Goal: Task Accomplishment & Management: Complete application form

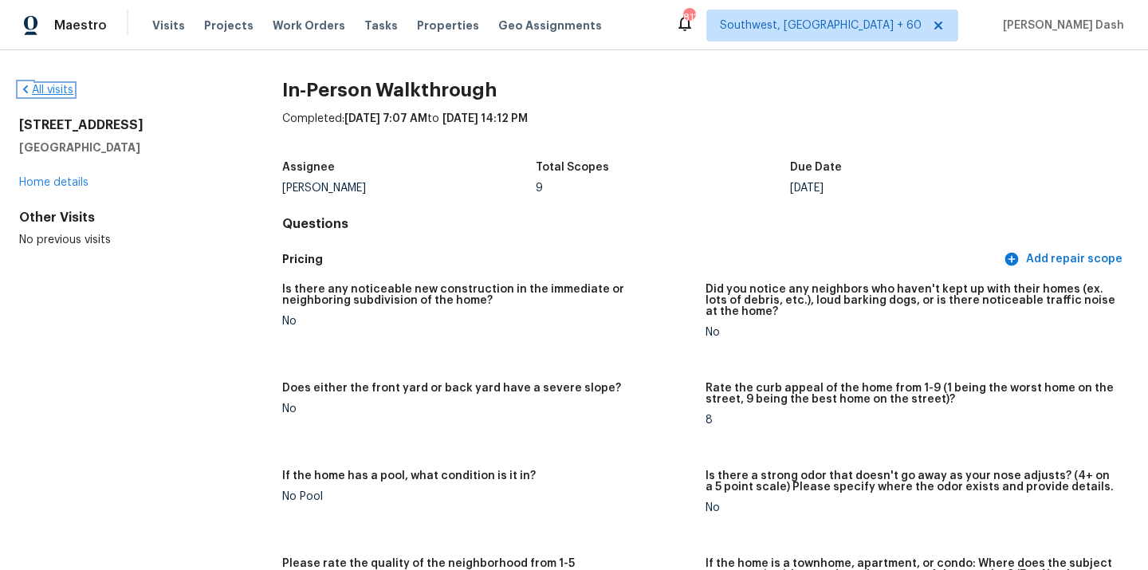
click at [60, 86] on link "All visits" at bounding box center [46, 89] width 54 height 11
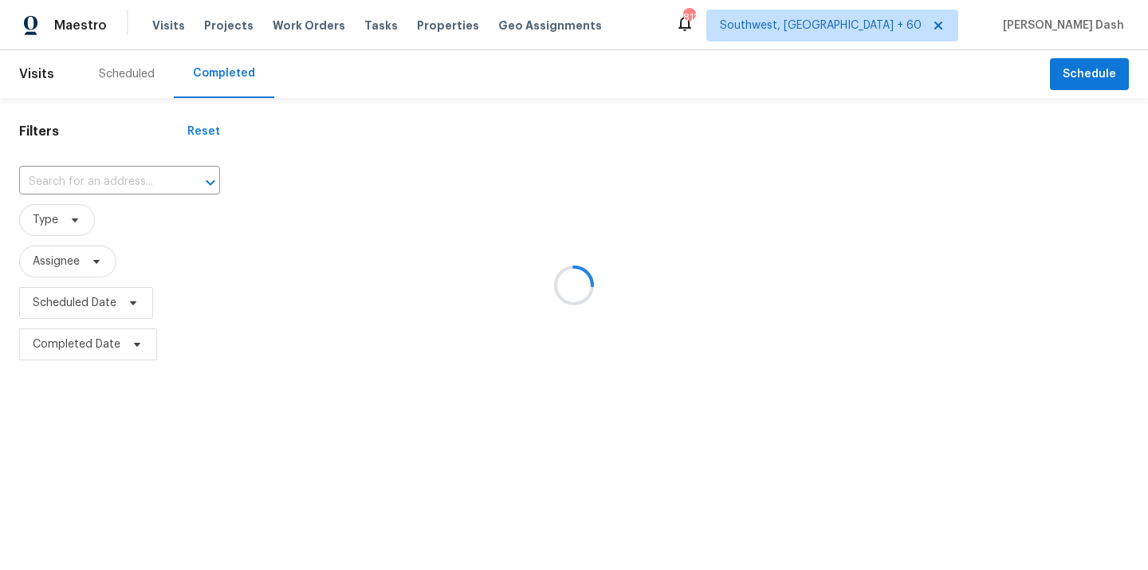
click at [98, 173] on div at bounding box center [574, 285] width 1148 height 570
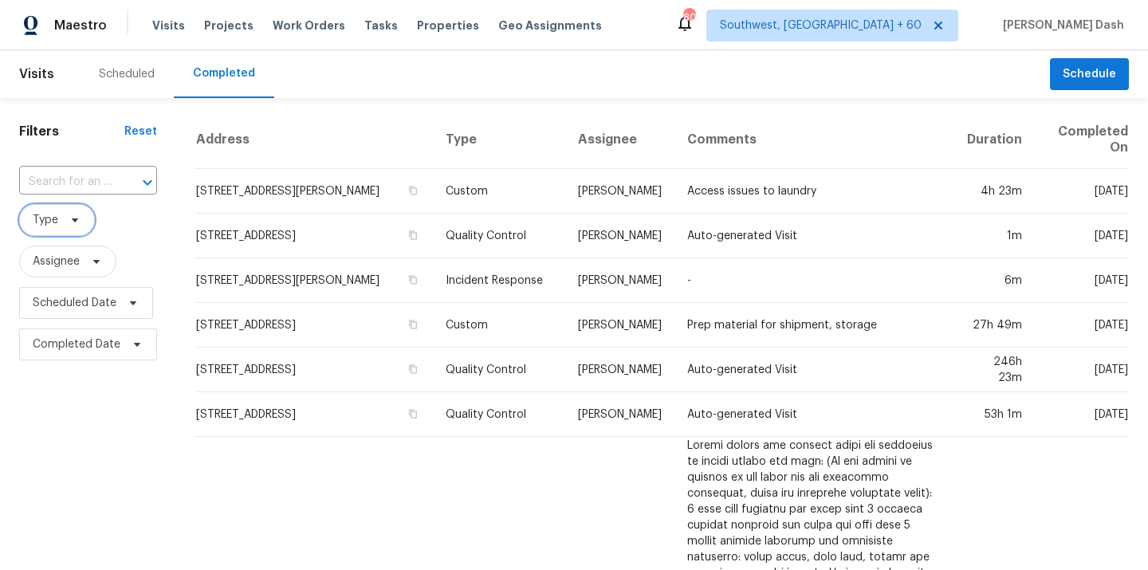
click at [76, 205] on span "Type" at bounding box center [57, 220] width 76 height 32
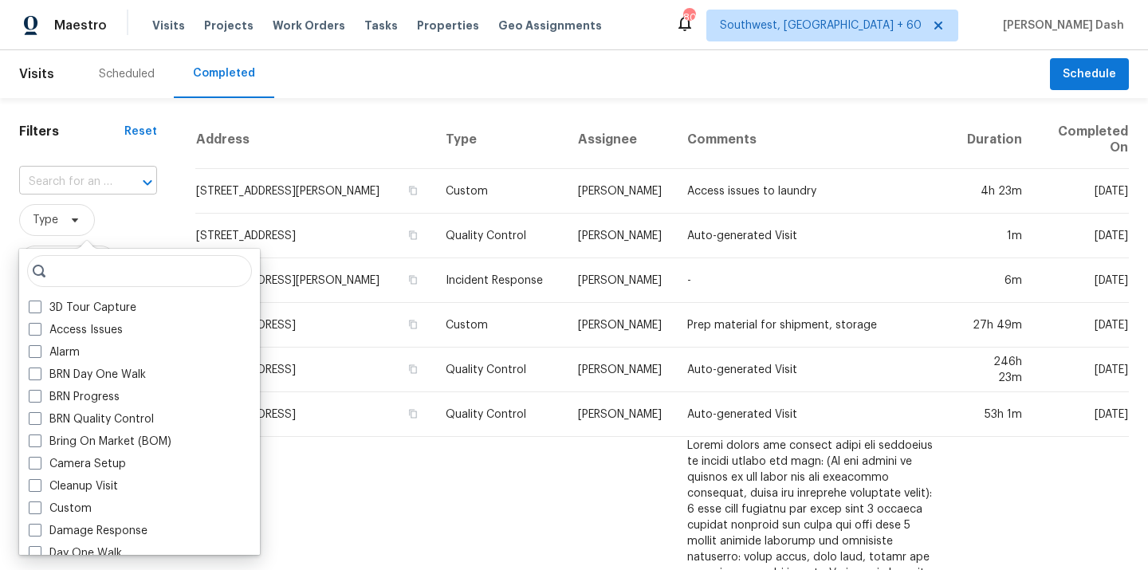
click at [81, 177] on input "text" at bounding box center [65, 182] width 93 height 25
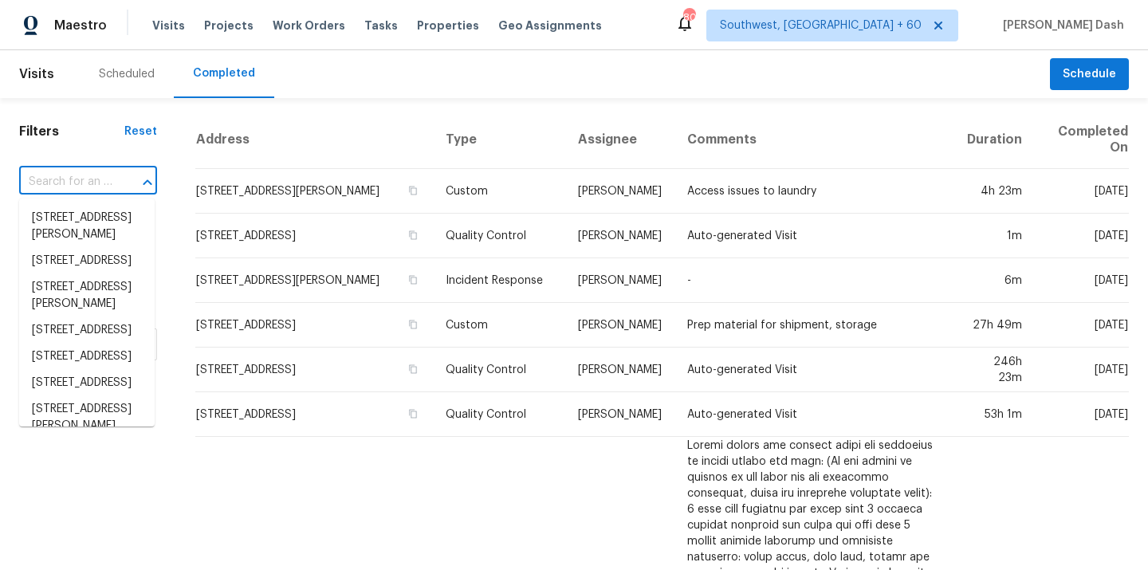
paste input "20037 N 110th Ln, Peoria, AZ 85373"
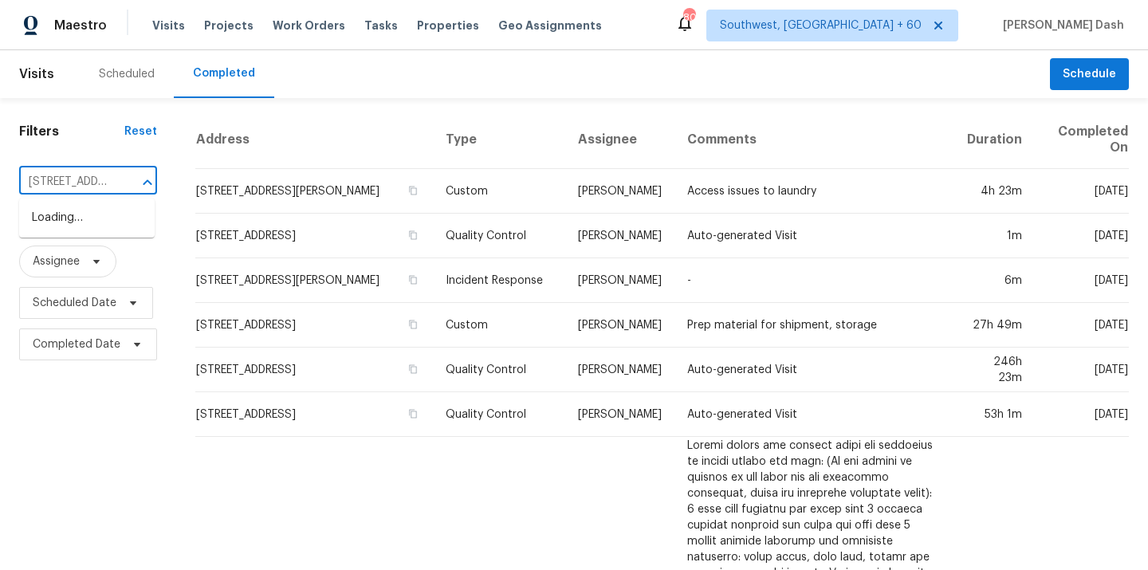
scroll to position [0, 102]
type input "20037 N 110th Ln, Peoria, AZ 85373"
click at [88, 211] on li "20037 N 110th Ln, Peoria, AZ 85373" at bounding box center [87, 218] width 136 height 26
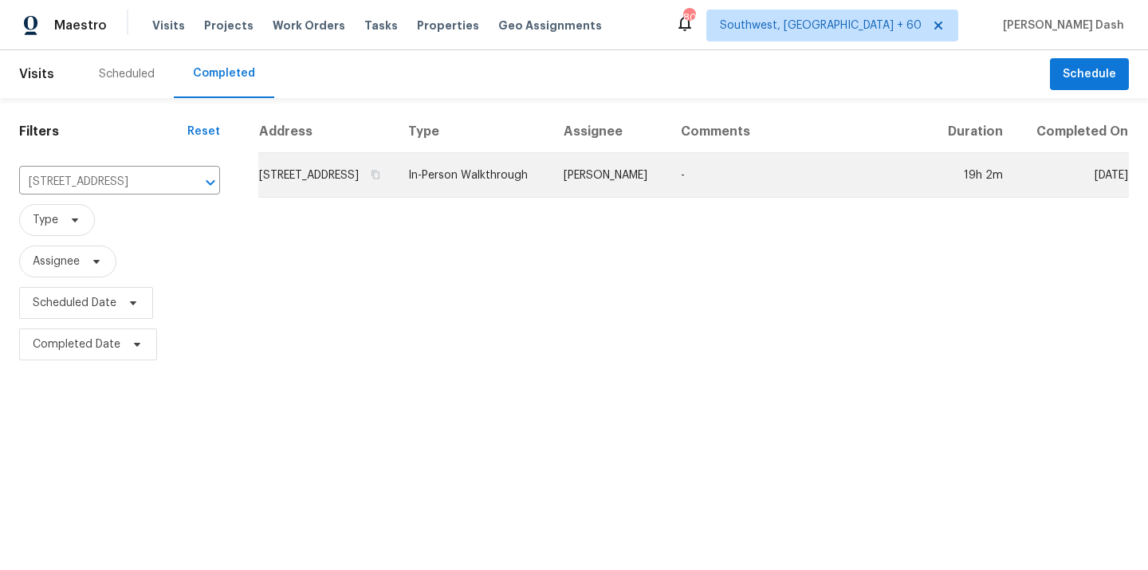
click at [705, 195] on td "-" at bounding box center [798, 175] width 261 height 45
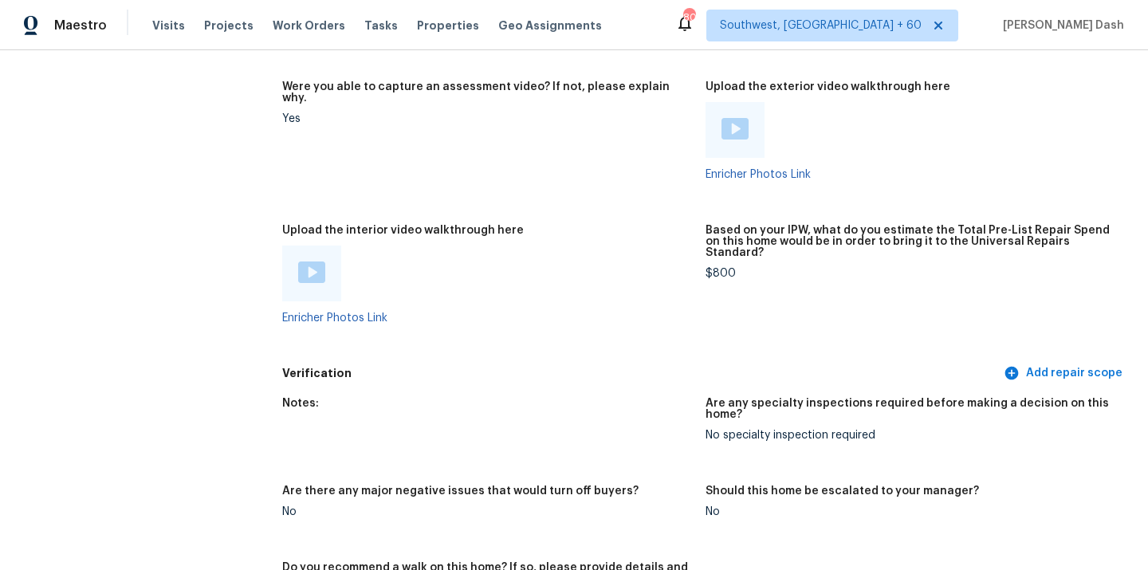
scroll to position [3092, 0]
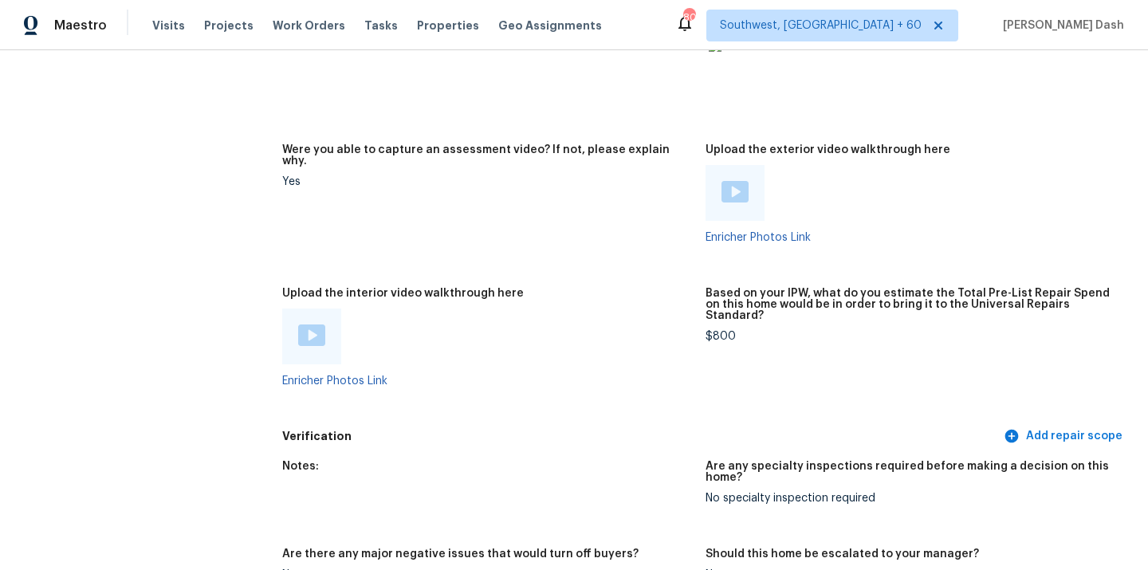
click at [311, 324] on img at bounding box center [311, 335] width 27 height 22
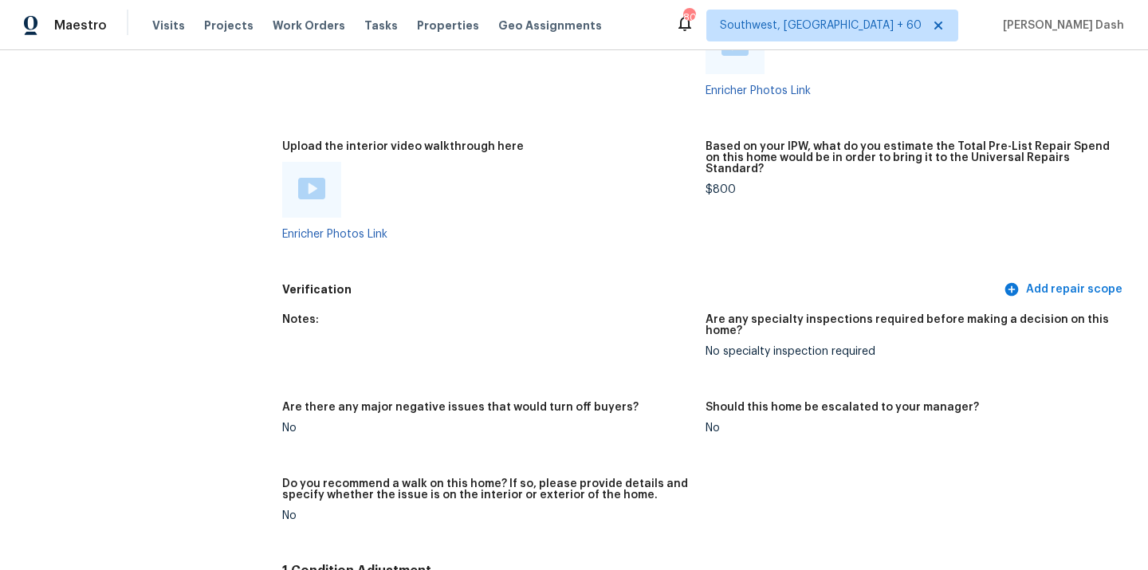
scroll to position [3252, 0]
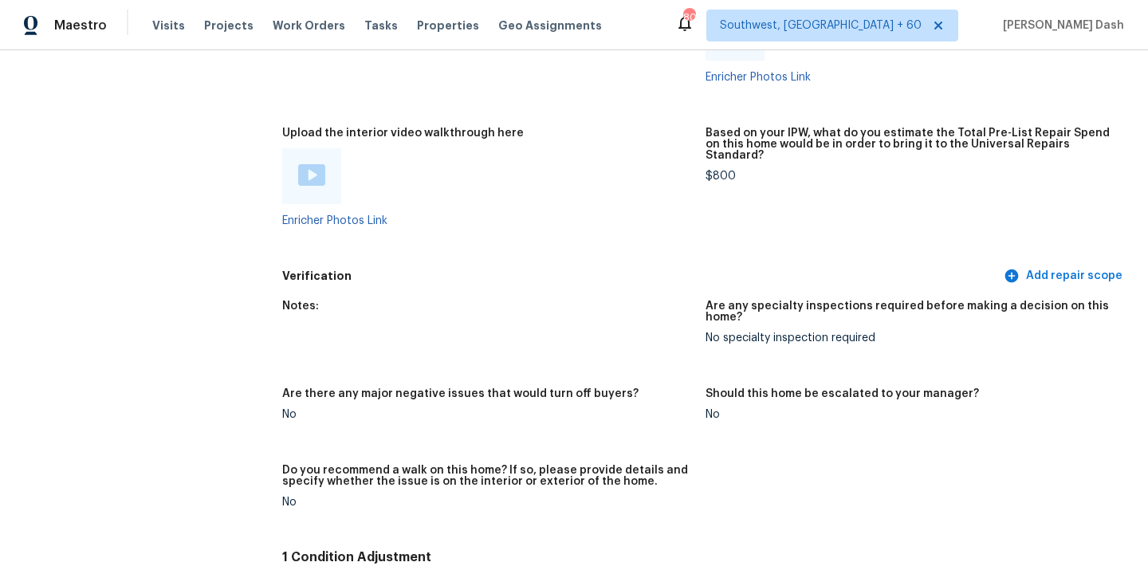
click at [713, 136] on div "Based on your IPW, what do you estimate the Total Pre-List Repair Spend on this…" at bounding box center [910, 149] width 411 height 43
click at [721, 171] on div "$800" at bounding box center [910, 176] width 411 height 11
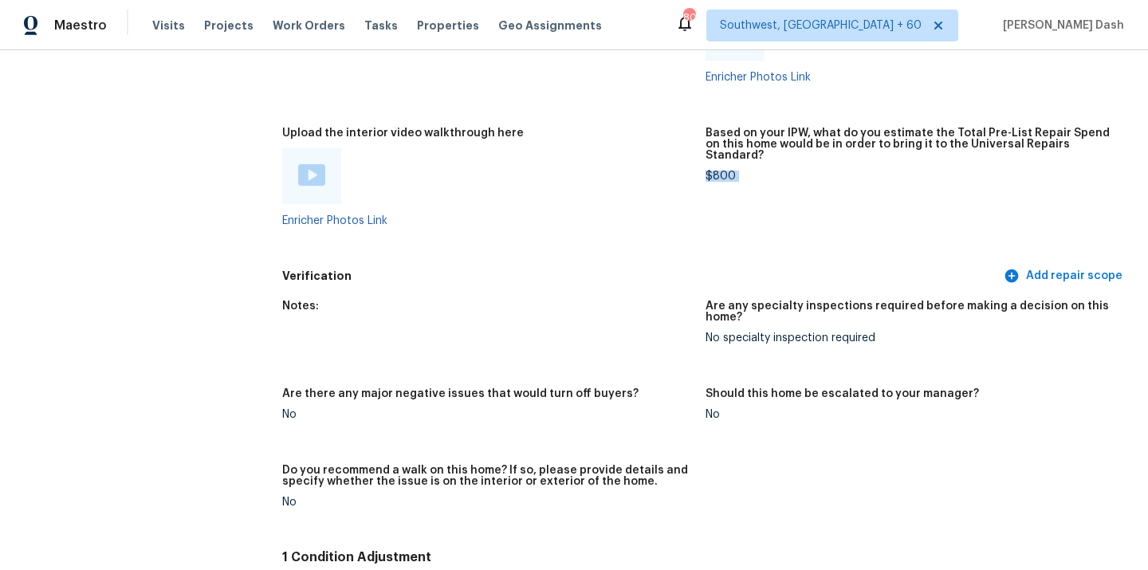
click at [721, 171] on div "$800" at bounding box center [910, 176] width 411 height 11
copy div "$800"
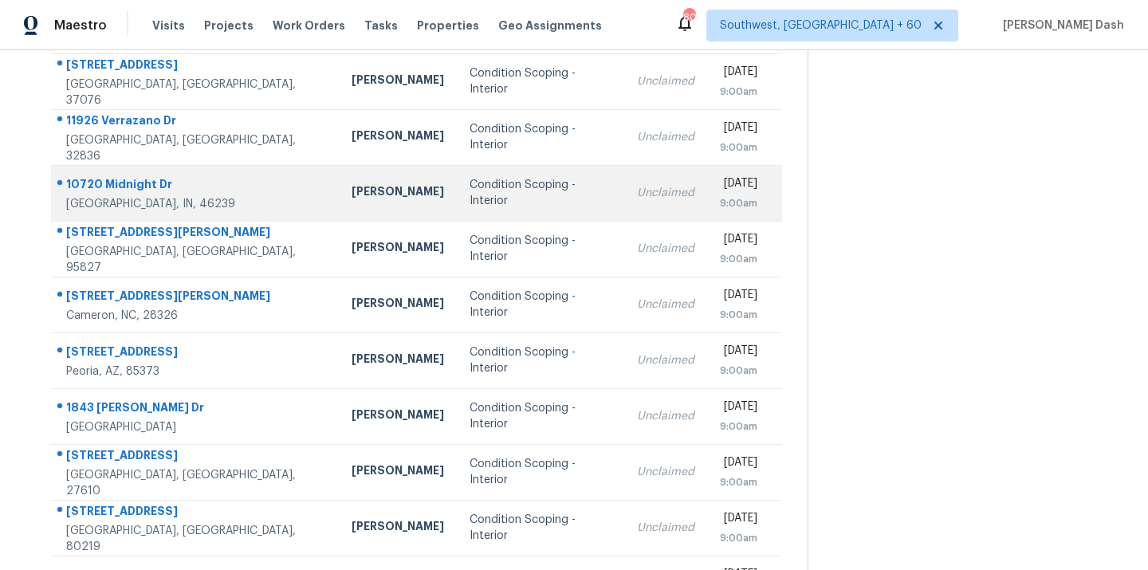
scroll to position [214, 0]
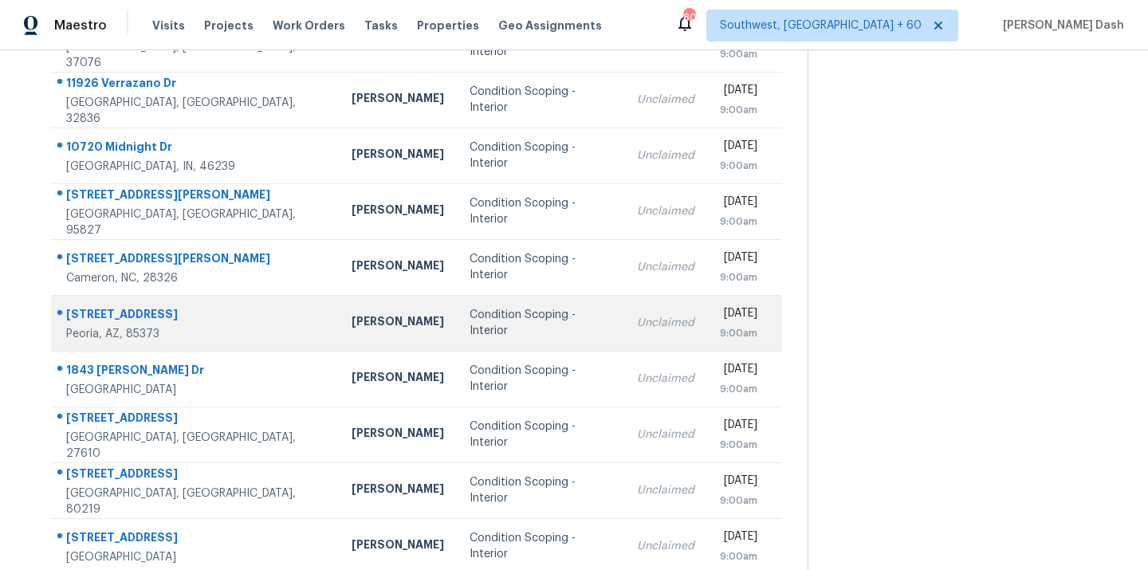
click at [457, 328] on td "Condition Scoping - Interior" at bounding box center [541, 323] width 168 height 56
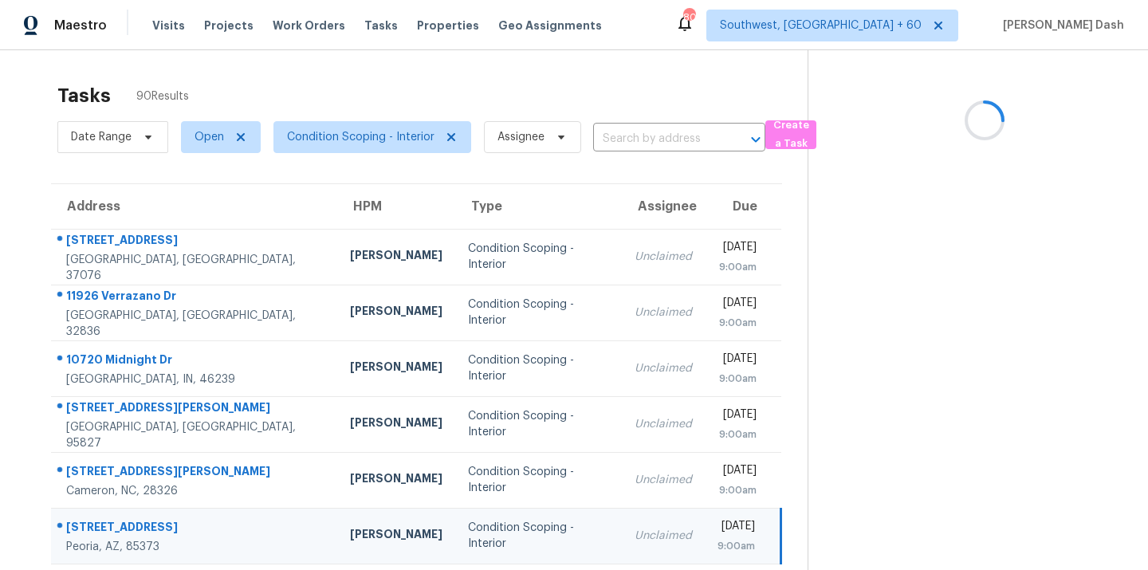
scroll to position [0, 0]
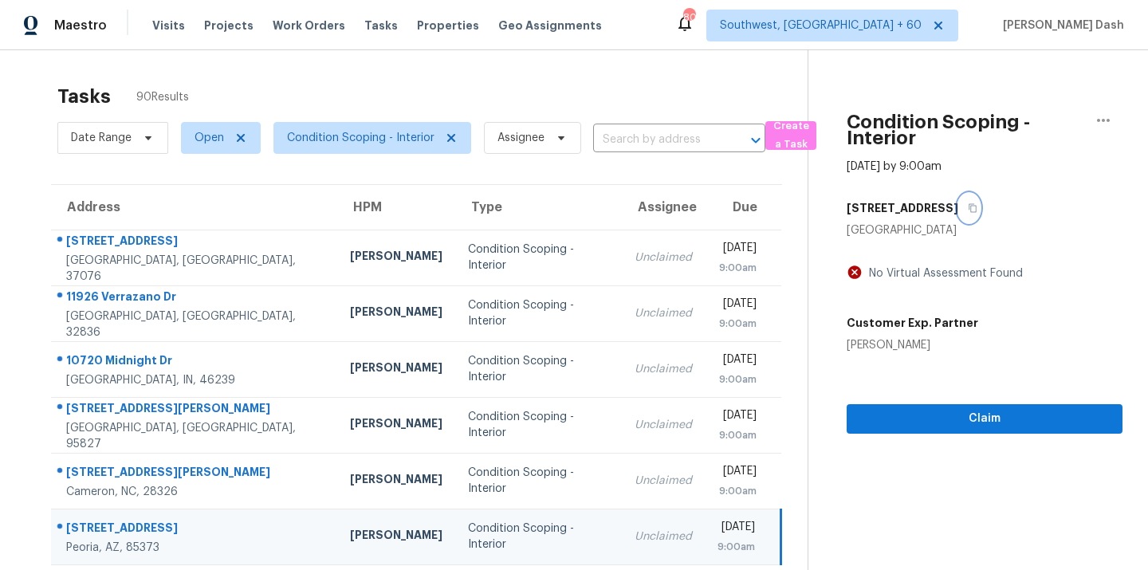
click at [958, 206] on button "button" at bounding box center [969, 208] width 22 height 29
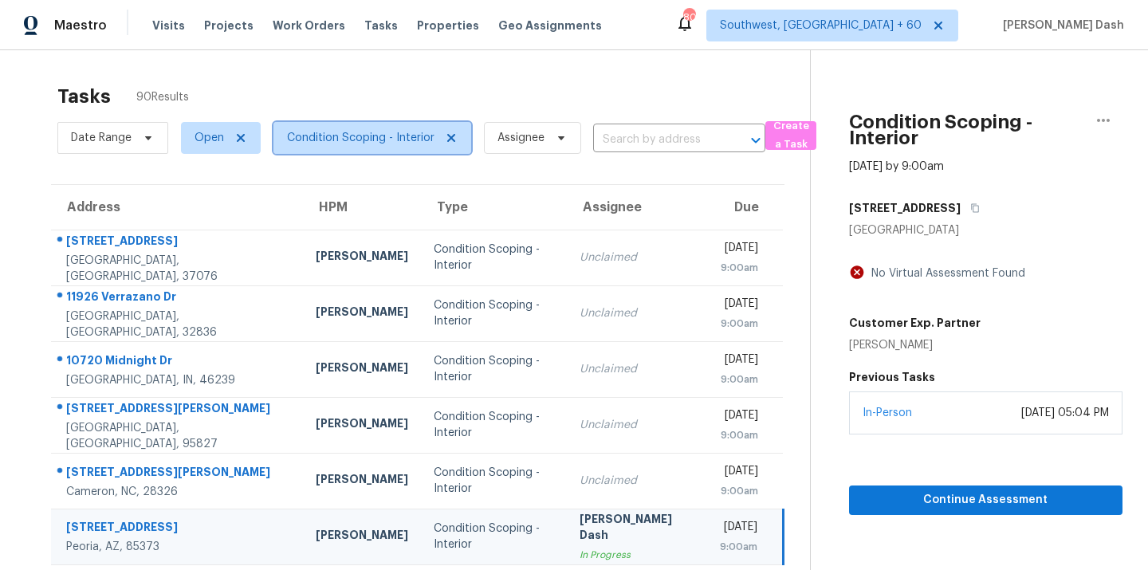
click at [420, 130] on span "Condition Scoping - Interior" at bounding box center [360, 138] width 147 height 16
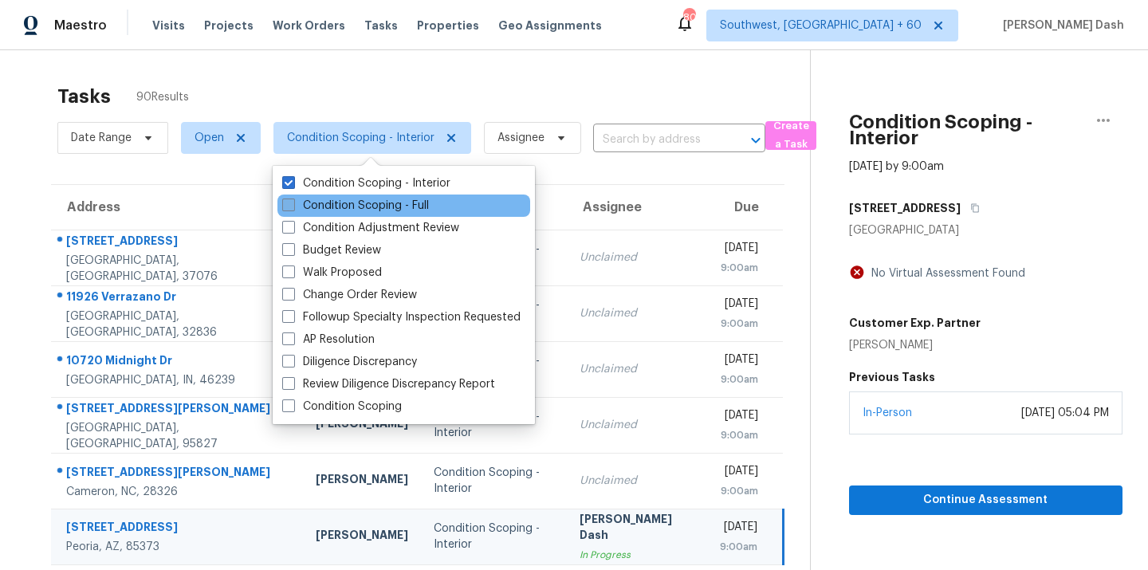
click at [378, 199] on label "Condition Scoping - Full" at bounding box center [355, 206] width 147 height 16
click at [293, 199] on input "Condition Scoping - Full" at bounding box center [287, 203] width 10 height 10
checkbox input "true"
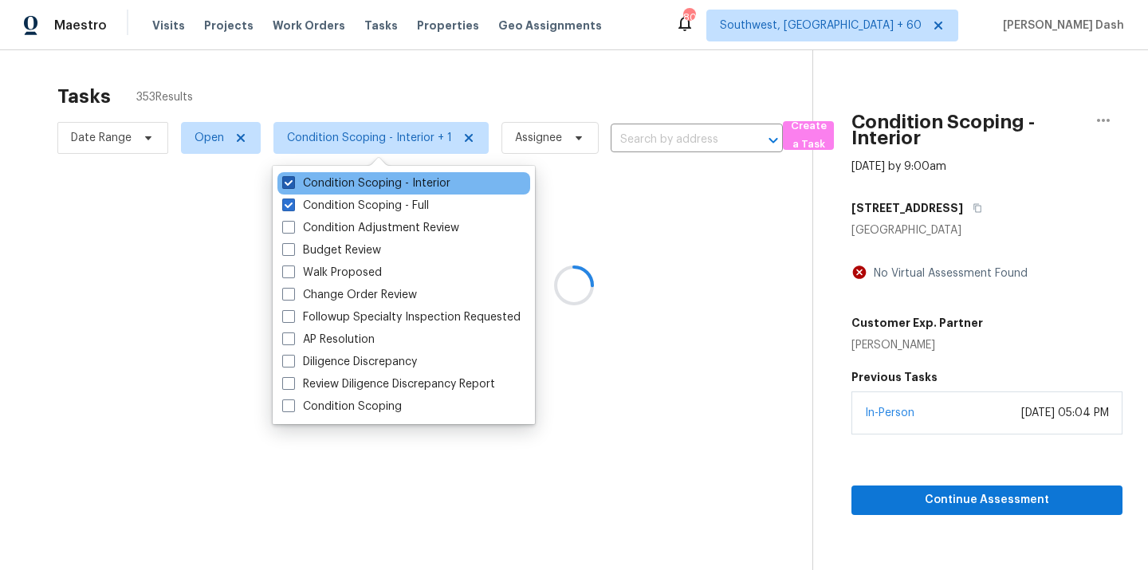
click at [382, 181] on label "Condition Scoping - Interior" at bounding box center [366, 183] width 168 height 16
click at [293, 181] on input "Condition Scoping - Interior" at bounding box center [287, 180] width 10 height 10
checkbox input "false"
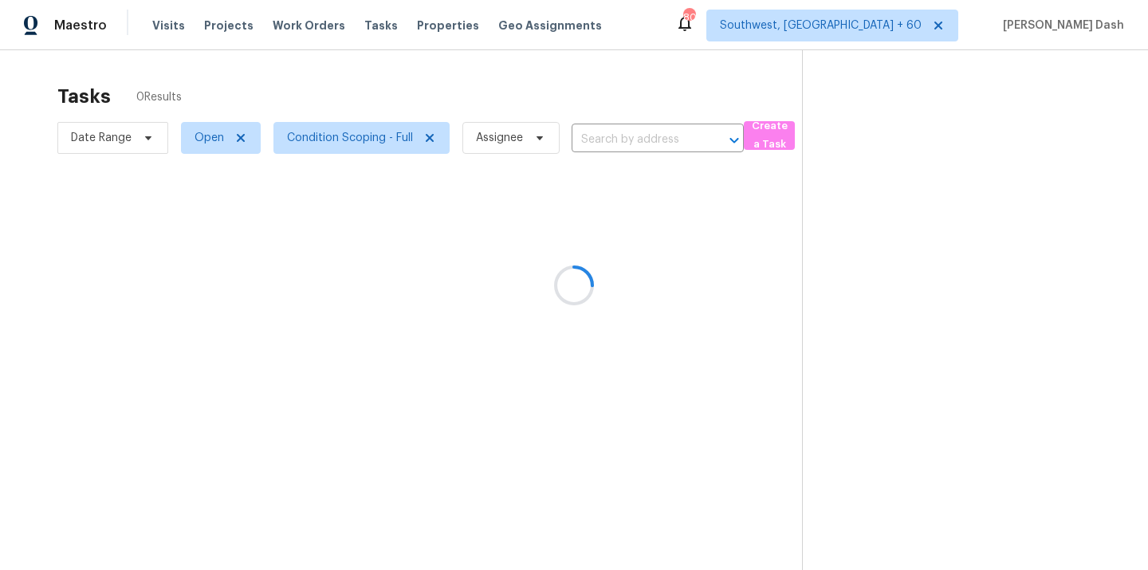
click at [401, 104] on div at bounding box center [574, 285] width 1148 height 570
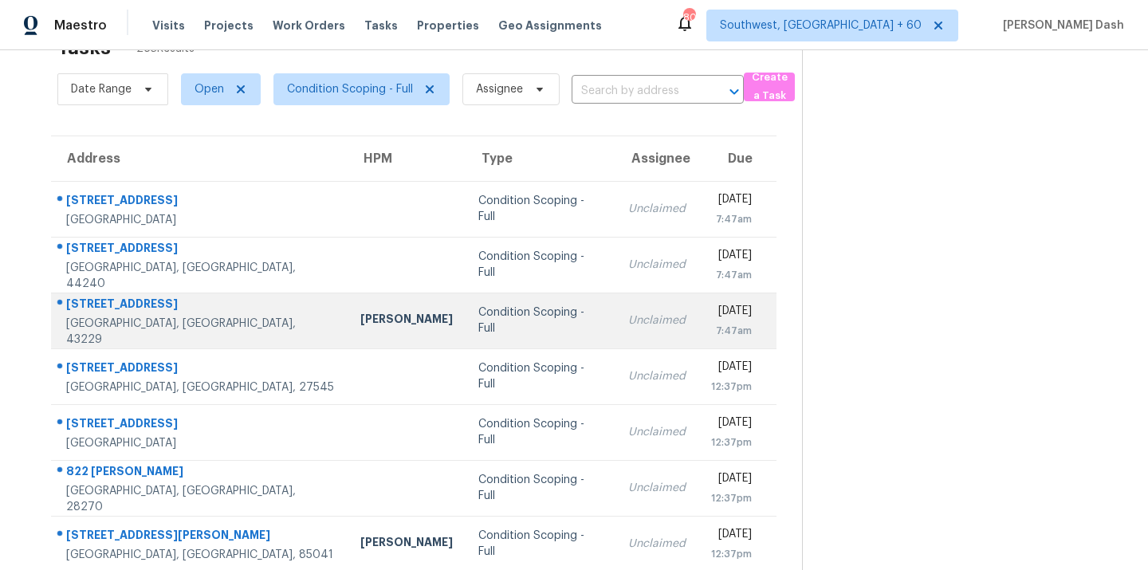
scroll to position [53, 0]
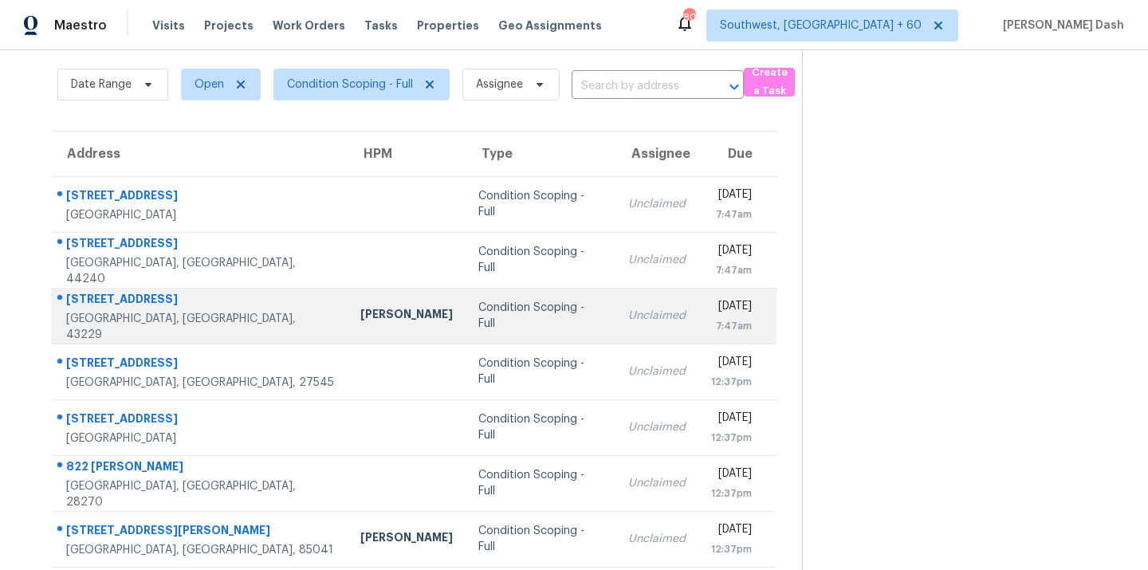
click at [466, 359] on td "Condition Scoping - Full" at bounding box center [541, 372] width 150 height 56
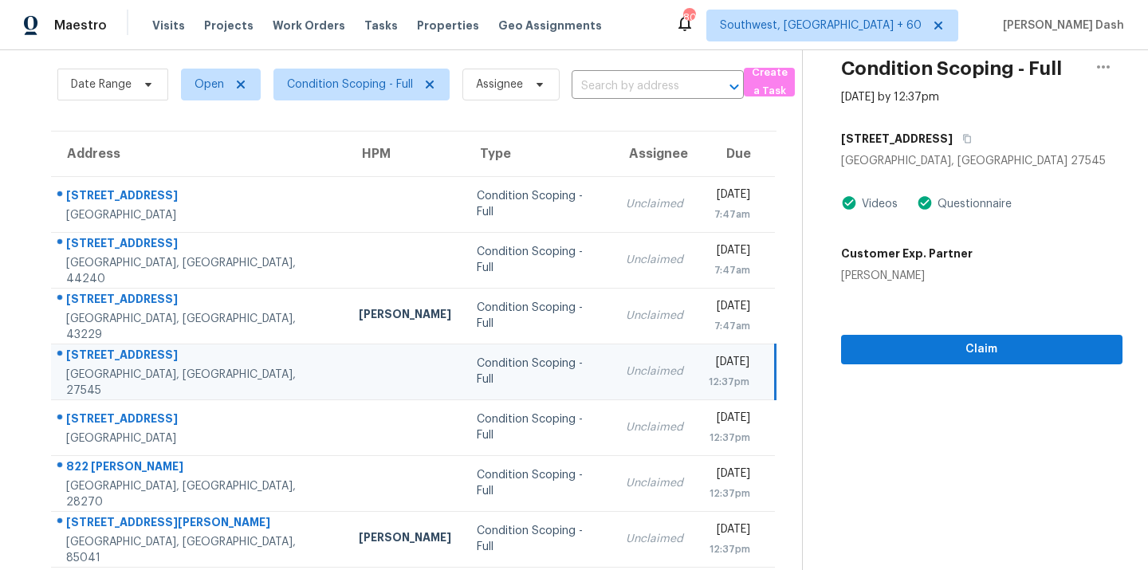
scroll to position [0, 0]
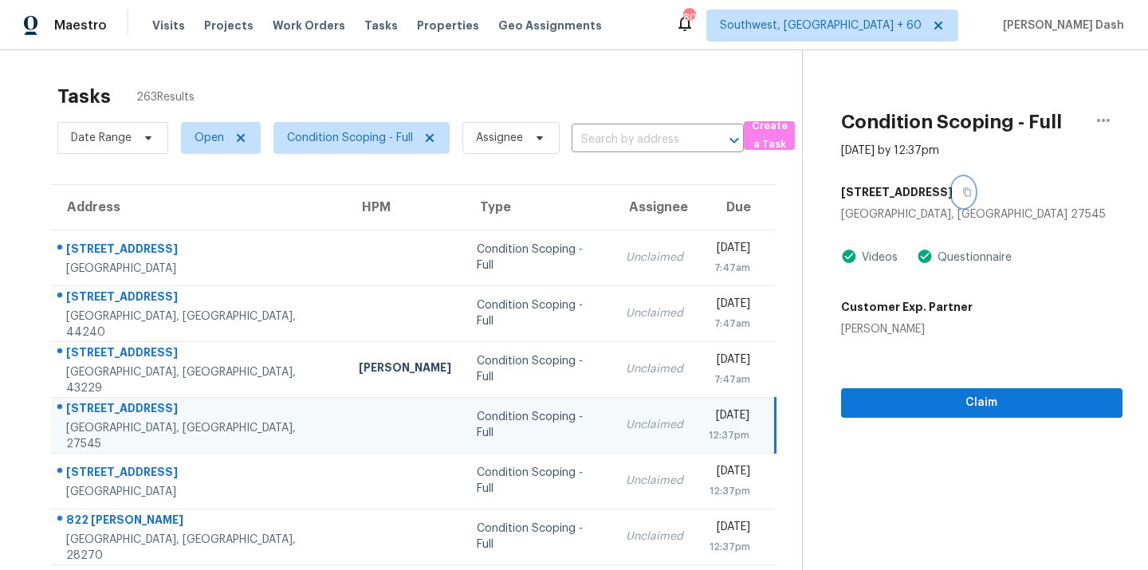
click at [962, 191] on icon "button" at bounding box center [967, 192] width 10 height 10
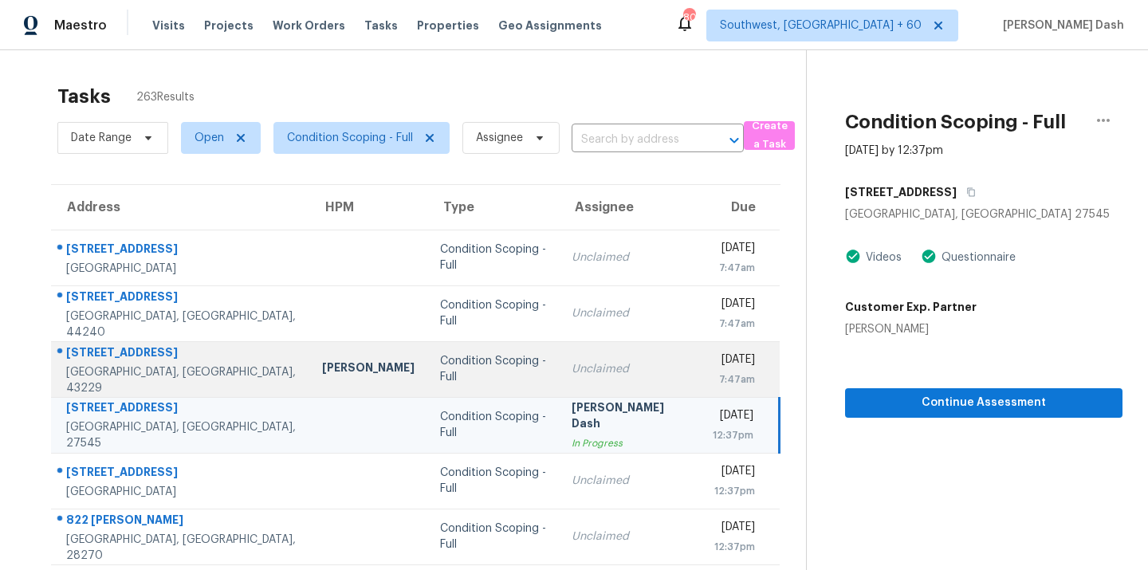
click at [440, 371] on div "Condition Scoping - Full" at bounding box center [493, 369] width 107 height 32
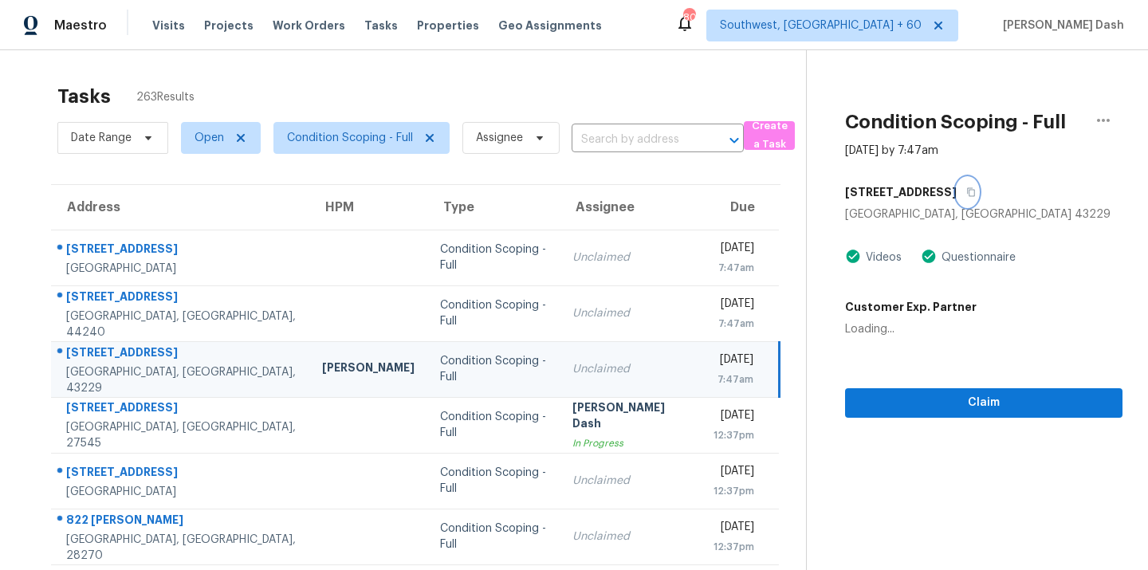
click at [957, 193] on button "button" at bounding box center [968, 192] width 22 height 29
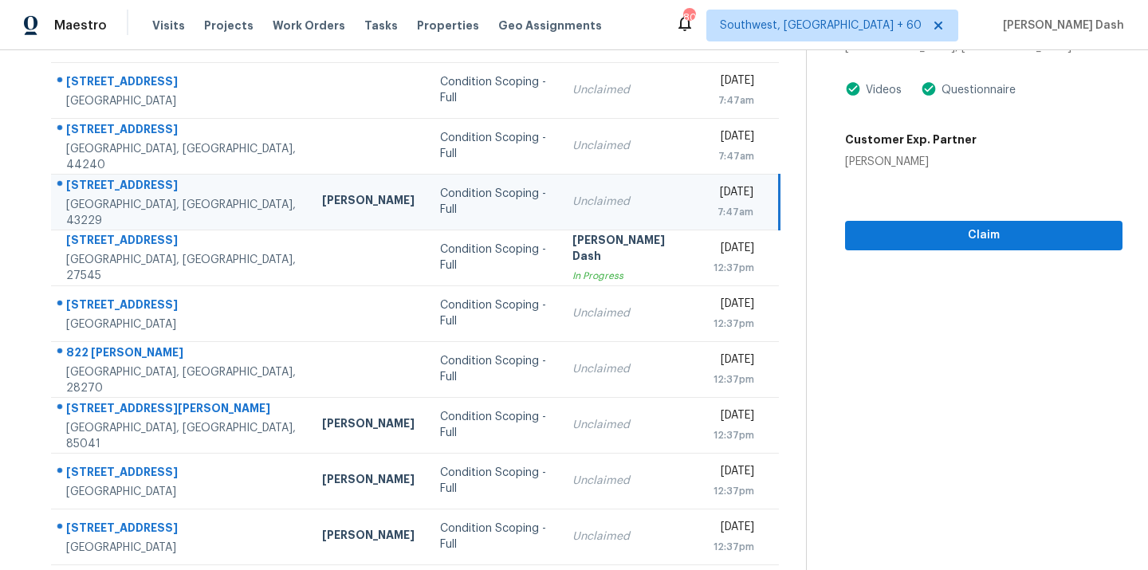
scroll to position [169, 0]
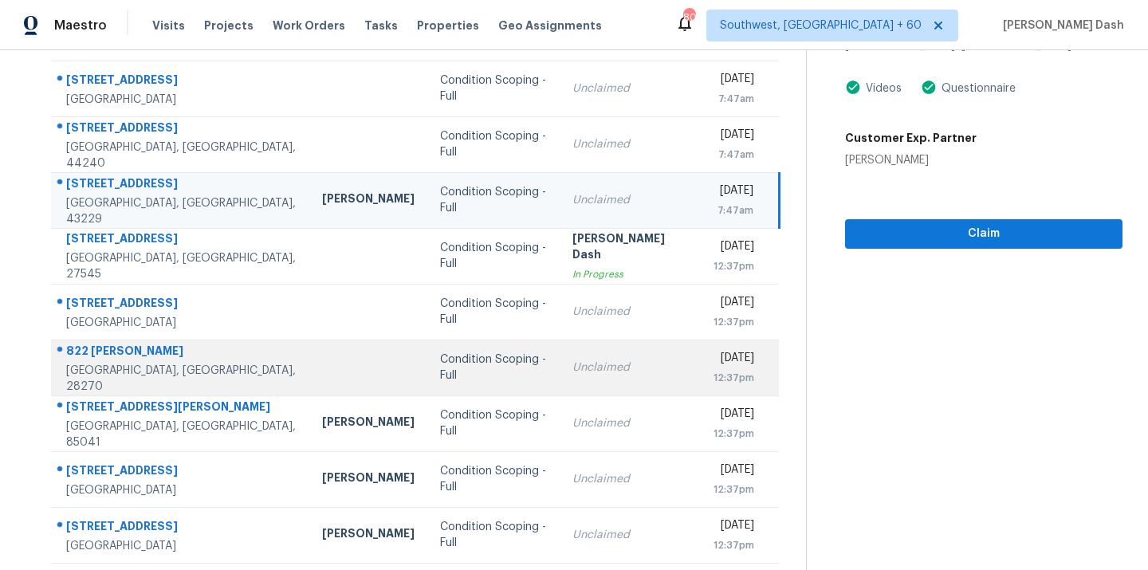
click at [490, 369] on td "Condition Scoping - Full" at bounding box center [493, 368] width 132 height 56
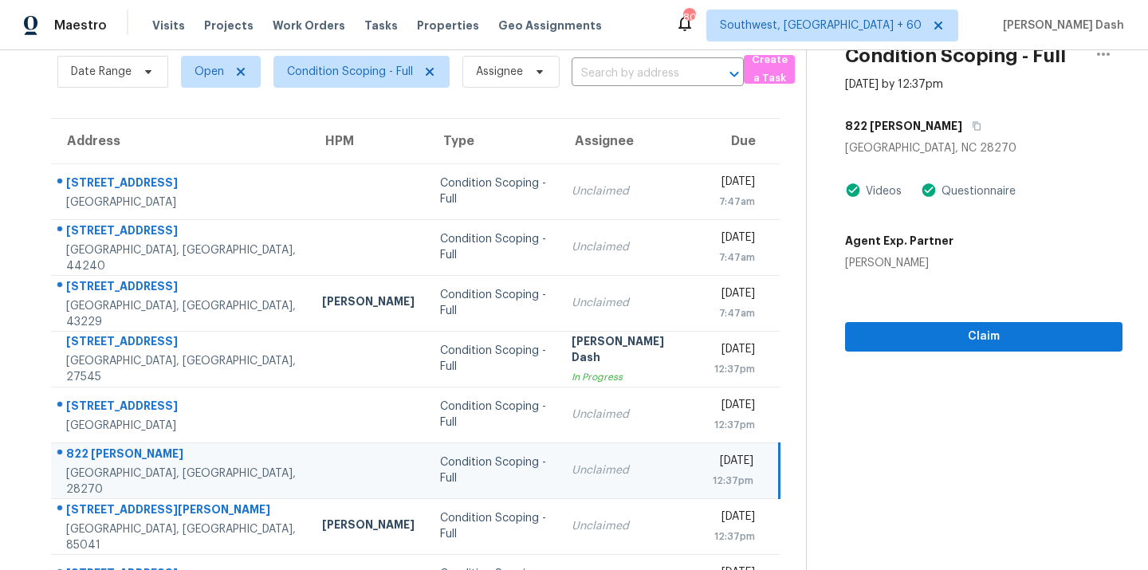
scroll to position [0, 0]
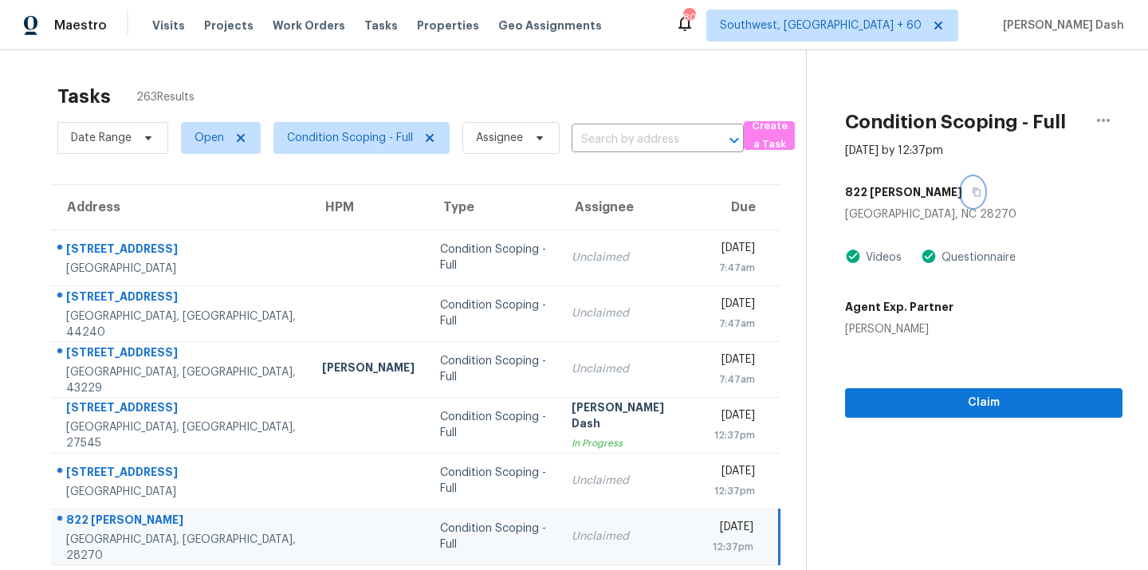
click at [972, 188] on icon "button" at bounding box center [977, 192] width 10 height 10
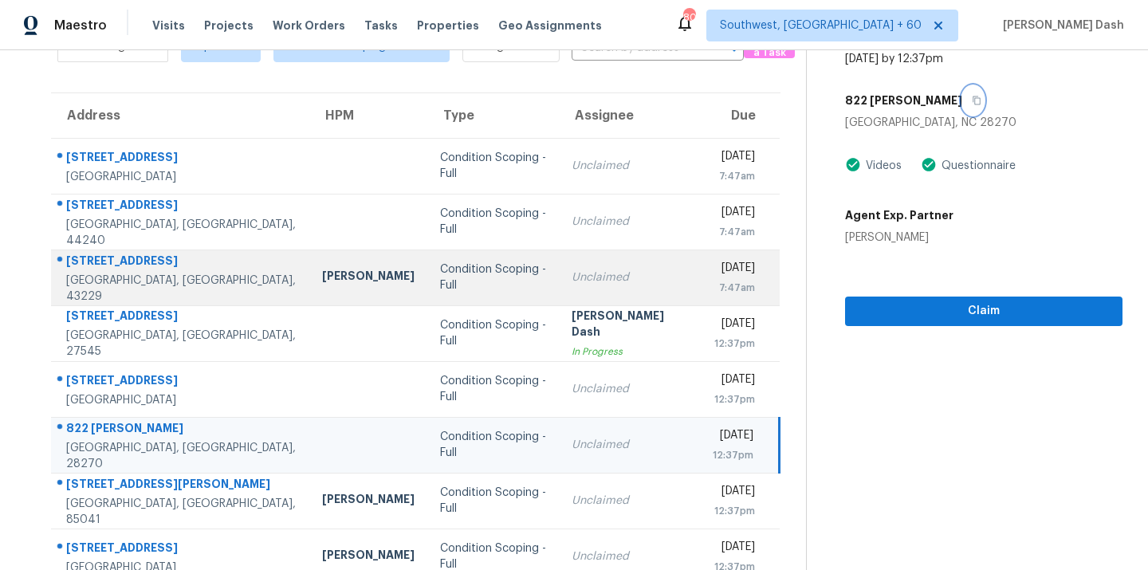
scroll to position [94, 0]
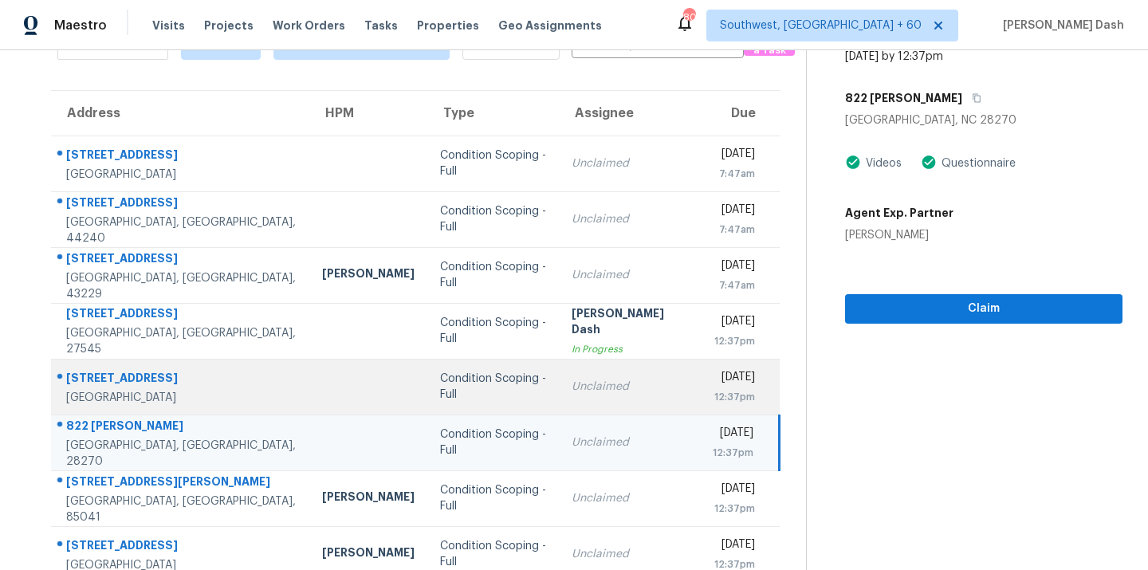
click at [572, 381] on div "Unclaimed" at bounding box center [630, 387] width 116 height 16
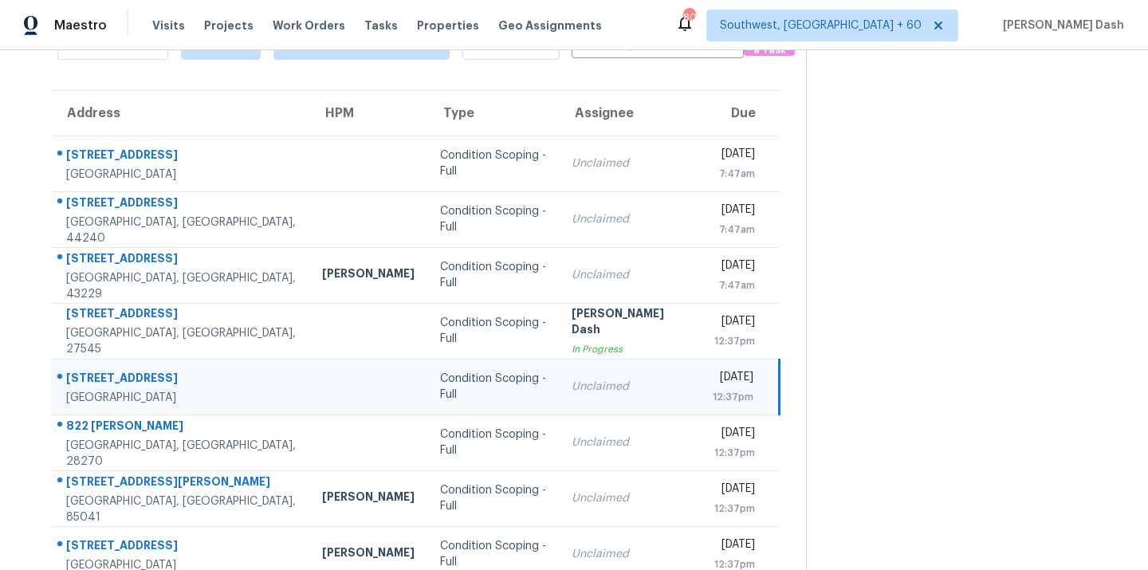
scroll to position [0, 0]
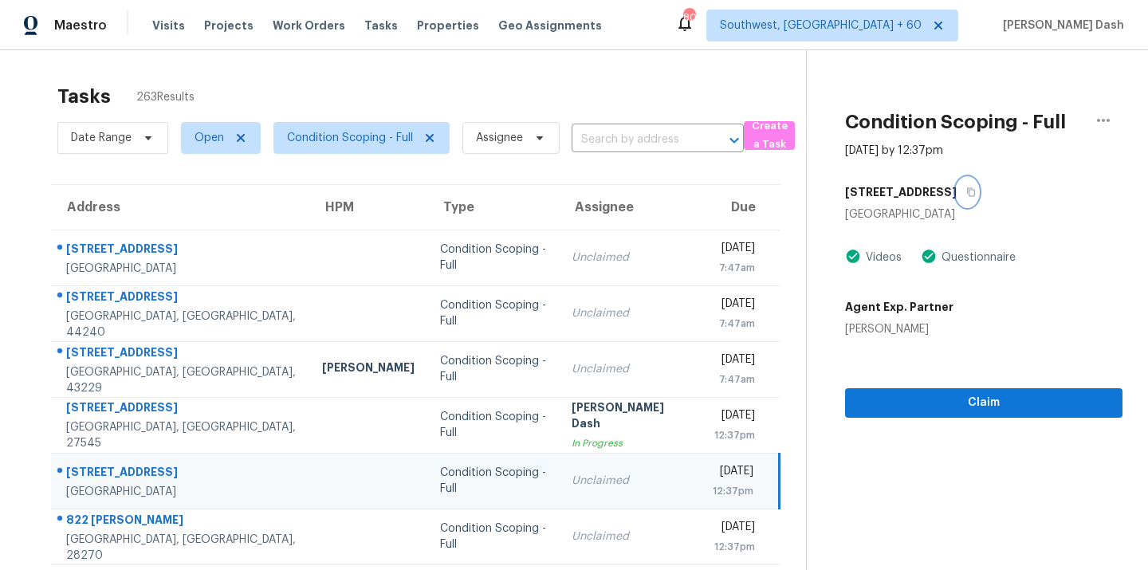
click at [957, 187] on button "button" at bounding box center [968, 192] width 22 height 29
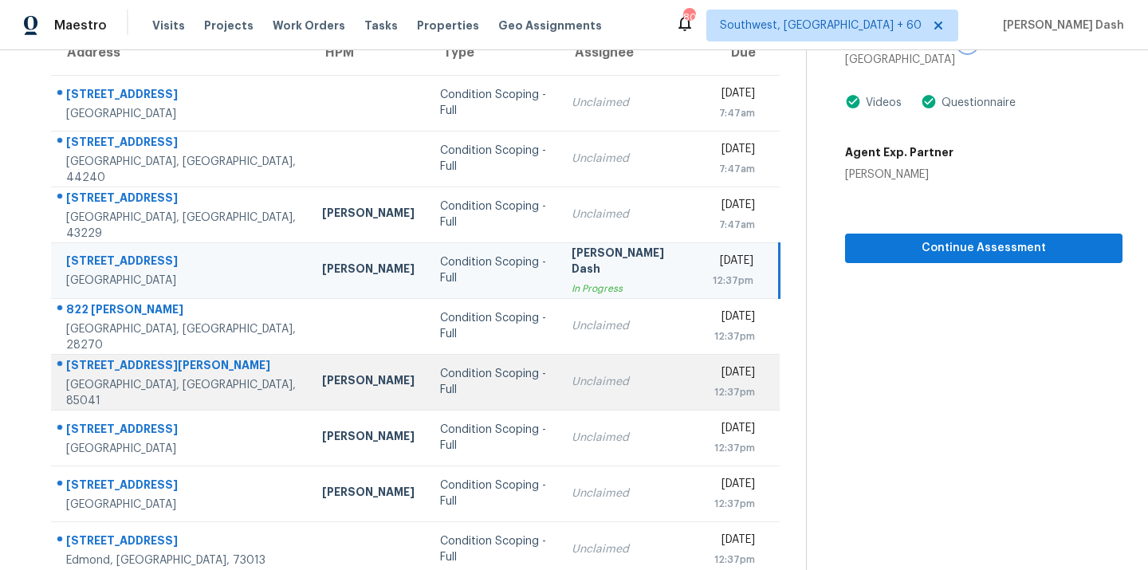
scroll to position [167, 0]
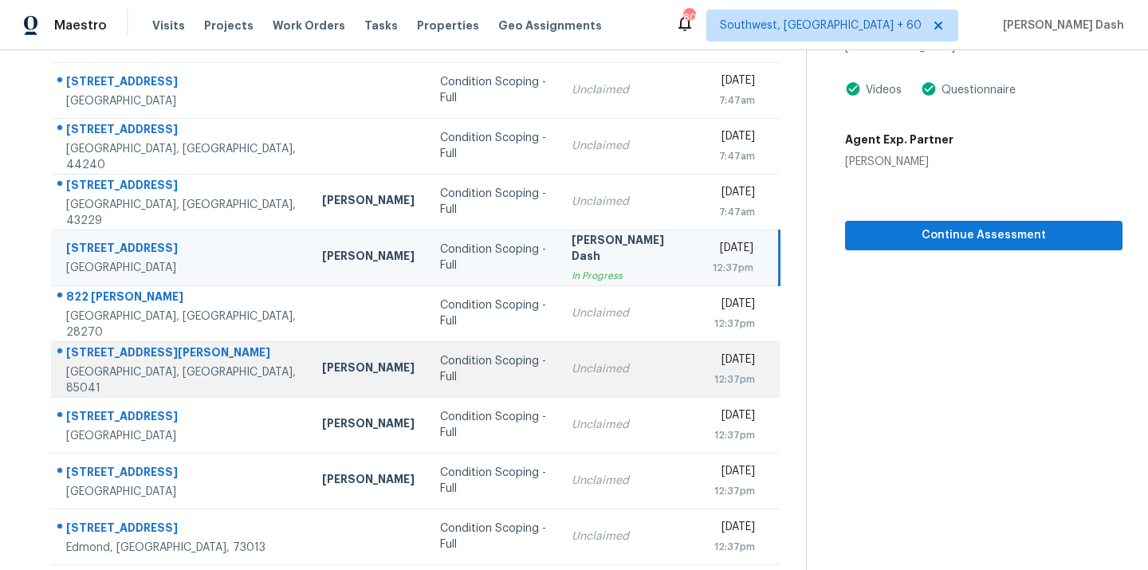
click at [440, 365] on div "Condition Scoping - Full" at bounding box center [493, 369] width 107 height 32
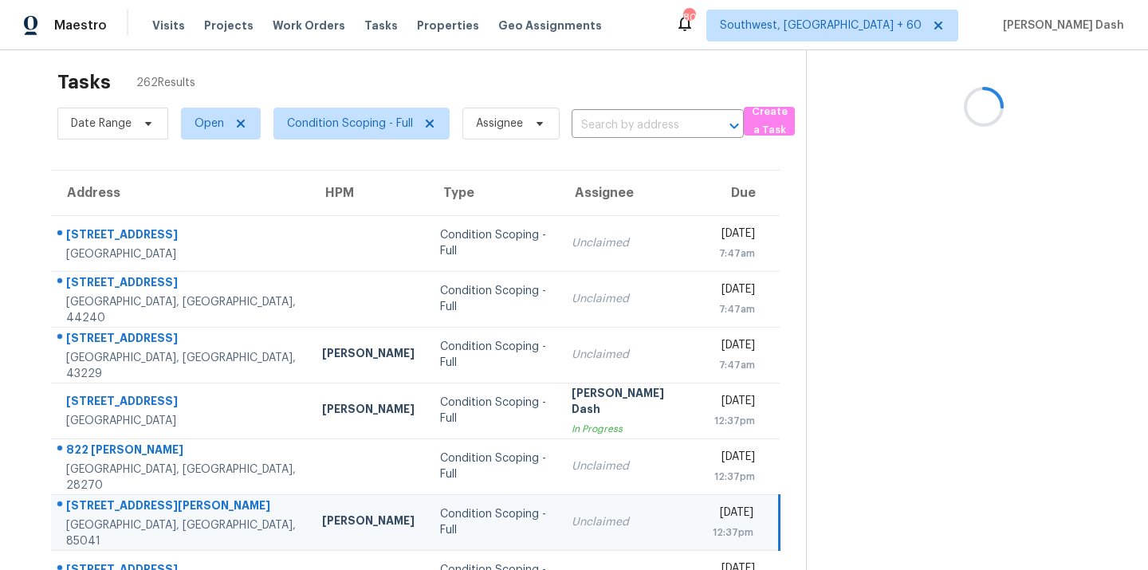
scroll to position [0, 0]
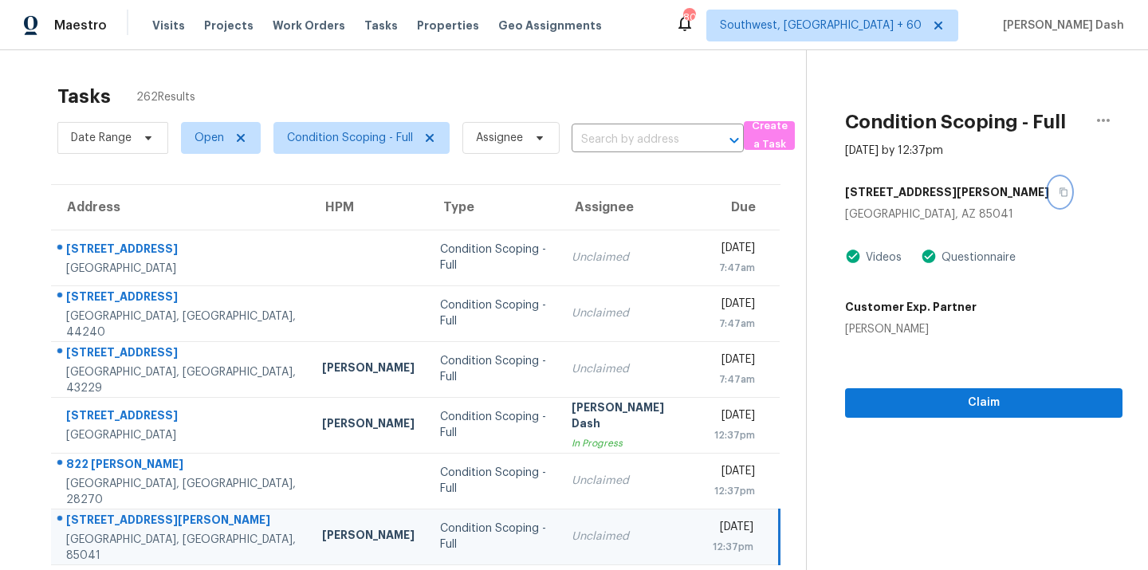
click at [1059, 190] on icon "button" at bounding box center [1063, 192] width 8 height 9
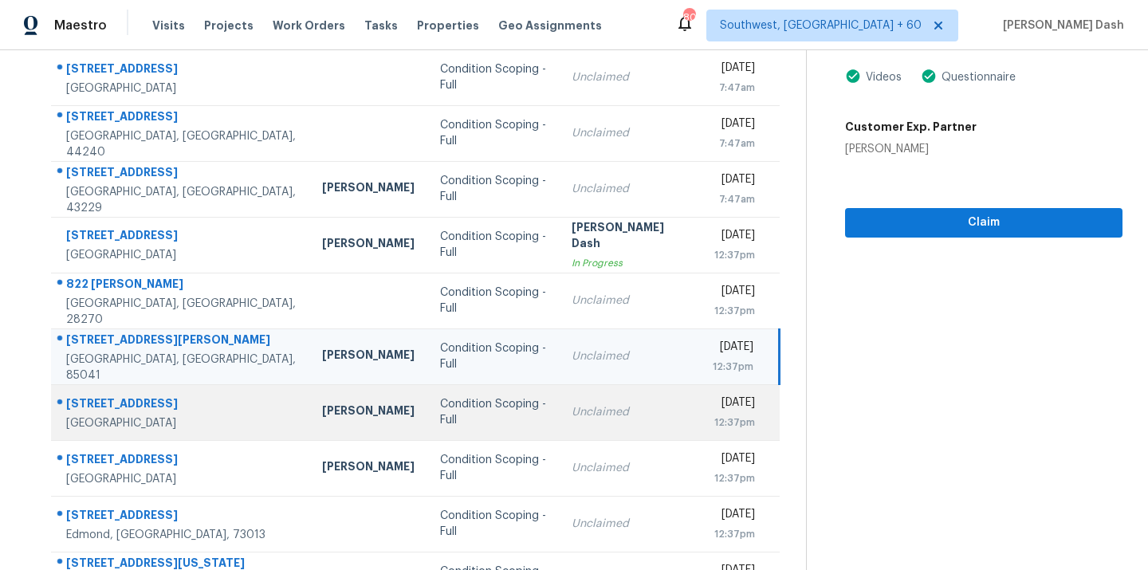
scroll to position [260, 0]
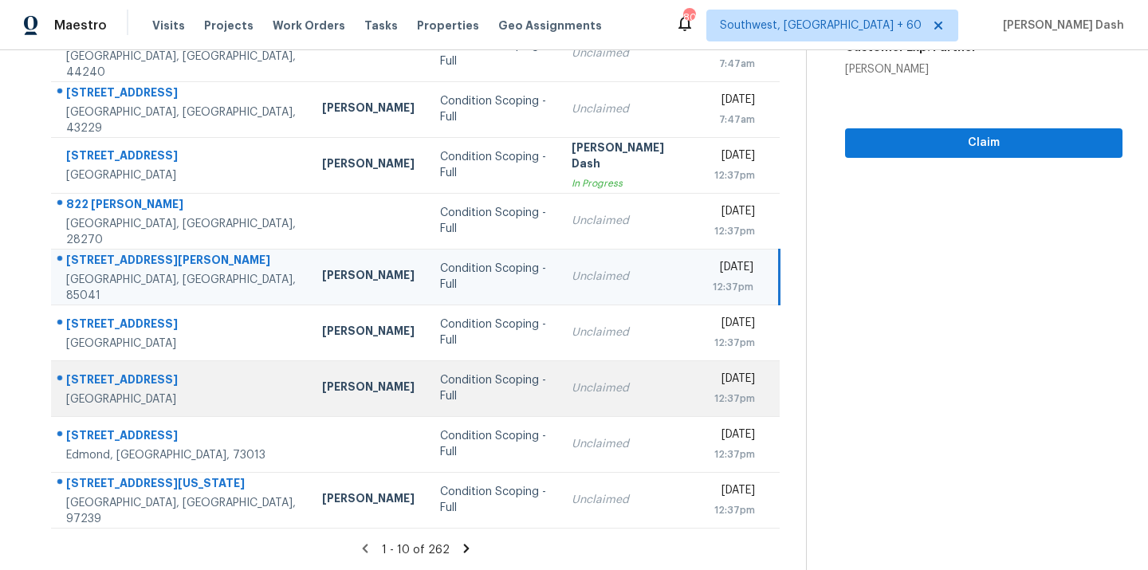
click at [559, 373] on td "Unclaimed" at bounding box center [629, 388] width 141 height 56
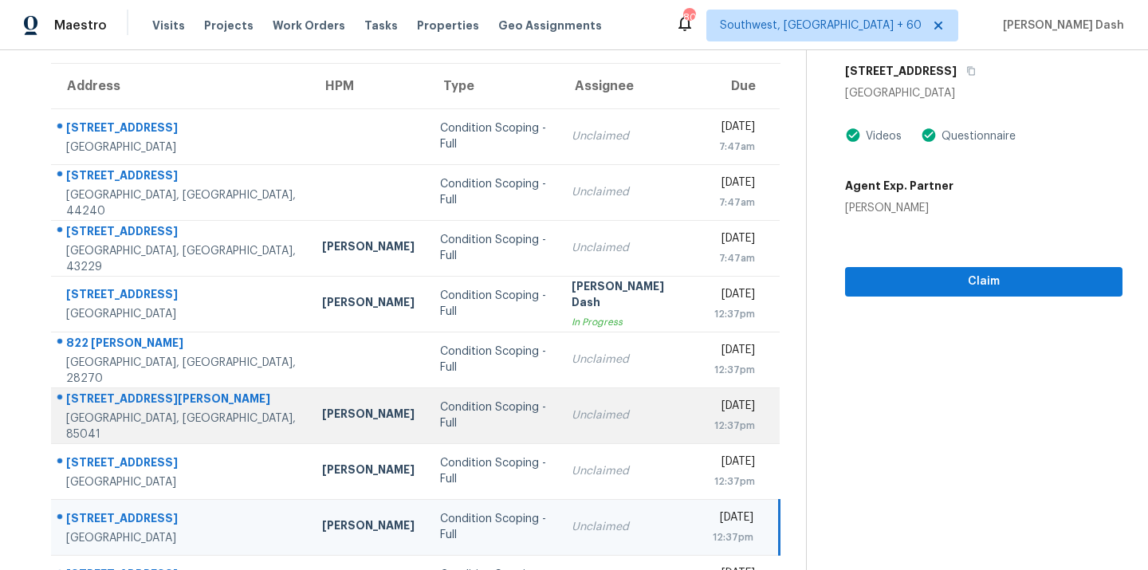
scroll to position [104, 0]
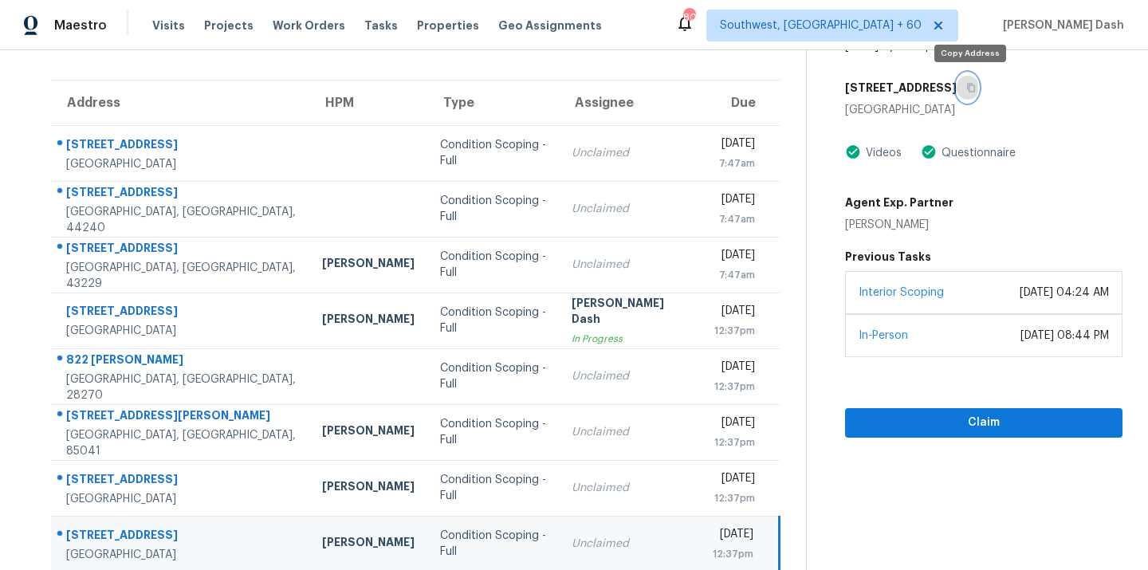
click at [966, 88] on button "button" at bounding box center [968, 87] width 22 height 29
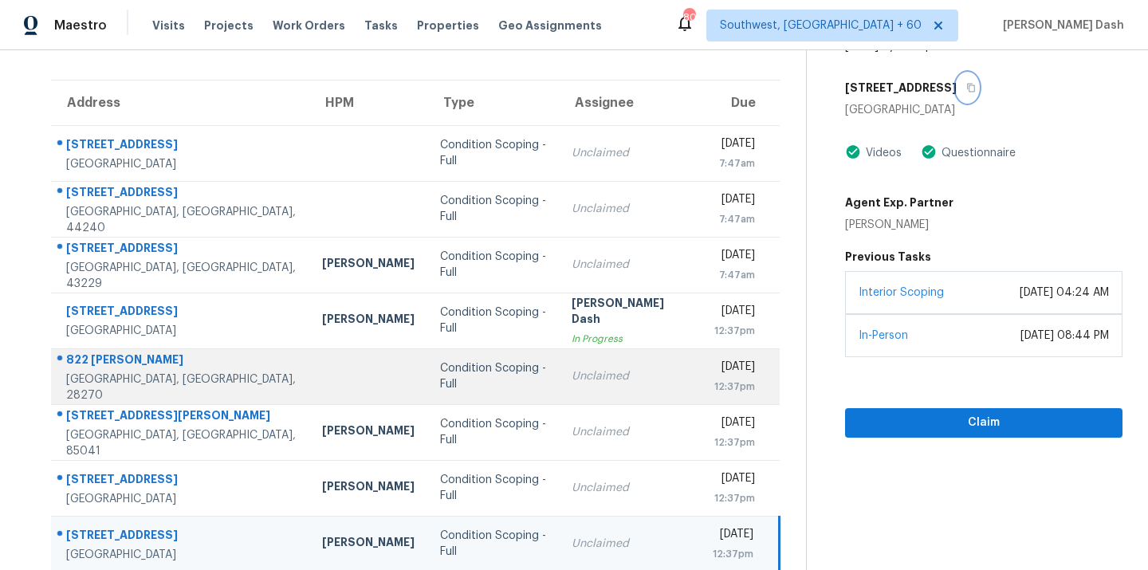
scroll to position [260, 0]
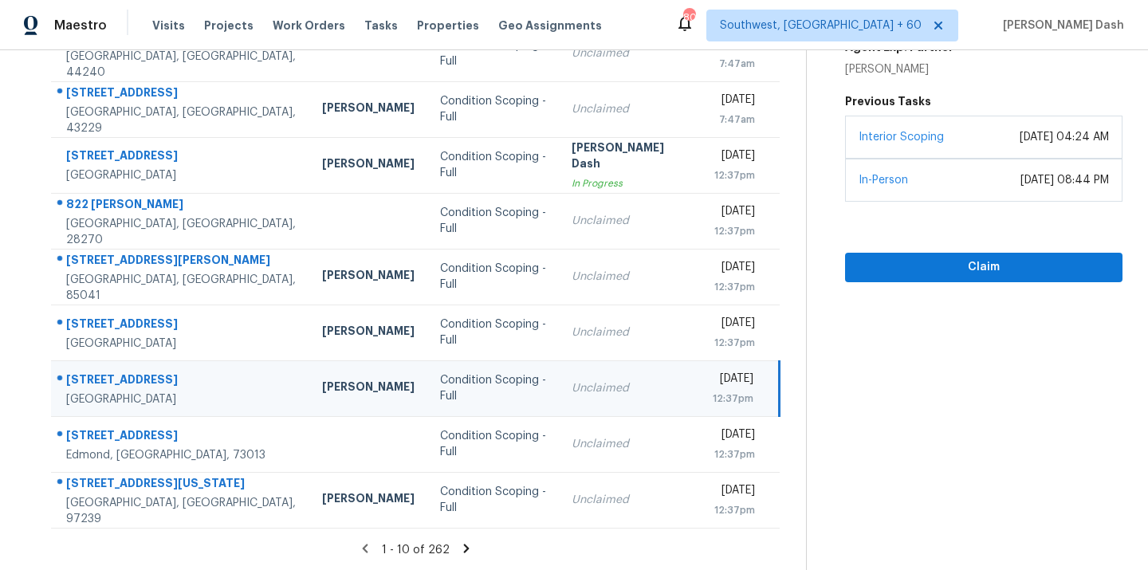
click at [464, 547] on icon at bounding box center [467, 548] width 6 height 9
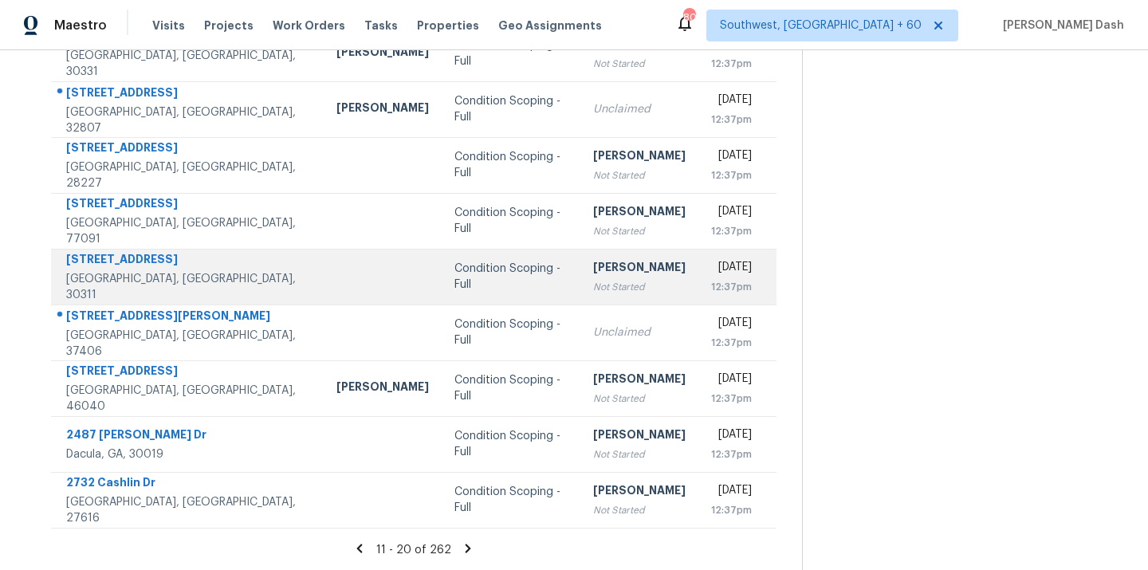
scroll to position [255, 0]
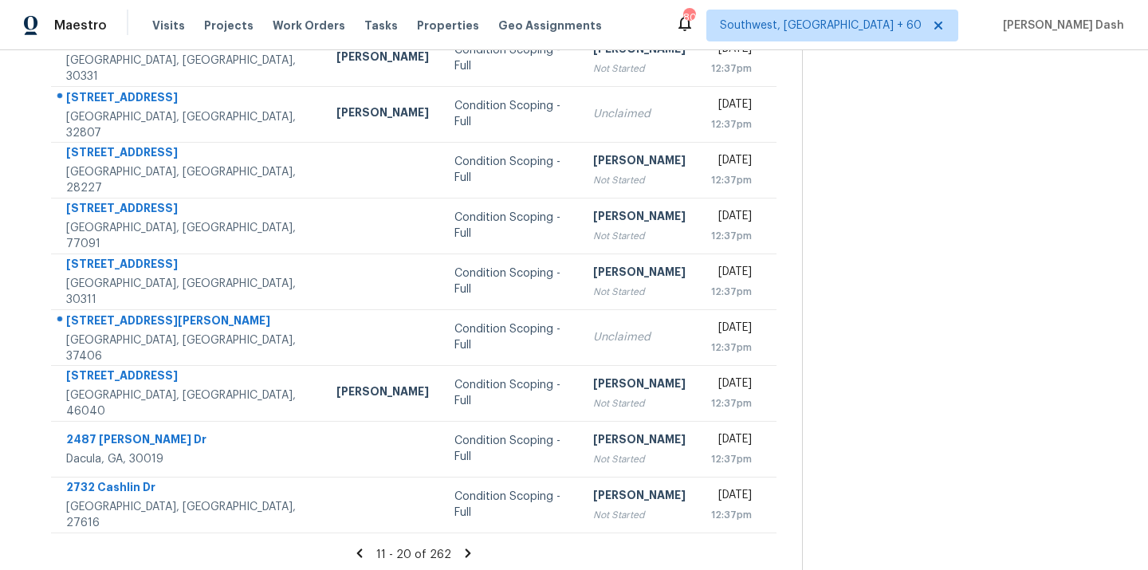
click at [461, 552] on icon at bounding box center [468, 553] width 14 height 14
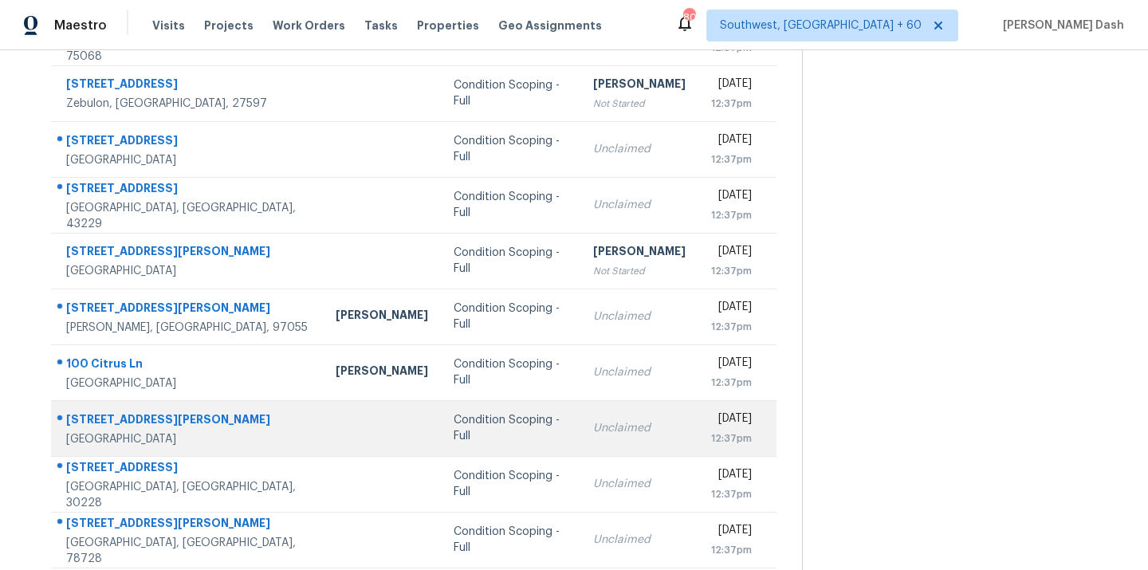
scroll to position [260, 0]
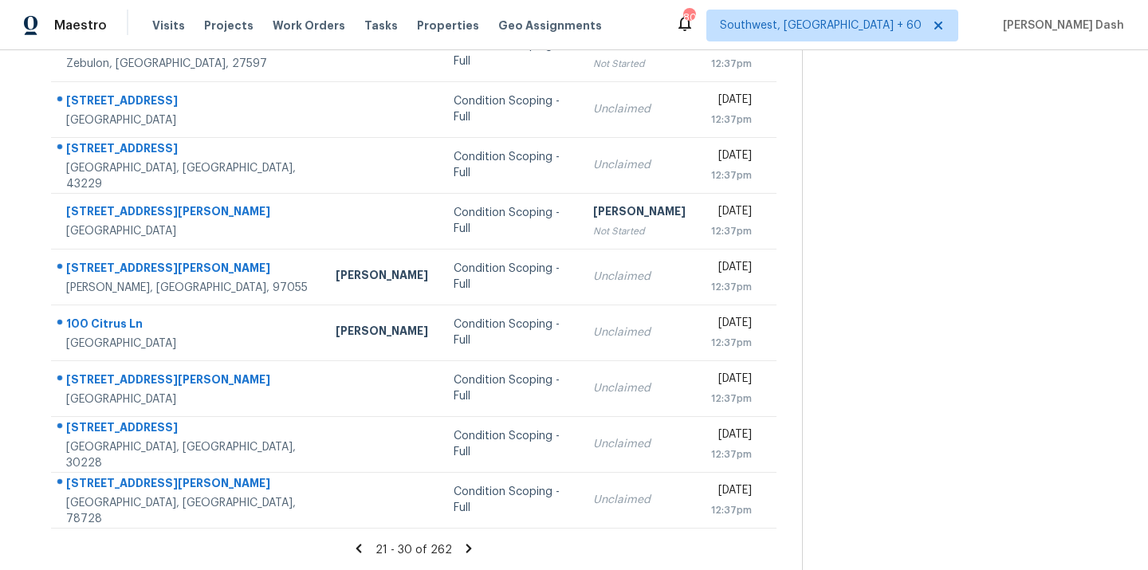
click at [465, 548] on icon at bounding box center [469, 548] width 14 height 14
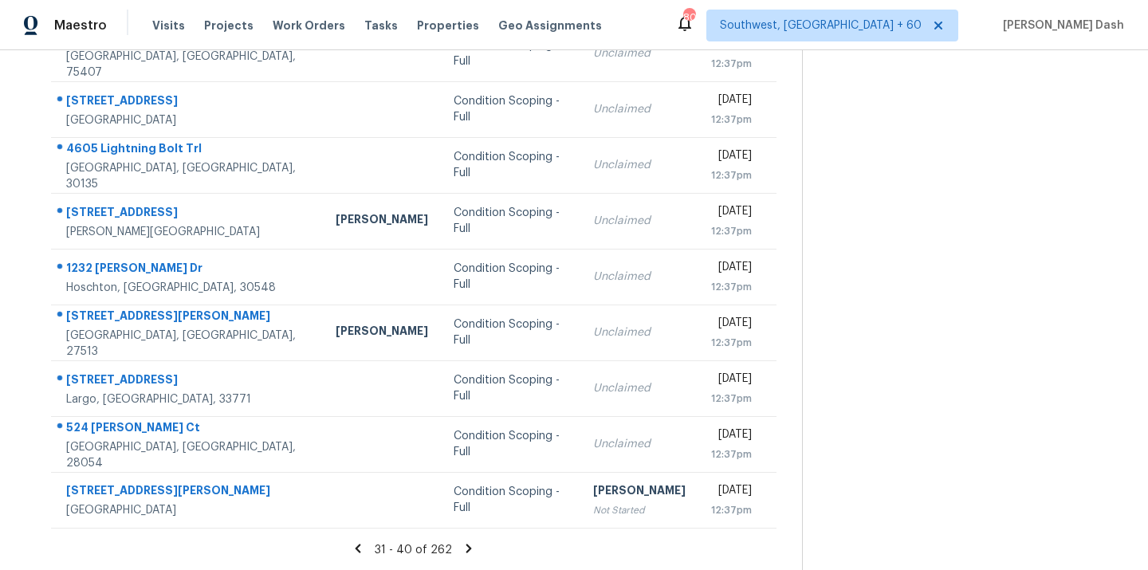
click at [465, 548] on icon at bounding box center [469, 548] width 14 height 14
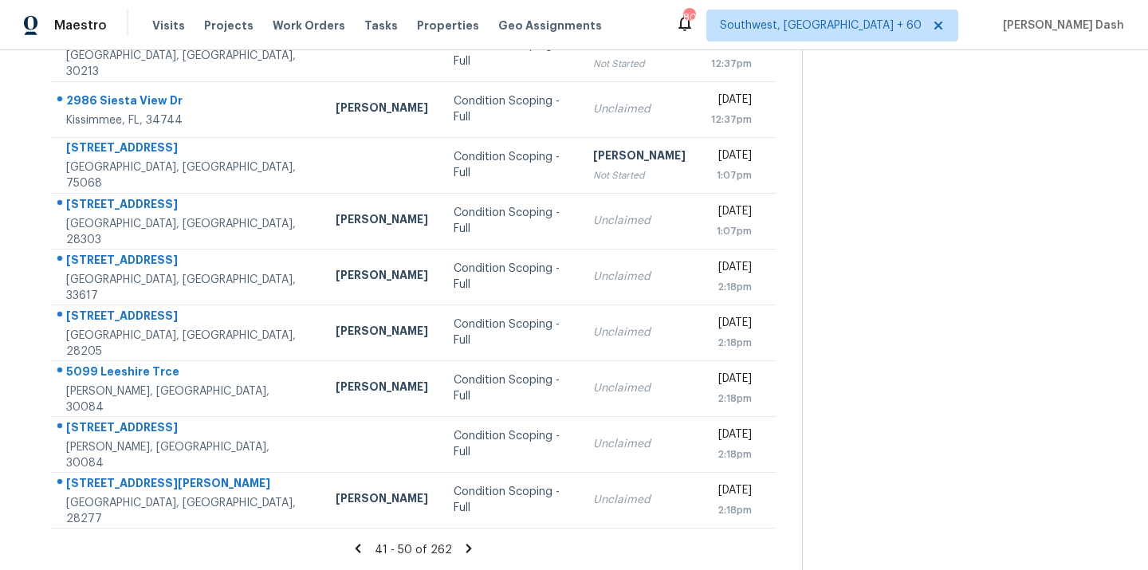
click at [466, 546] on icon at bounding box center [469, 548] width 6 height 9
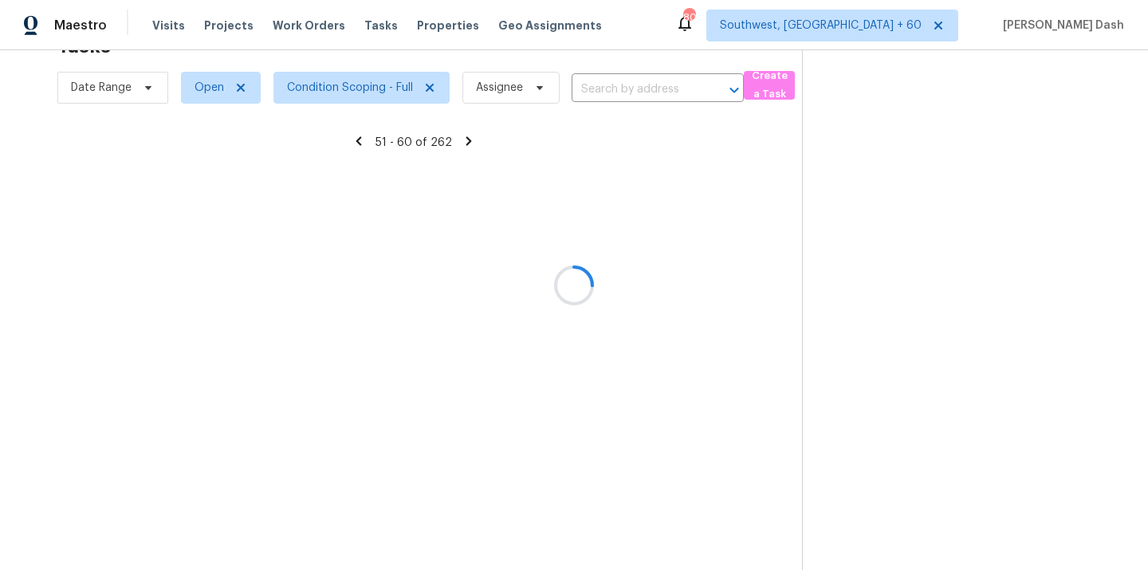
scroll to position [260, 0]
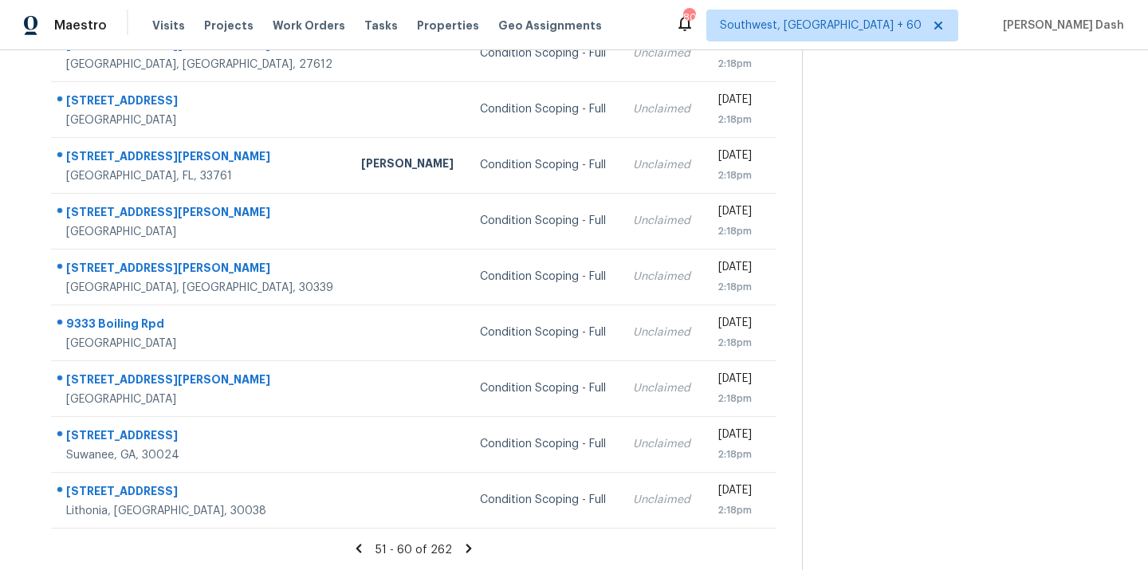
click at [466, 545] on icon at bounding box center [469, 548] width 6 height 9
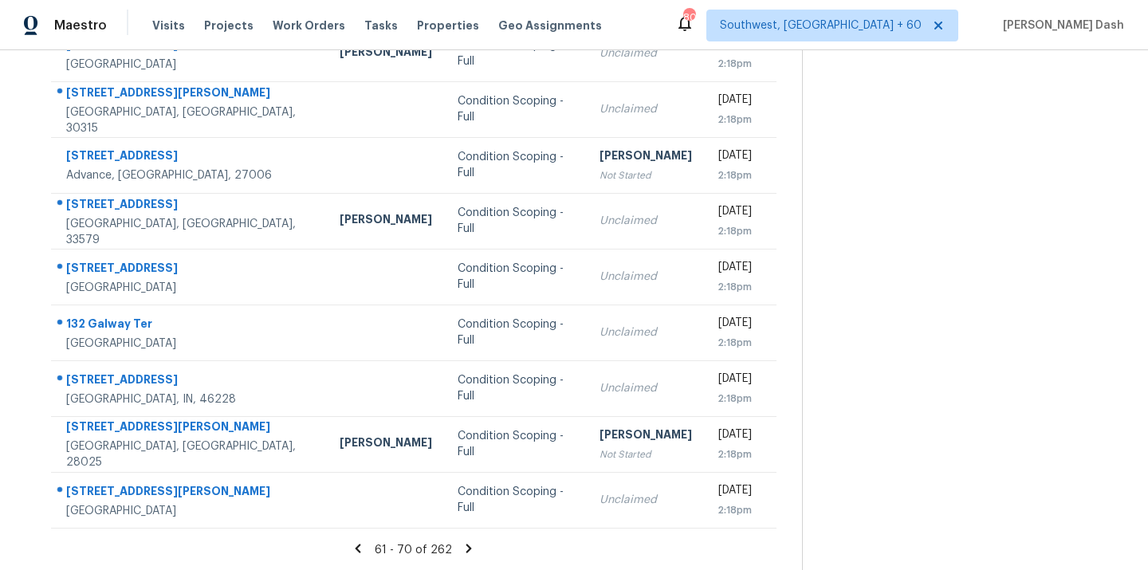
click at [462, 542] on icon at bounding box center [469, 548] width 14 height 14
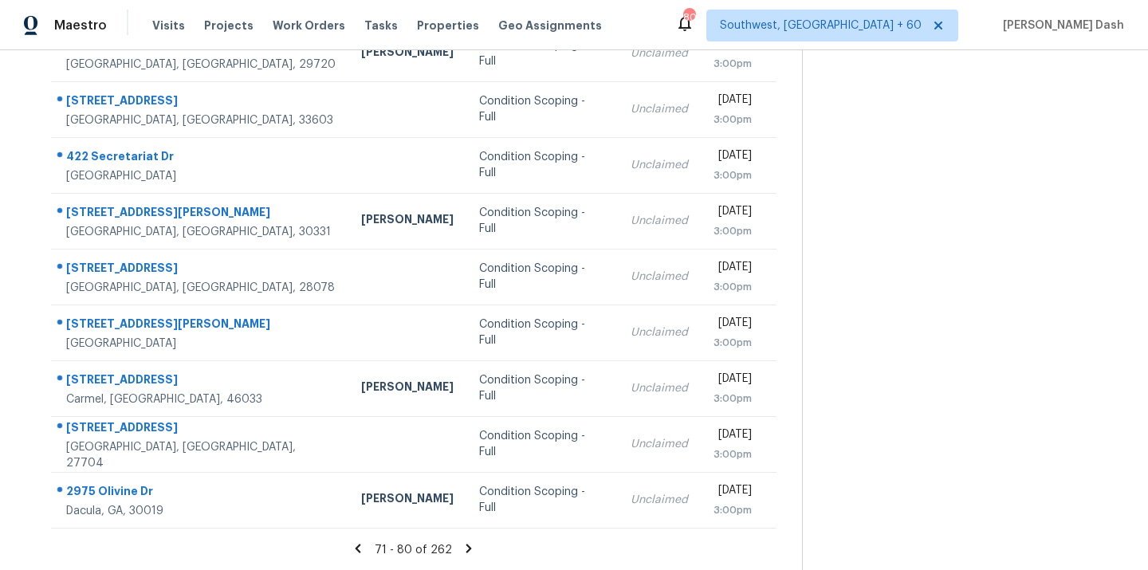
click at [462, 542] on icon at bounding box center [469, 548] width 14 height 14
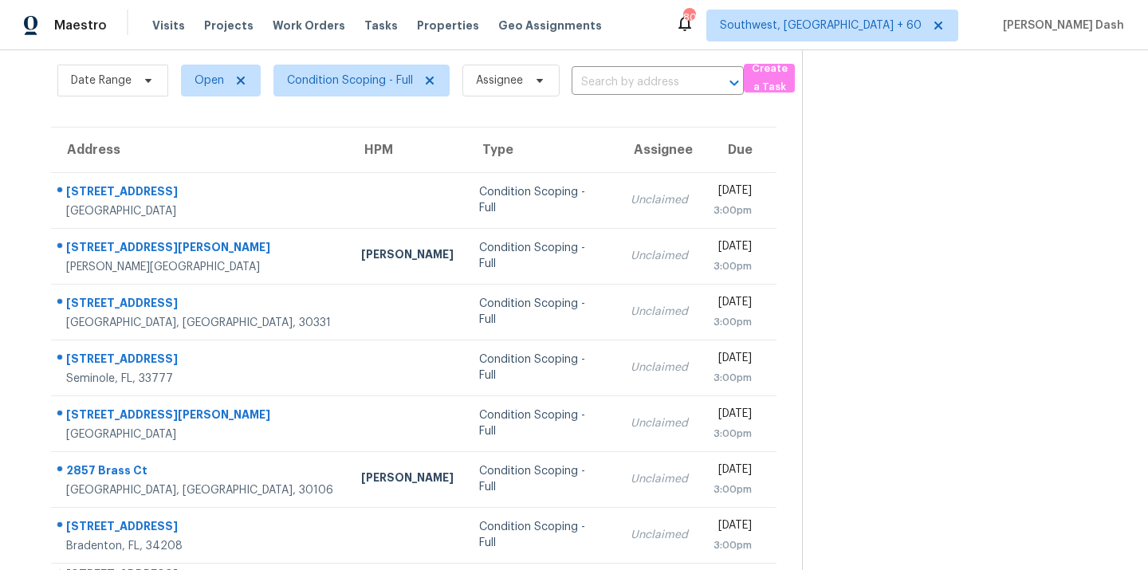
scroll to position [36, 0]
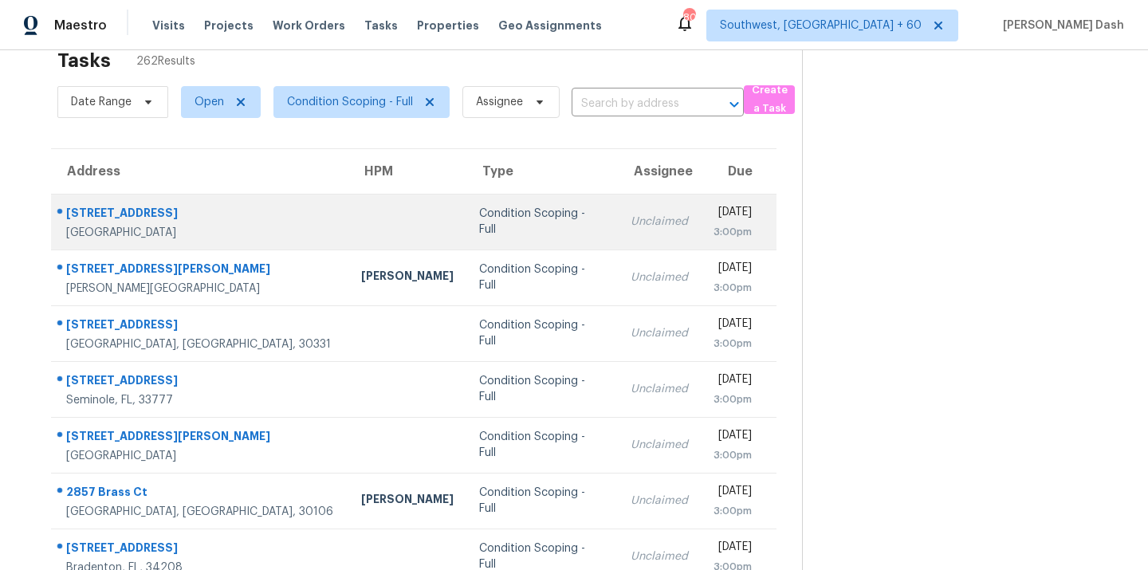
click at [499, 210] on td "Condition Scoping - Full" at bounding box center [541, 222] width 151 height 56
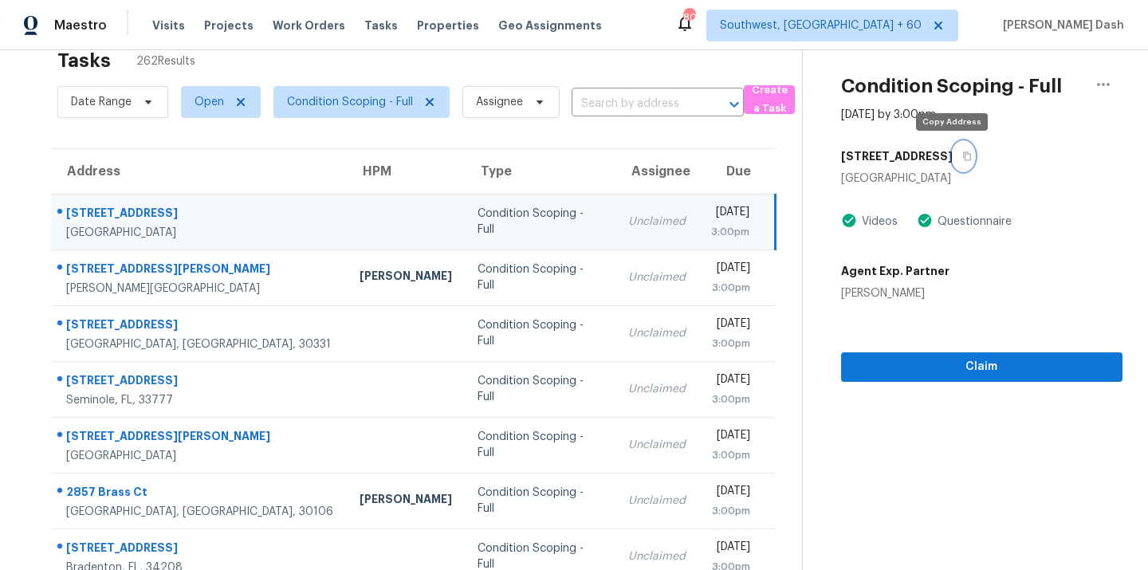
click at [955, 147] on button "button" at bounding box center [964, 156] width 22 height 29
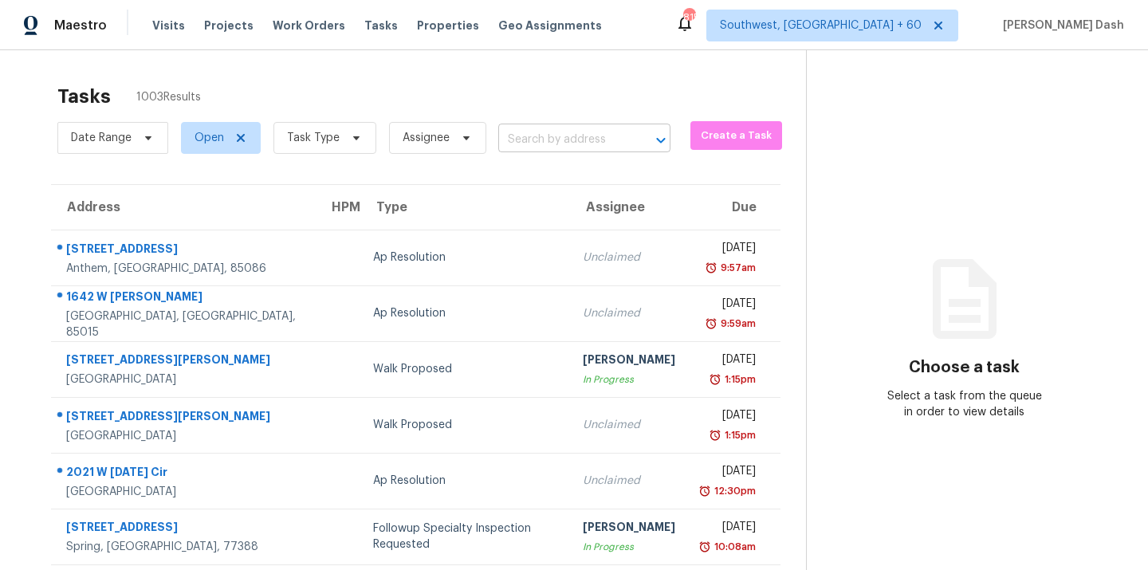
click at [548, 136] on input "text" at bounding box center [562, 140] width 128 height 25
paste input "Charlotte"
type input "[PERSON_NAME]"
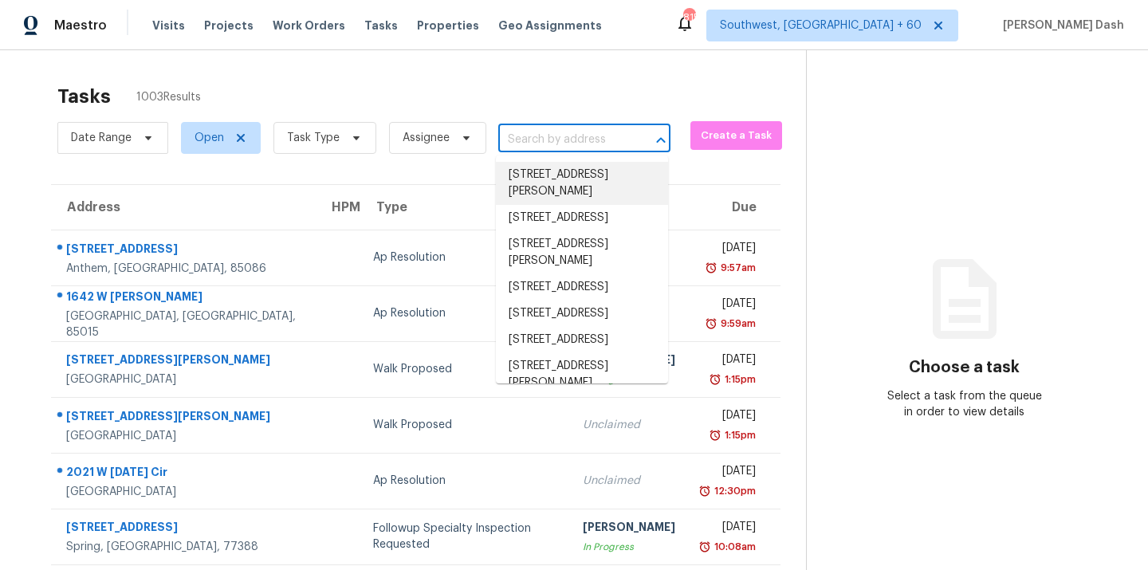
paste input "[STREET_ADDRESS]"
type input "[STREET_ADDRESS]"
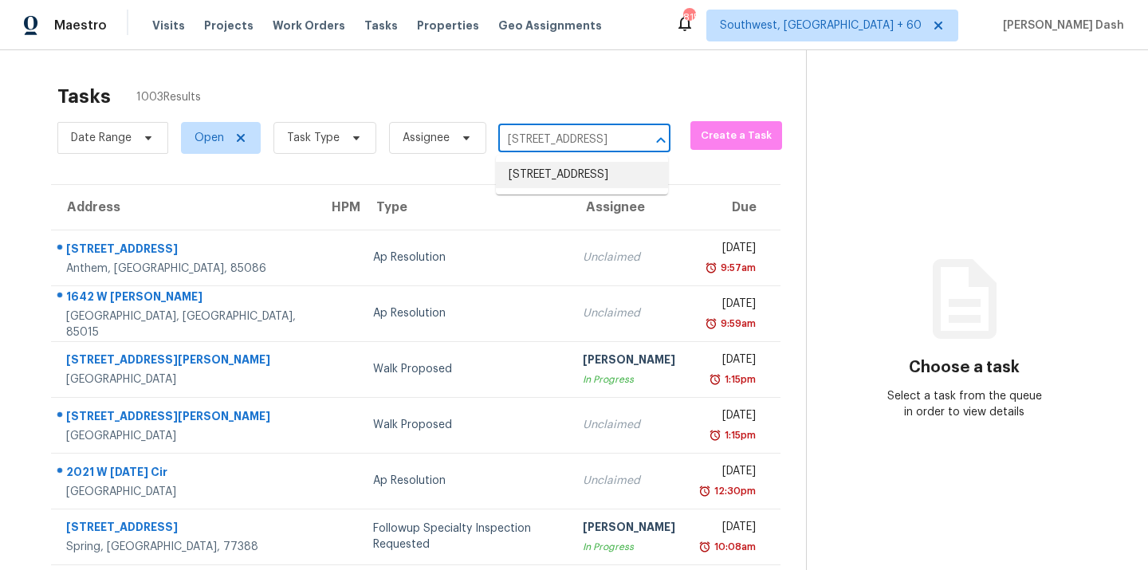
click at [561, 180] on li "[STREET_ADDRESS]" at bounding box center [582, 175] width 172 height 26
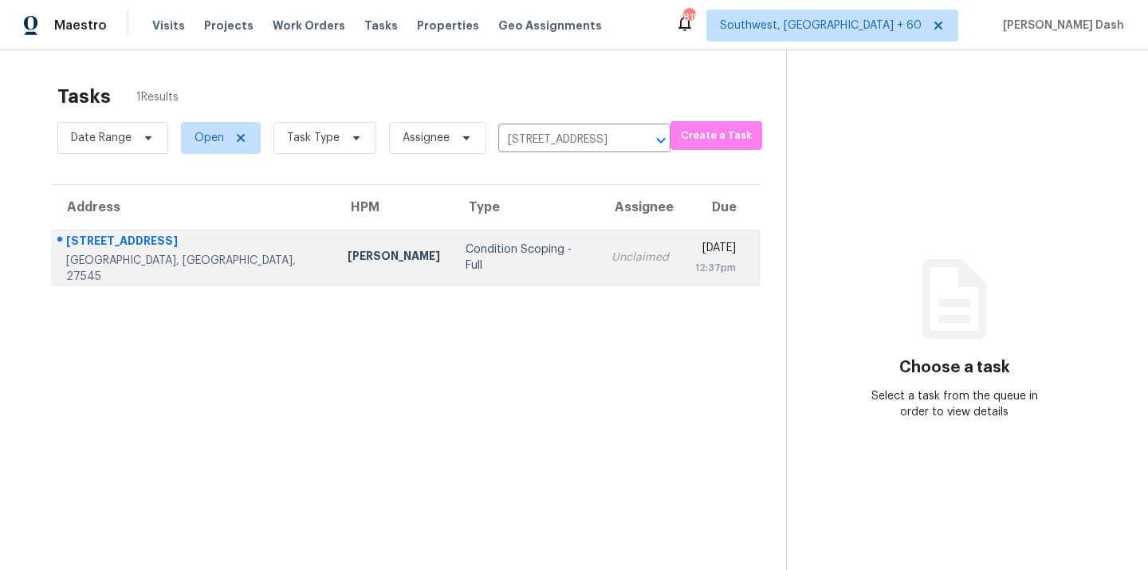
click at [466, 251] on div "Condition Scoping - Full" at bounding box center [526, 258] width 120 height 32
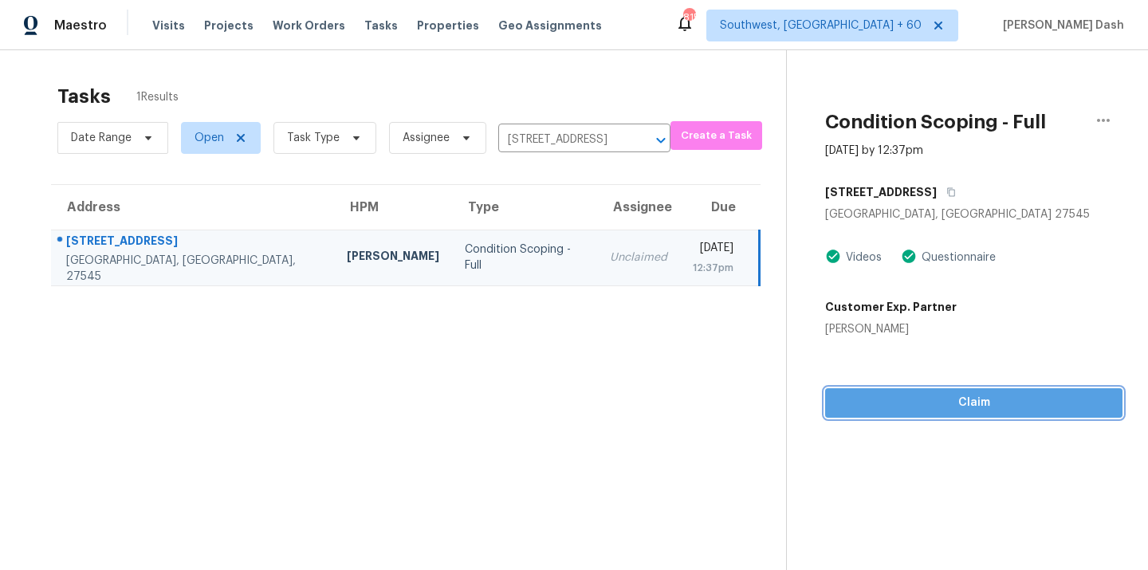
click at [957, 407] on span "Claim" at bounding box center [974, 403] width 272 height 20
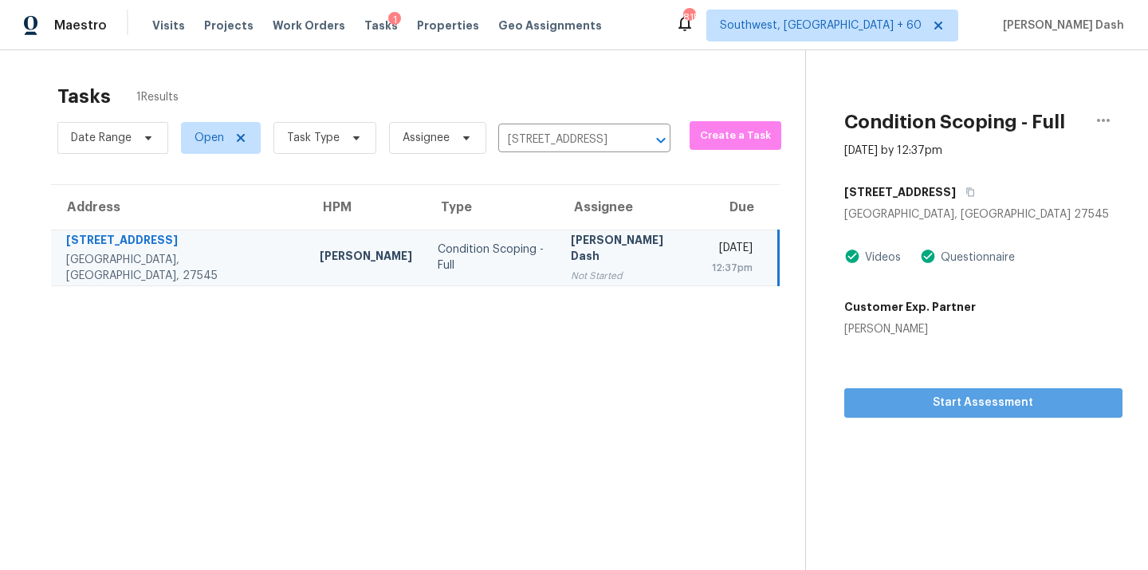
click at [935, 407] on span "Start Assessment" at bounding box center [983, 403] width 253 height 20
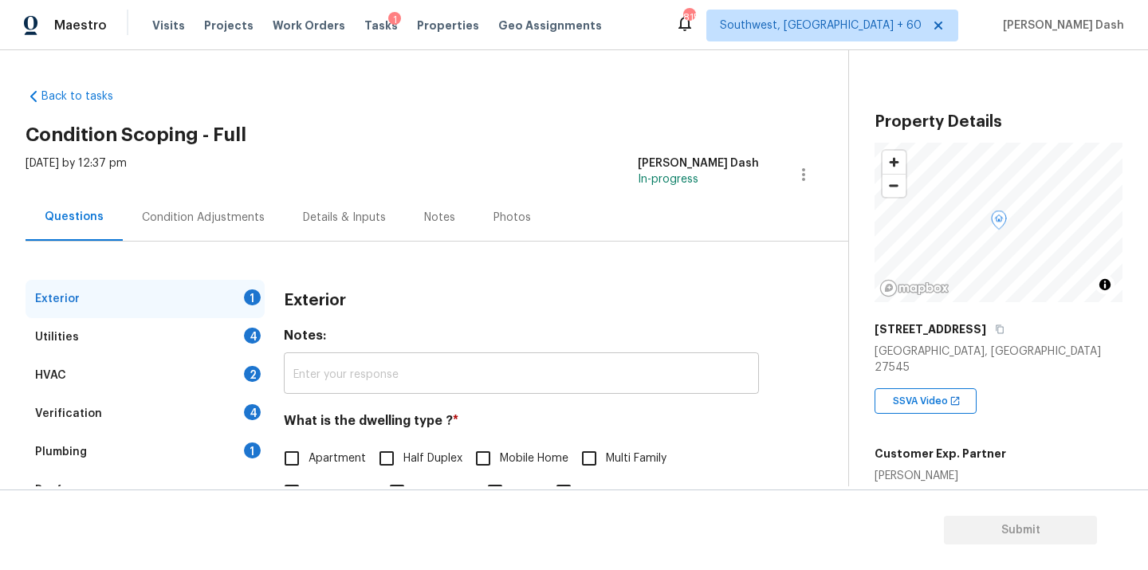
scroll to position [117, 0]
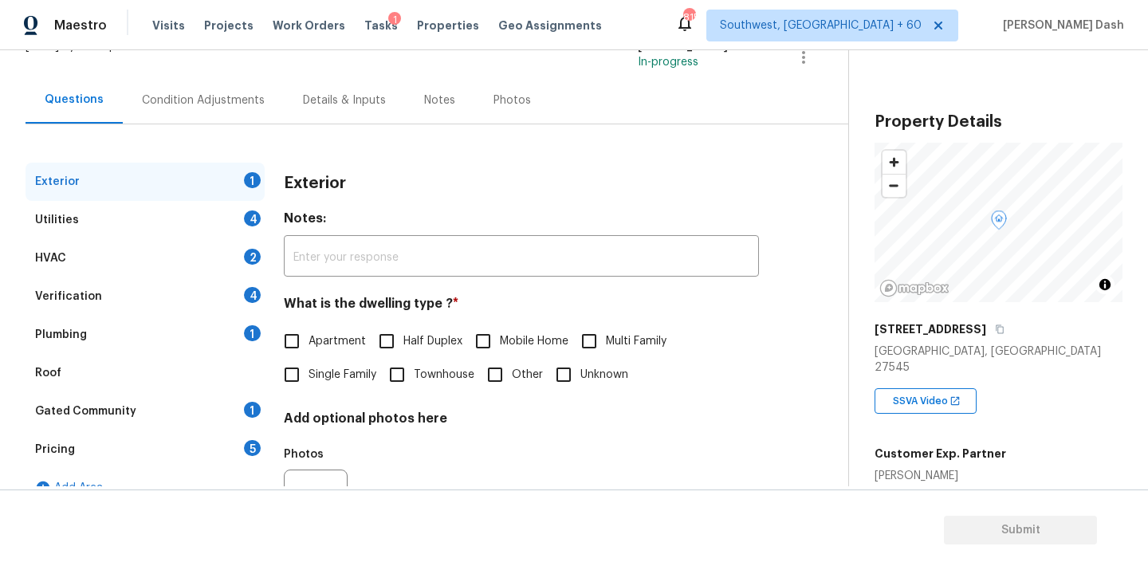
click at [314, 381] on span "Single Family" at bounding box center [342, 375] width 68 height 17
click at [308, 381] on input "Single Family" at bounding box center [291, 374] width 33 height 33
checkbox input "true"
click at [250, 218] on div "4" at bounding box center [252, 218] width 17 height 16
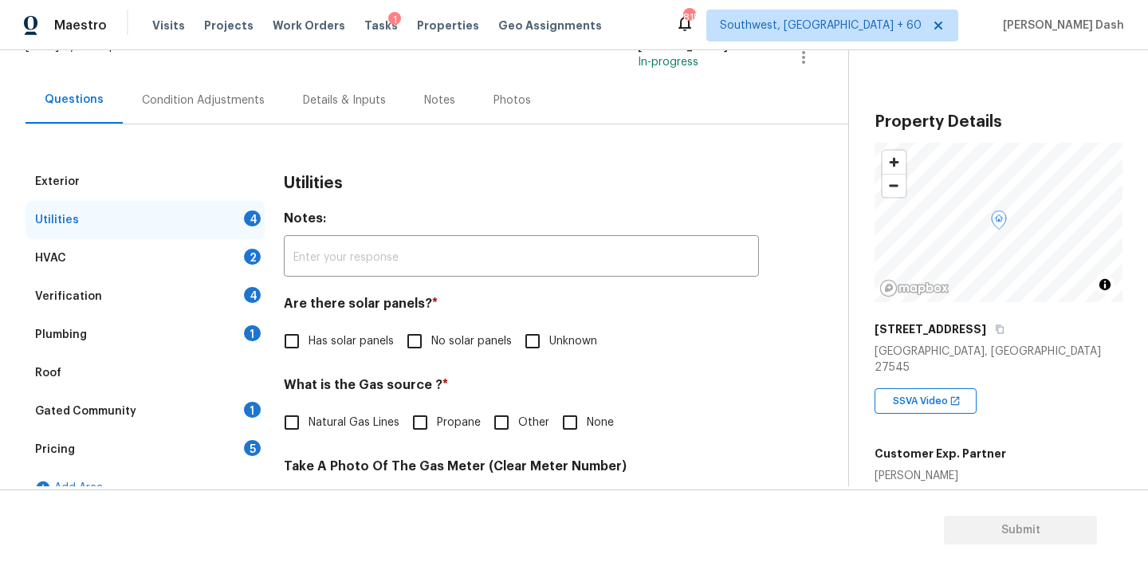
scroll to position [196, 0]
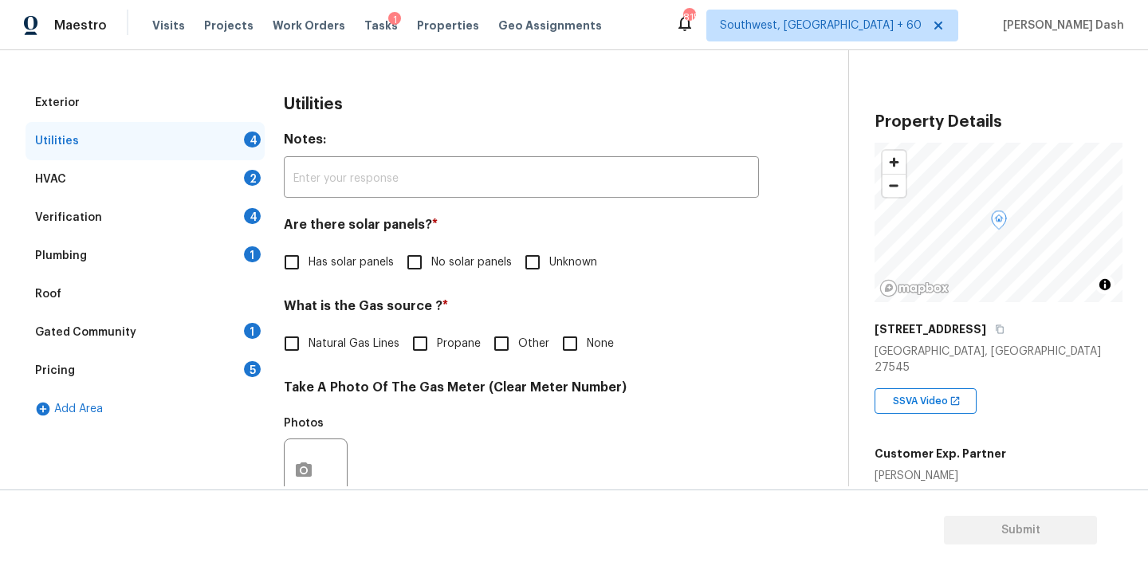
click at [442, 248] on label "No solar panels" at bounding box center [455, 262] width 114 height 33
click at [431, 248] on input "No solar panels" at bounding box center [414, 262] width 33 height 33
checkbox input "true"
click at [306, 346] on input "Natural Gas Lines" at bounding box center [291, 344] width 33 height 33
checkbox input "true"
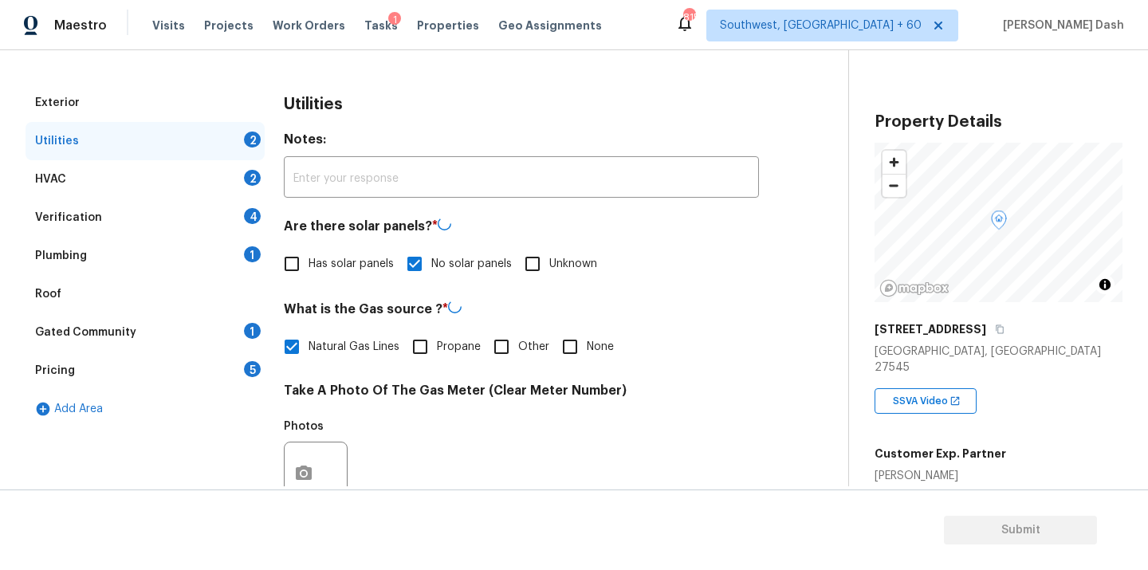
click at [518, 352] on span "Other" at bounding box center [533, 347] width 31 height 17
click at [518, 352] on input "Other" at bounding box center [501, 346] width 33 height 33
checkbox input "true"
checkbox input "false"
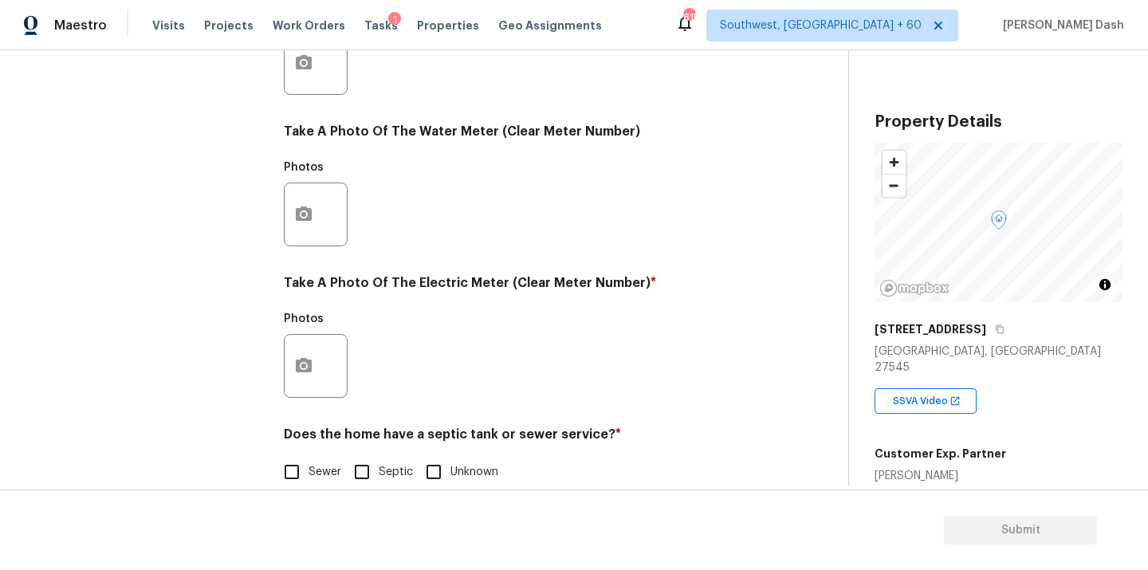
scroll to position [630, 0]
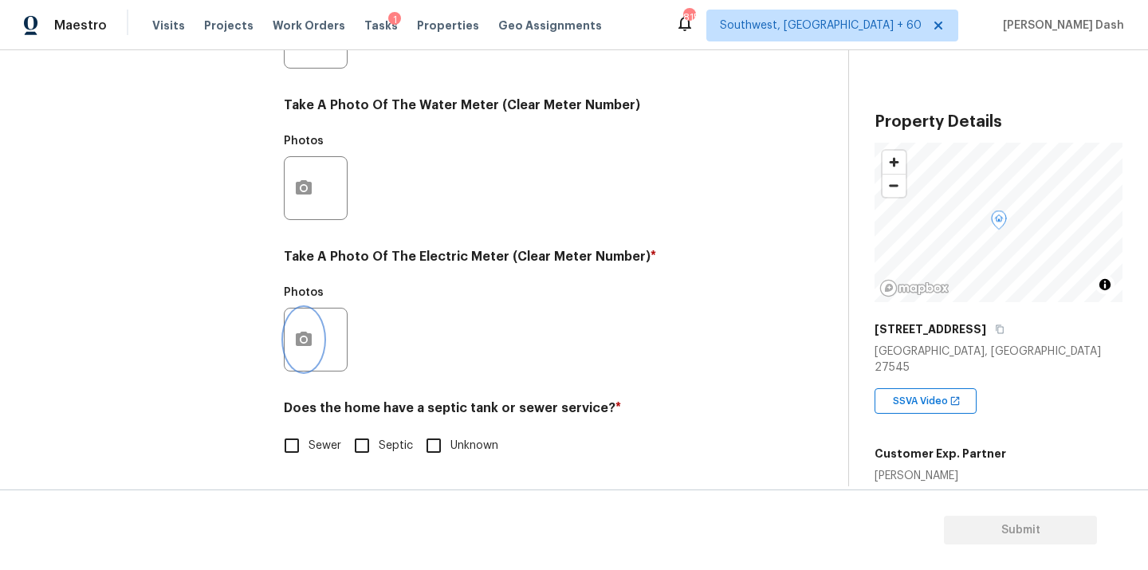
click at [298, 330] on icon "button" at bounding box center [303, 339] width 19 height 19
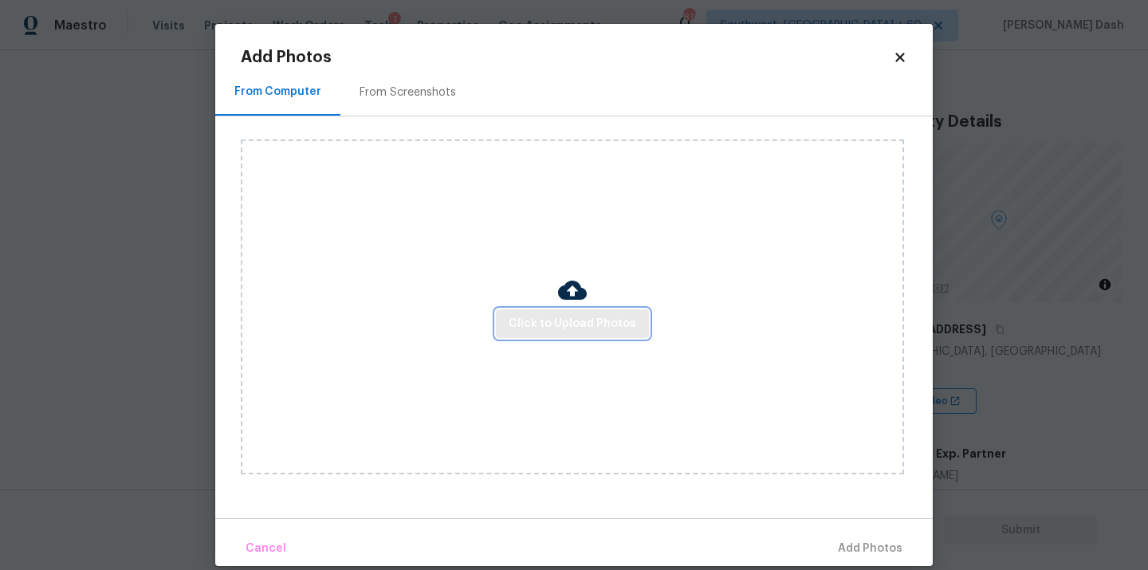
click at [589, 314] on span "Click to Upload Photos" at bounding box center [573, 324] width 128 height 20
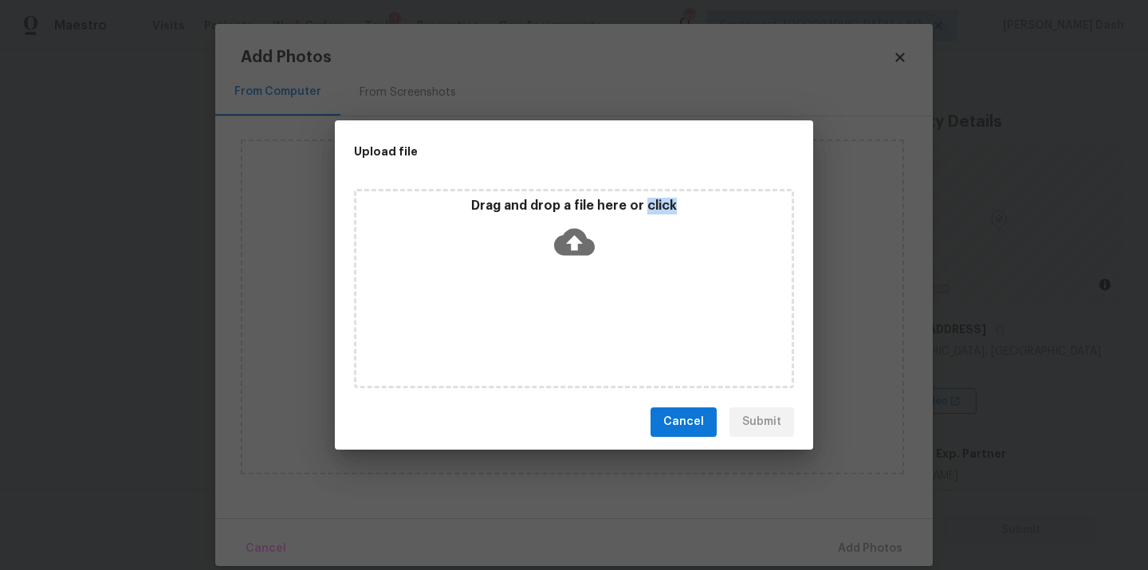
click at [589, 313] on div "Drag and drop a file here or click" at bounding box center [574, 288] width 440 height 199
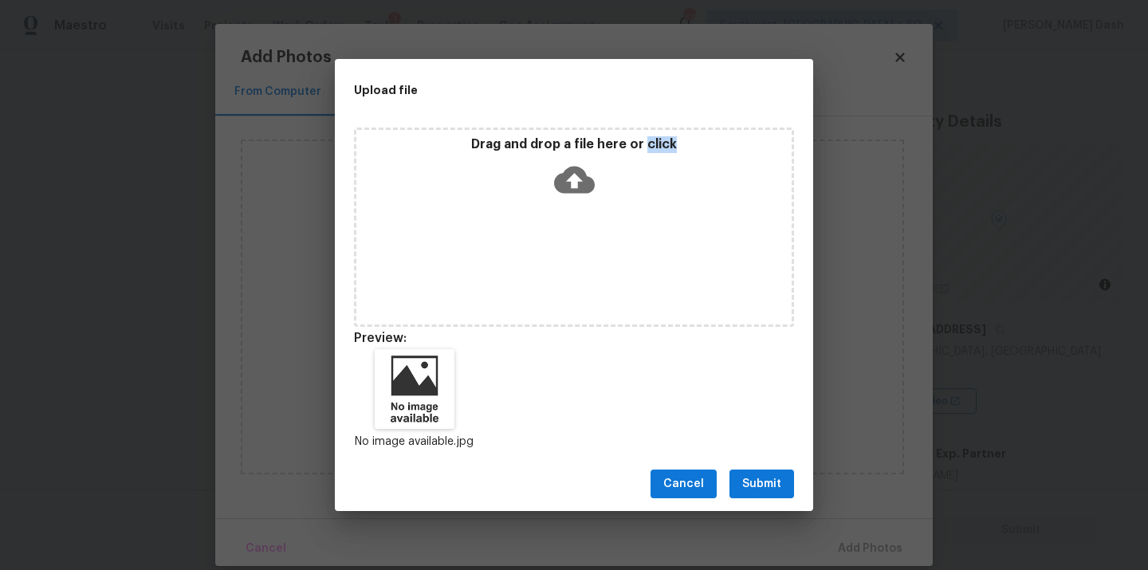
click at [750, 497] on button "Submit" at bounding box center [761, 484] width 65 height 29
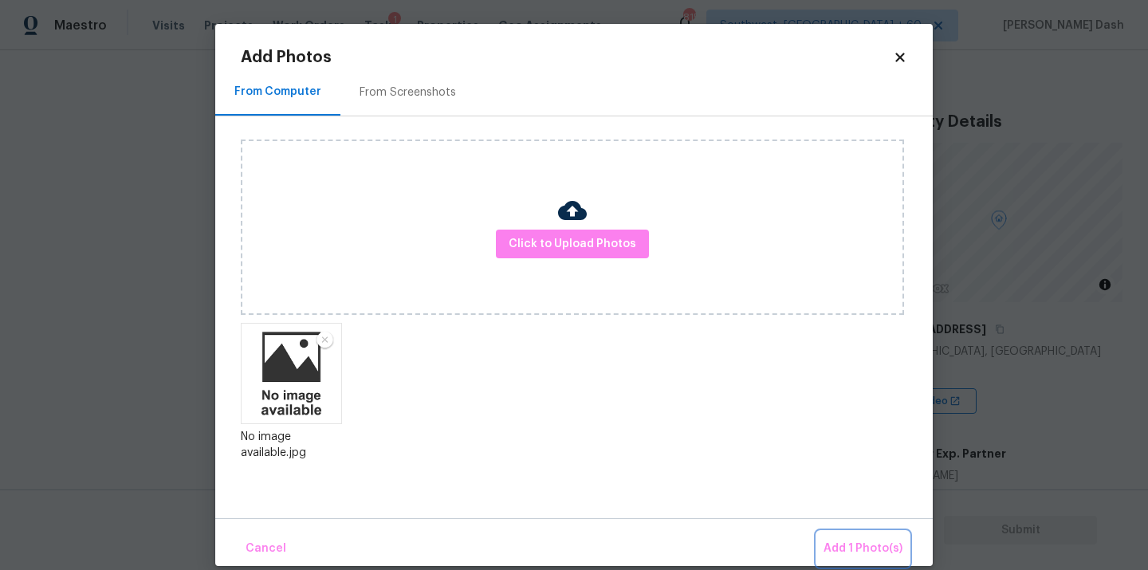
click at [840, 532] on button "Add 1 Photo(s)" at bounding box center [863, 549] width 92 height 34
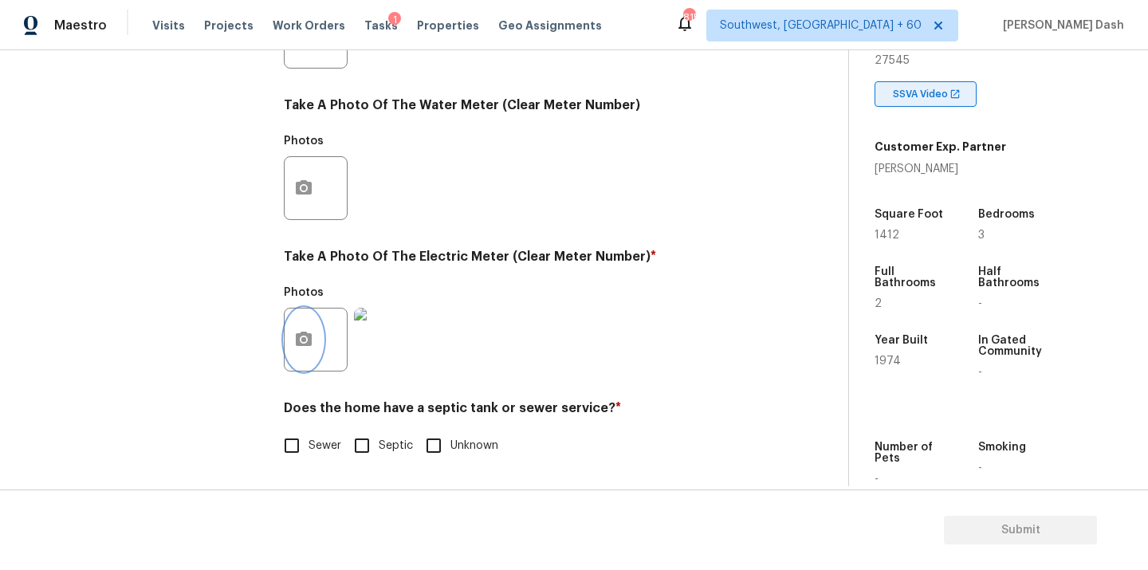
scroll to position [282, 0]
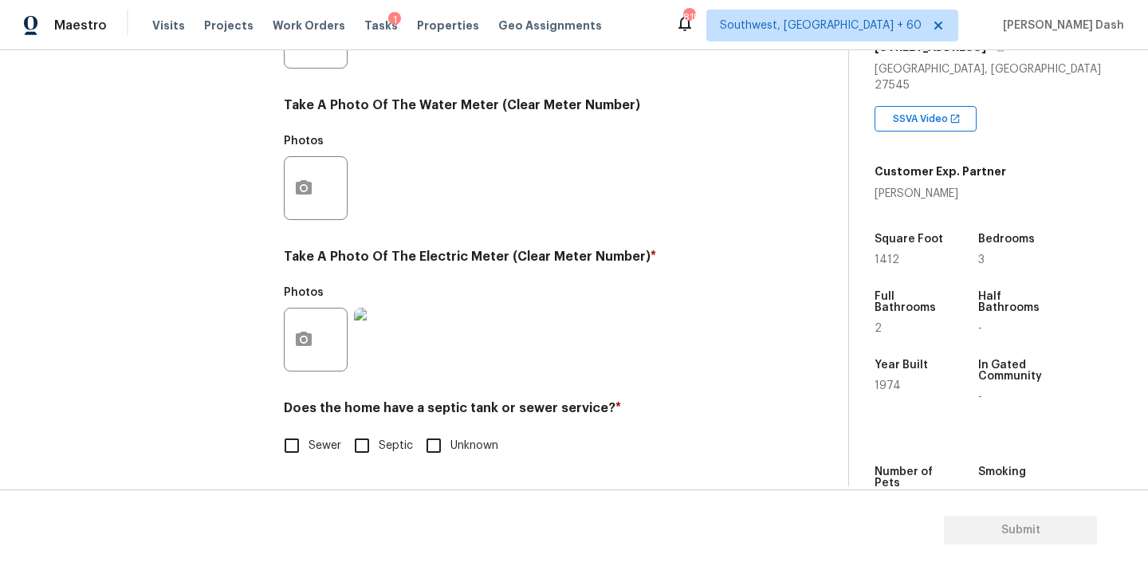
click at [295, 445] on input "Sewer" at bounding box center [291, 445] width 33 height 33
checkbox input "true"
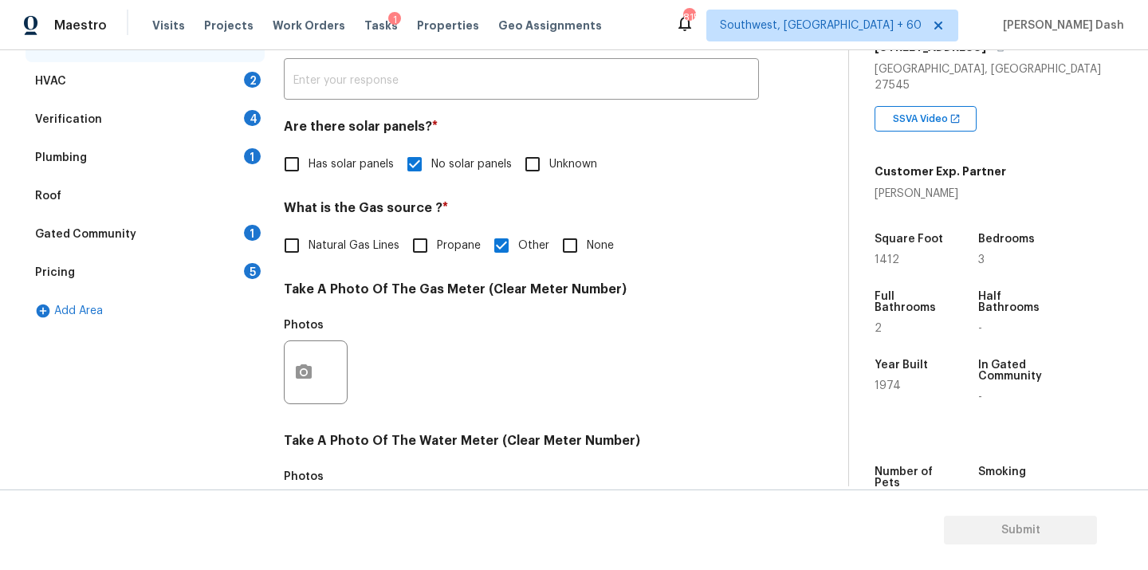
scroll to position [163, 0]
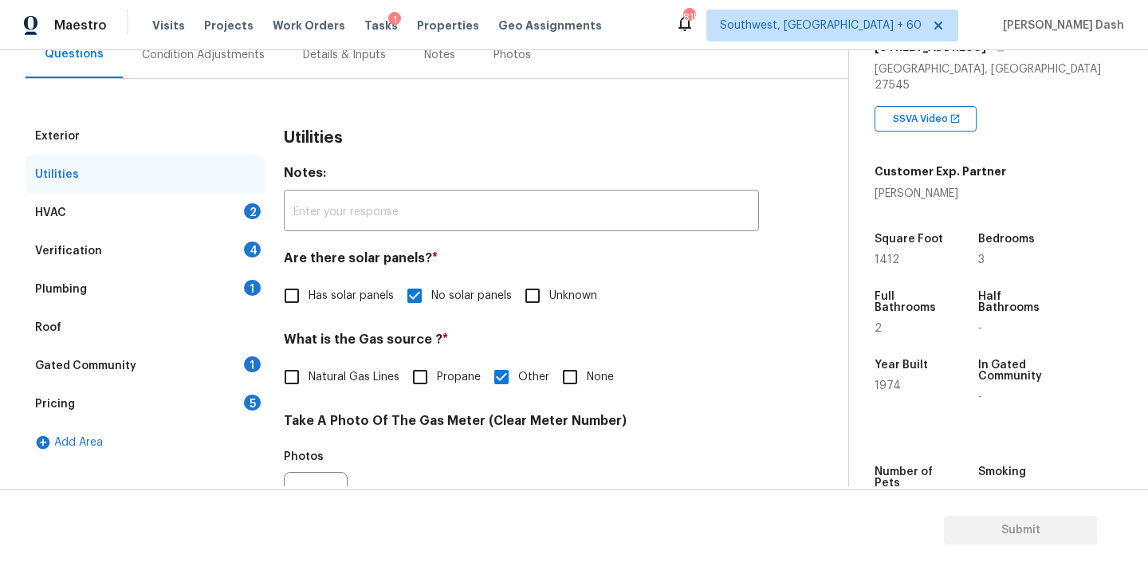
click at [202, 197] on div "HVAC 2" at bounding box center [145, 213] width 239 height 38
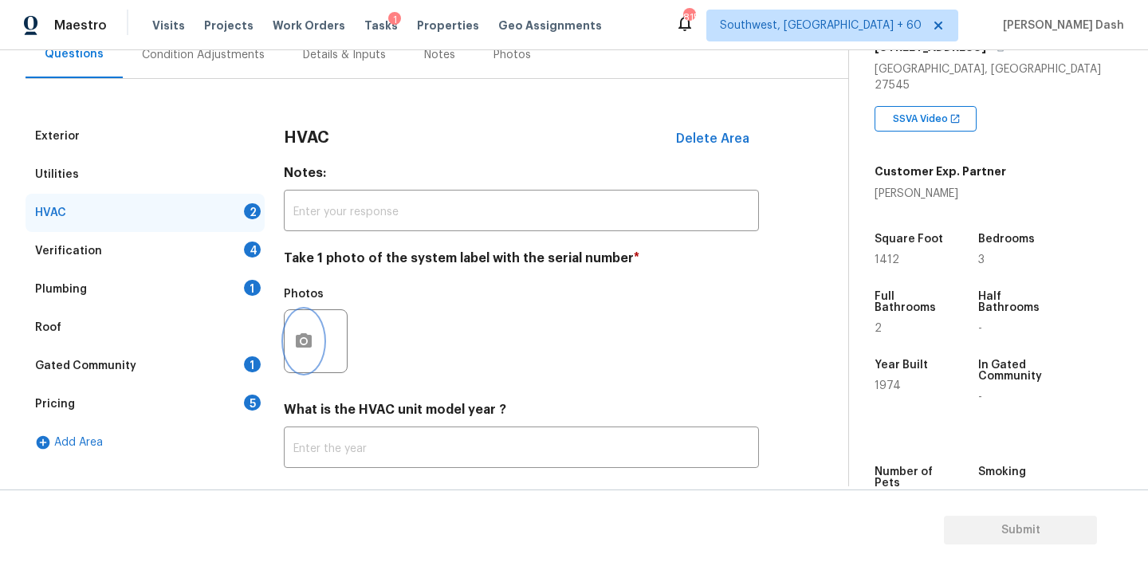
click at [314, 334] on button "button" at bounding box center [304, 341] width 38 height 62
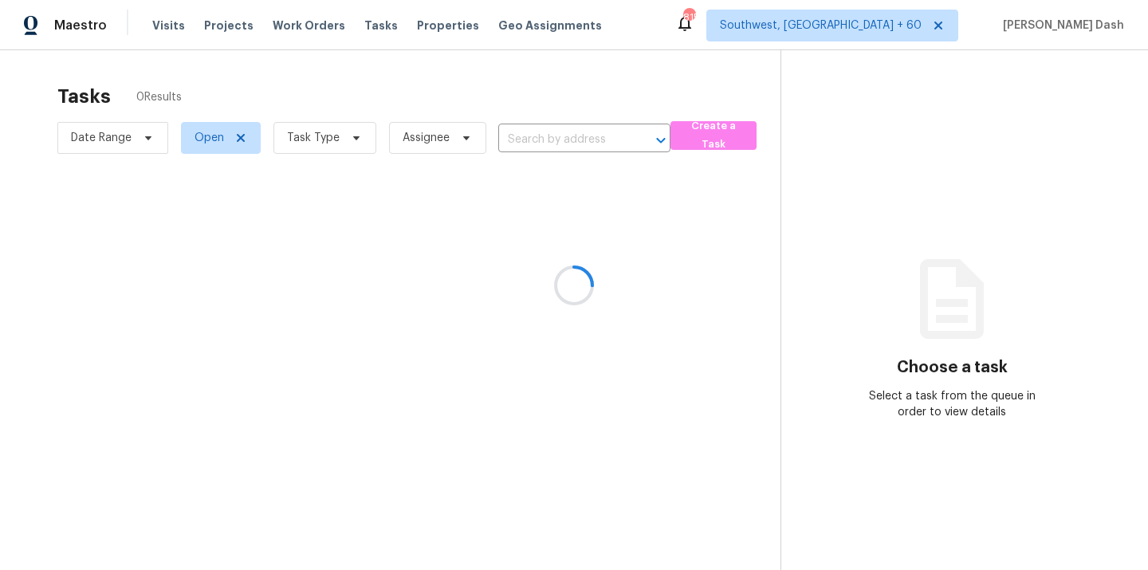
click at [517, 136] on div at bounding box center [574, 285] width 1148 height 570
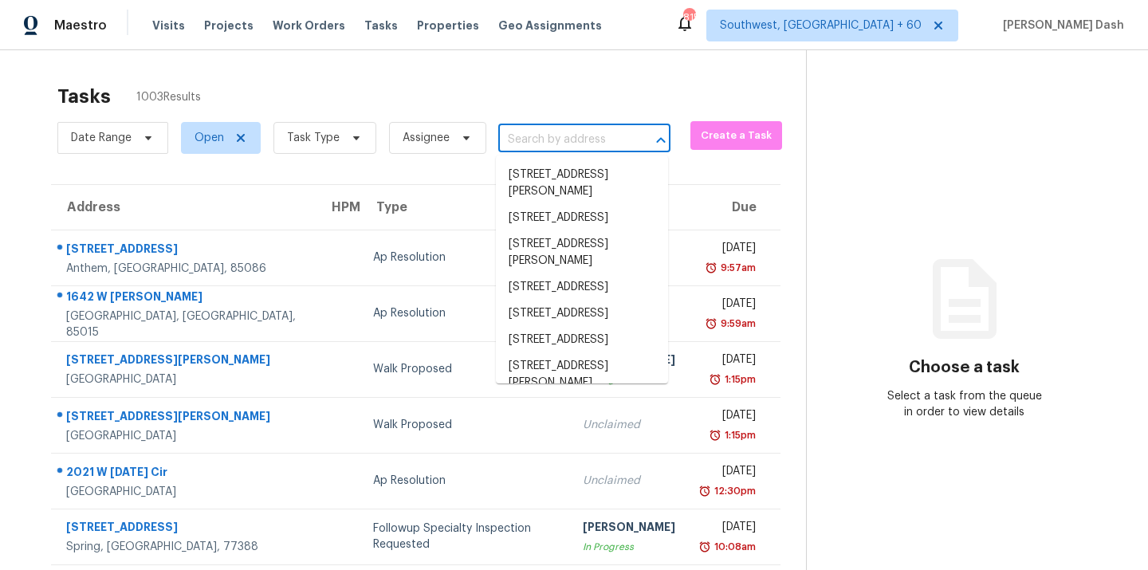
click at [517, 136] on input "text" at bounding box center [562, 140] width 128 height 25
paste input "4845 Park Brook Dr, Fort Worth, TX 76137"
type input "4845 Park Brook Dr, Fort Worth, TX 76137"
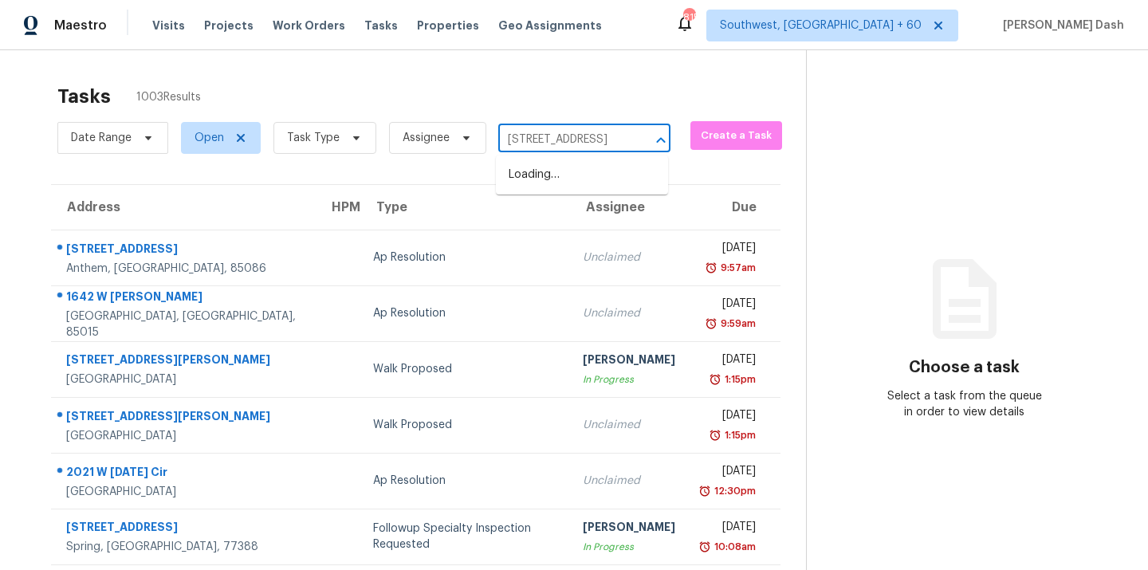
scroll to position [0, 95]
click at [526, 182] on li "4845 Park Brook Dr, Fort Worth, TX 76137" at bounding box center [582, 175] width 172 height 26
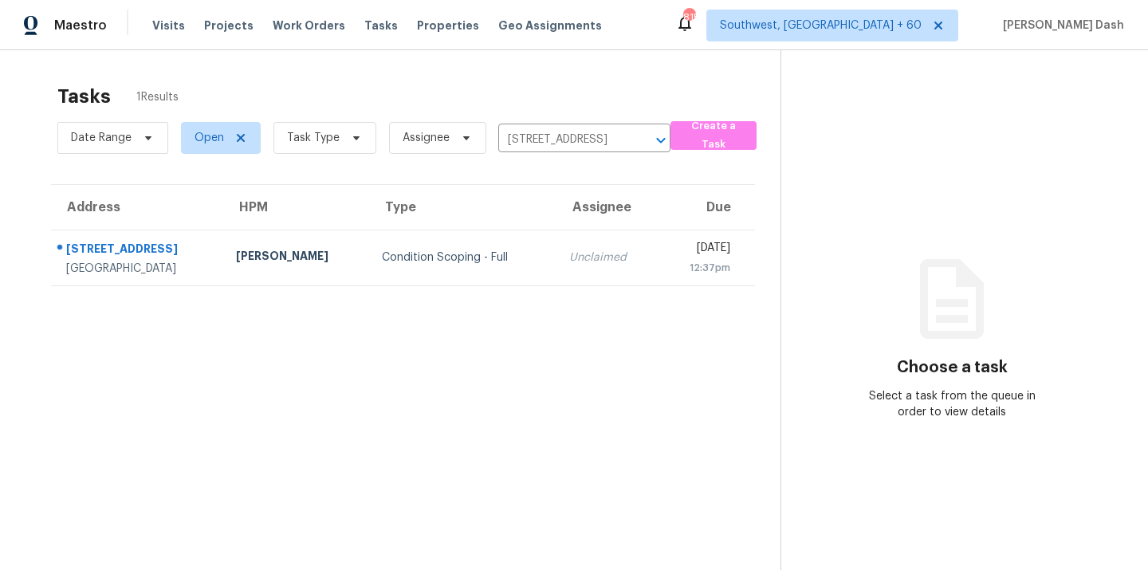
click at [400, 245] on td "Condition Scoping - Full" at bounding box center [462, 258] width 187 height 56
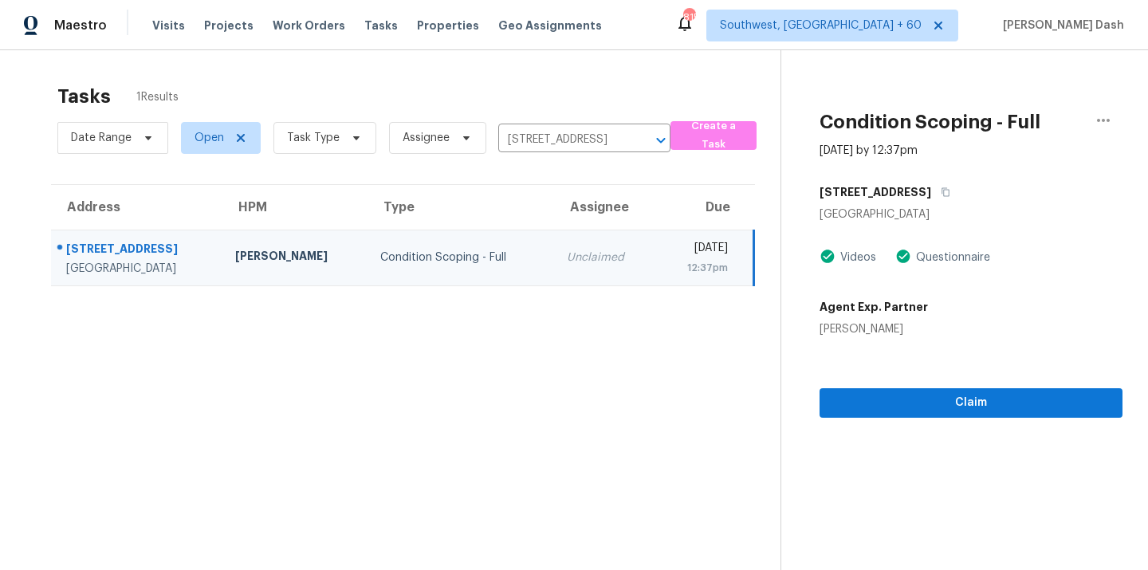
click at [870, 420] on section "Condition Scoping - Full Aug 18th 2025 by 12:37pm 4845 Park Brook Dr Fort Worth…" at bounding box center [951, 335] width 342 height 570
click at [875, 411] on span "Claim" at bounding box center [970, 403] width 277 height 20
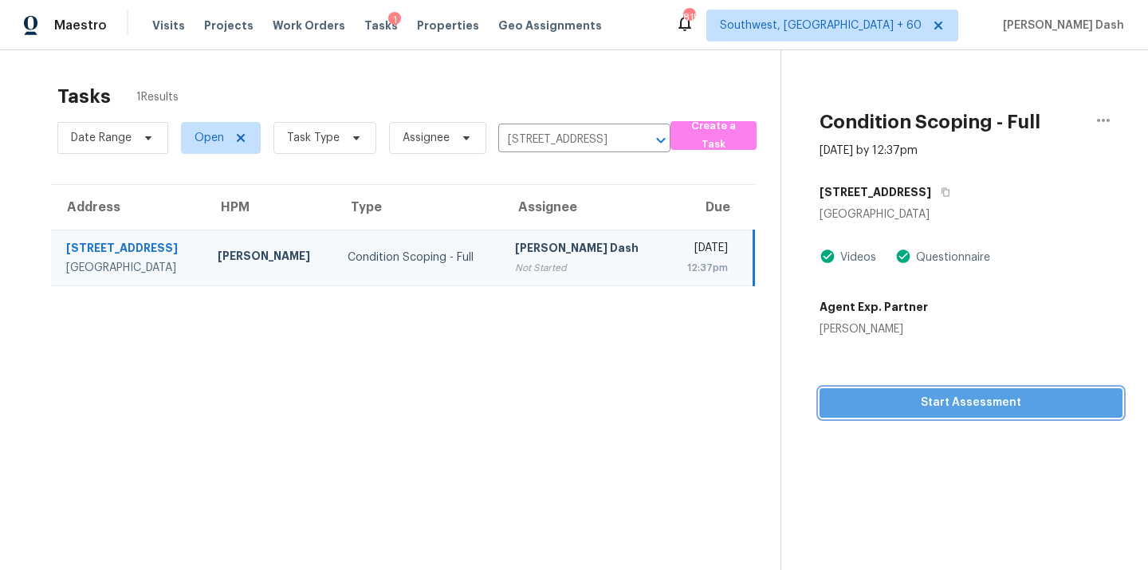
click at [981, 403] on span "Start Assessment" at bounding box center [970, 403] width 277 height 20
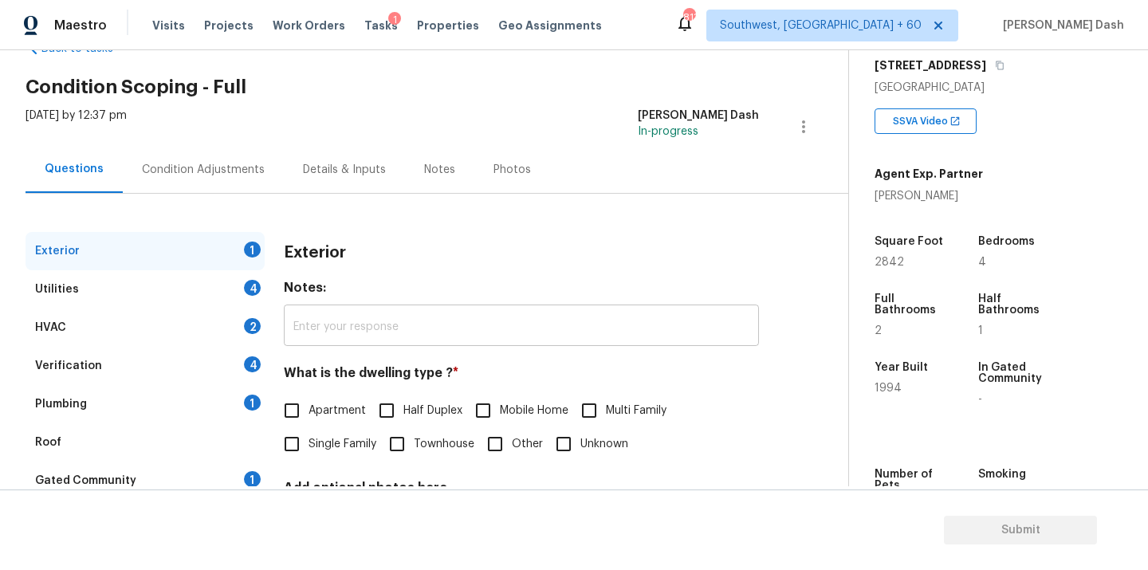
scroll to position [95, 0]
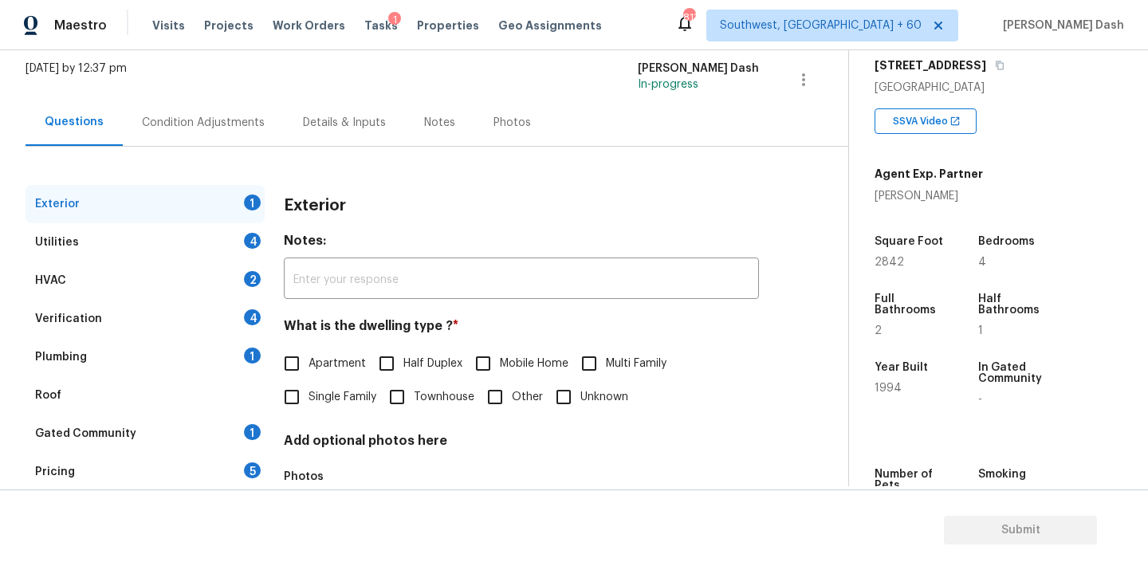
click at [311, 390] on span "Single Family" at bounding box center [342, 397] width 68 height 17
click at [308, 390] on input "Single Family" at bounding box center [291, 396] width 33 height 33
checkbox input "true"
click at [238, 244] on div "Utilities 4" at bounding box center [145, 242] width 239 height 38
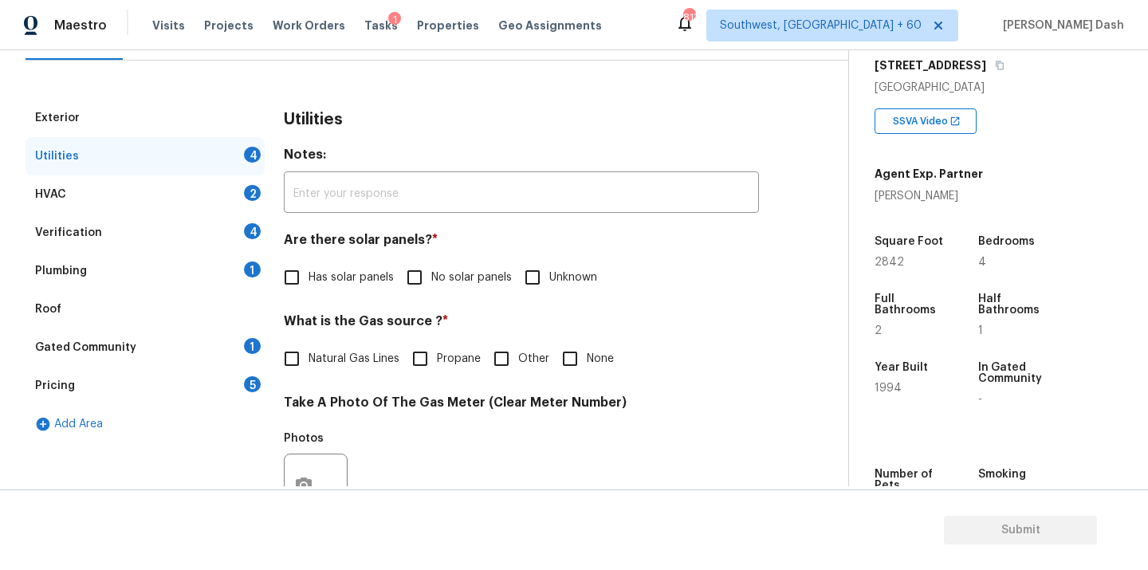
scroll to position [256, 0]
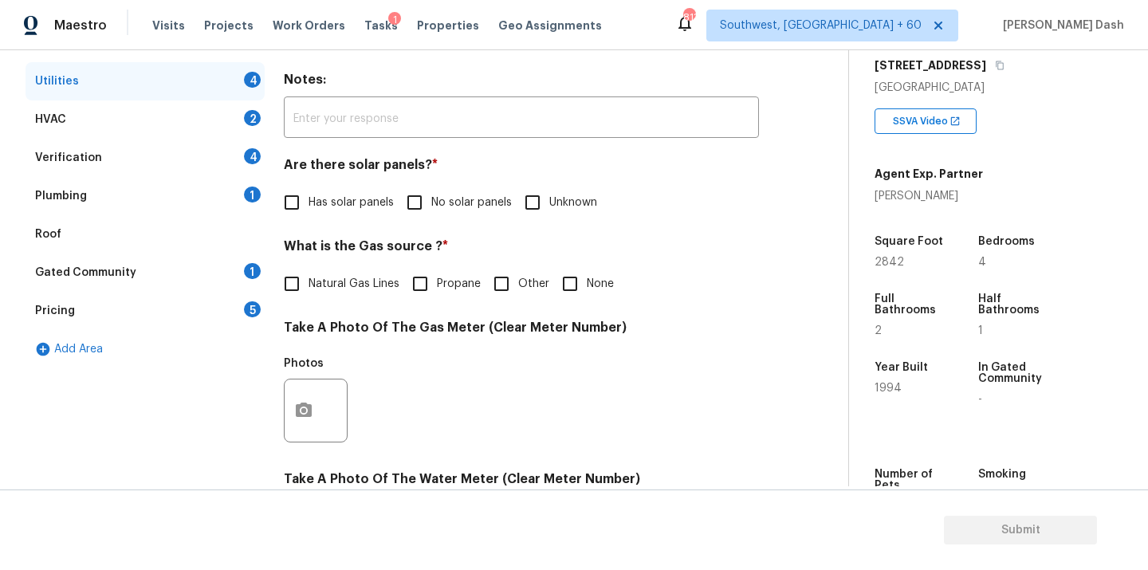
click at [429, 197] on input "No solar panels" at bounding box center [414, 202] width 33 height 33
checkbox input "true"
click at [289, 290] on input "Natural Gas Lines" at bounding box center [291, 283] width 33 height 33
checkbox input "true"
click at [308, 419] on icon "button" at bounding box center [303, 412] width 19 height 19
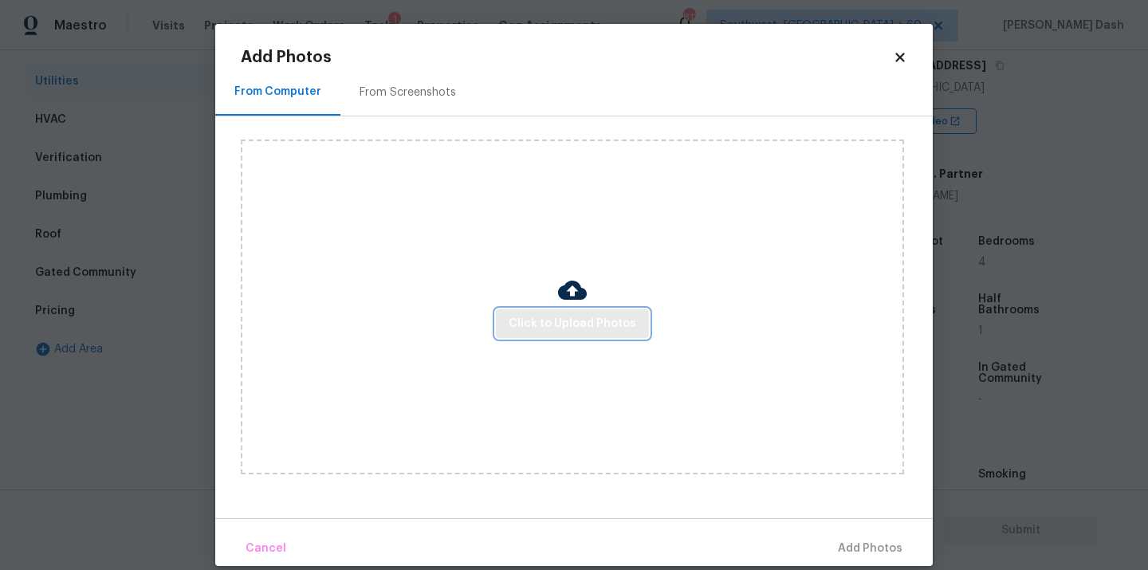
click at [548, 319] on span "Click to Upload Photos" at bounding box center [573, 324] width 128 height 20
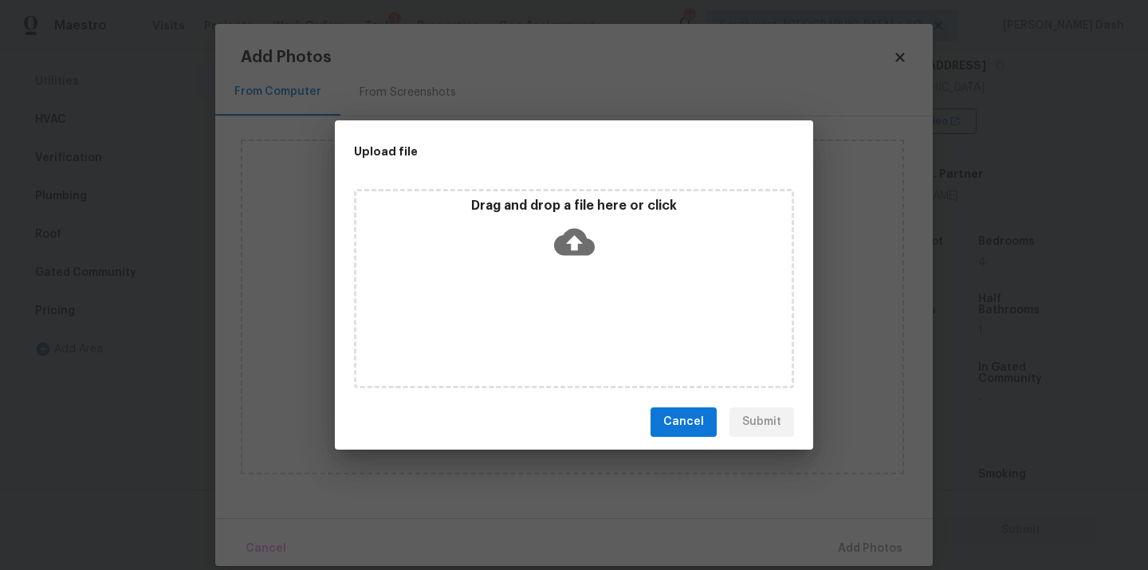
click at [548, 319] on div "Drag and drop a file here or click" at bounding box center [574, 288] width 440 height 199
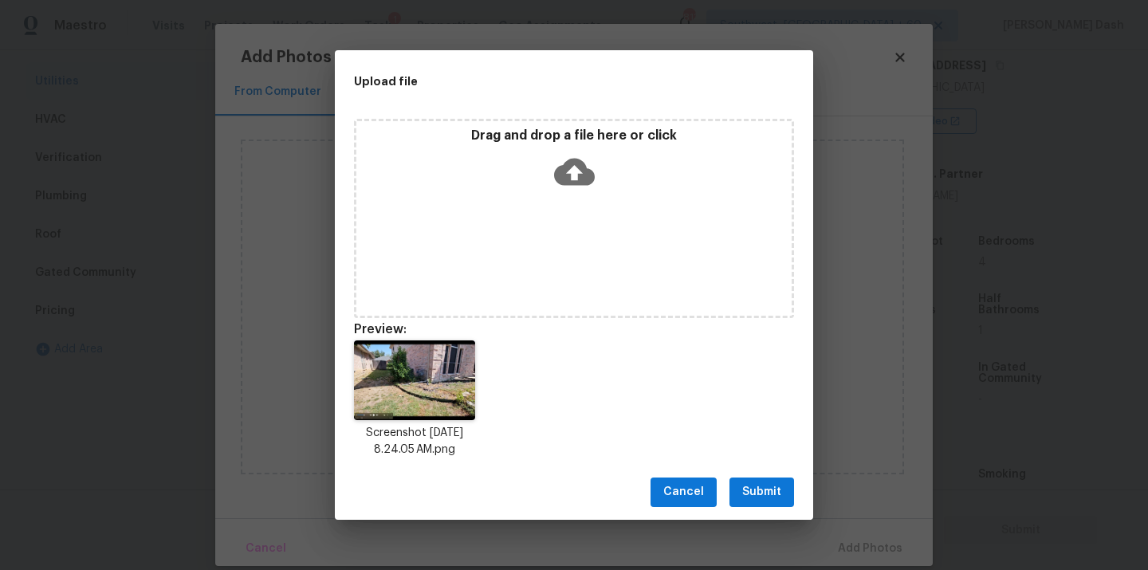
click at [766, 509] on div "Cancel Submit" at bounding box center [574, 492] width 478 height 55
click at [766, 501] on span "Submit" at bounding box center [761, 492] width 39 height 20
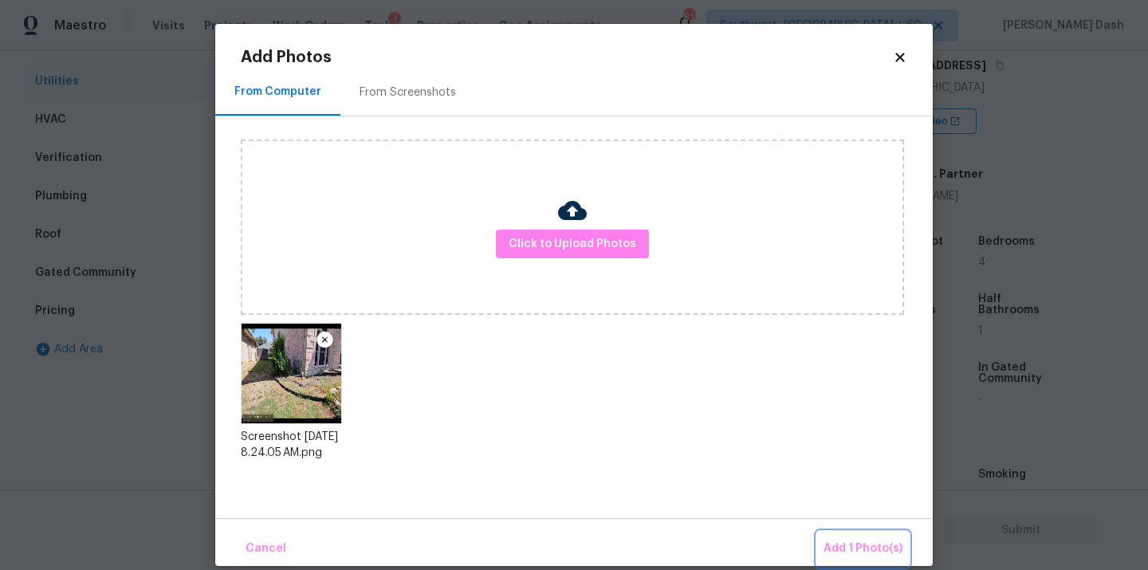
click at [882, 553] on span "Add 1 Photo(s)" at bounding box center [862, 549] width 79 height 20
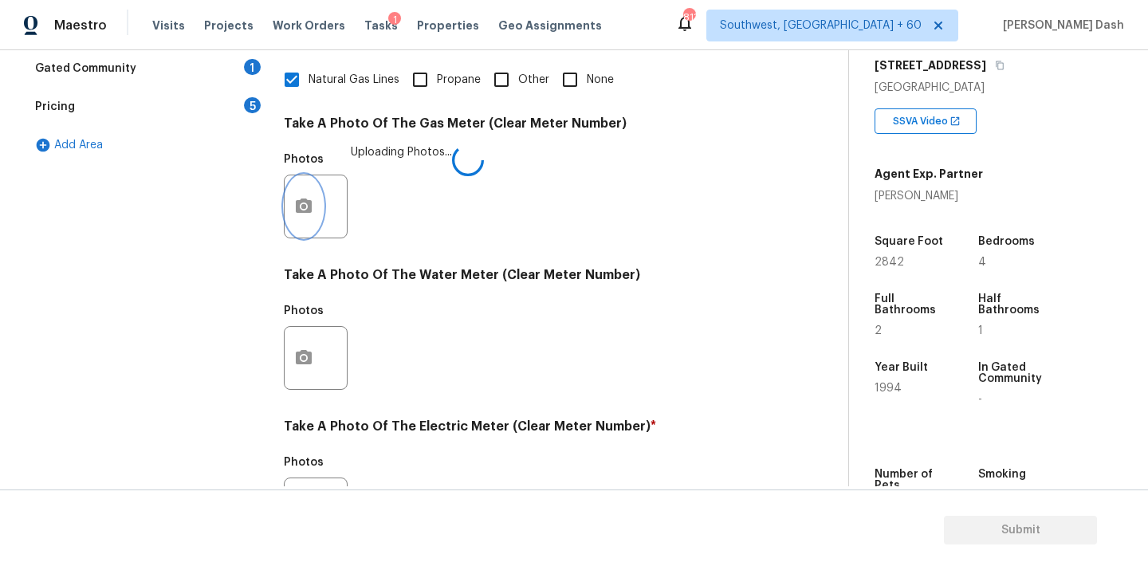
scroll to position [611, 0]
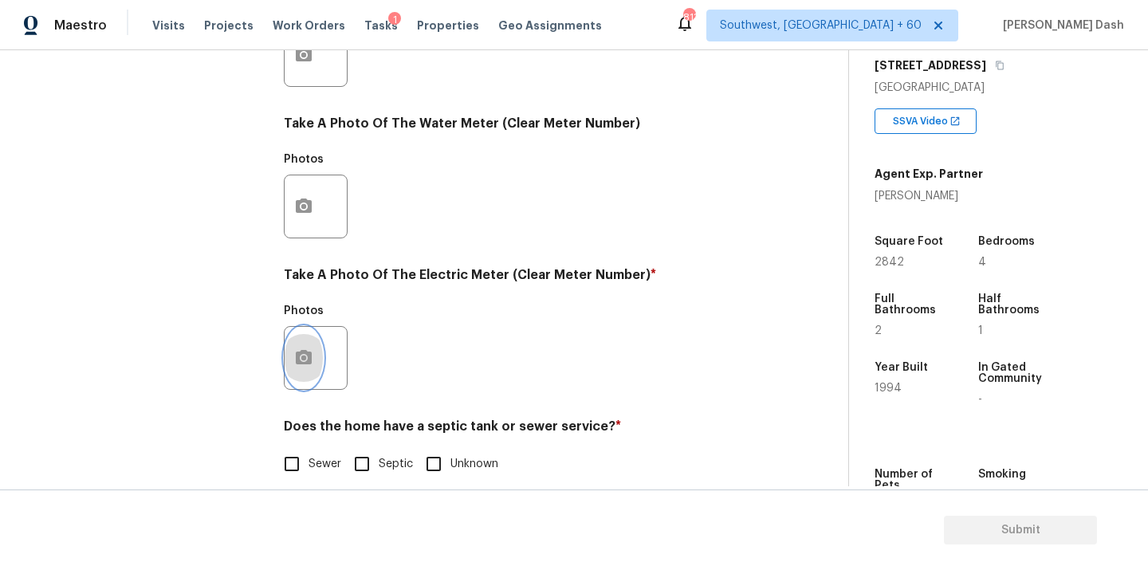
click at [310, 371] on button "button" at bounding box center [304, 358] width 38 height 62
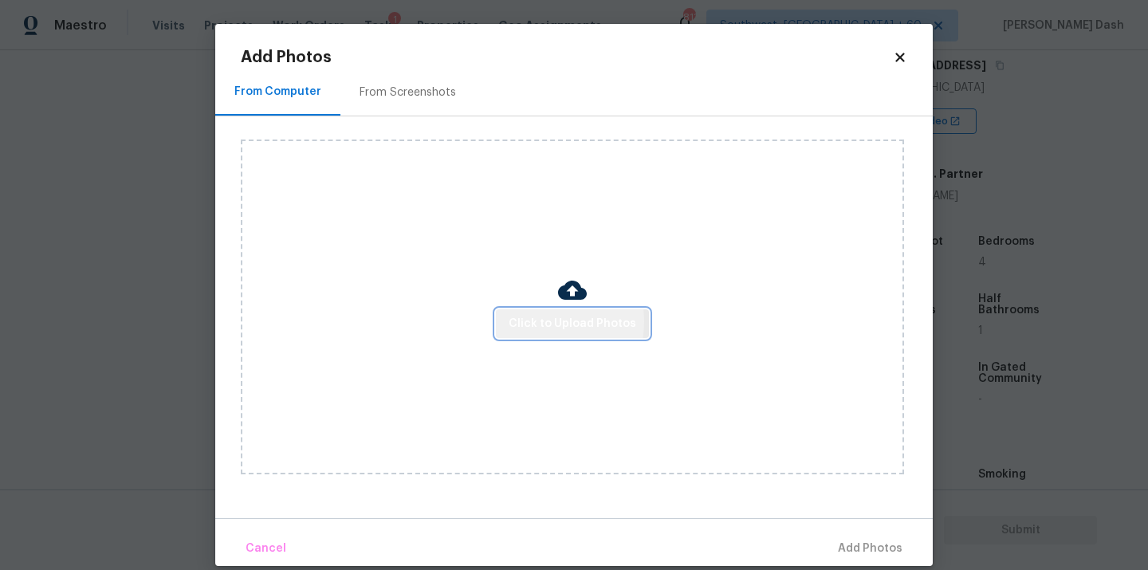
click at [532, 321] on span "Click to Upload Photos" at bounding box center [573, 324] width 128 height 20
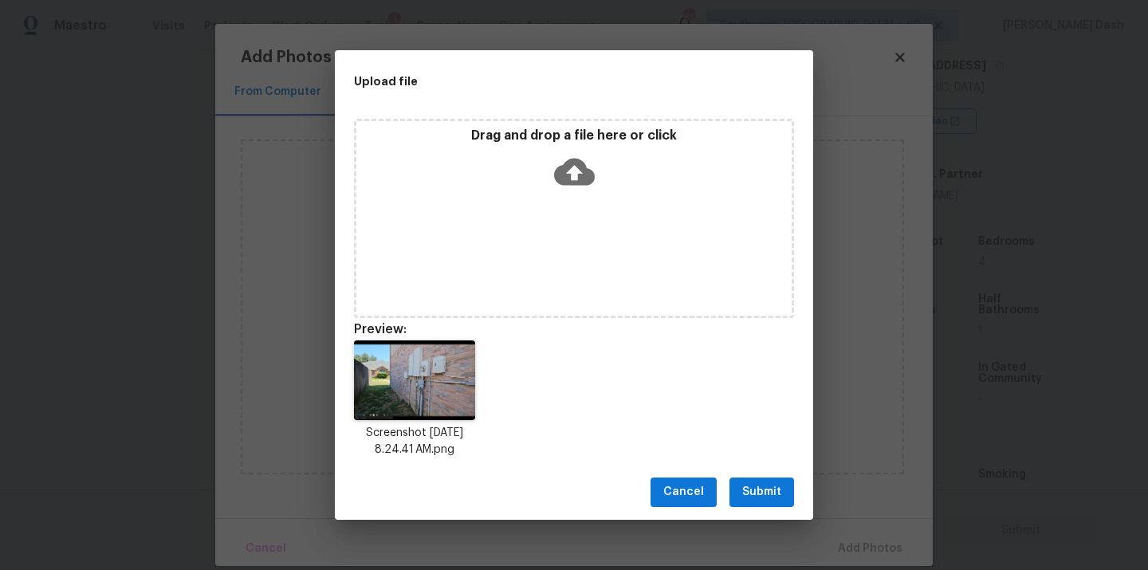
click at [767, 490] on span "Submit" at bounding box center [761, 492] width 39 height 20
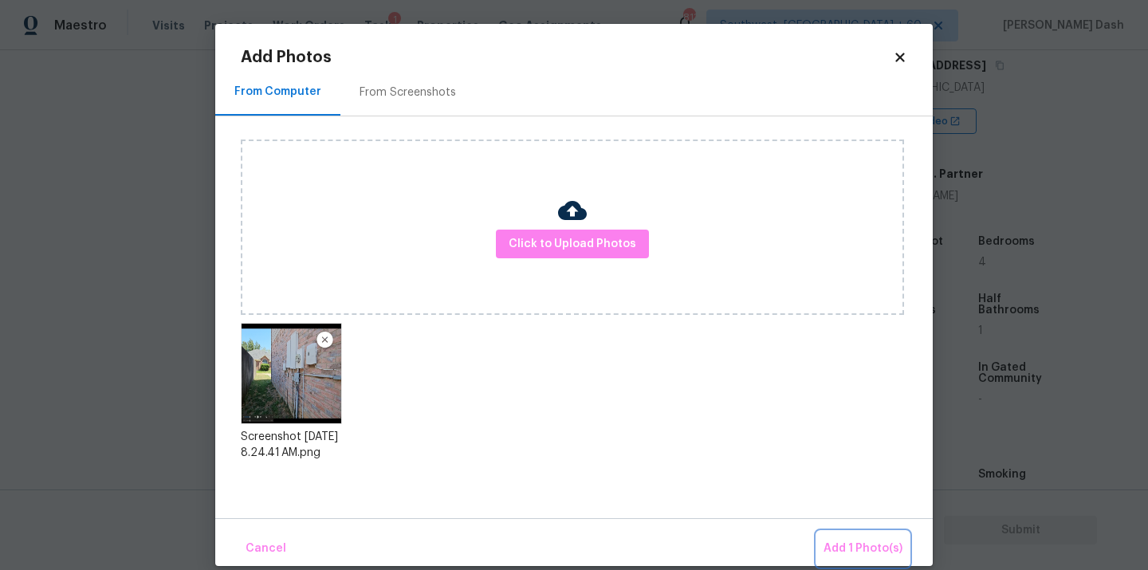
click at [888, 549] on span "Add 1 Photo(s)" at bounding box center [862, 549] width 79 height 20
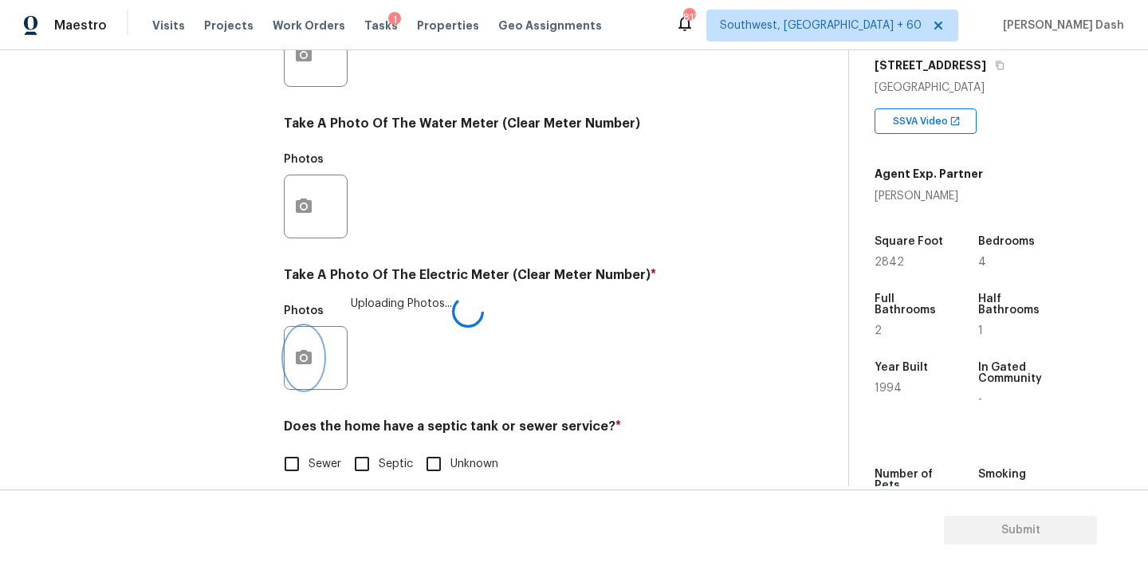
scroll to position [630, 0]
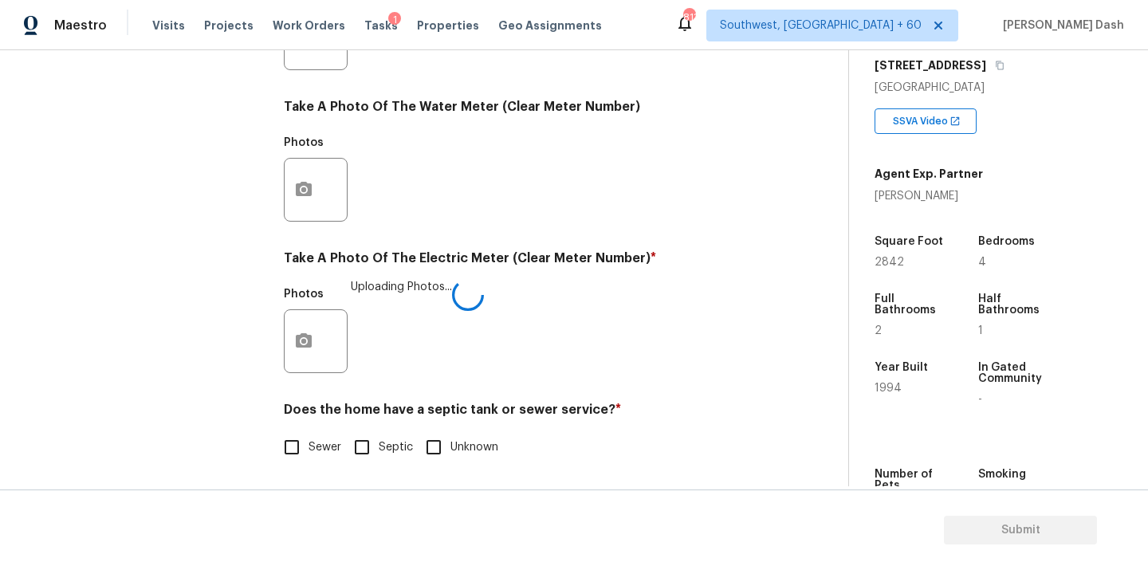
click at [314, 454] on span "Sewer" at bounding box center [324, 447] width 33 height 17
click at [308, 454] on input "Sewer" at bounding box center [291, 446] width 33 height 33
checkbox input "true"
click at [189, 249] on div "Exterior Utilities 1 HVAC 2 Verification 4 Plumbing 1 Roof Gated Community 1 Pr…" at bounding box center [145, 67] width 239 height 835
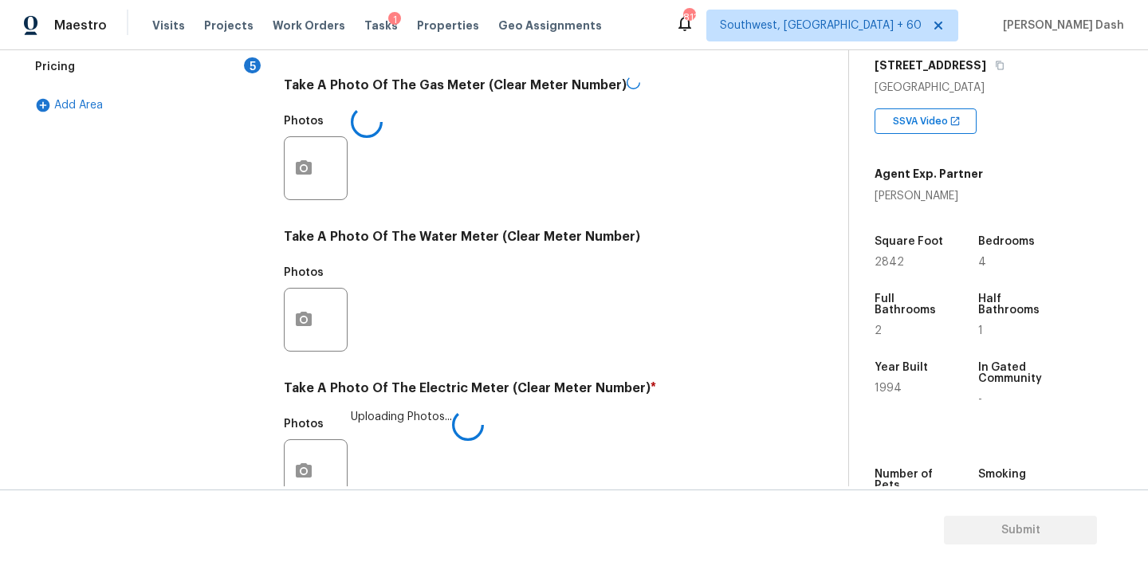
scroll to position [493, 0]
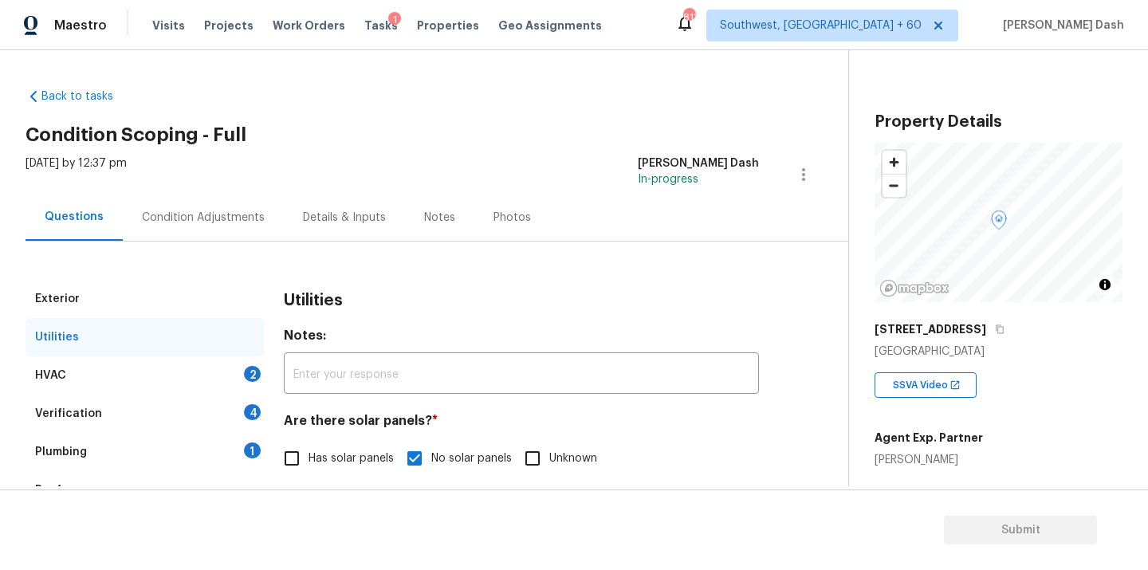
scroll to position [264, 0]
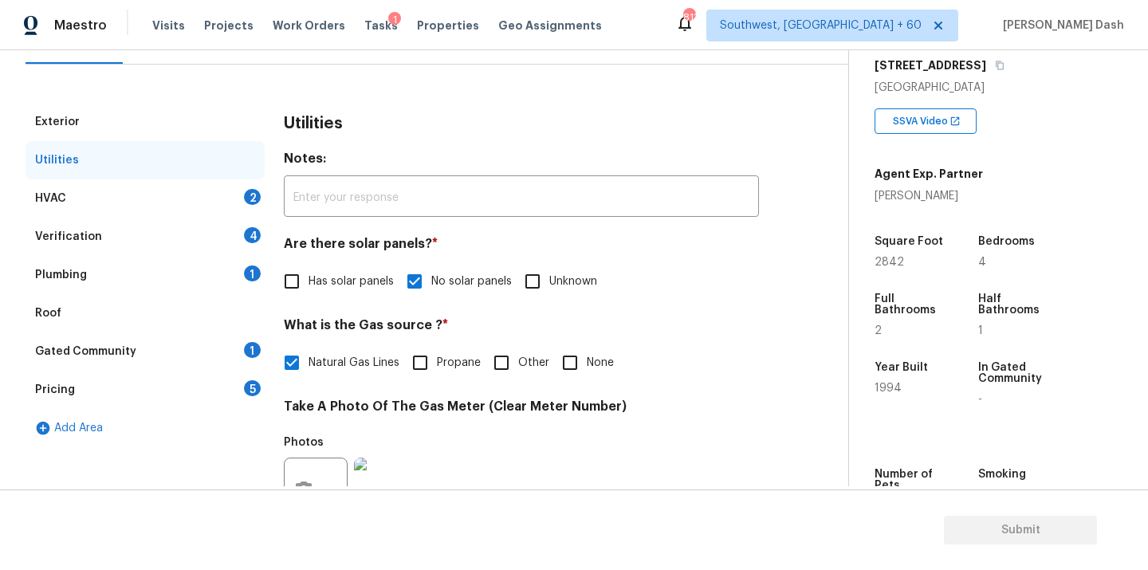
click at [191, 197] on div "HVAC 2" at bounding box center [145, 198] width 239 height 38
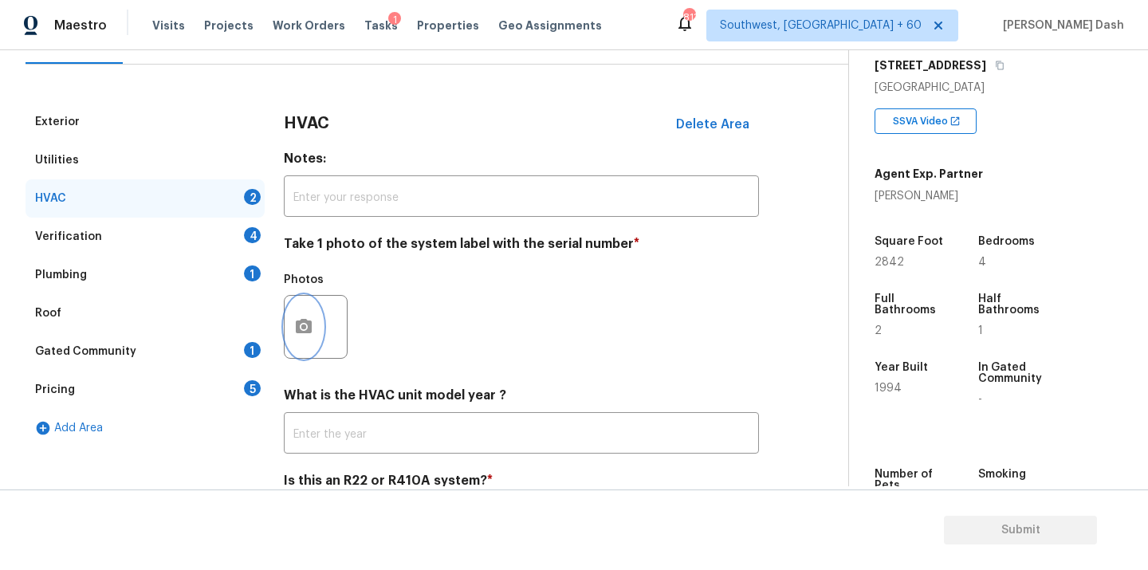
click at [308, 322] on icon "button" at bounding box center [304, 326] width 16 height 14
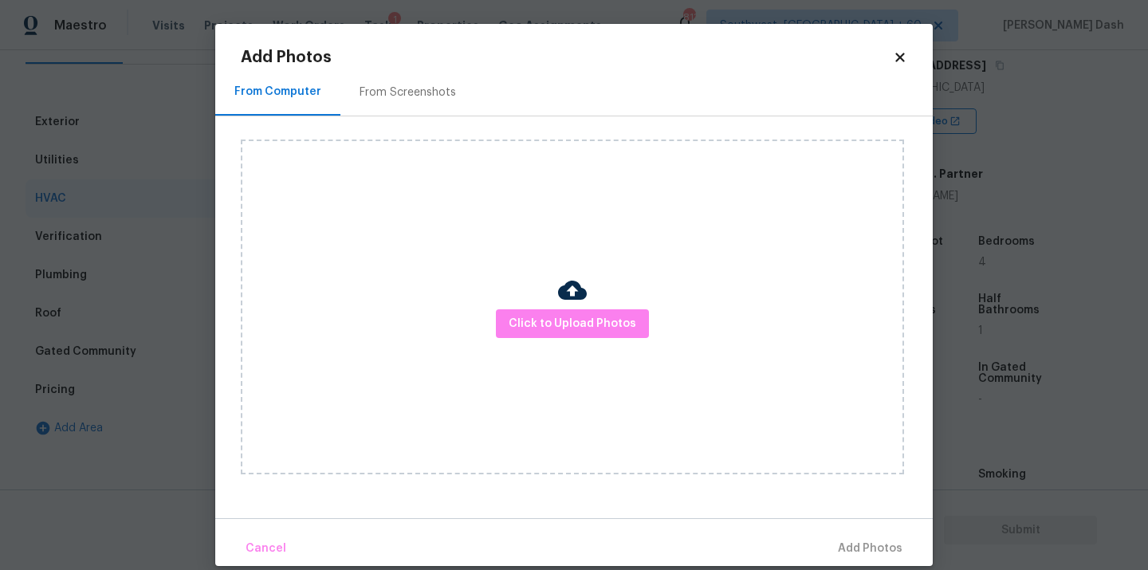
click at [515, 346] on div "Click to Upload Photos" at bounding box center [572, 306] width 663 height 335
click at [515, 323] on span "Click to Upload Photos" at bounding box center [573, 324] width 128 height 20
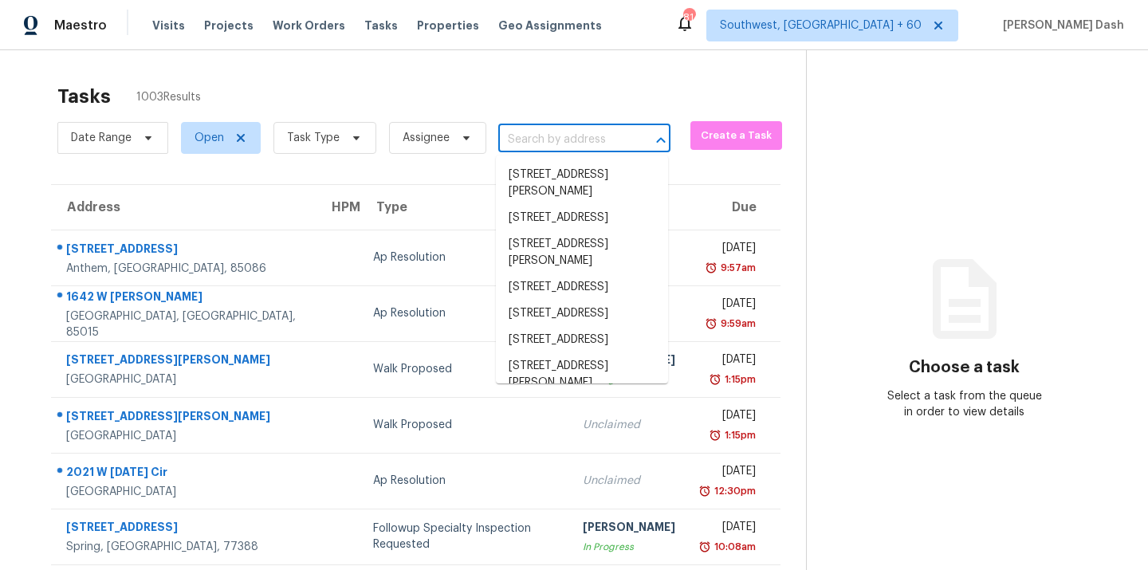
click at [529, 135] on input "text" at bounding box center [562, 140] width 128 height 25
paste input "[STREET_ADDRESS]"
type input "[STREET_ADDRESS]"
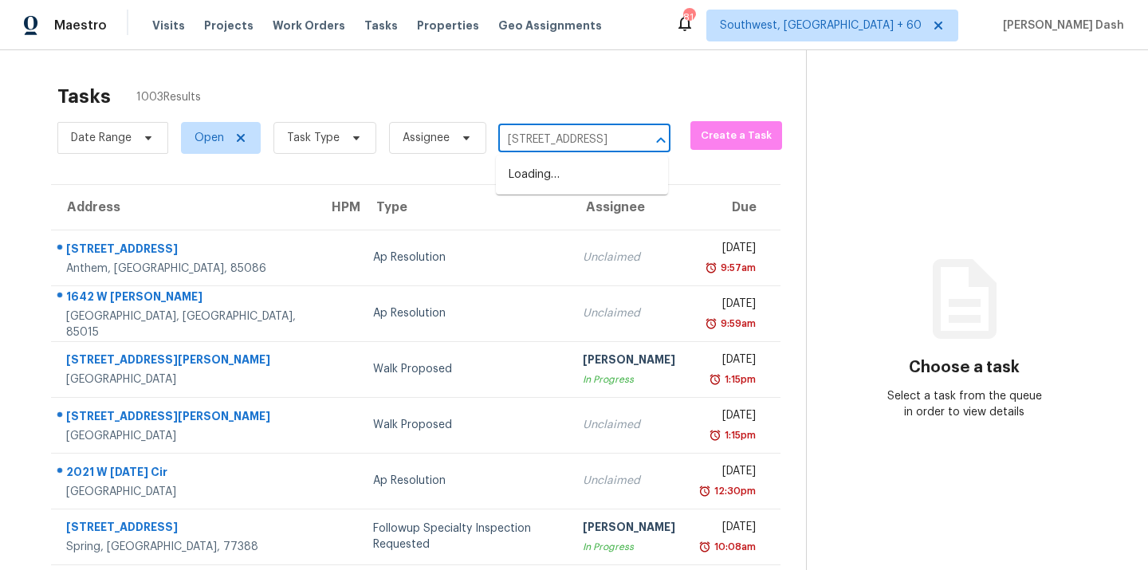
scroll to position [0, 87]
click at [546, 174] on li "[STREET_ADDRESS]" at bounding box center [582, 175] width 172 height 26
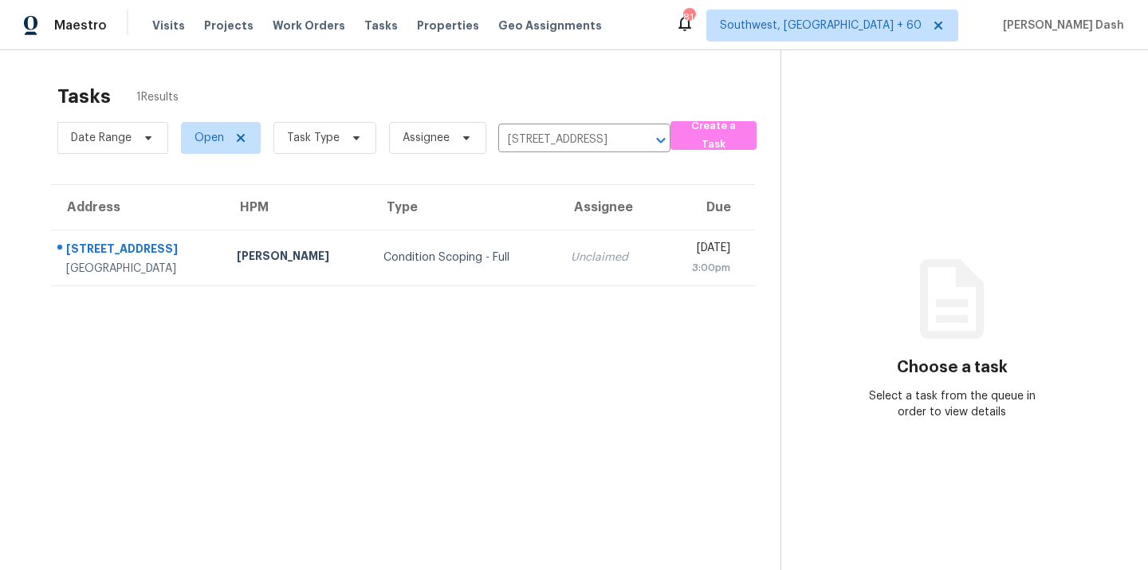
click at [403, 238] on td "Condition Scoping - Full" at bounding box center [465, 258] width 188 height 56
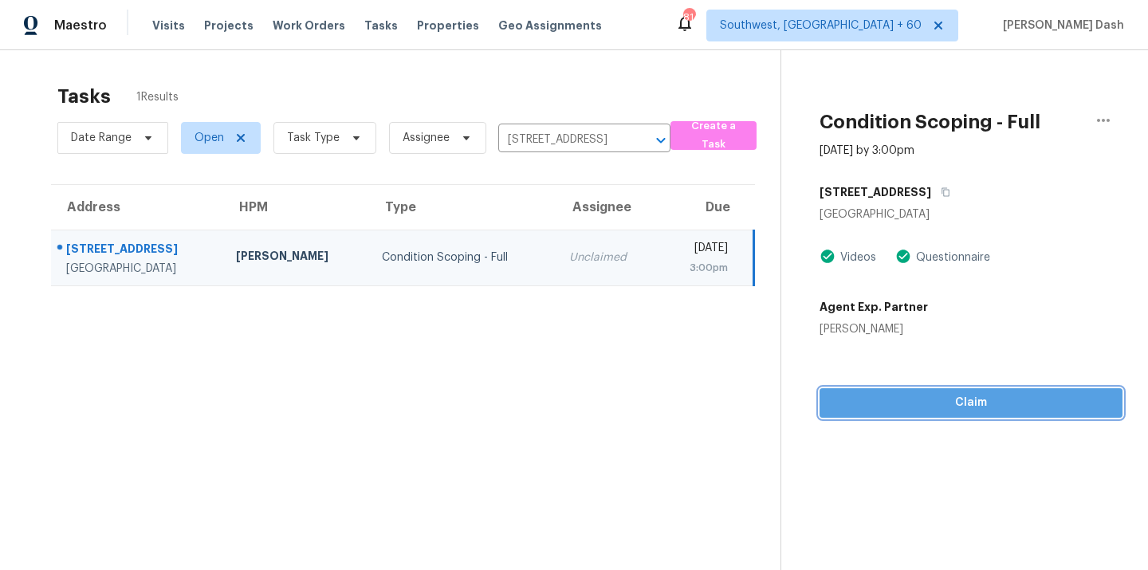
click at [946, 402] on span "Claim" at bounding box center [970, 403] width 277 height 20
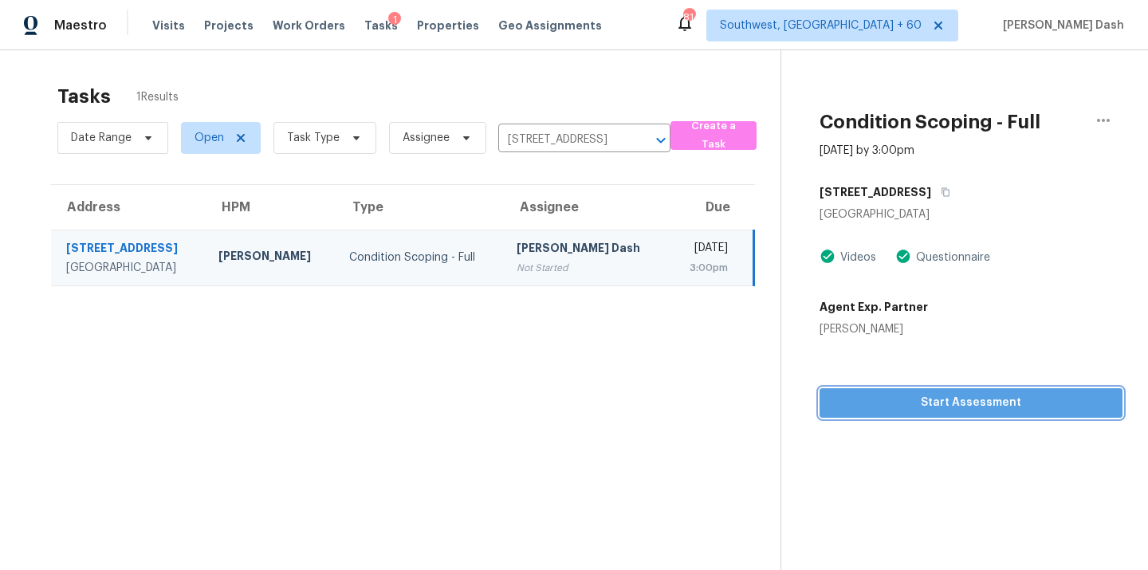
click at [977, 400] on span "Start Assessment" at bounding box center [970, 403] width 277 height 20
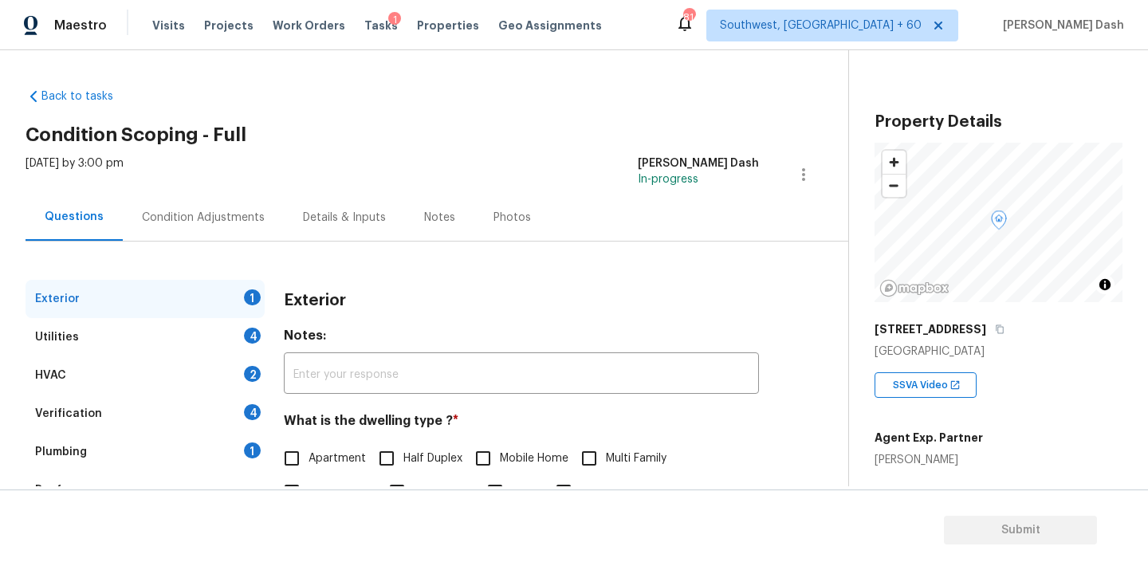
click at [332, 142] on h2 "Condition Scoping - Full" at bounding box center [437, 135] width 823 height 16
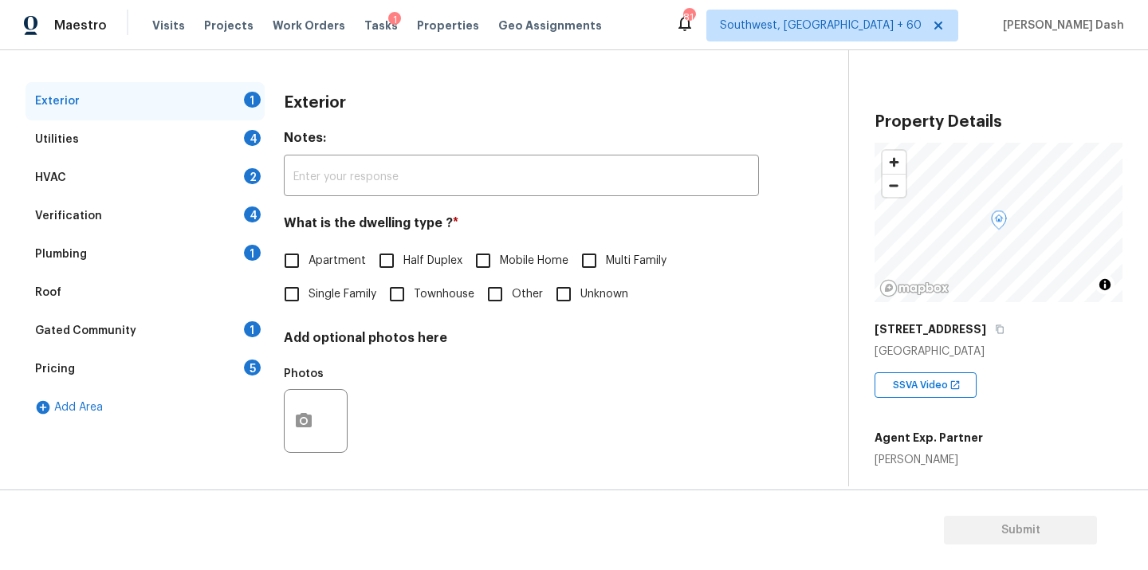
click at [311, 288] on span "Single Family" at bounding box center [342, 294] width 68 height 17
click at [308, 288] on input "Single Family" at bounding box center [291, 293] width 33 height 33
checkbox input "true"
click at [254, 145] on div "4" at bounding box center [252, 138] width 17 height 16
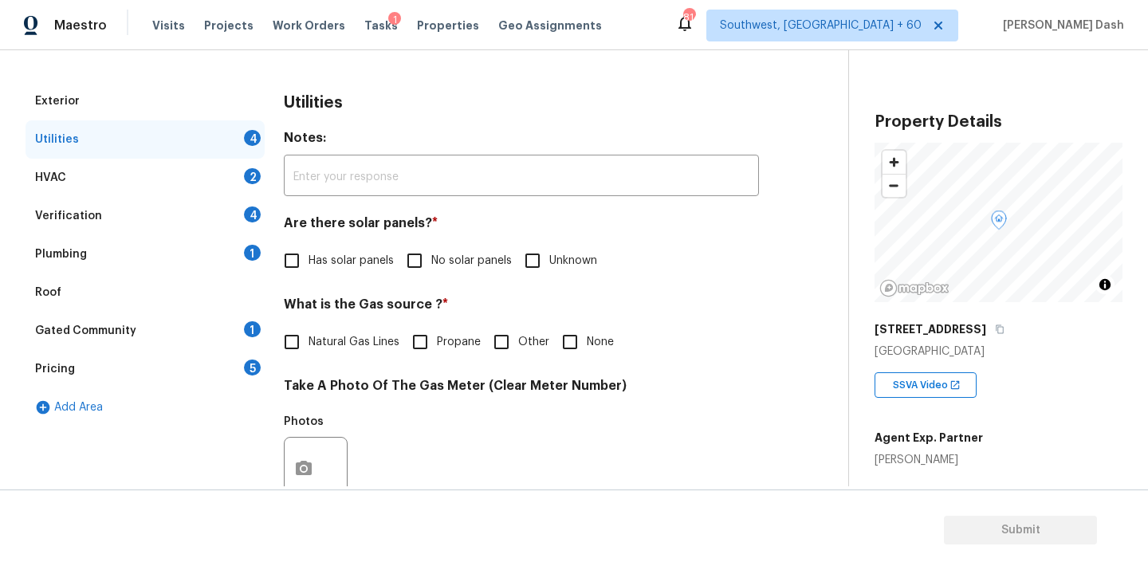
click at [452, 253] on span "No solar panels" at bounding box center [471, 261] width 81 height 17
click at [431, 253] on input "No solar panels" at bounding box center [414, 260] width 33 height 33
checkbox input "true"
click at [307, 348] on input "Natural Gas Lines" at bounding box center [291, 343] width 33 height 33
checkbox input "true"
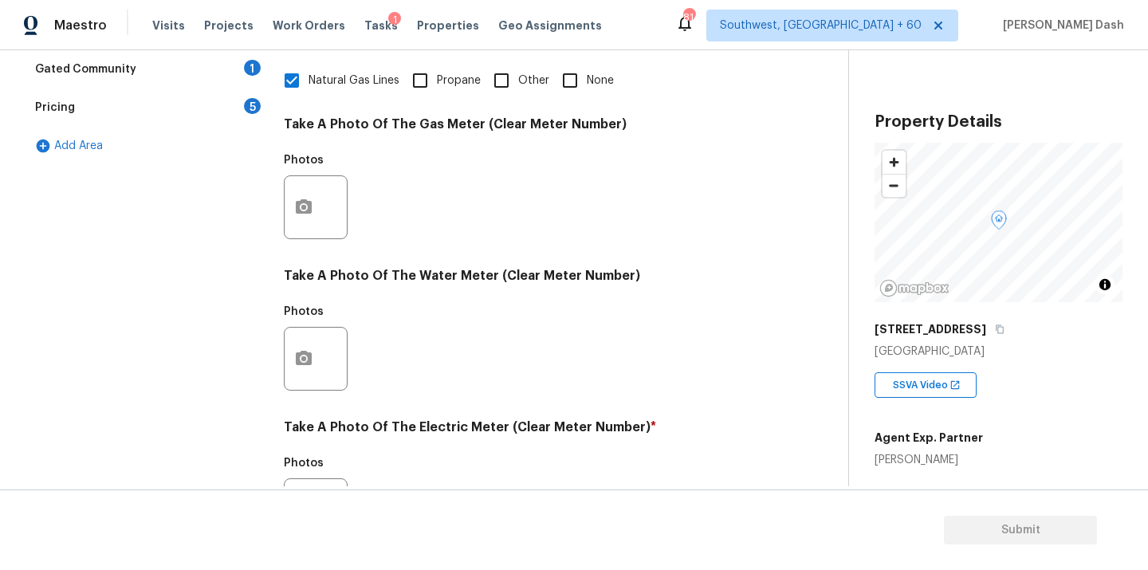
scroll to position [630, 0]
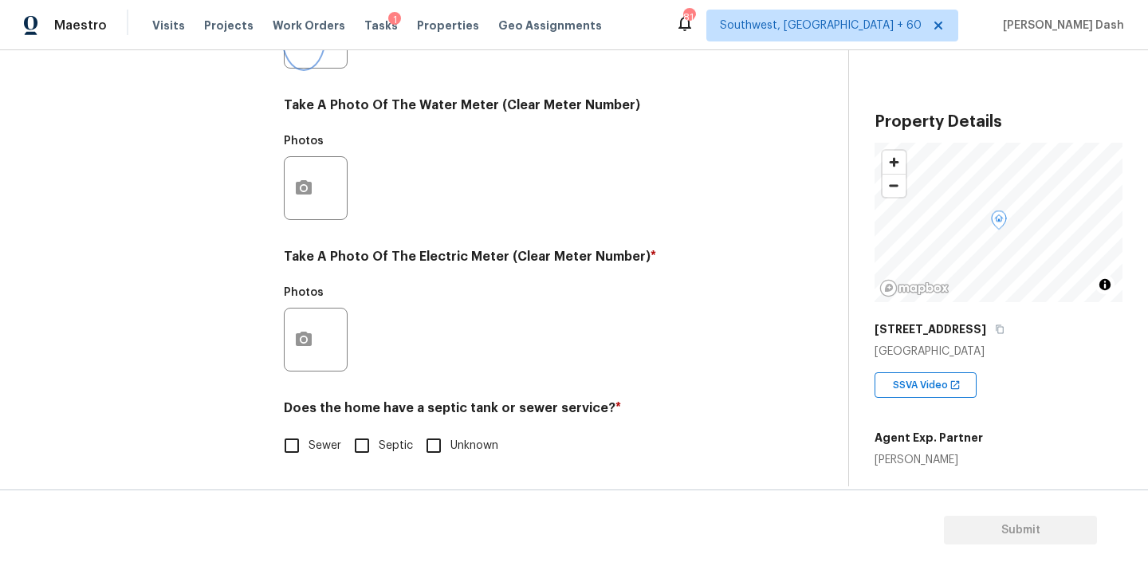
click at [308, 56] on button "button" at bounding box center [304, 37] width 38 height 62
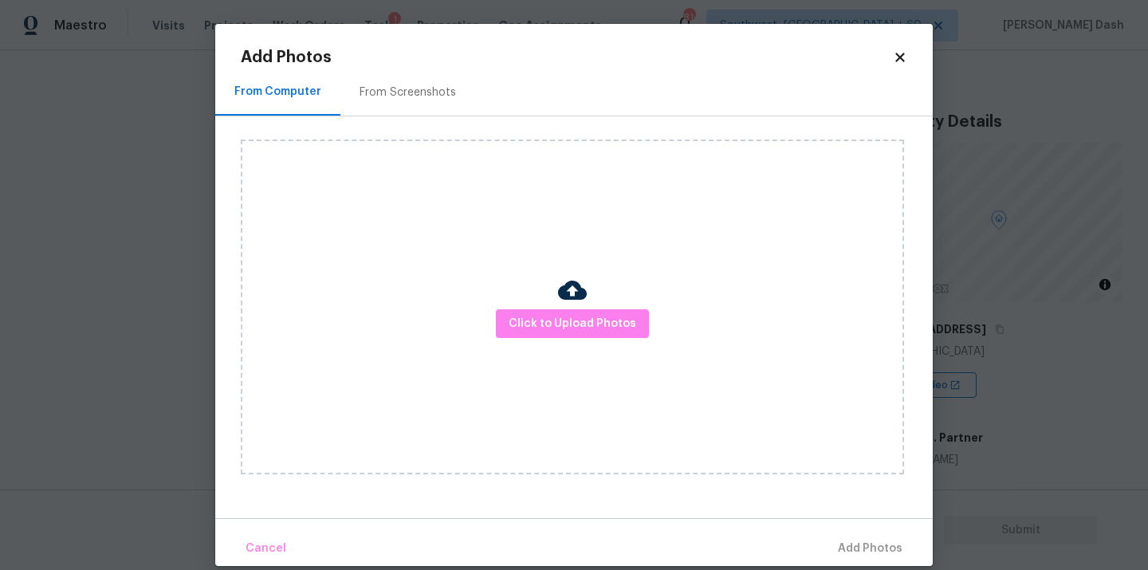
click at [536, 307] on div "Click to Upload Photos" at bounding box center [572, 306] width 663 height 335
click at [536, 314] on span "Click to Upload Photos" at bounding box center [573, 324] width 128 height 20
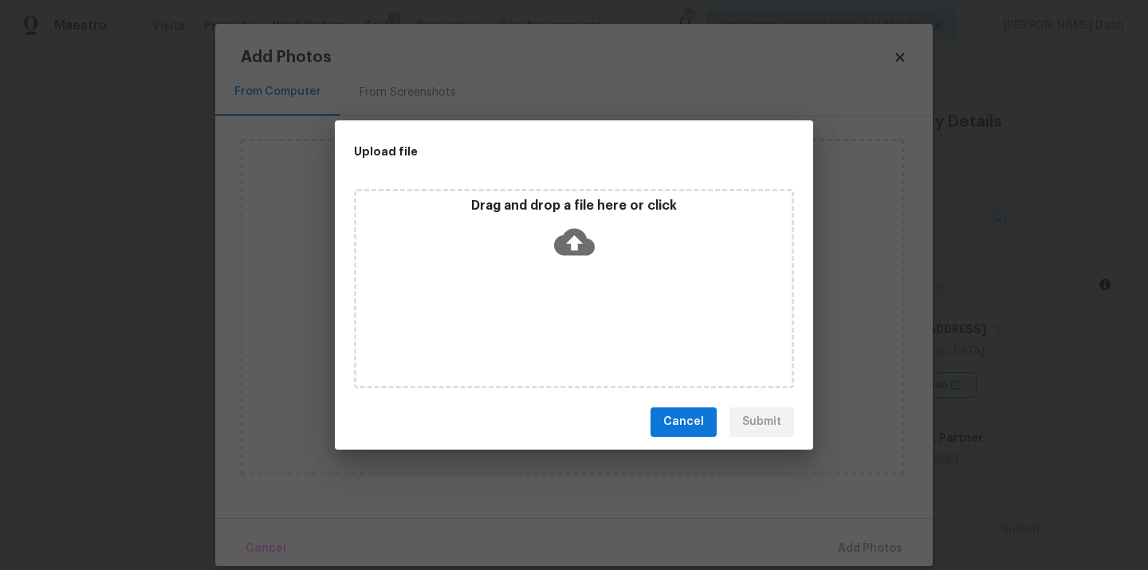
click at [536, 314] on div "Drag and drop a file here or click" at bounding box center [574, 288] width 440 height 199
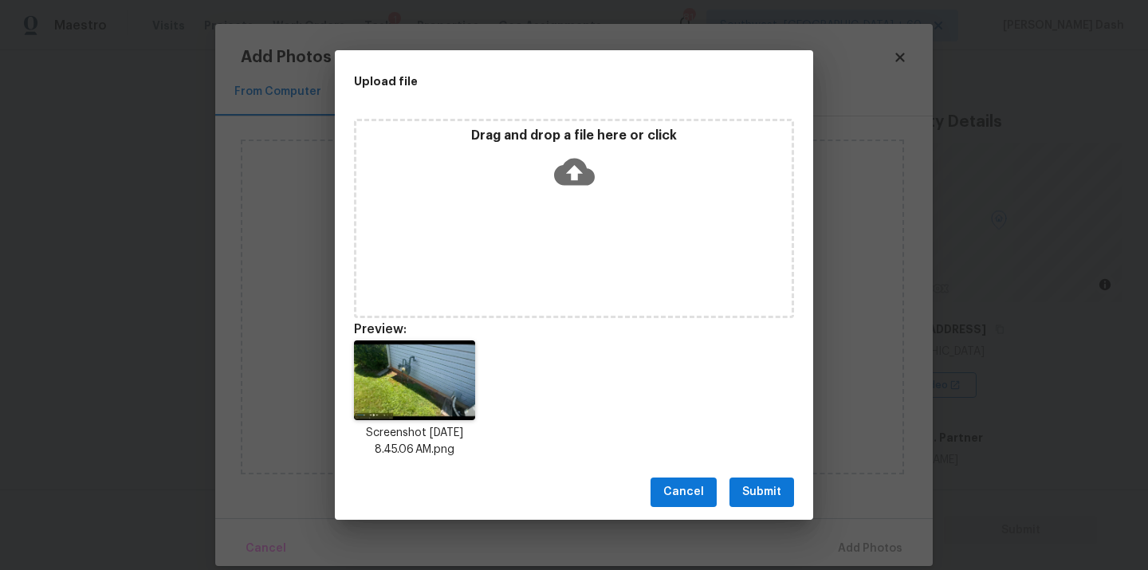
click at [761, 514] on div "Cancel Submit" at bounding box center [574, 492] width 478 height 55
click at [758, 500] on span "Submit" at bounding box center [761, 492] width 39 height 20
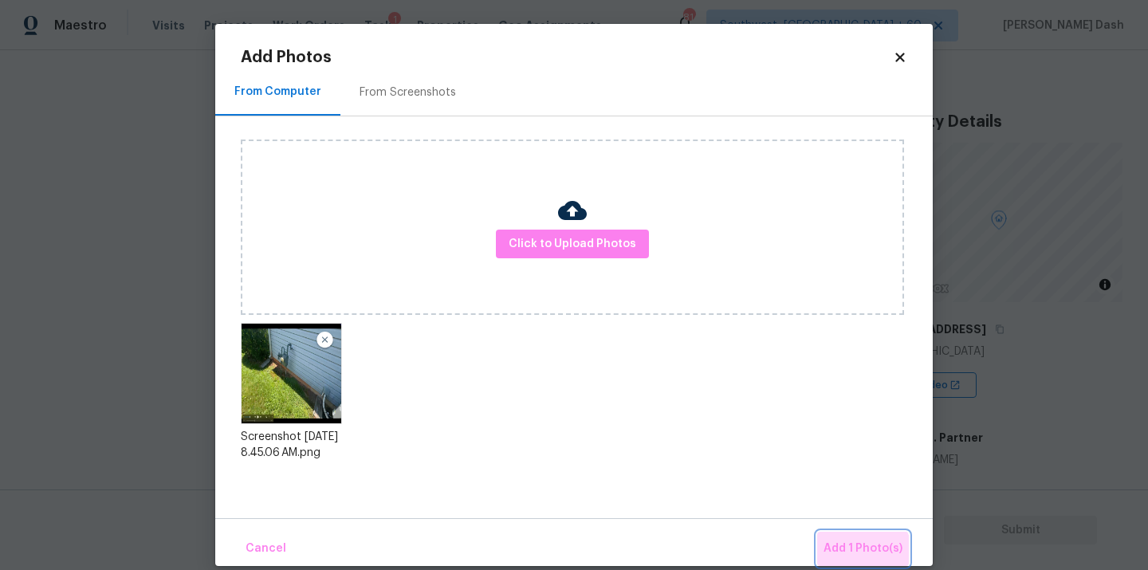
click at [853, 560] on button "Add 1 Photo(s)" at bounding box center [863, 549] width 92 height 34
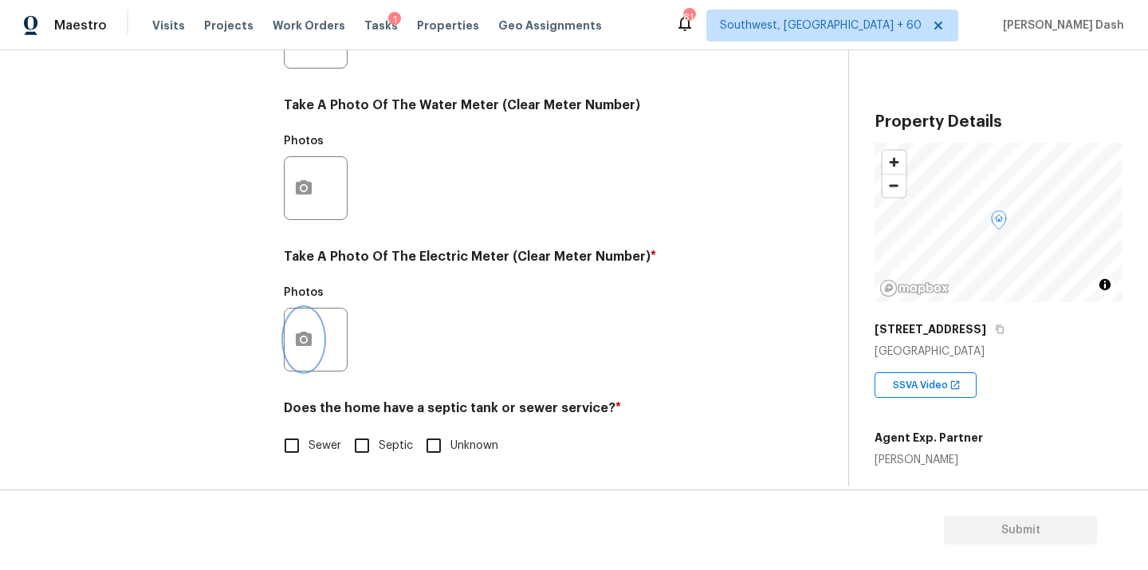
click at [306, 330] on icon "button" at bounding box center [303, 339] width 19 height 19
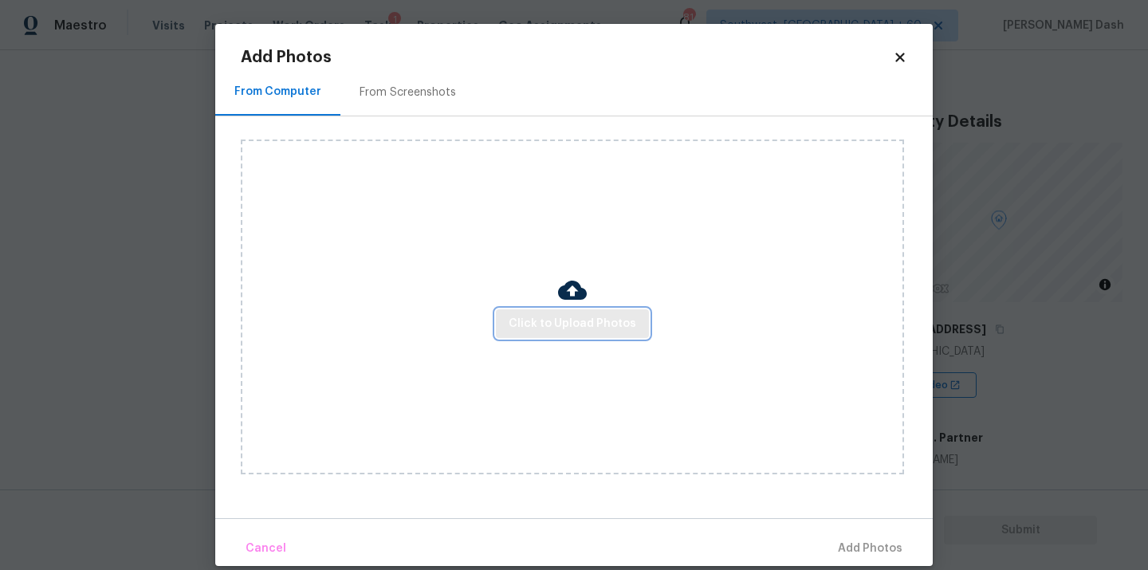
click at [546, 326] on span "Click to Upload Photos" at bounding box center [573, 324] width 128 height 20
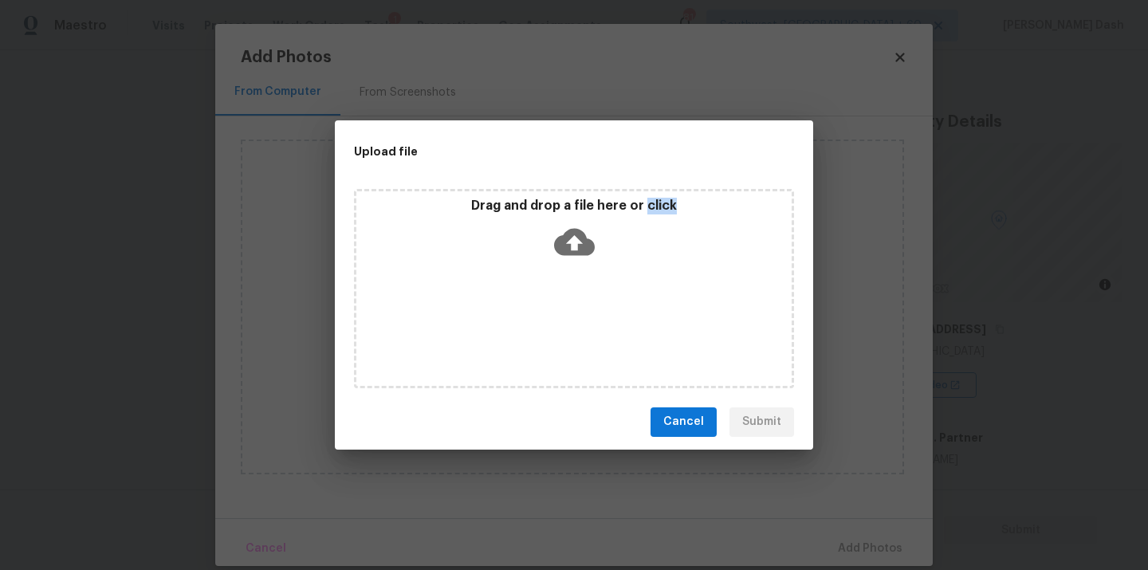
click at [546, 326] on div "Drag and drop a file here or click" at bounding box center [574, 288] width 440 height 199
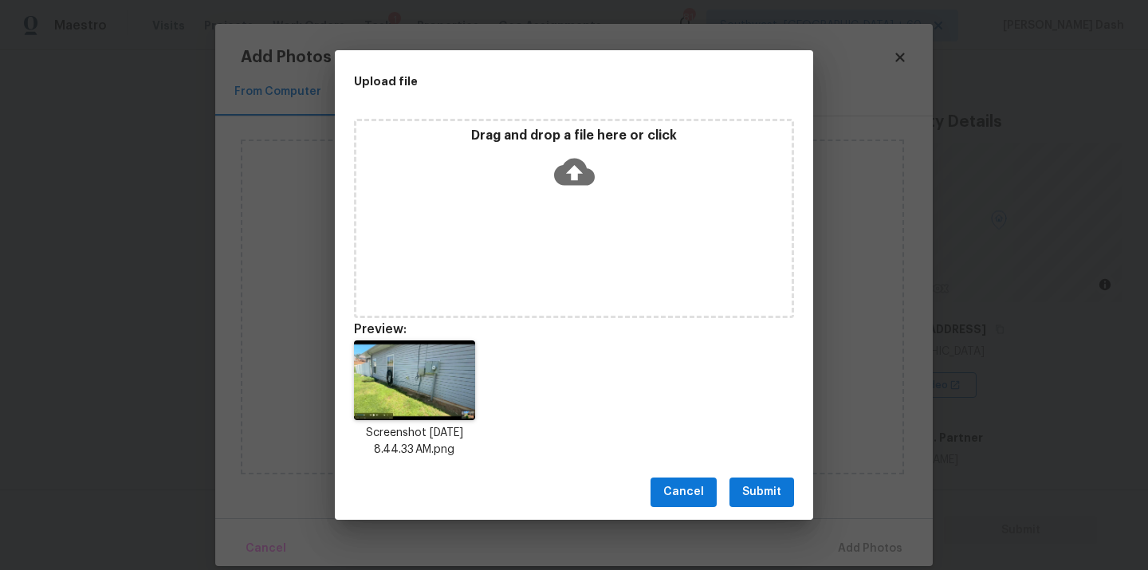
click at [728, 471] on div "Cancel Submit" at bounding box center [574, 492] width 478 height 55
click at [756, 498] on span "Submit" at bounding box center [761, 492] width 39 height 20
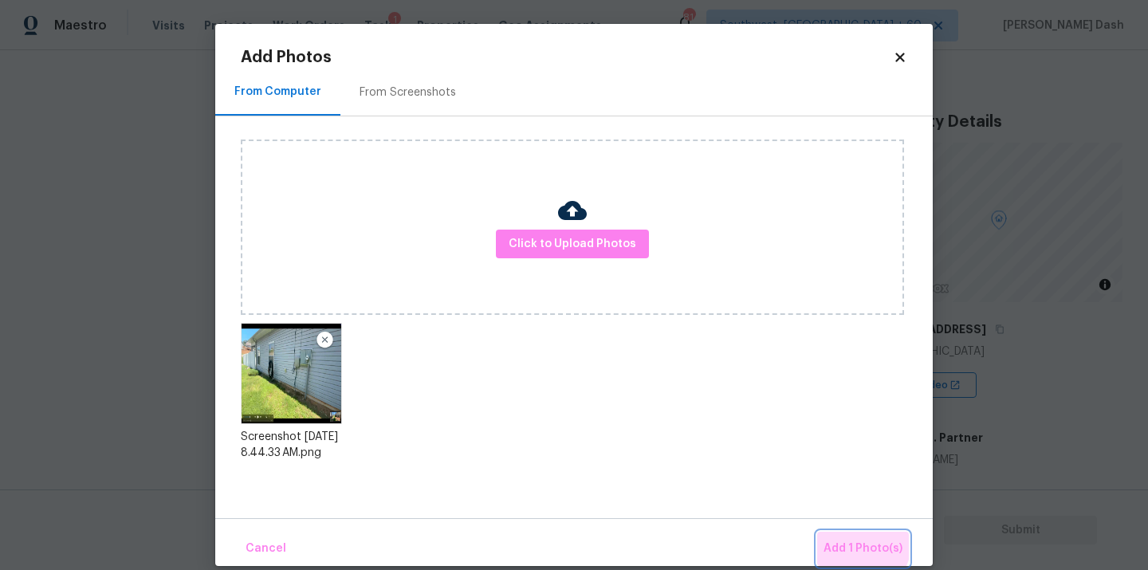
click at [838, 535] on button "Add 1 Photo(s)" at bounding box center [863, 549] width 92 height 34
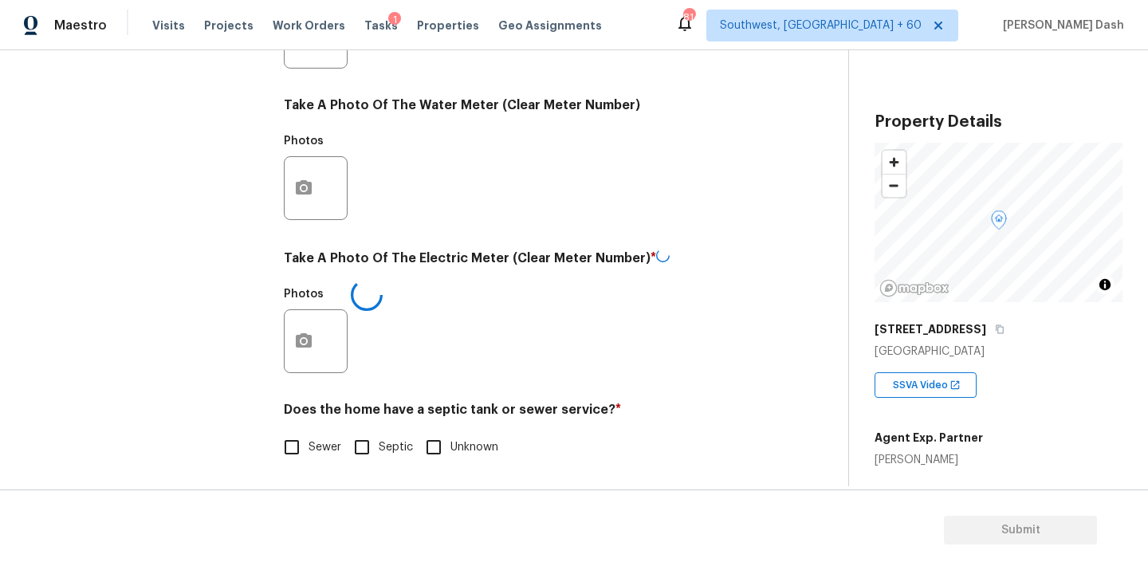
click at [303, 438] on input "Sewer" at bounding box center [291, 446] width 33 height 33
checkbox input "true"
click at [220, 374] on div "Exterior Utilities 1 HVAC 2 Verification 4 Plumbing 1 Roof Gated Community 1 Pr…" at bounding box center [145, 67] width 239 height 835
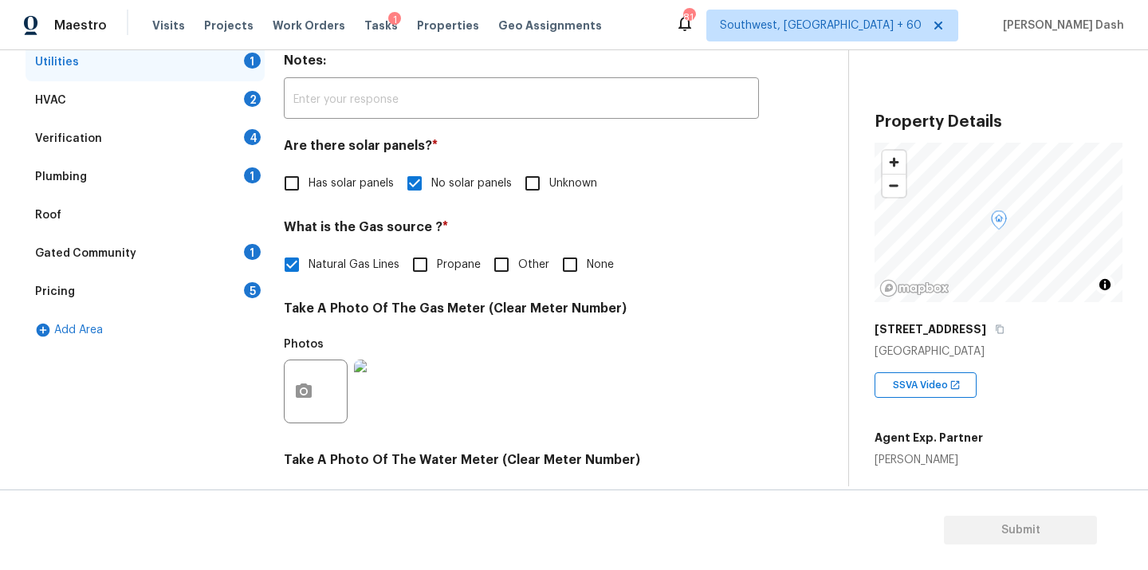
scroll to position [239, 0]
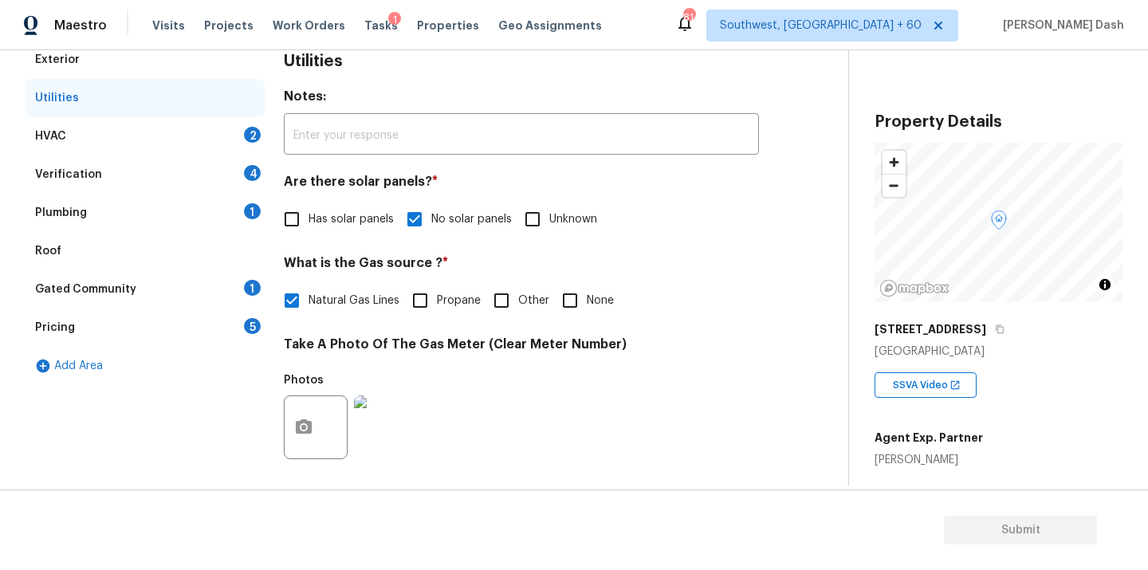
click at [214, 124] on div "HVAC 2" at bounding box center [145, 136] width 239 height 38
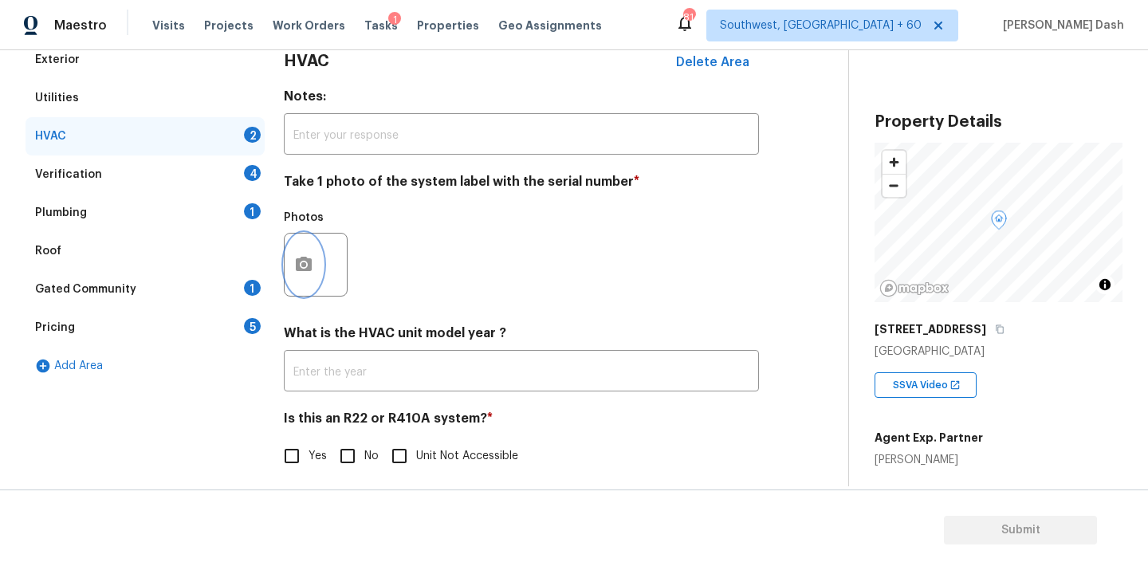
click at [298, 274] on button "button" at bounding box center [304, 265] width 38 height 62
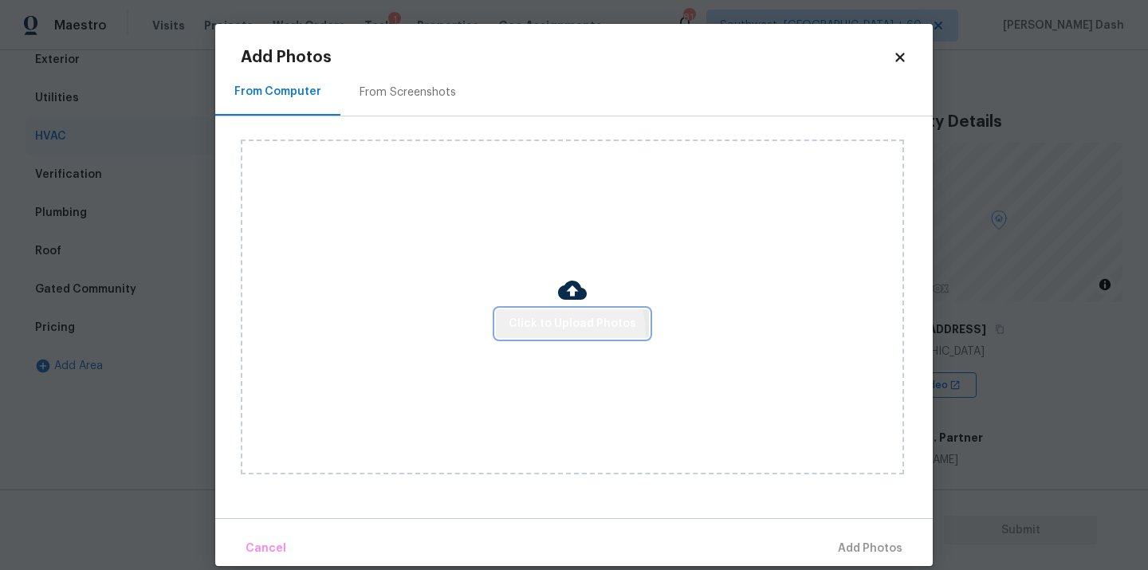
click at [568, 332] on span "Click to Upload Photos" at bounding box center [573, 324] width 128 height 20
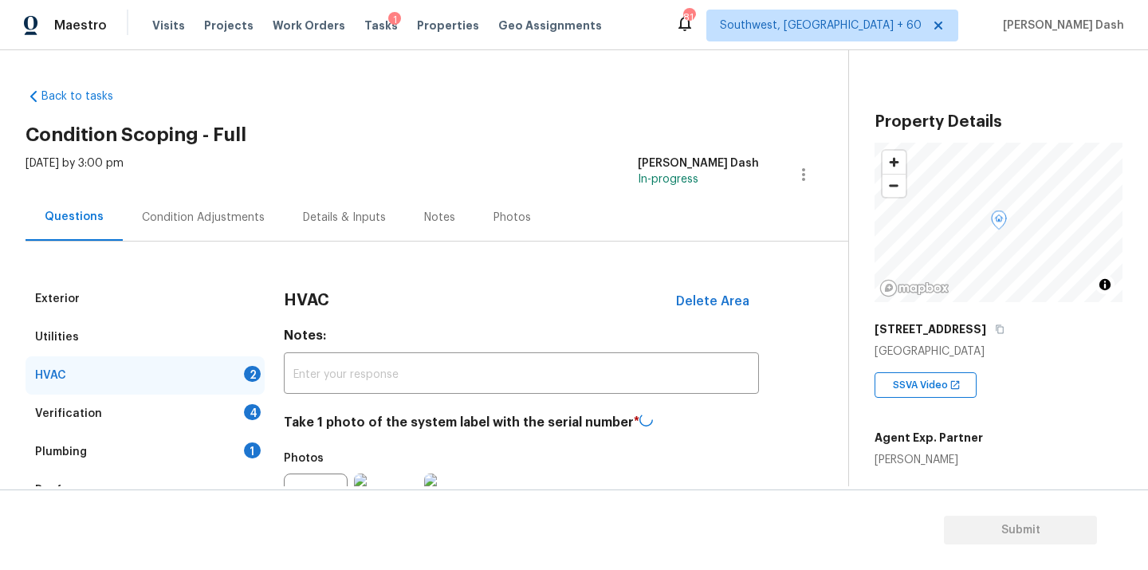
scroll to position [239, 0]
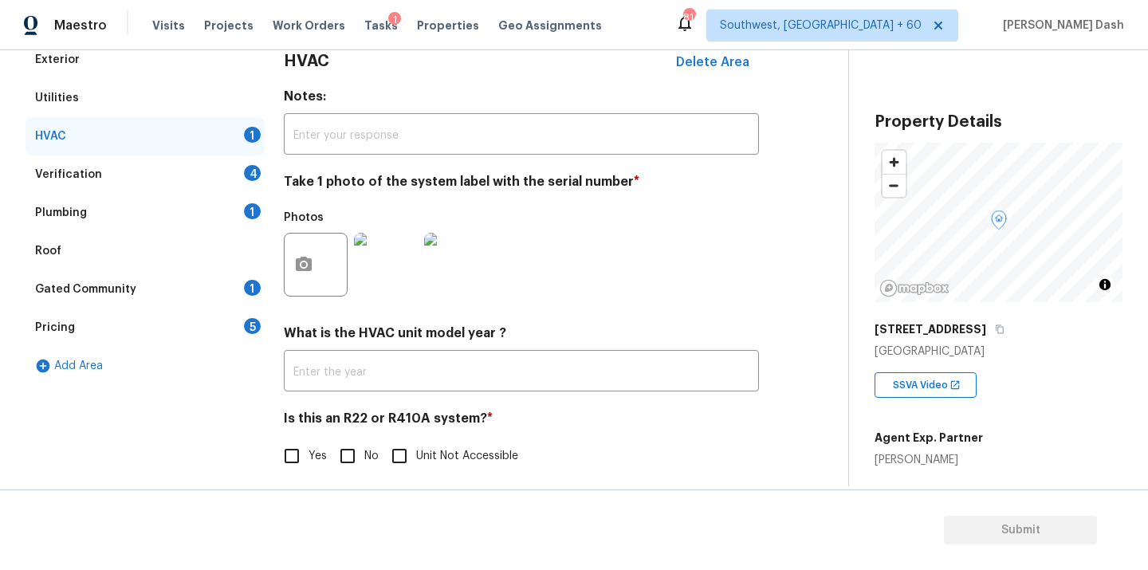
click at [296, 453] on input "Yes" at bounding box center [291, 455] width 33 height 33
checkbox input "true"
click at [230, 182] on div "Verification 4" at bounding box center [145, 174] width 239 height 38
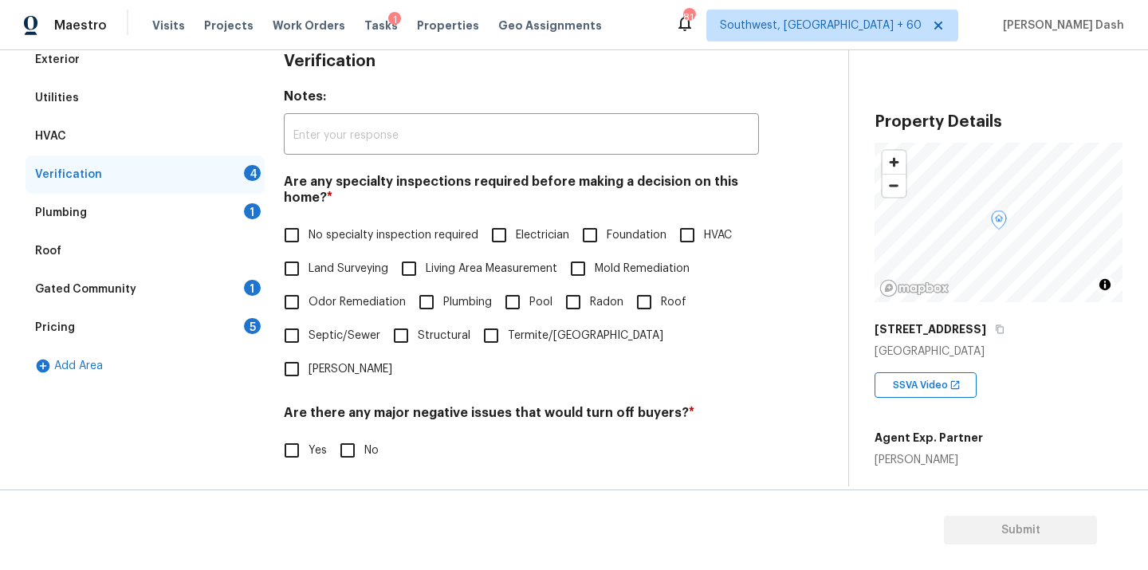
click at [427, 230] on span "No specialty inspection required" at bounding box center [393, 235] width 170 height 17
click at [308, 230] on input "No specialty inspection required" at bounding box center [291, 234] width 33 height 33
checkbox input "true"
click at [348, 435] on input "No" at bounding box center [347, 451] width 33 height 33
checkbox input "true"
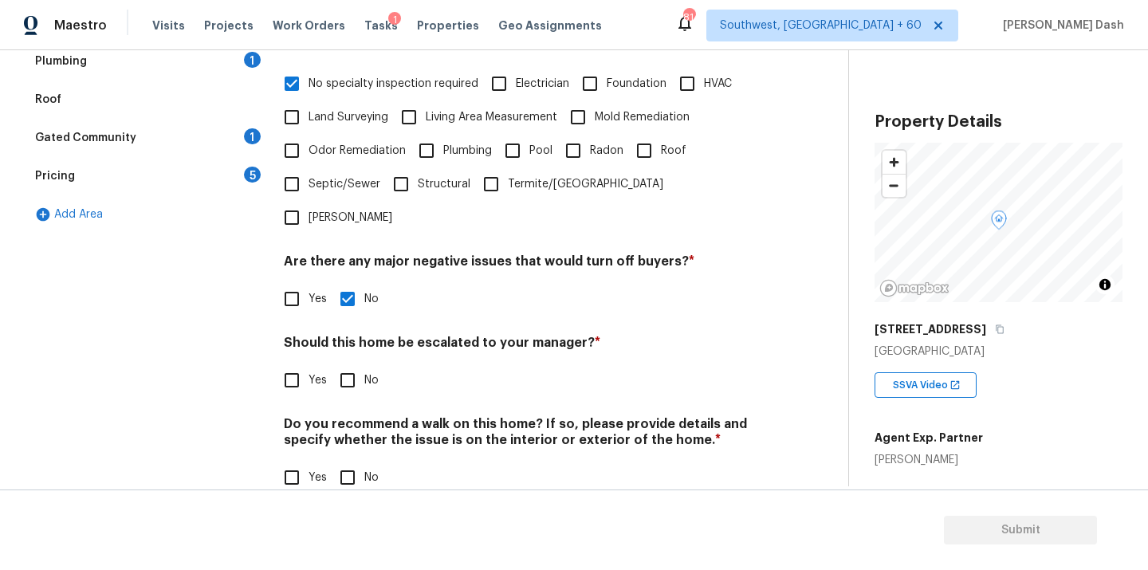
scroll to position [389, 0]
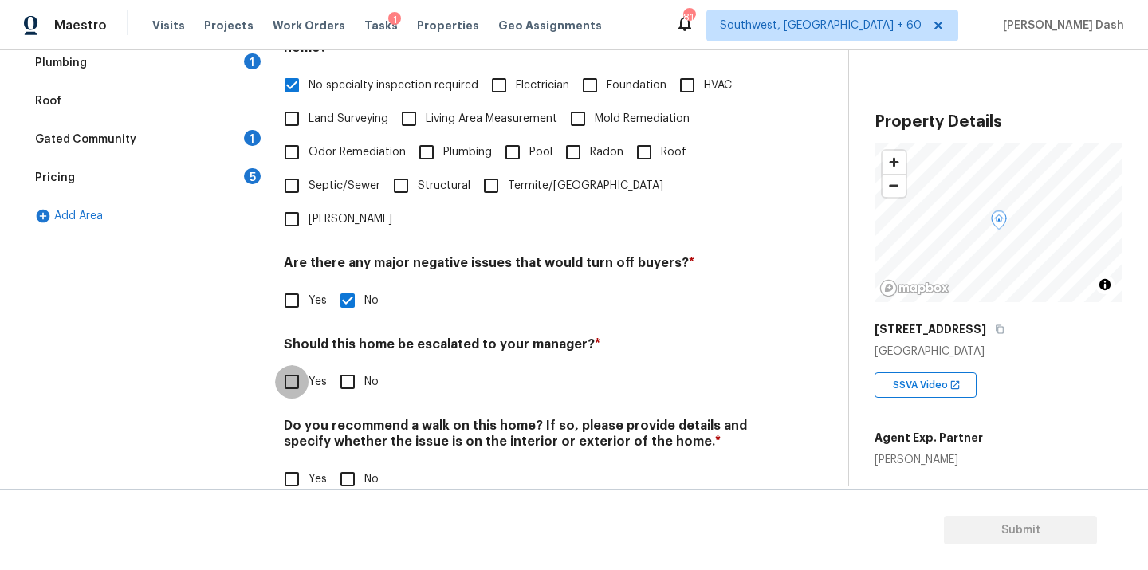
click at [282, 365] on input "Yes" at bounding box center [291, 381] width 33 height 33
checkbox input "true"
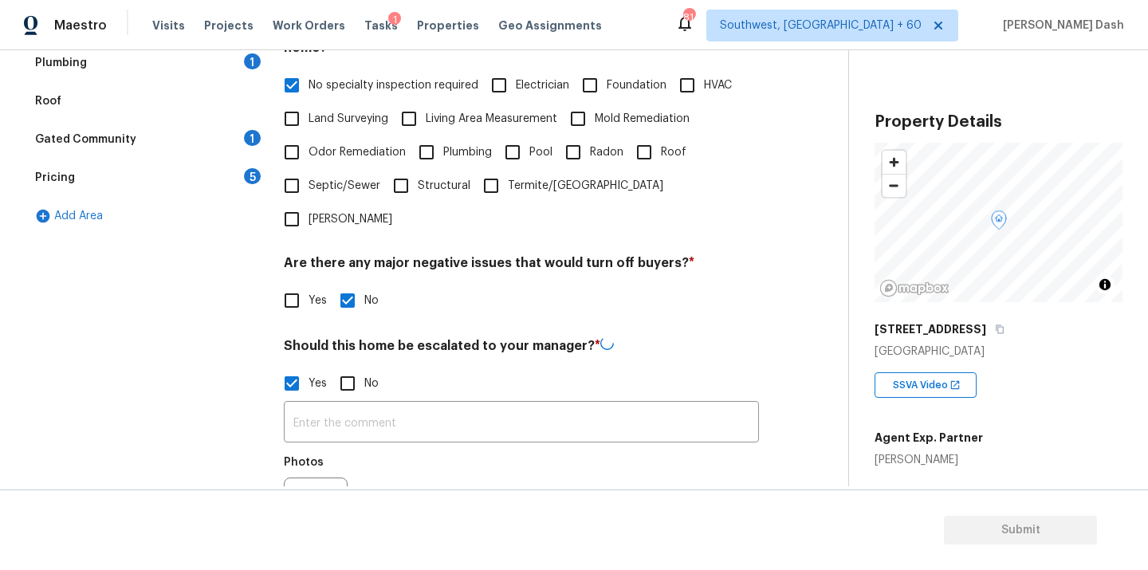
click at [356, 405] on input "text" at bounding box center [521, 423] width 475 height 37
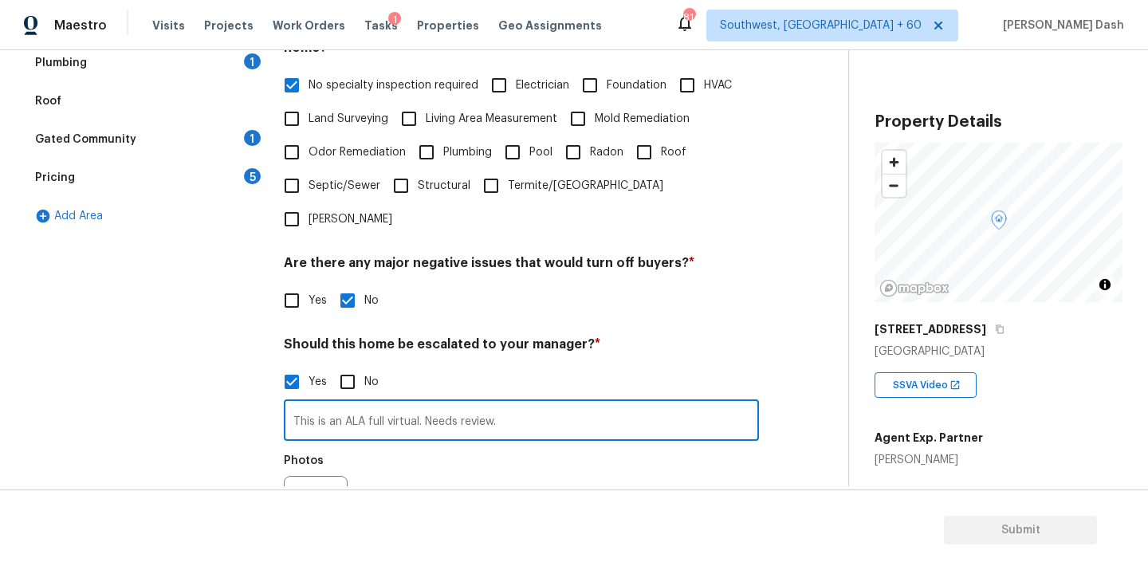
scroll to position [454, 0]
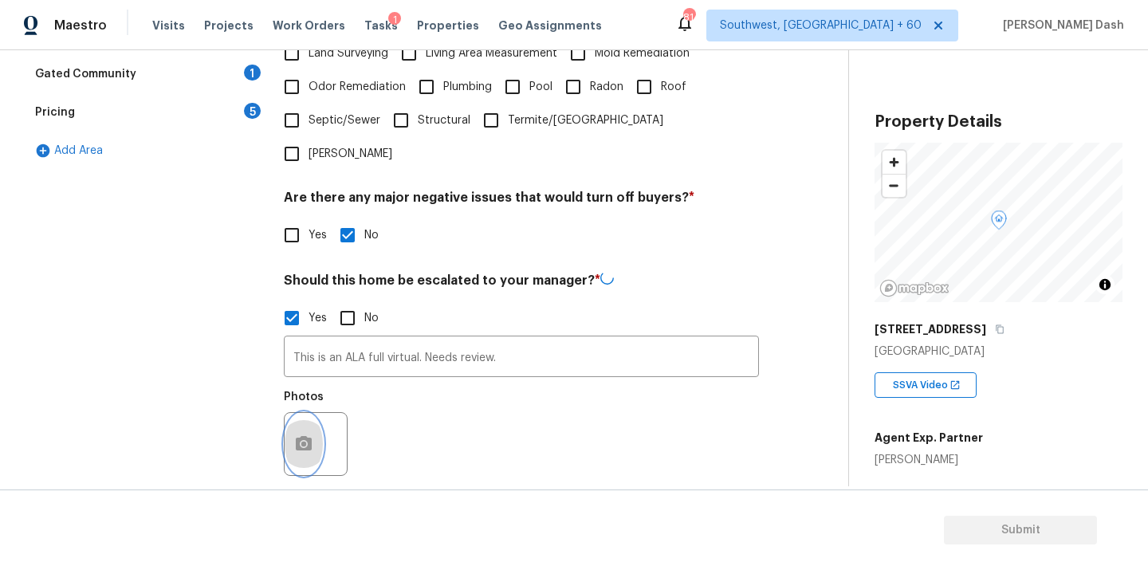
click at [297, 413] on button "button" at bounding box center [304, 444] width 38 height 62
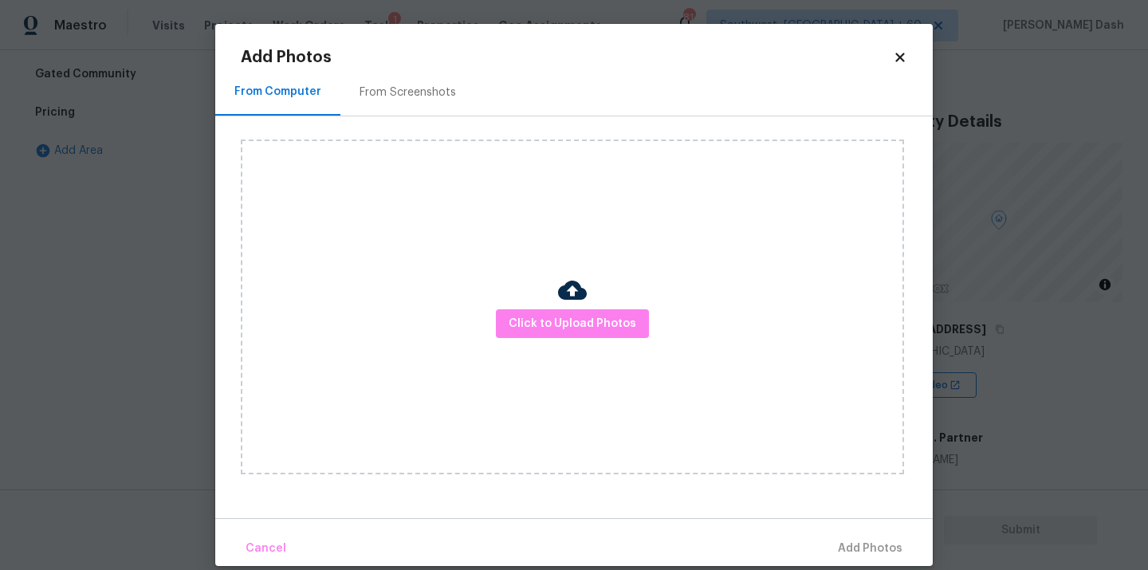
click at [544, 340] on div "Click to Upload Photos" at bounding box center [572, 306] width 663 height 335
click at [534, 318] on span "Click to Upload Photos" at bounding box center [573, 324] width 128 height 20
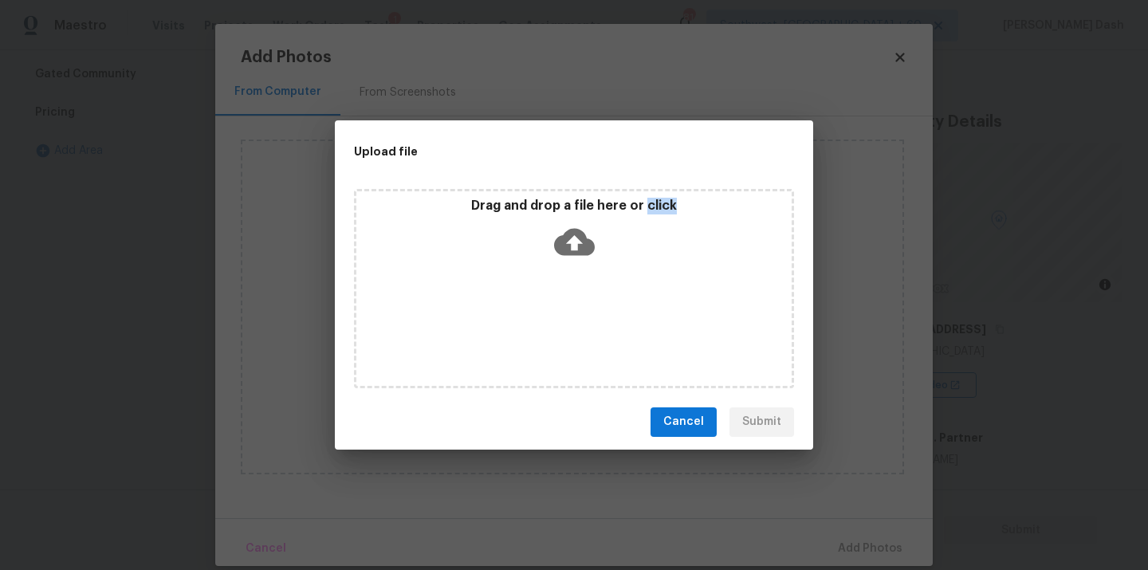
click at [534, 318] on div "Drag and drop a file here or click" at bounding box center [574, 288] width 440 height 199
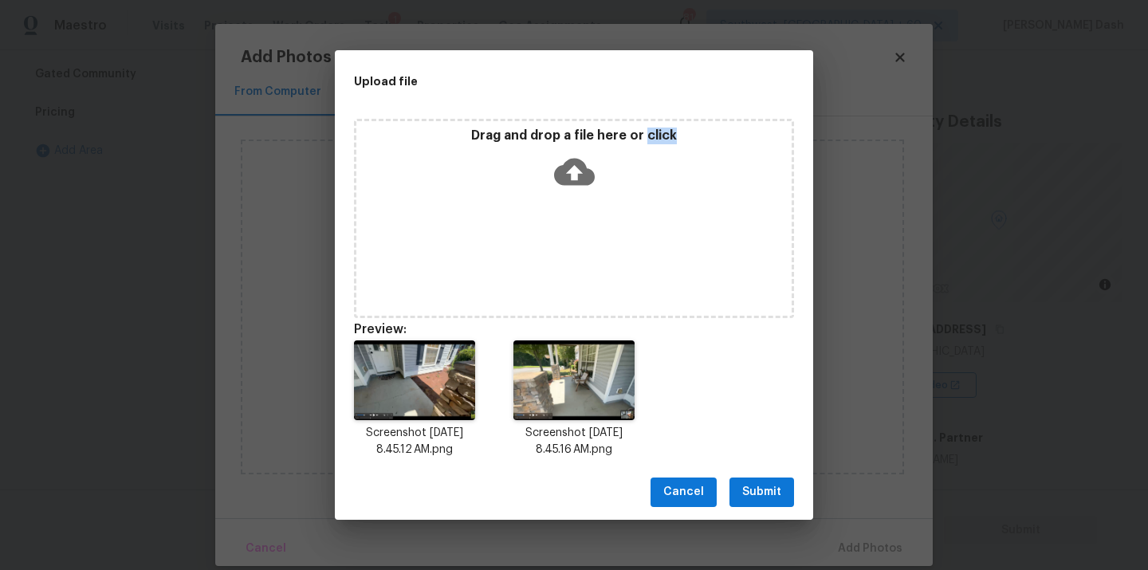
click at [776, 497] on span "Submit" at bounding box center [761, 492] width 39 height 20
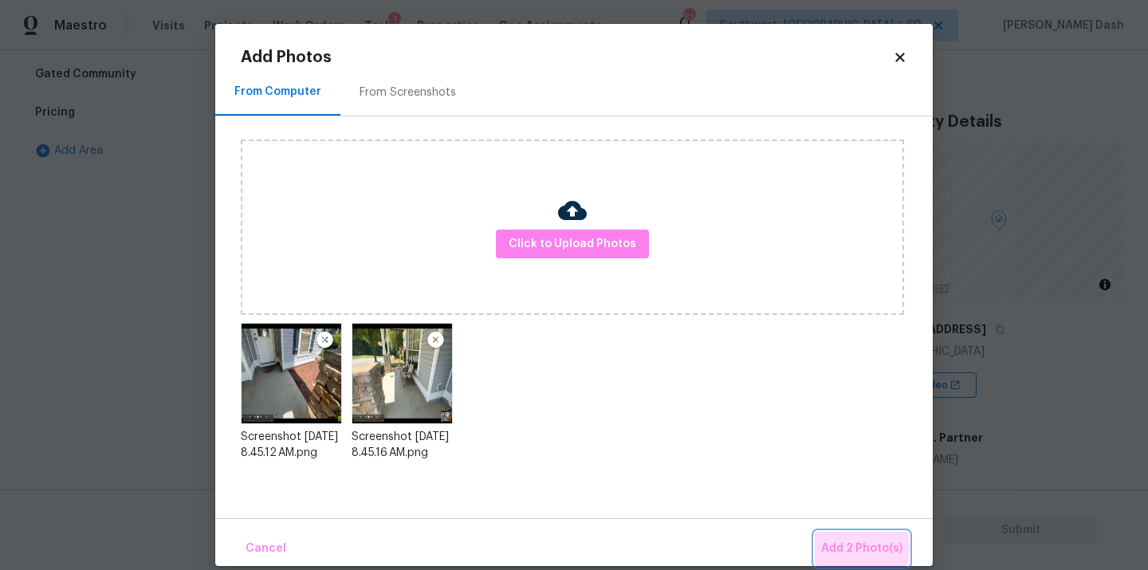
click at [862, 546] on span "Add 2 Photo(s)" at bounding box center [861, 549] width 81 height 20
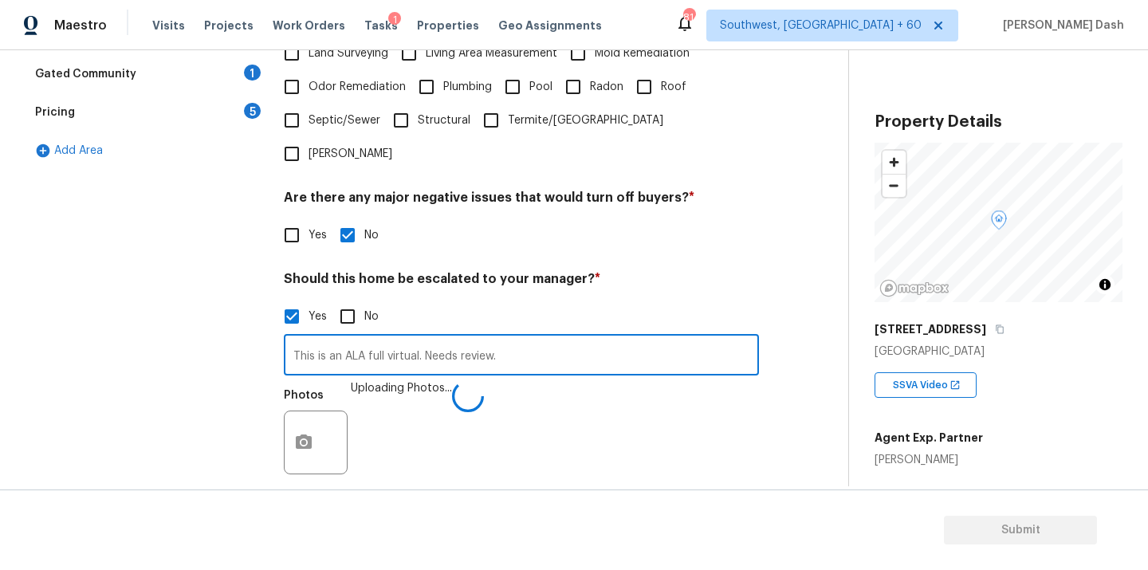
click at [520, 338] on input "This is an ALA full virtual. Needs review." at bounding box center [521, 356] width 475 height 37
click at [521, 338] on input "This is an ALA full virtual. Needs review." at bounding box center [521, 356] width 475 height 37
click at [450, 338] on input "This is an ALA full virtual. Needs review. THe house has possible foundation is…" at bounding box center [521, 356] width 475 height 37
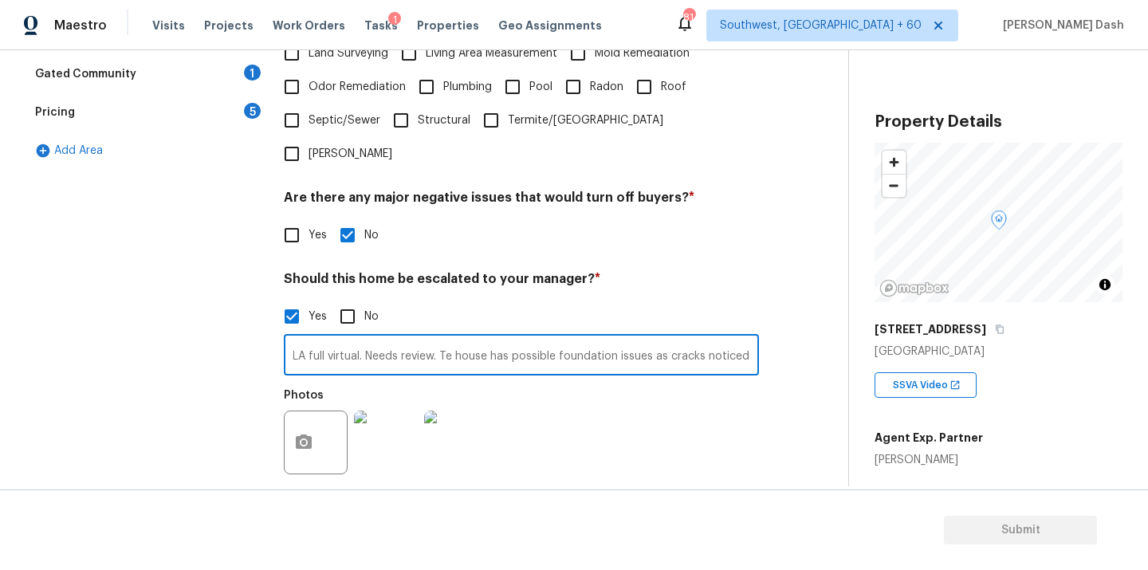
scroll to position [0, 55]
click at [666, 338] on input "This is an ALA full virtual. Needs review. The house has possible foundation is…" at bounding box center [521, 356] width 475 height 37
click at [752, 338] on input "This is an ALA full virtual. Needs review. The house has possible foundation is…" at bounding box center [521, 356] width 475 height 37
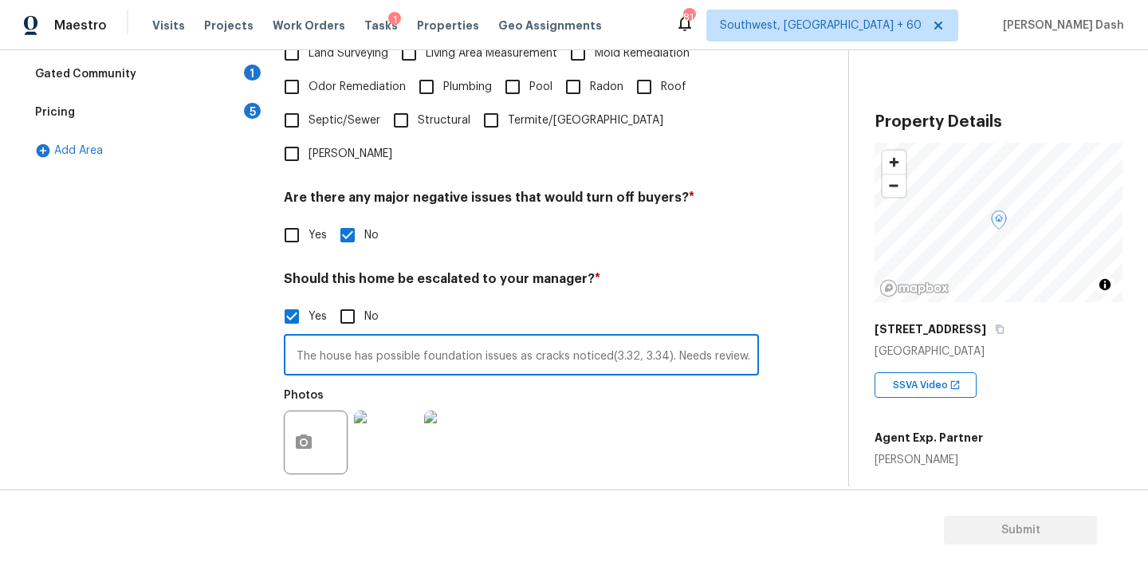
type input "This is an ALA full virtual. Needs review. The house has possible foundation is…"
click at [741, 400] on div "Photos" at bounding box center [521, 432] width 475 height 104
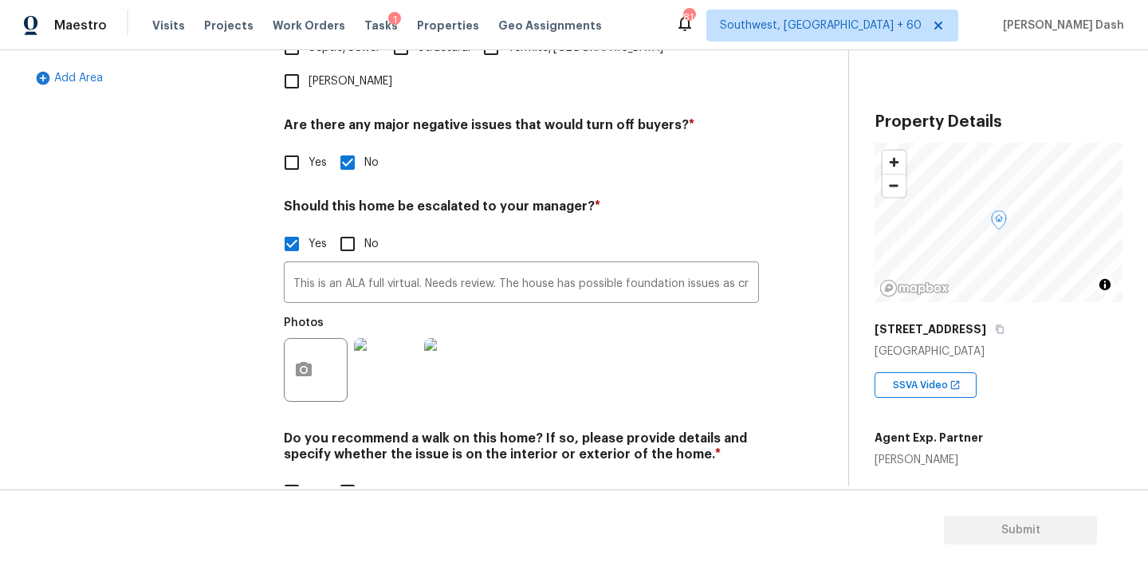
scroll to position [540, 0]
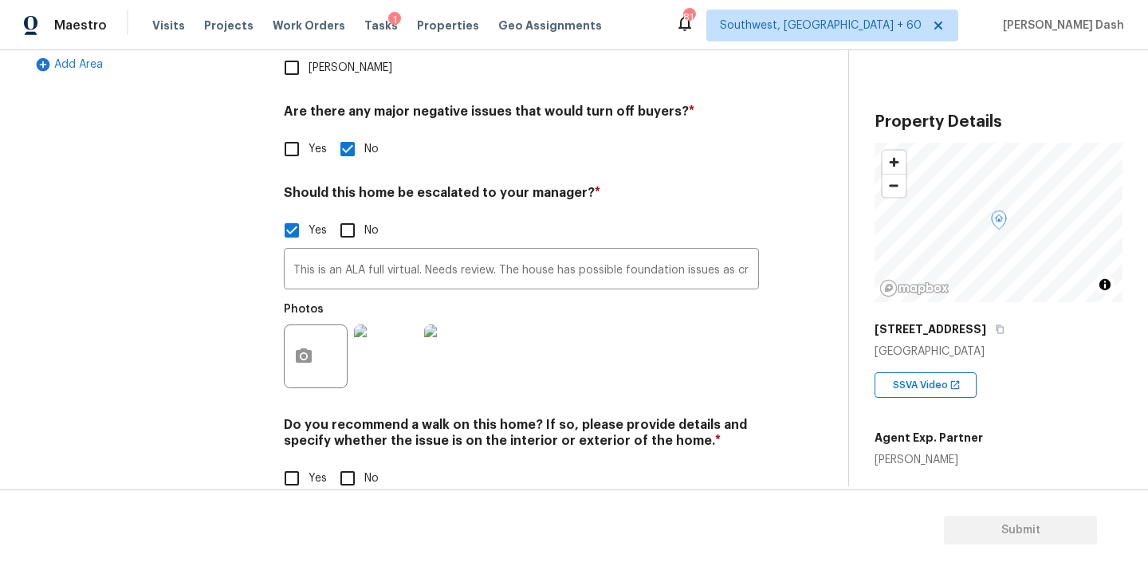
click at [365, 462] on label "No" at bounding box center [355, 478] width 48 height 33
click at [364, 462] on input "No" at bounding box center [347, 478] width 33 height 33
checkbox input "true"
click at [188, 390] on div "Exterior Utilities HVAC Verification Plumbing 1 Roof Gated Community 1 Pricing …" at bounding box center [145, 127] width 239 height 776
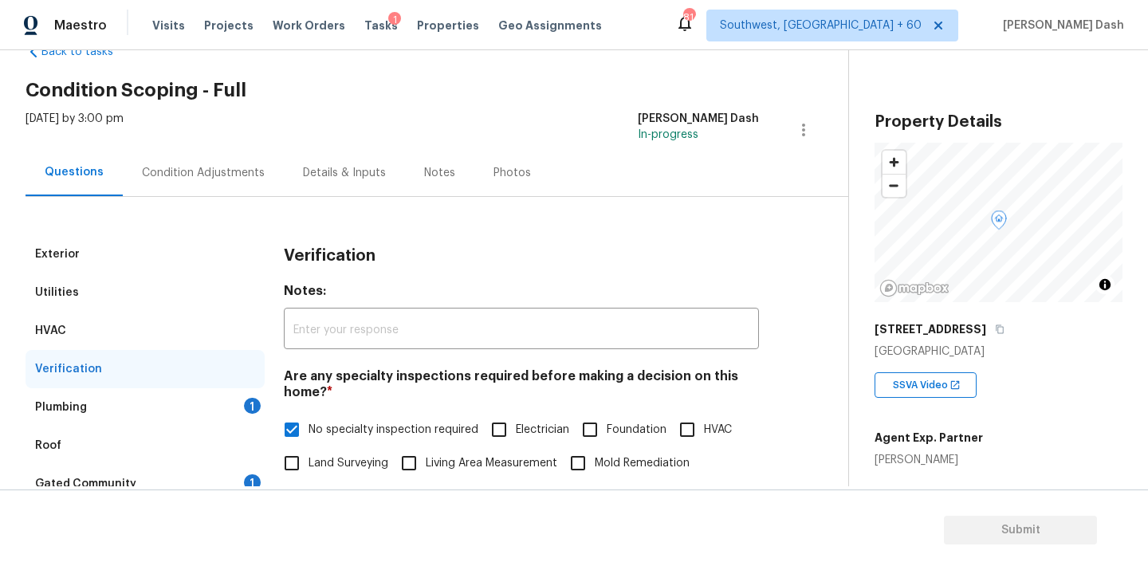
click at [216, 401] on div "Plumbing 1" at bounding box center [145, 407] width 239 height 38
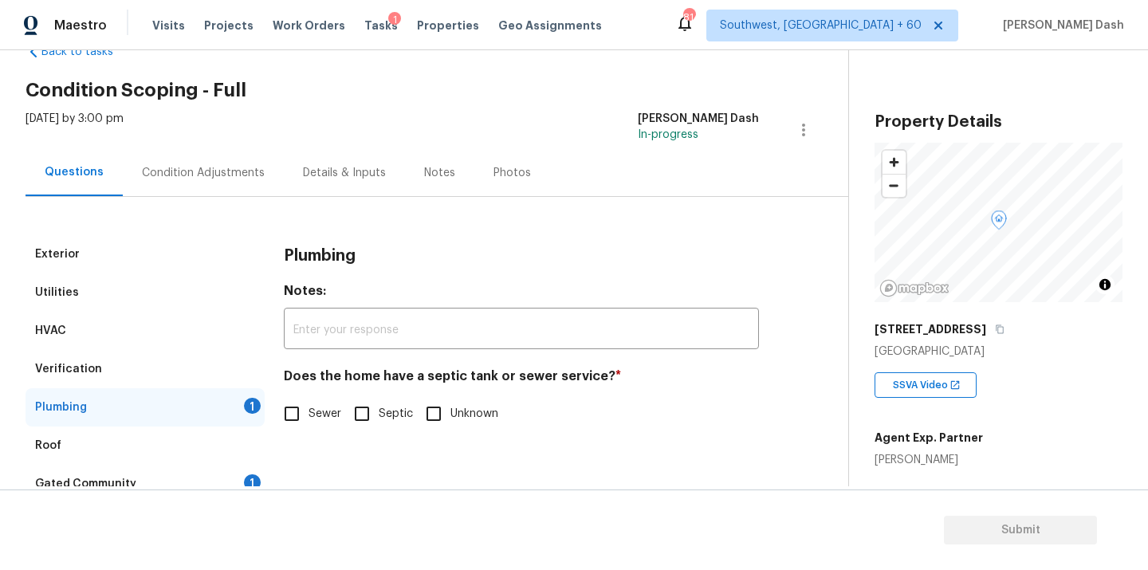
click at [305, 416] on input "Sewer" at bounding box center [291, 413] width 33 height 33
checkbox input "true"
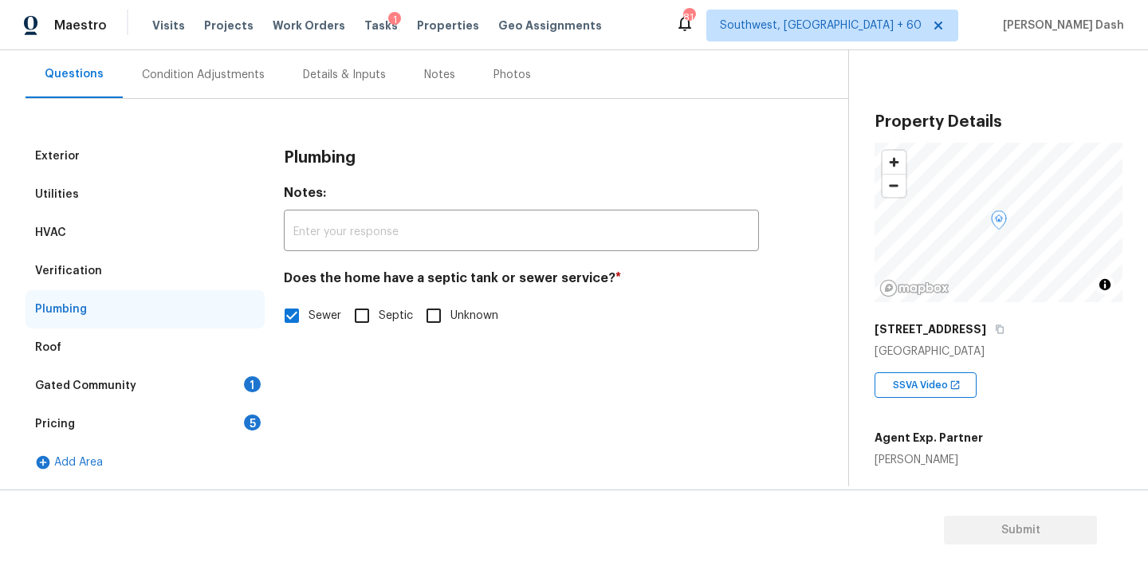
click at [236, 382] on div "Gated Community 1" at bounding box center [145, 386] width 239 height 38
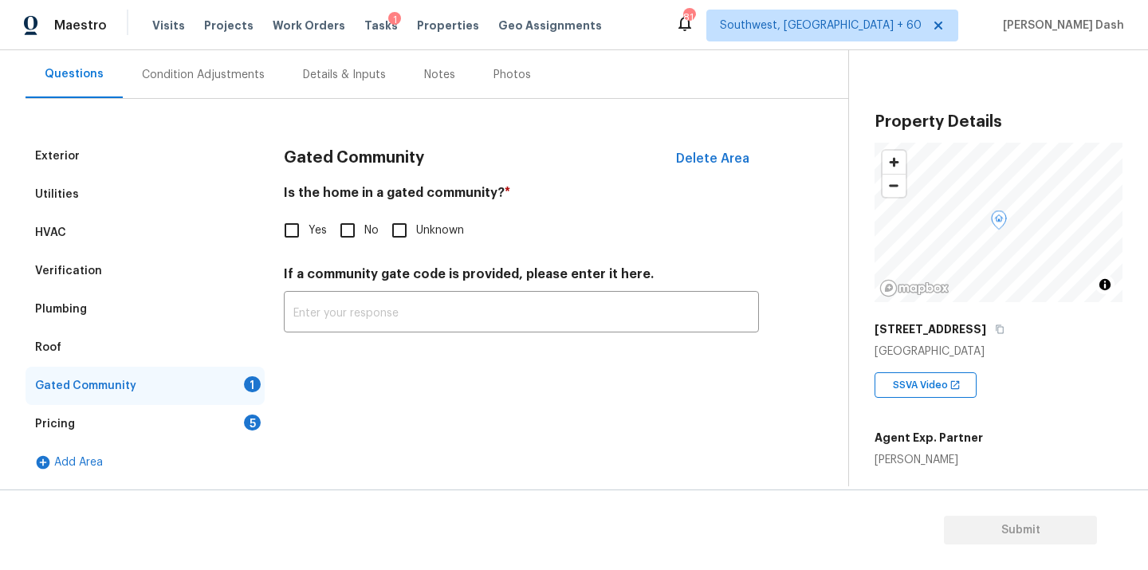
click at [342, 236] on input "No" at bounding box center [347, 230] width 33 height 33
checkbox input "true"
click at [245, 419] on div "5" at bounding box center [252, 423] width 17 height 16
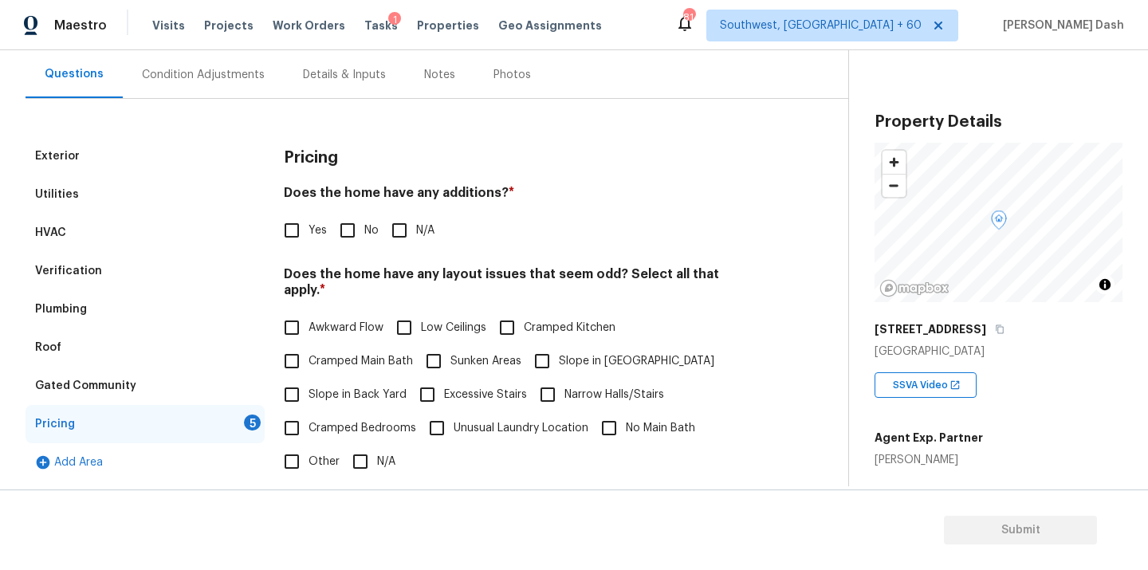
click at [358, 227] on input "No" at bounding box center [347, 230] width 33 height 33
checkbox input "true"
click at [351, 449] on input "N/A" at bounding box center [360, 462] width 33 height 33
checkbox input "true"
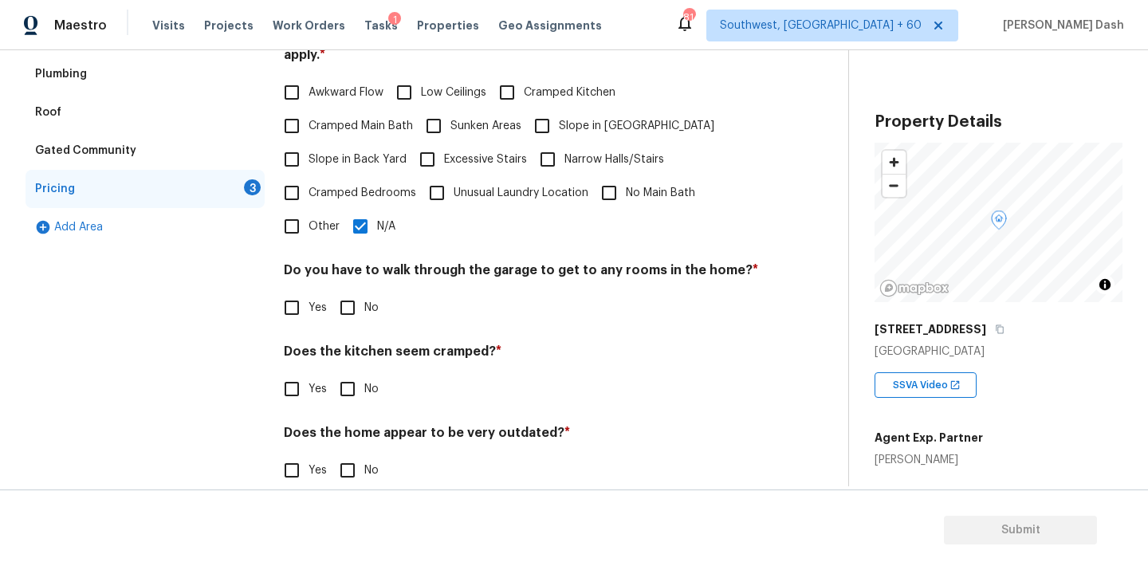
click at [352, 294] on input "No" at bounding box center [347, 307] width 33 height 33
checkbox input "true"
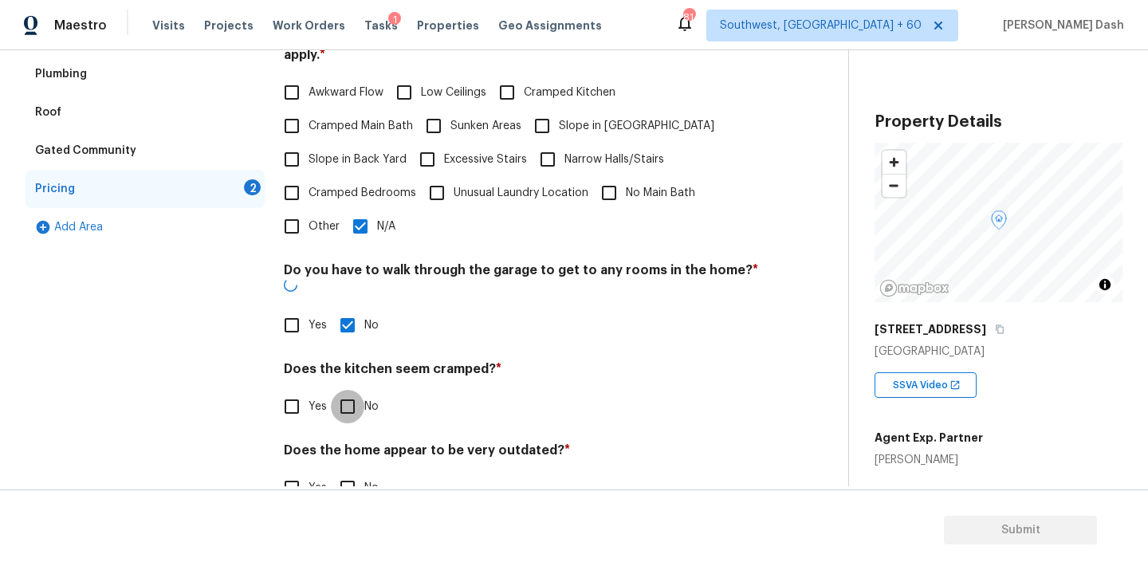
click at [352, 390] on input "No" at bounding box center [347, 406] width 33 height 33
checkbox input "true"
click at [352, 513] on section "Submit" at bounding box center [574, 529] width 1148 height 81
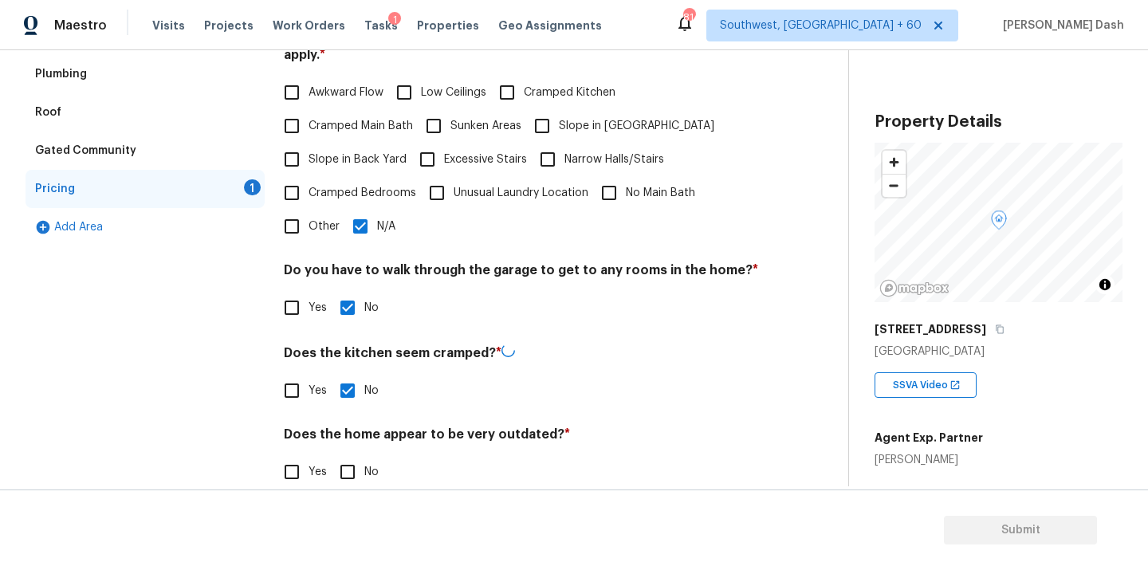
click at [339, 459] on input "No" at bounding box center [347, 471] width 33 height 33
checkbox input "true"
click at [231, 406] on div "Exterior Utilities HVAC Verification Plumbing Roof Gated Community Pricing Add …" at bounding box center [145, 205] width 239 height 607
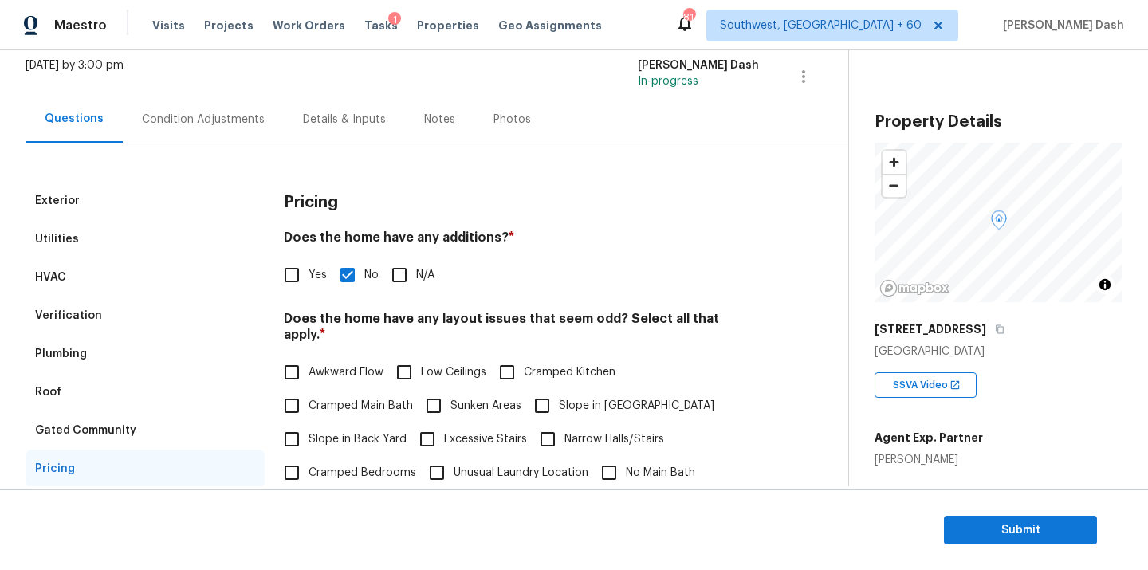
scroll to position [0, 0]
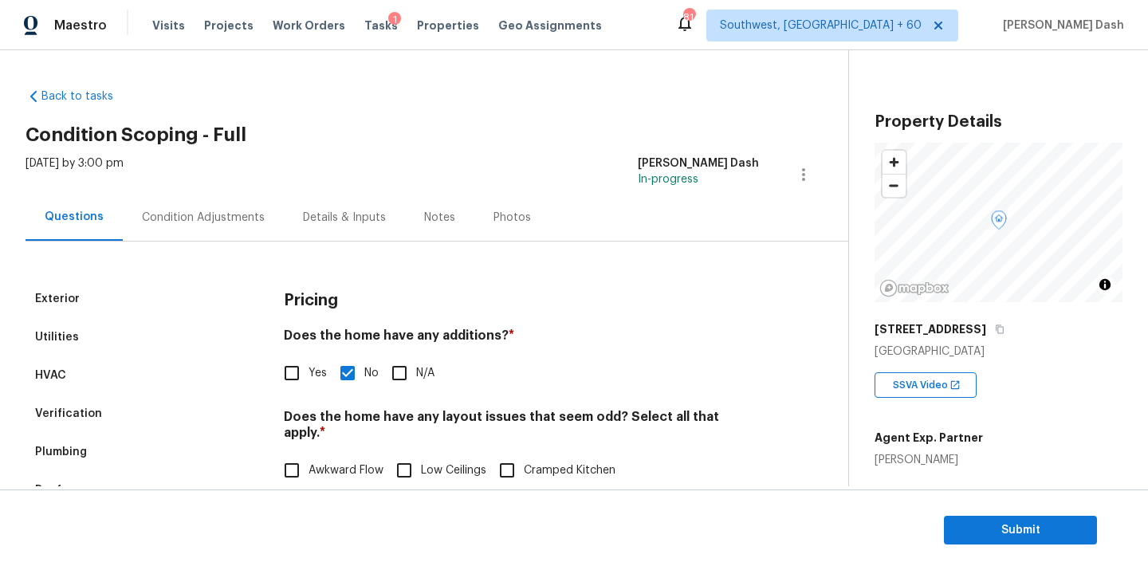
click at [232, 221] on div "Condition Adjustments" at bounding box center [203, 218] width 123 height 16
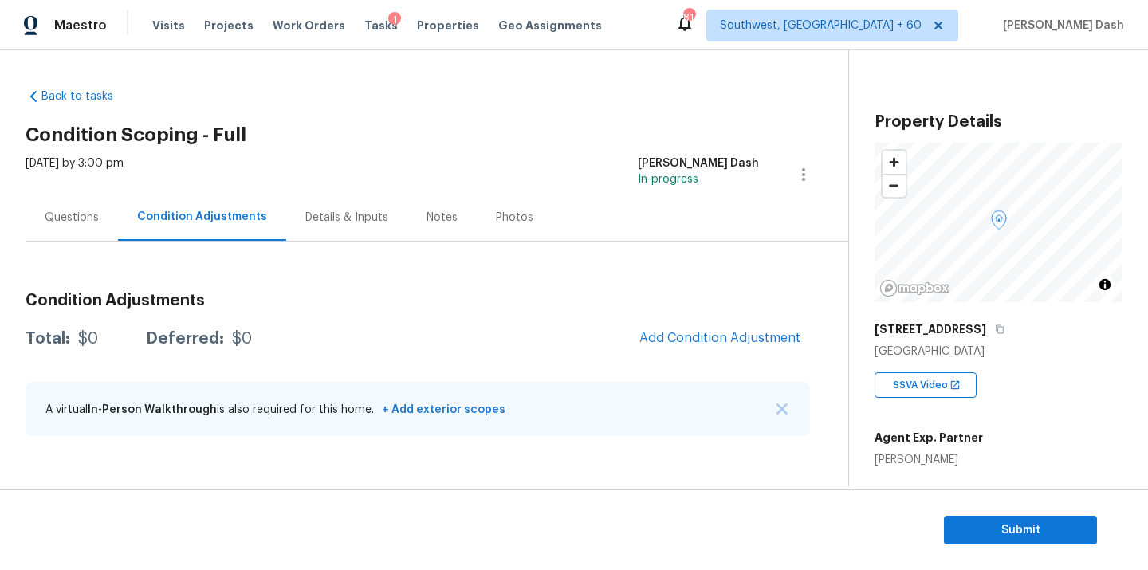
click at [89, 219] on div "Questions" at bounding box center [72, 218] width 54 height 16
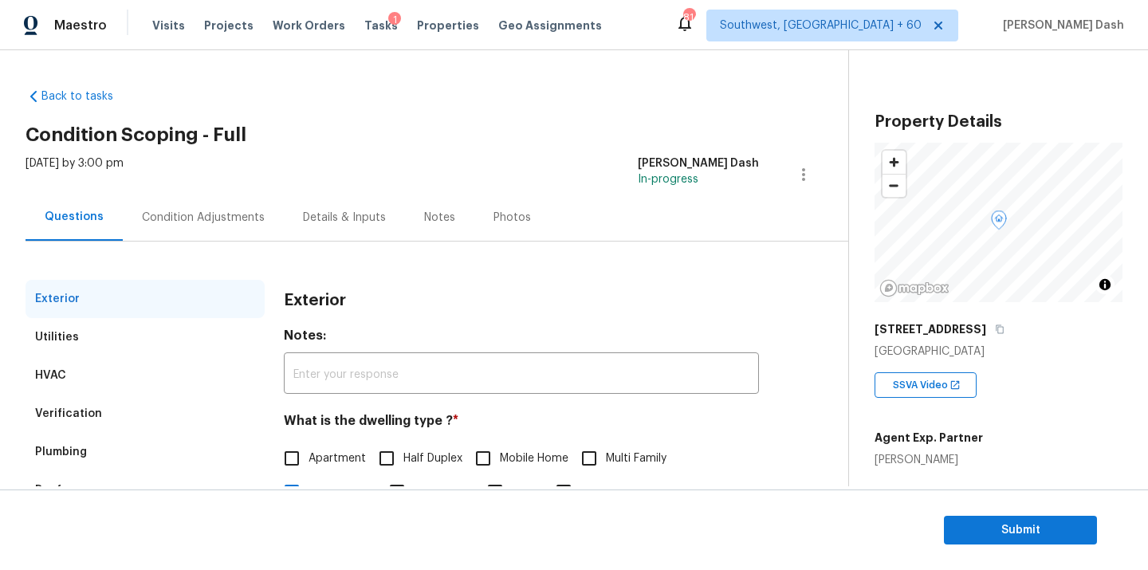
click at [179, 214] on div "Condition Adjustments" at bounding box center [203, 218] width 123 height 16
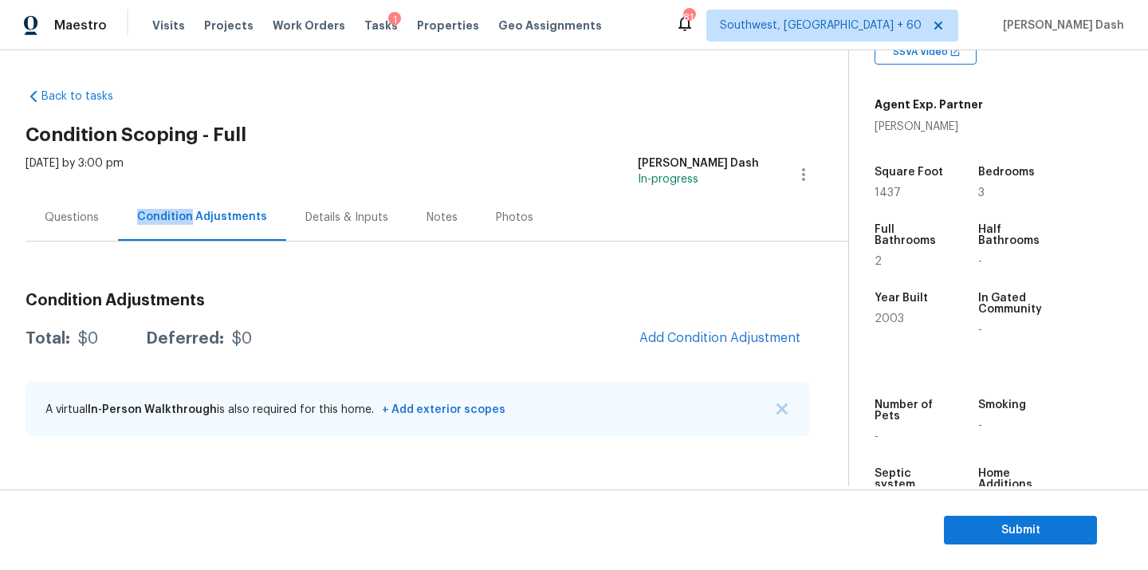
scroll to position [346, 0]
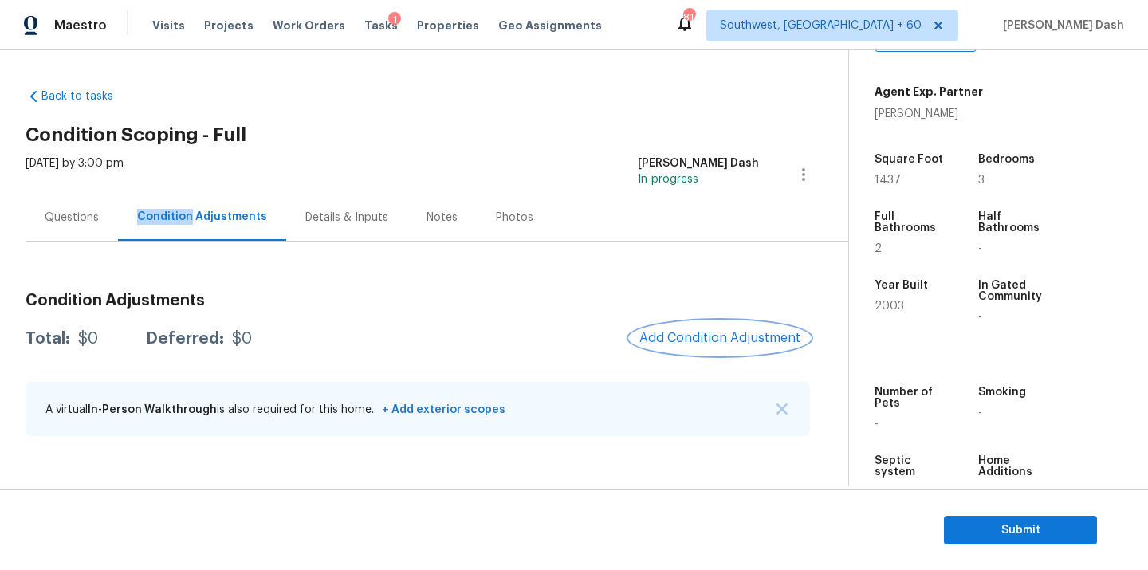
click at [695, 341] on span "Add Condition Adjustment" at bounding box center [719, 338] width 161 height 14
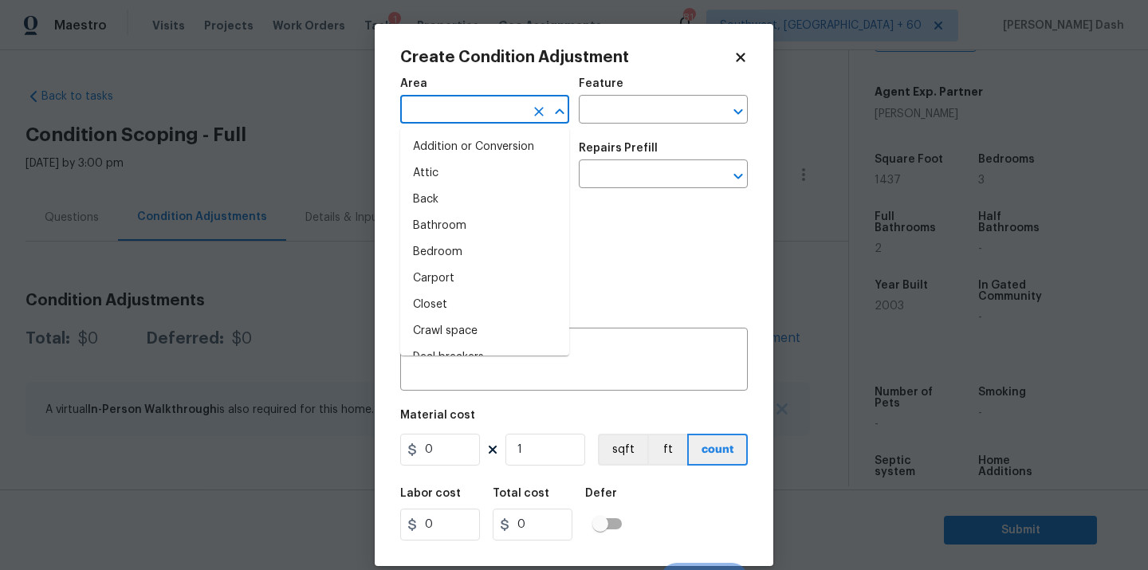
click at [480, 110] on input "text" at bounding box center [462, 111] width 124 height 25
type input "roof"
click at [441, 141] on li "Addition or Conversion" at bounding box center [484, 147] width 169 height 26
type input "Addition or Conversion"
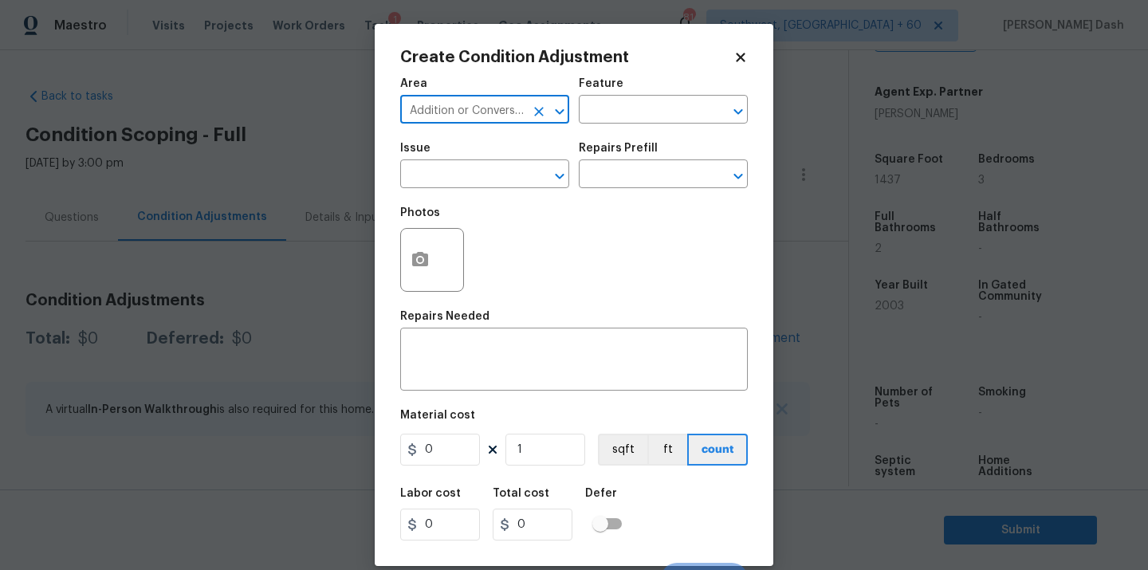
click at [545, 108] on icon "Clear" at bounding box center [539, 112] width 16 height 16
click at [511, 151] on li "Roof" at bounding box center [484, 147] width 169 height 26
type input "Roof"
click at [622, 113] on input "text" at bounding box center [641, 111] width 124 height 25
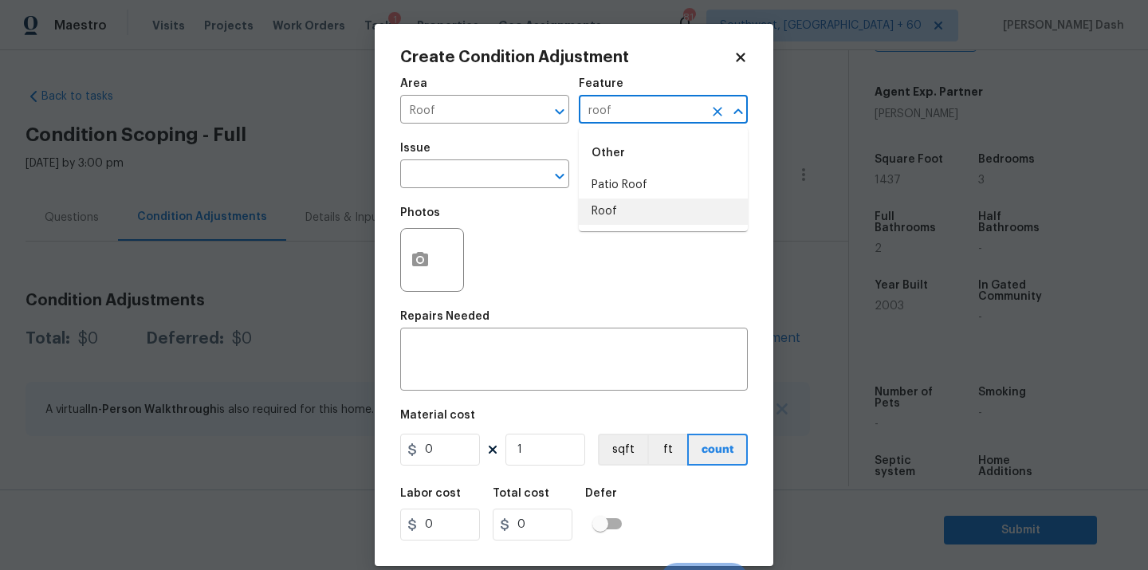
click at [599, 209] on li "Roof" at bounding box center [663, 211] width 169 height 26
type input "Roof"
click at [527, 189] on span "Issue ​" at bounding box center [484, 165] width 169 height 65
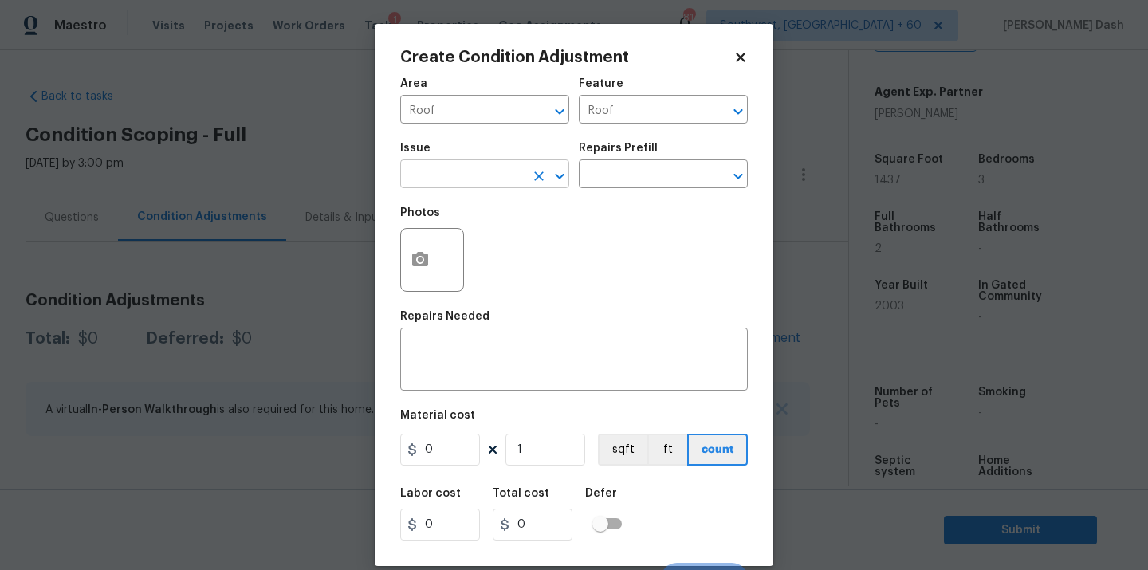
click at [521, 183] on input "text" at bounding box center [462, 175] width 124 height 25
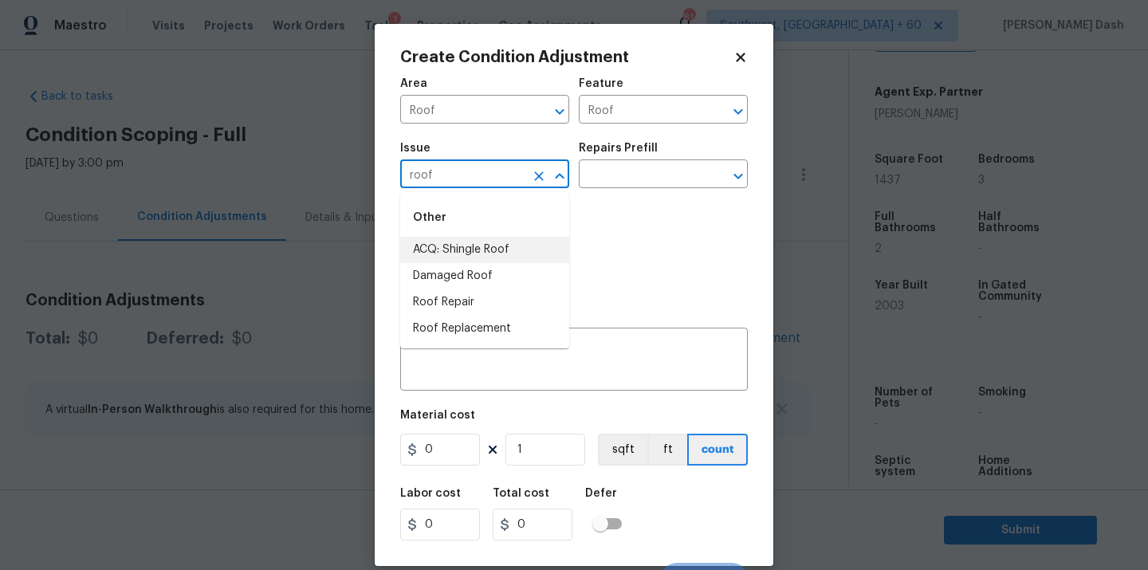
click at [501, 246] on li "ACQ: Shingle Roof" at bounding box center [484, 250] width 169 height 26
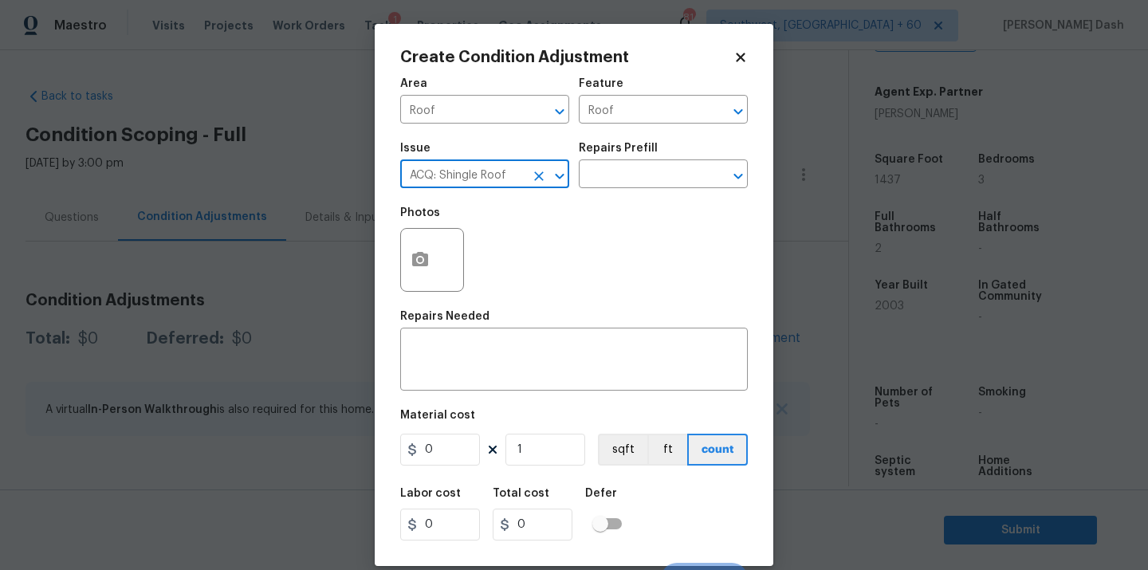
type input "ACQ: Shingle Roof"
click at [626, 159] on div "Repairs Prefill" at bounding box center [663, 153] width 169 height 21
click at [624, 189] on div "Issue ACQ: Shingle Roof ​ Repairs Prefill ​" at bounding box center [574, 165] width 348 height 65
click at [618, 174] on input "text" at bounding box center [641, 175] width 124 height 25
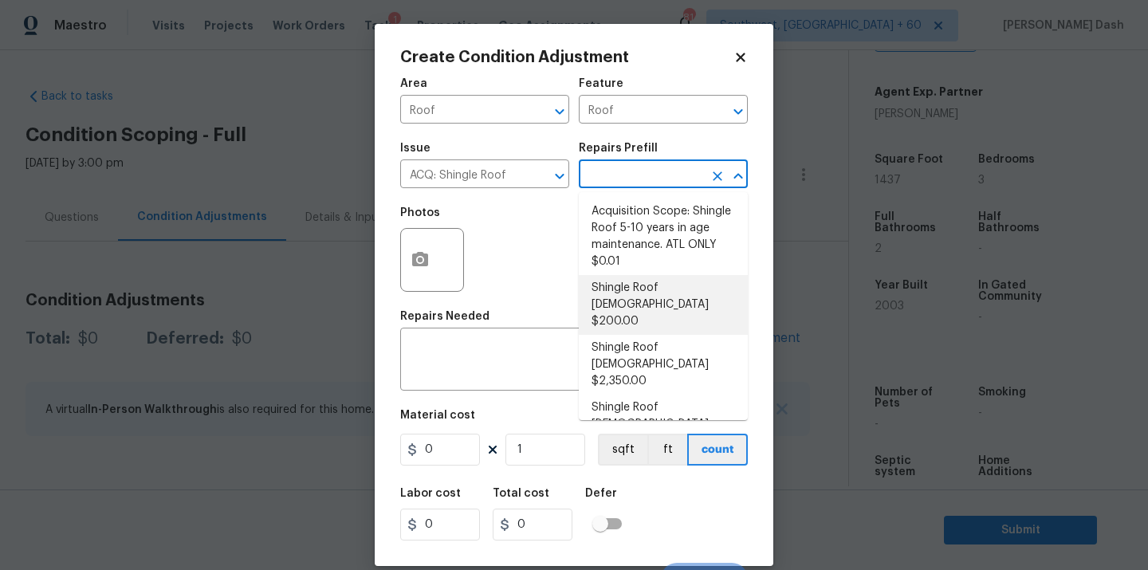
click at [608, 295] on li "Shingle Roof [DEMOGRAPHIC_DATA] $200.00" at bounding box center [663, 305] width 169 height 60
type input "Acquisition"
type textarea "Acquisition Scope: Shingle Roof 0-10 years in age maintenance."
type input "200"
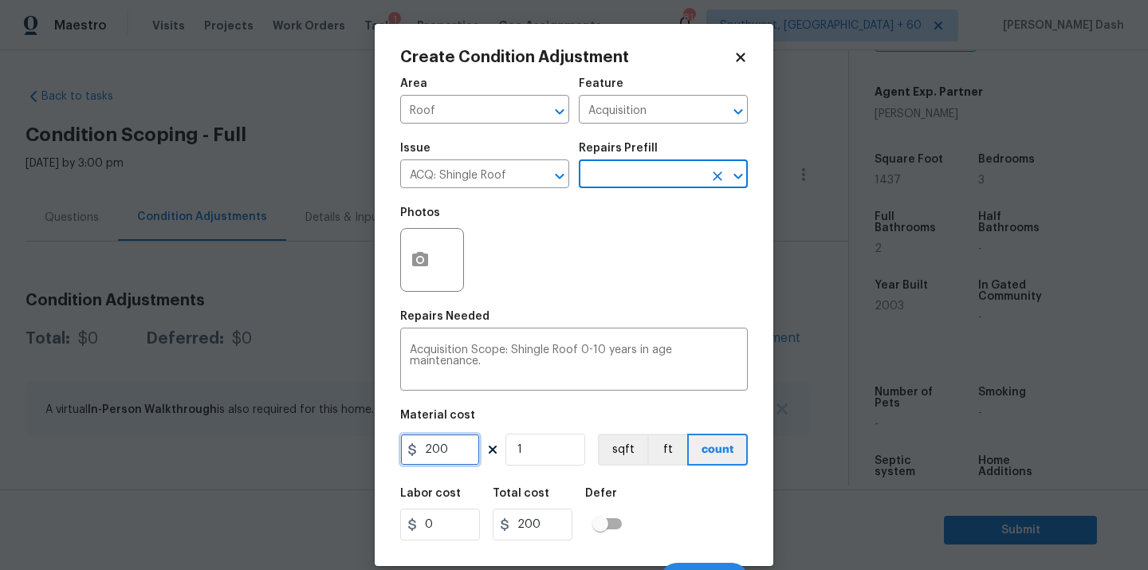
click at [457, 455] on input "200" at bounding box center [440, 450] width 80 height 32
type input "500"
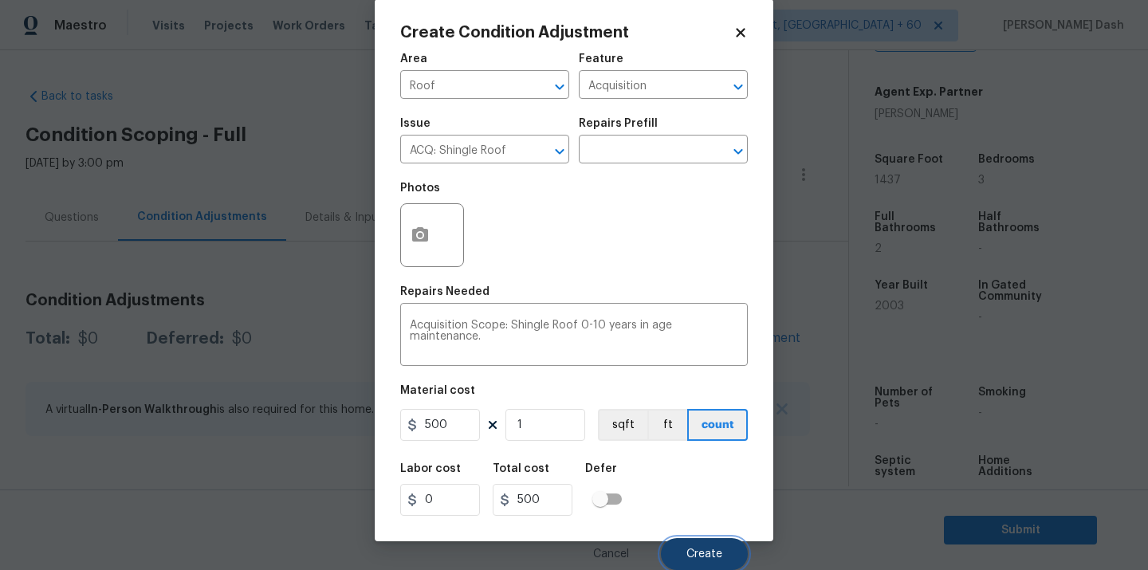
click at [696, 548] on span "Create" at bounding box center [704, 554] width 36 height 12
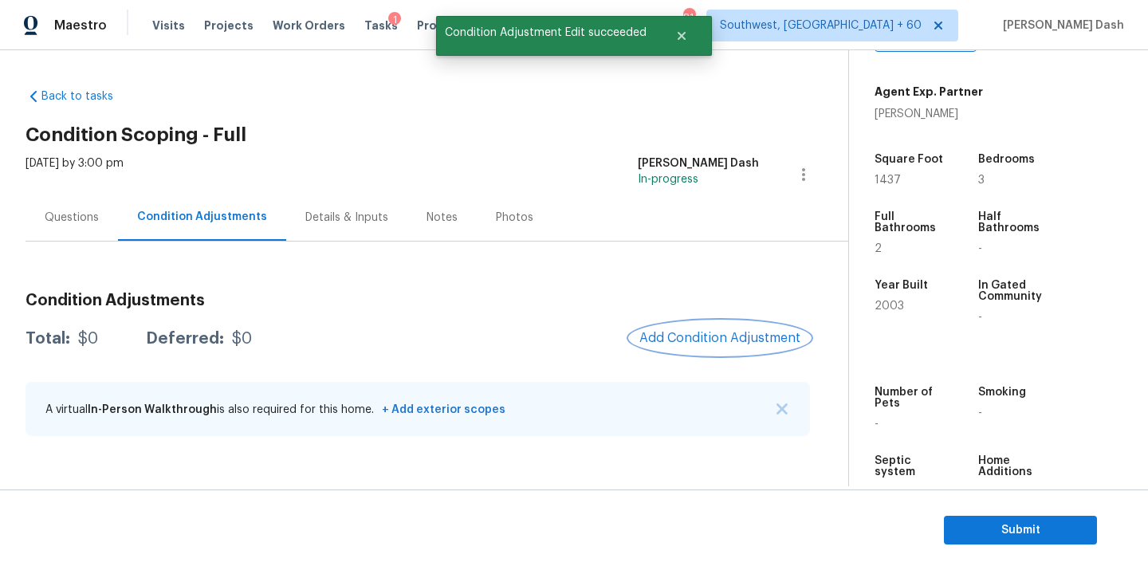
scroll to position [0, 0]
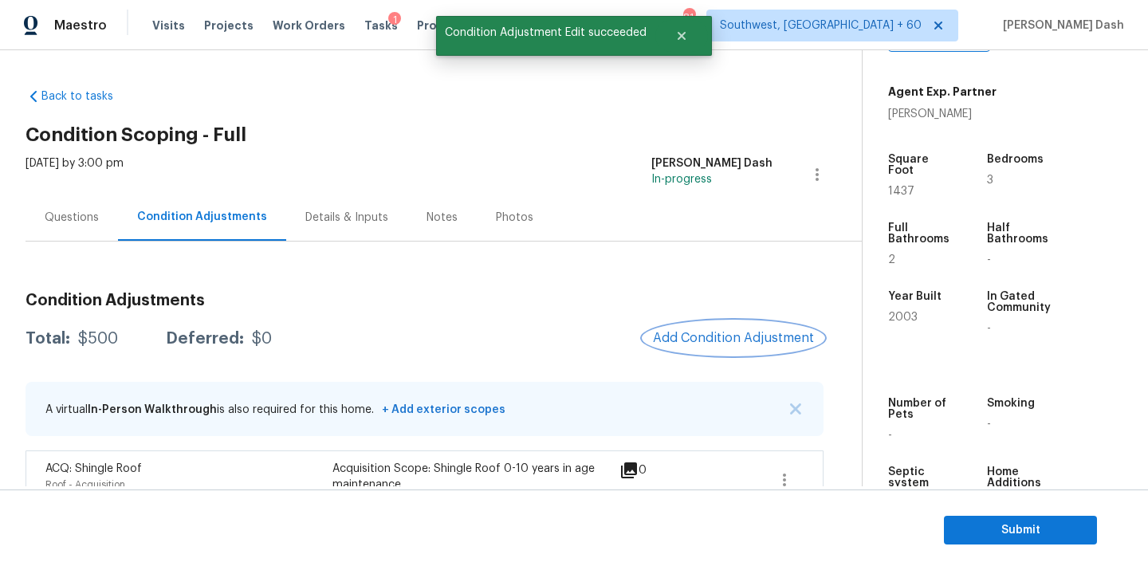
click at [725, 331] on span "Add Condition Adjustment" at bounding box center [733, 338] width 161 height 14
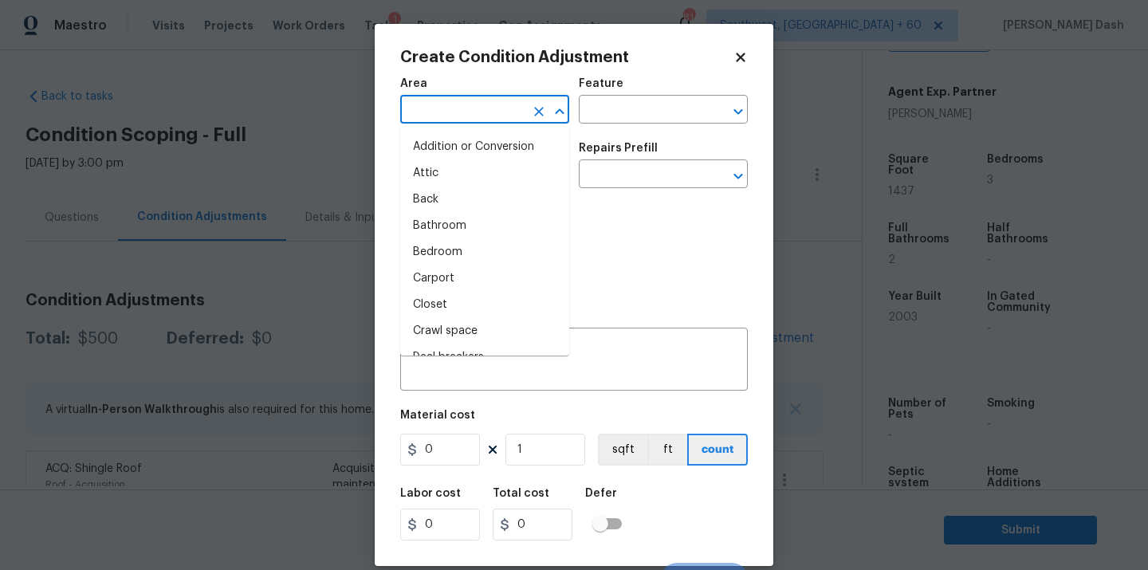
click at [473, 104] on input "text" at bounding box center [462, 111] width 124 height 25
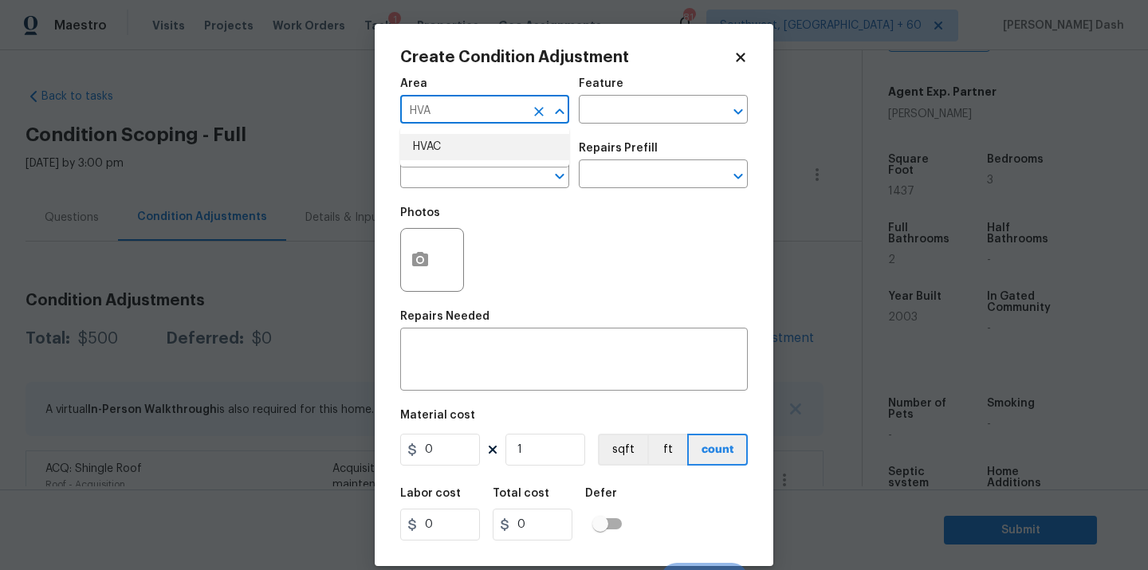
click at [479, 166] on ul "HVAC" at bounding box center [484, 147] width 169 height 39
click at [479, 152] on li "HVAC" at bounding box center [484, 147] width 169 height 26
type input "HVAC"
click at [611, 130] on div "Area HVAC ​ Feature ​" at bounding box center [574, 101] width 348 height 65
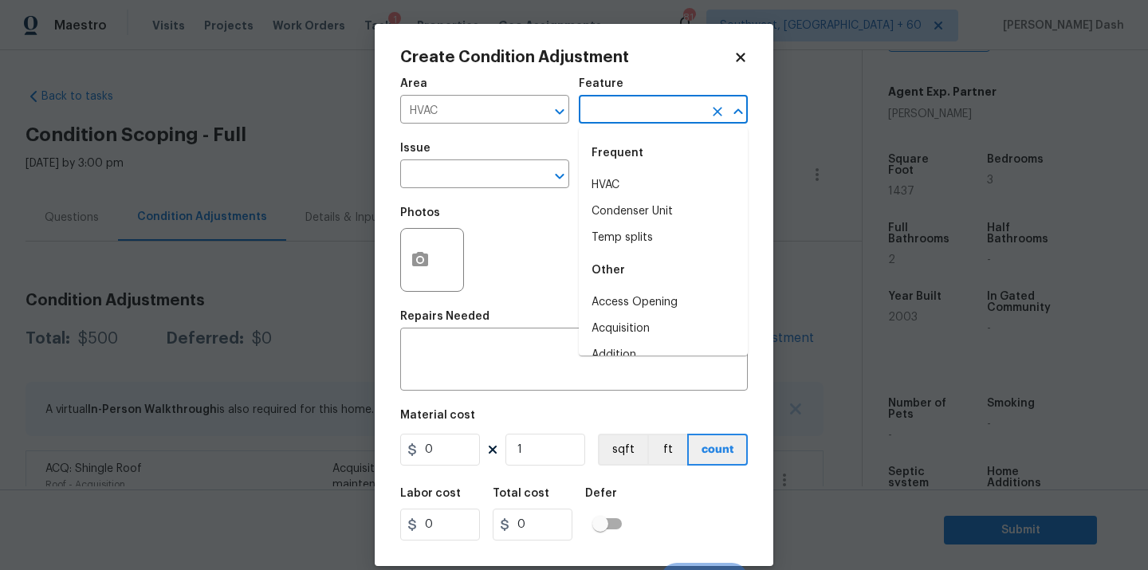
click at [615, 116] on input "text" at bounding box center [641, 111] width 124 height 25
type input "H"
drag, startPoint x: 630, startPoint y: 181, endPoint x: 603, endPoint y: 181, distance: 26.3
click at [630, 181] on li "HVAC" at bounding box center [663, 185] width 169 height 26
type input "HVAC"
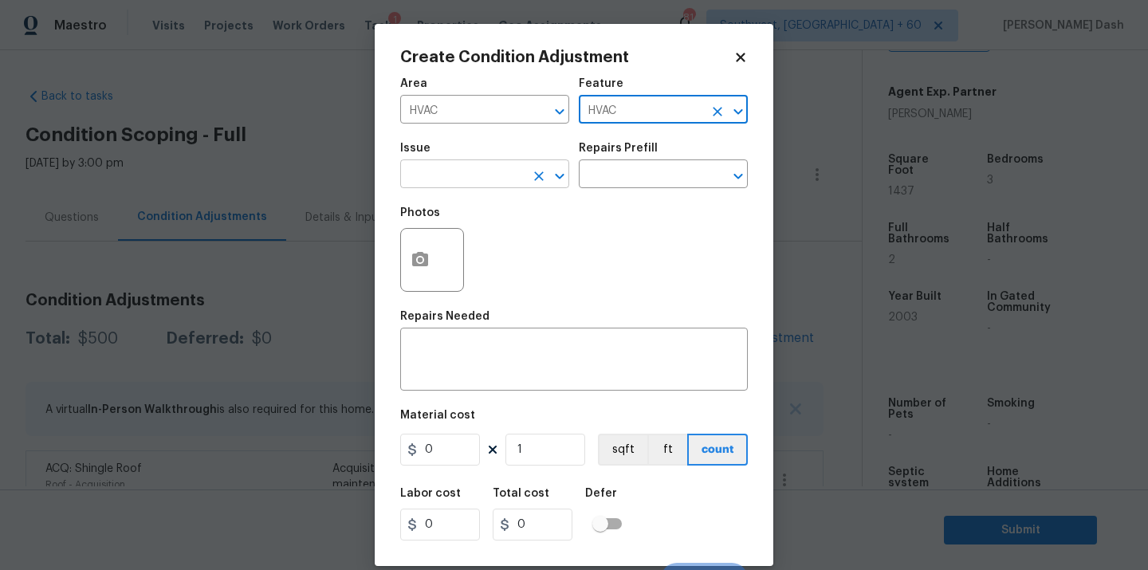
click at [451, 181] on input "text" at bounding box center [462, 175] width 124 height 25
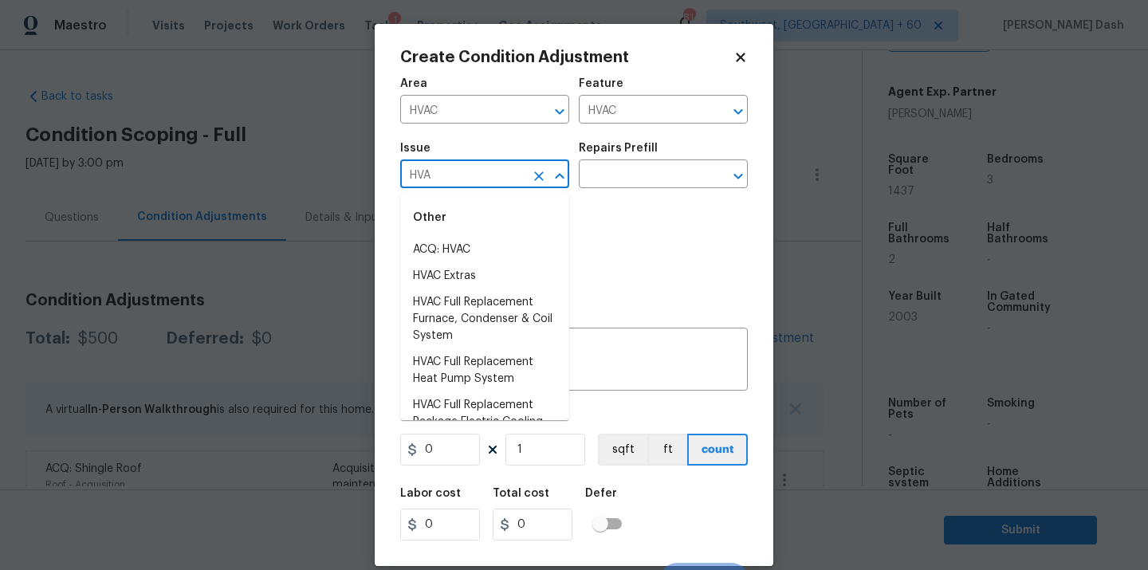
click at [418, 232] on div "Other" at bounding box center [484, 217] width 169 height 38
click at [422, 242] on li "ACQ: HVAC" at bounding box center [484, 250] width 169 height 26
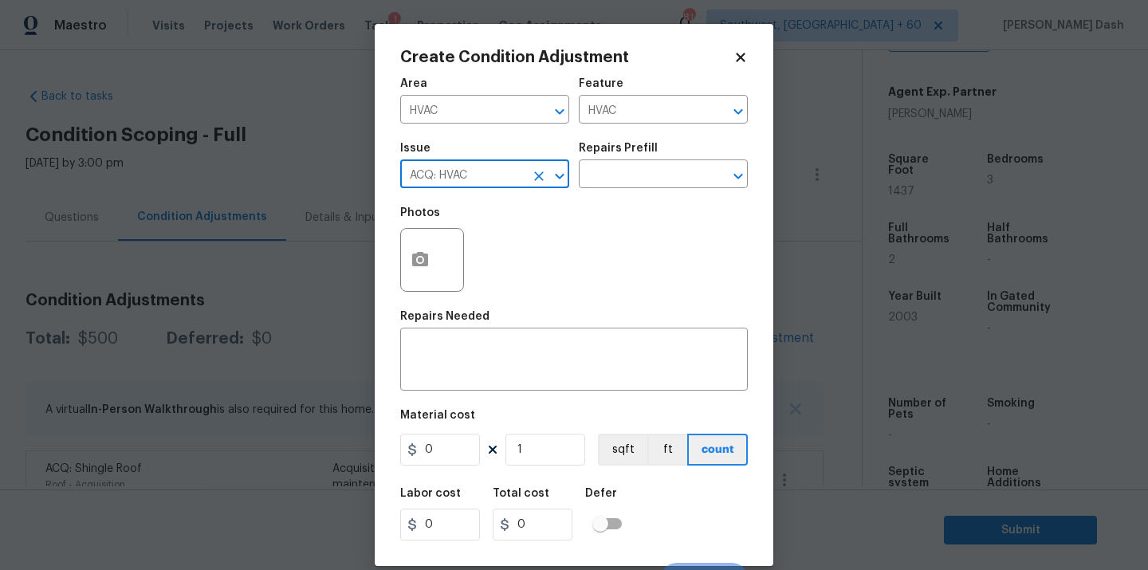
type input "ACQ: HVAC"
click at [593, 195] on div "Issue ACQ: HVAC ​ Repairs Prefill ​" at bounding box center [574, 165] width 348 height 65
click at [598, 185] on input "text" at bounding box center [641, 175] width 124 height 25
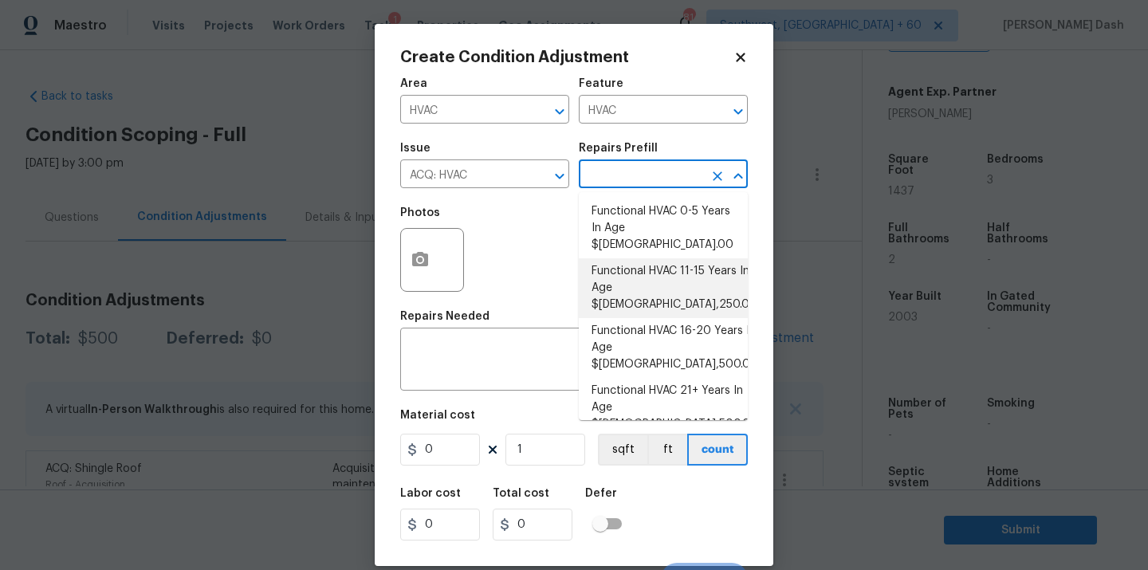
click at [729, 59] on h2 "Create Condition Adjustment" at bounding box center [566, 57] width 333 height 16
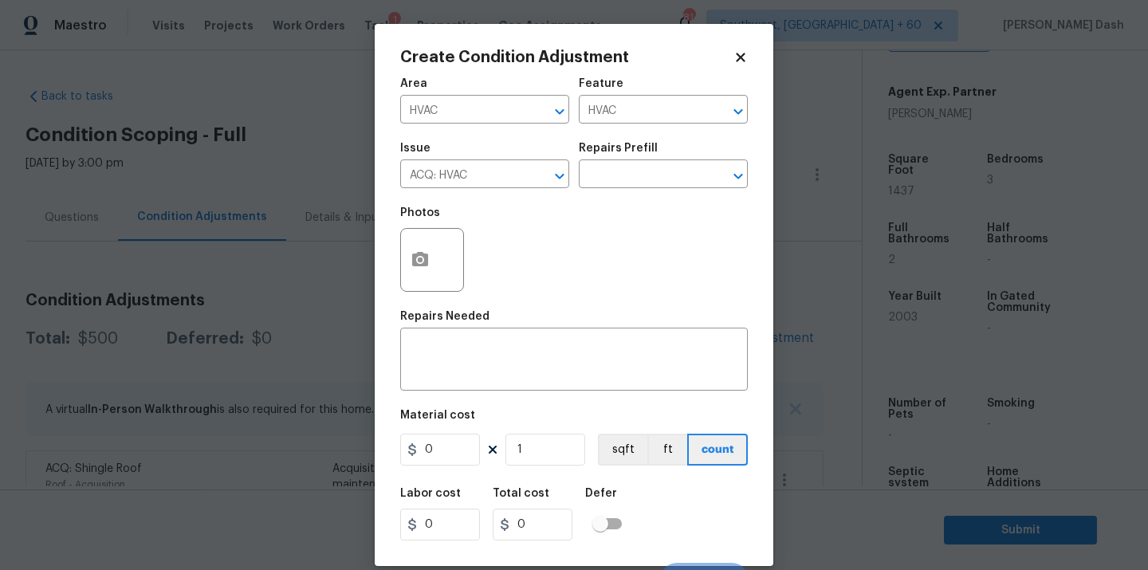
click at [733, 59] on icon at bounding box center [740, 57] width 14 height 14
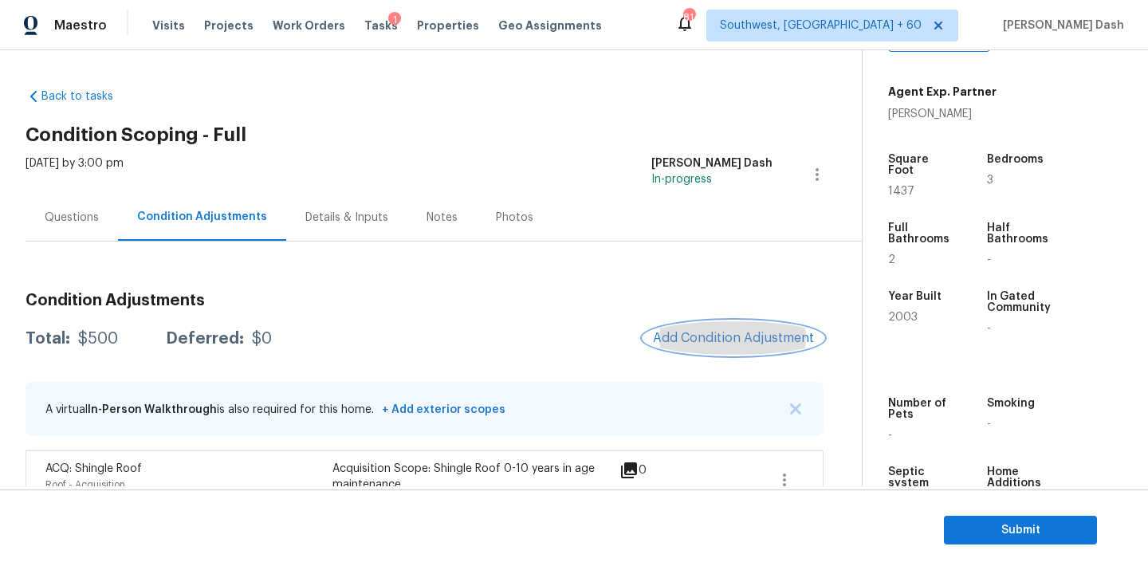
click at [748, 346] on button "Add Condition Adjustment" at bounding box center [733, 337] width 180 height 33
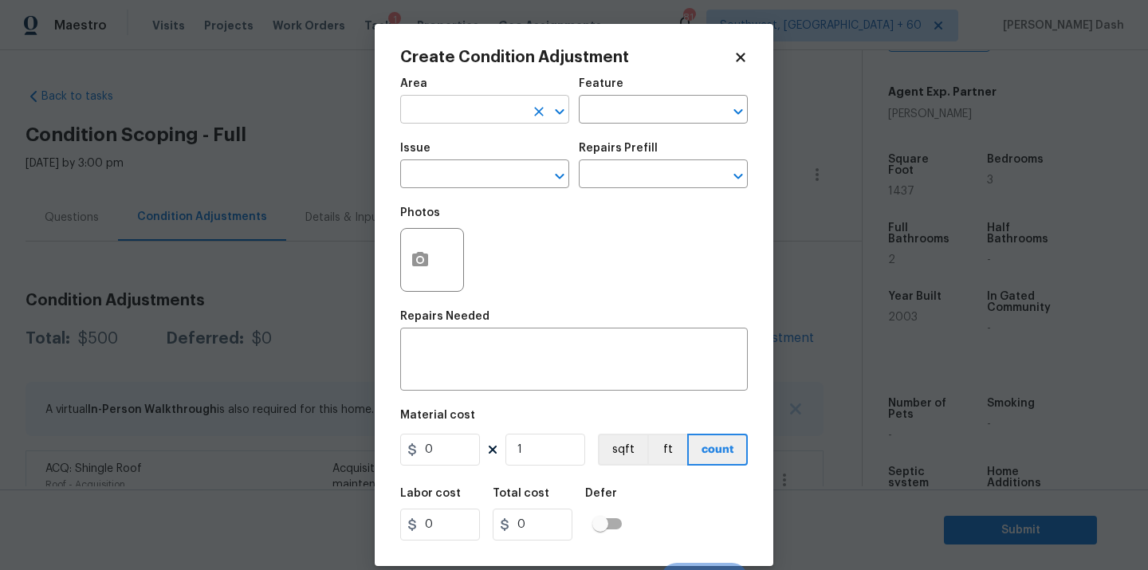
click at [485, 117] on input "text" at bounding box center [462, 111] width 124 height 25
click at [473, 177] on li "Exterior Overall" at bounding box center [484, 173] width 169 height 26
type input "Exterior Overall"
click at [641, 105] on input "text" at bounding box center [641, 111] width 124 height 25
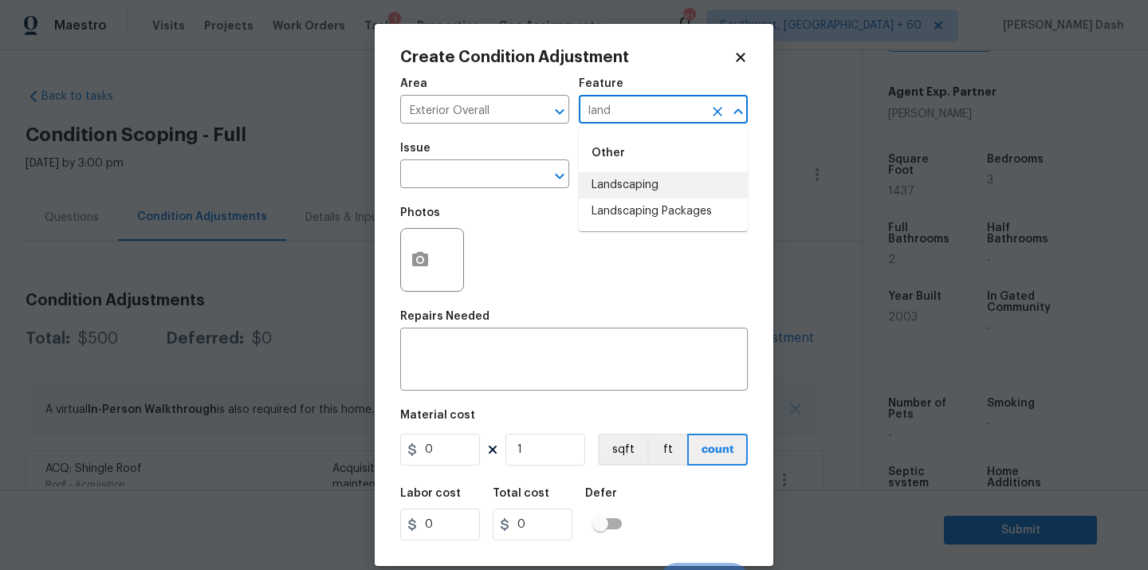
click at [619, 176] on li "Landscaping" at bounding box center [663, 185] width 169 height 26
type input "Landscaping"
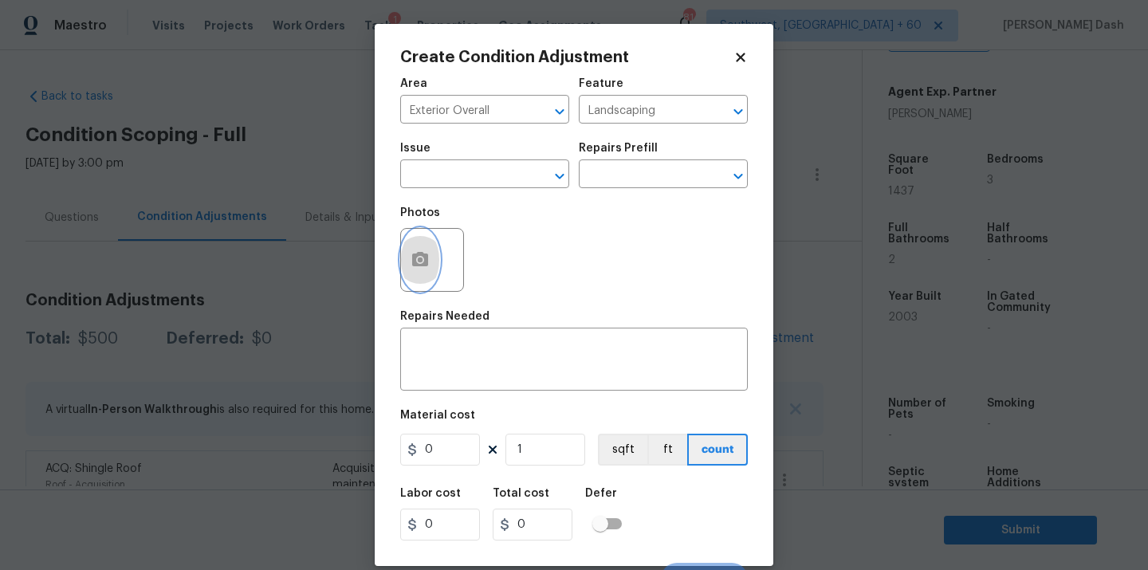
click at [404, 255] on button "button" at bounding box center [420, 260] width 38 height 62
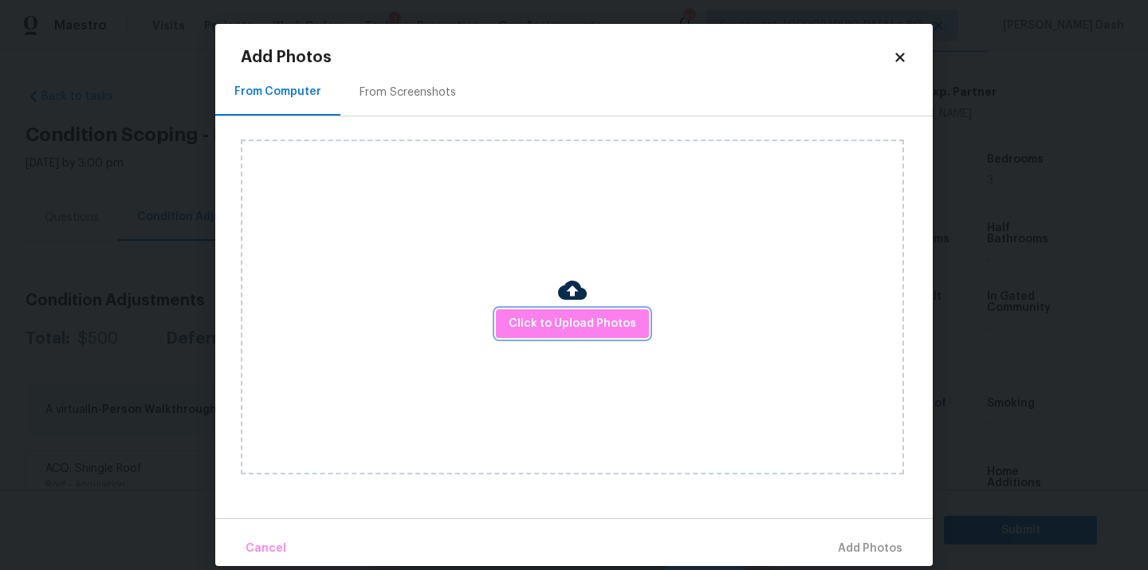
click at [598, 309] on button "Click to Upload Photos" at bounding box center [572, 323] width 153 height 29
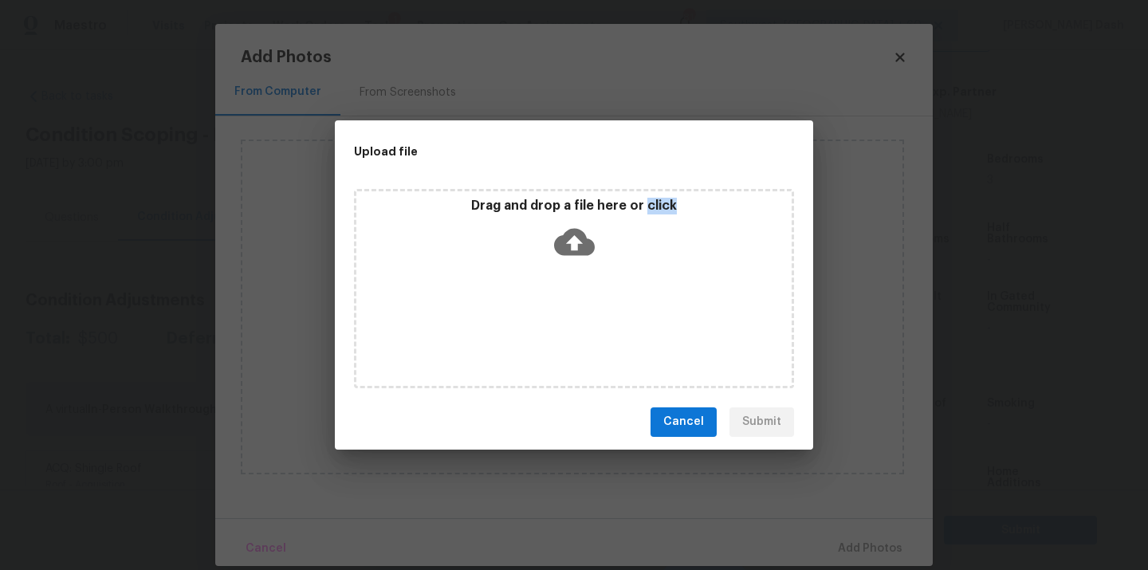
click at [598, 309] on div "Drag and drop a file here or click" at bounding box center [574, 288] width 440 height 199
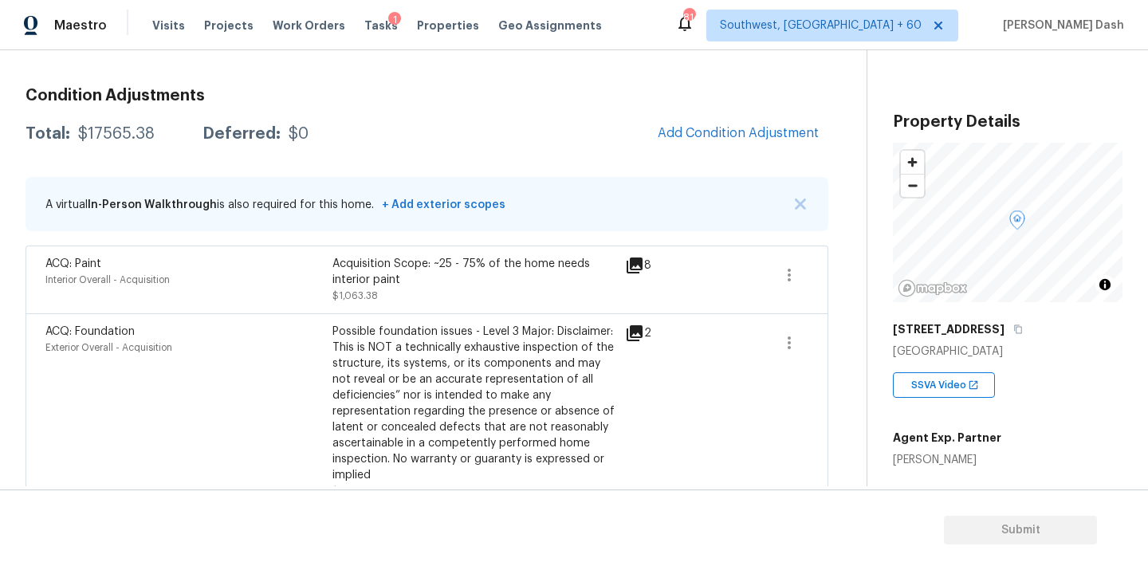
scroll to position [236, 0]
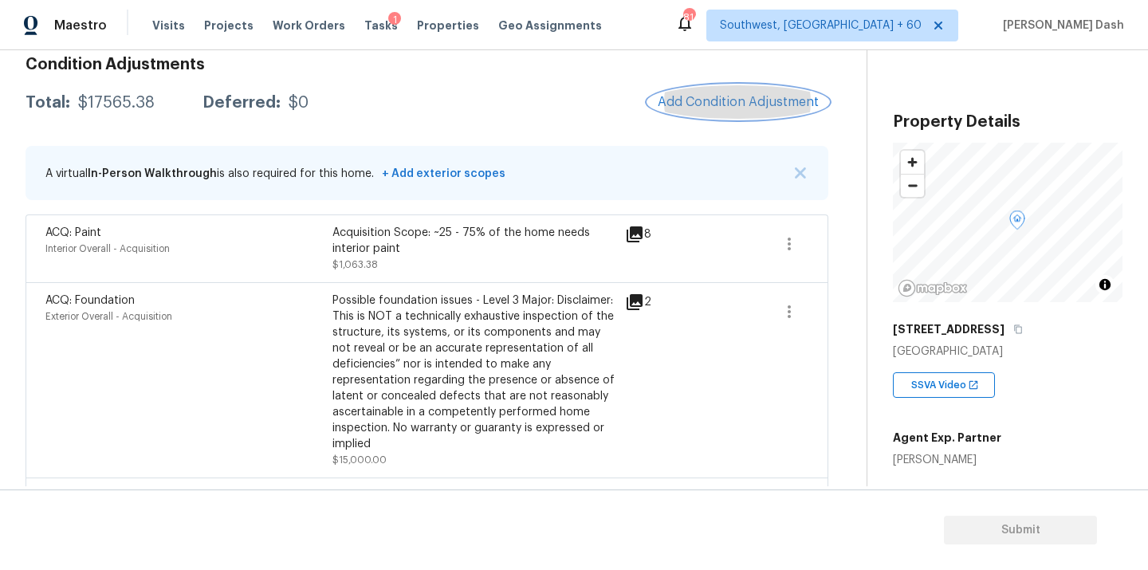
click at [721, 108] on span "Add Condition Adjustment" at bounding box center [738, 102] width 161 height 14
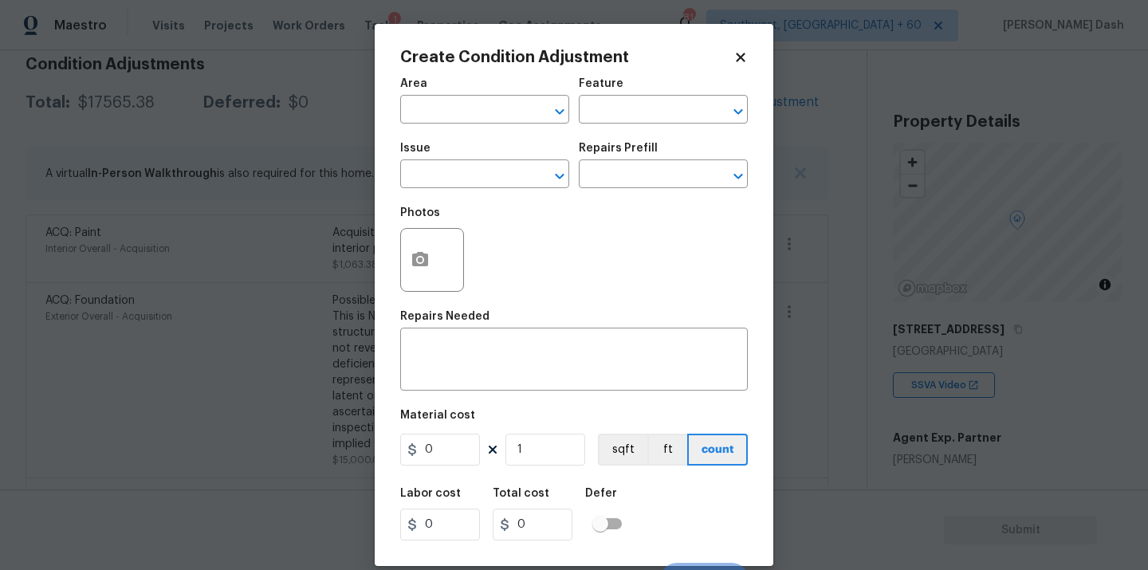
click at [1089, 400] on body "Maestro Visits Projects Work Orders Tasks 1 Properties Geo Assignments 814 Sout…" at bounding box center [574, 285] width 1148 height 570
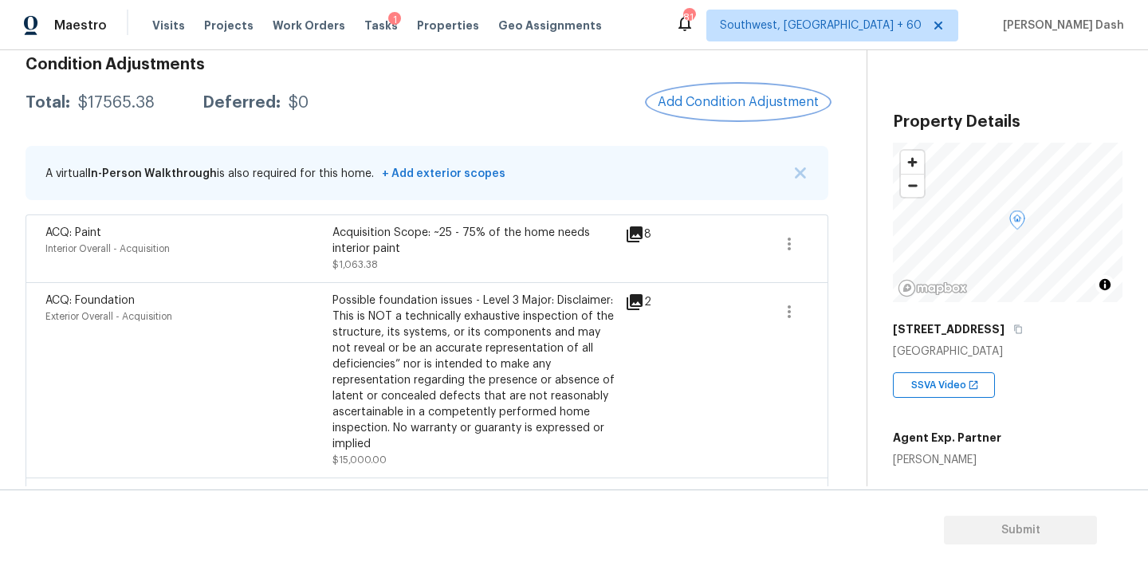
scroll to position [389, 0]
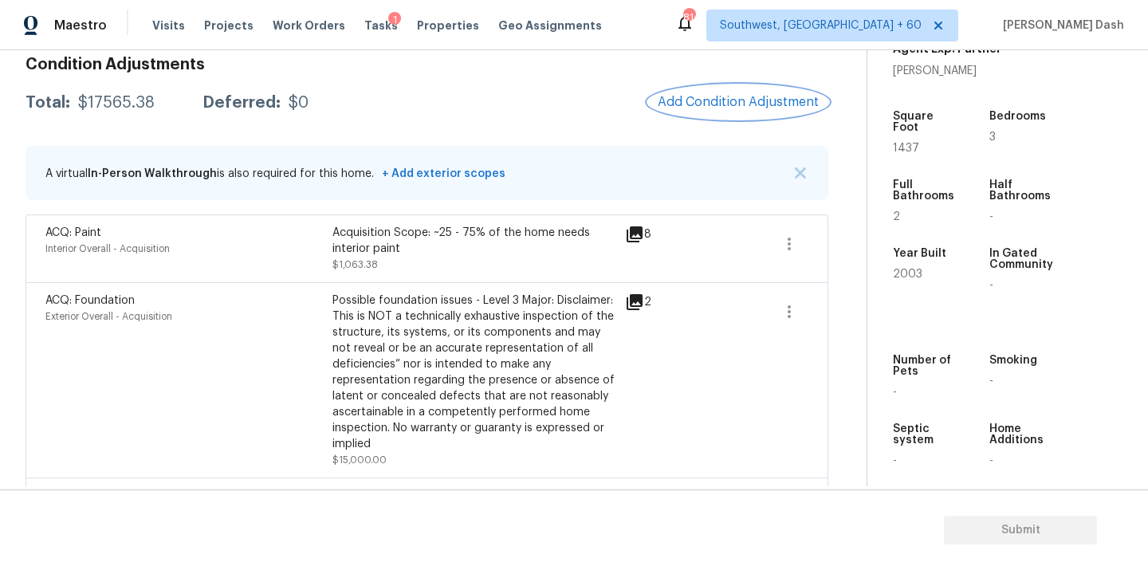
click at [697, 94] on button "Add Condition Adjustment" at bounding box center [738, 101] width 180 height 33
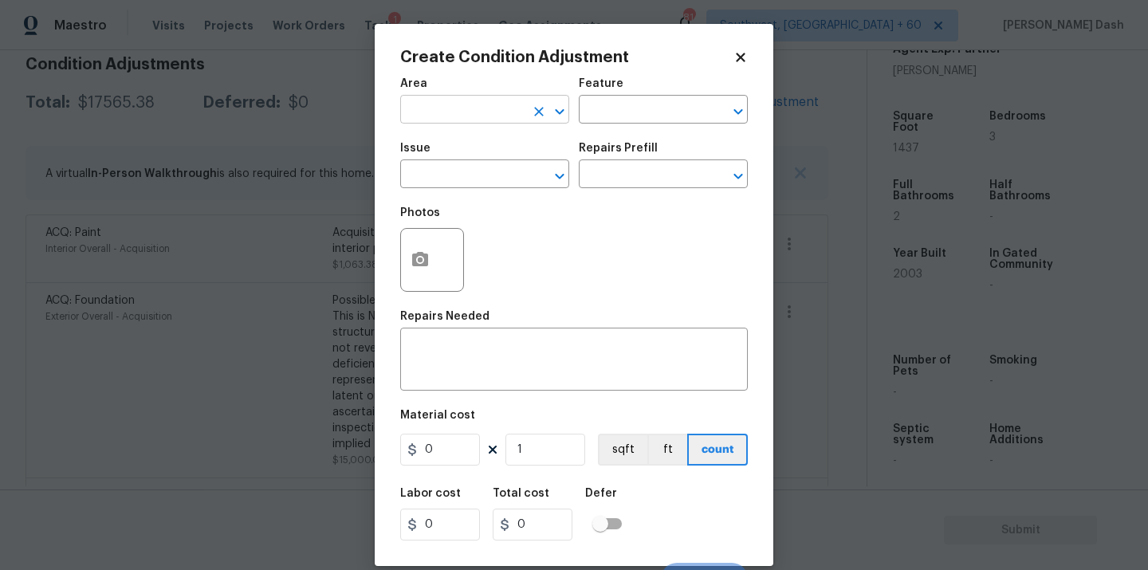
click at [487, 107] on input "text" at bounding box center [462, 111] width 124 height 25
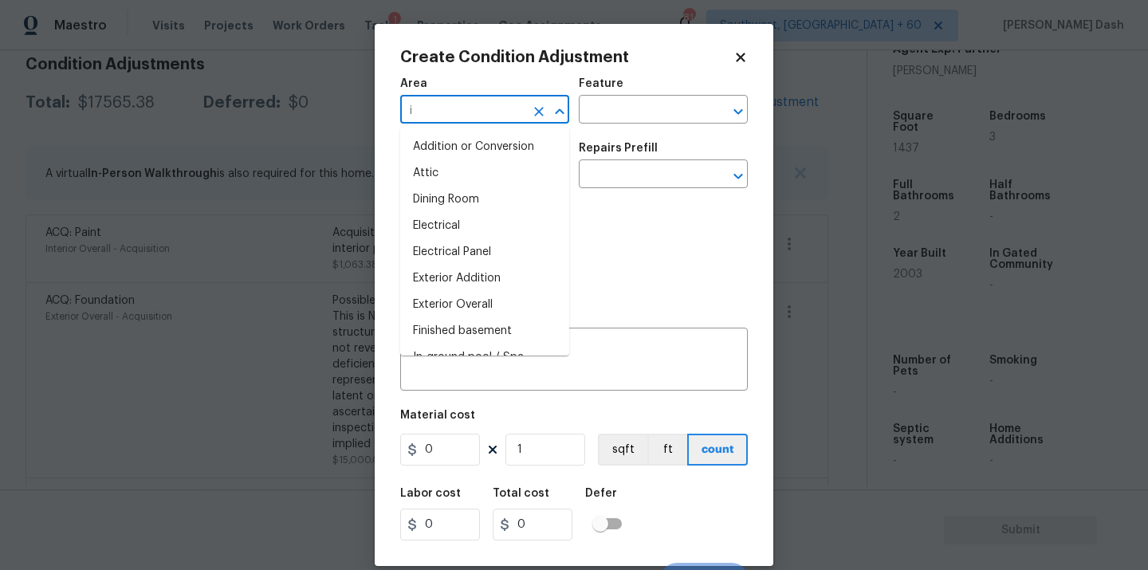
type input "in"
click at [446, 261] on li "Interior Overall" at bounding box center [484, 252] width 169 height 26
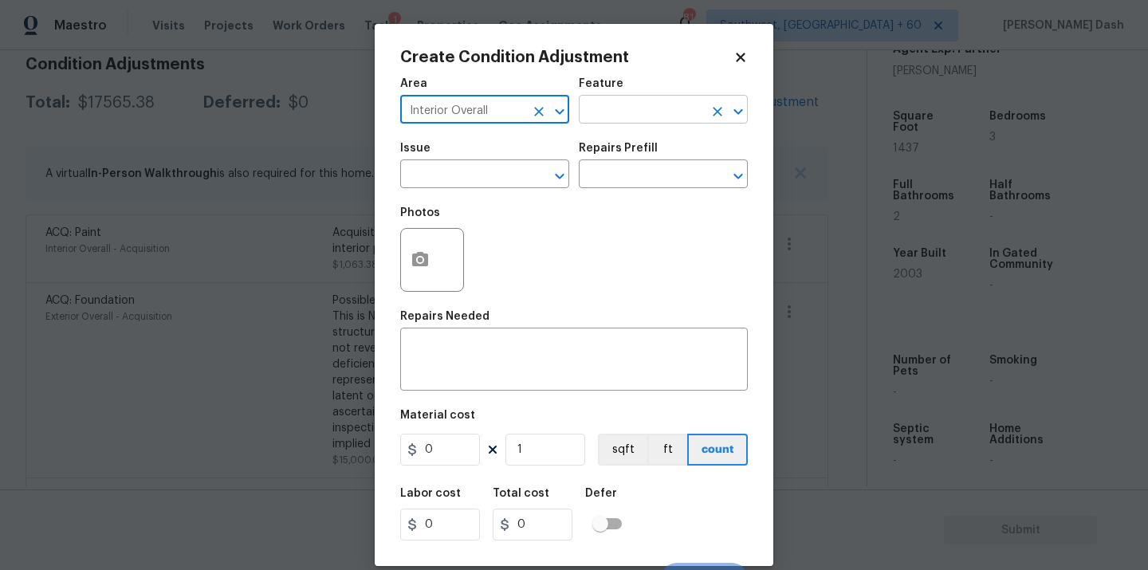
click at [703, 122] on div "​" at bounding box center [663, 111] width 169 height 25
type input "Interior Overall"
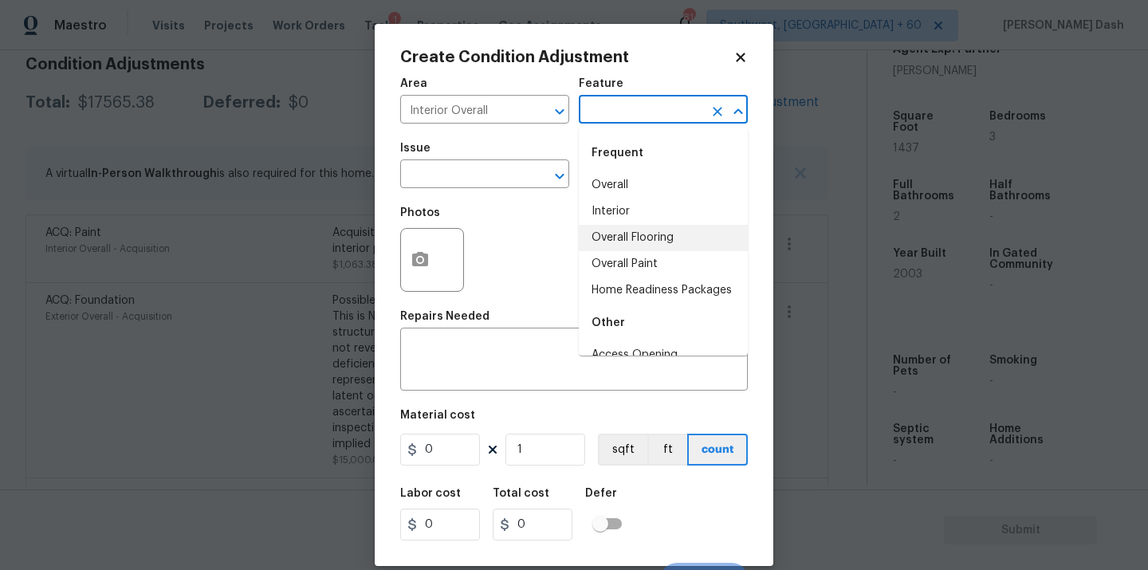
click at [631, 238] on li "Overall Flooring" at bounding box center [663, 238] width 169 height 26
type input "Overall Flooring"
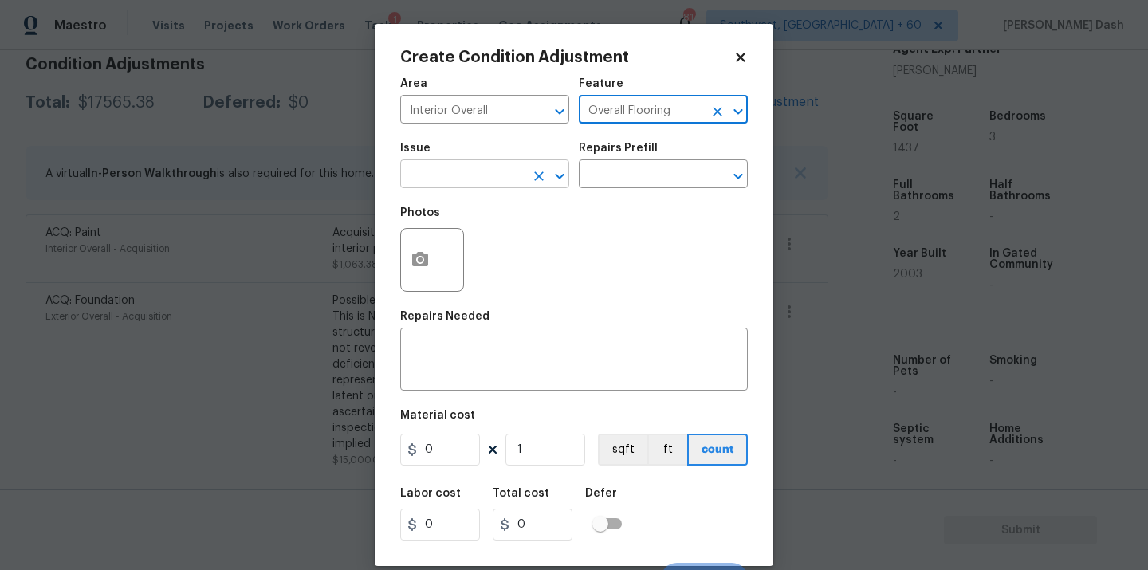
click at [495, 184] on input "text" at bounding box center [462, 175] width 124 height 25
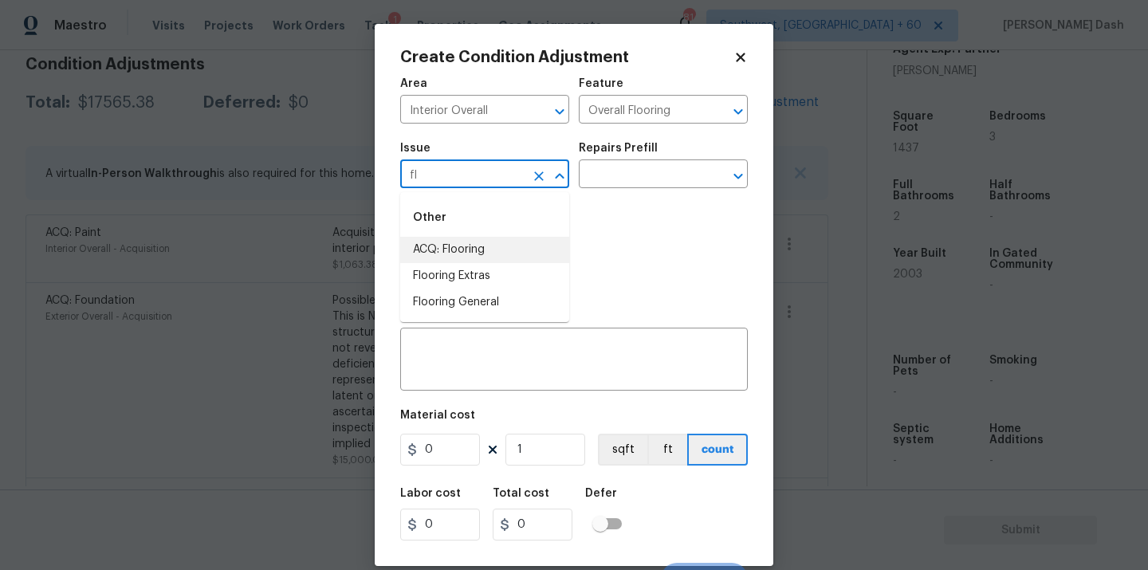
click at [454, 252] on li "ACQ: Flooring" at bounding box center [484, 250] width 169 height 26
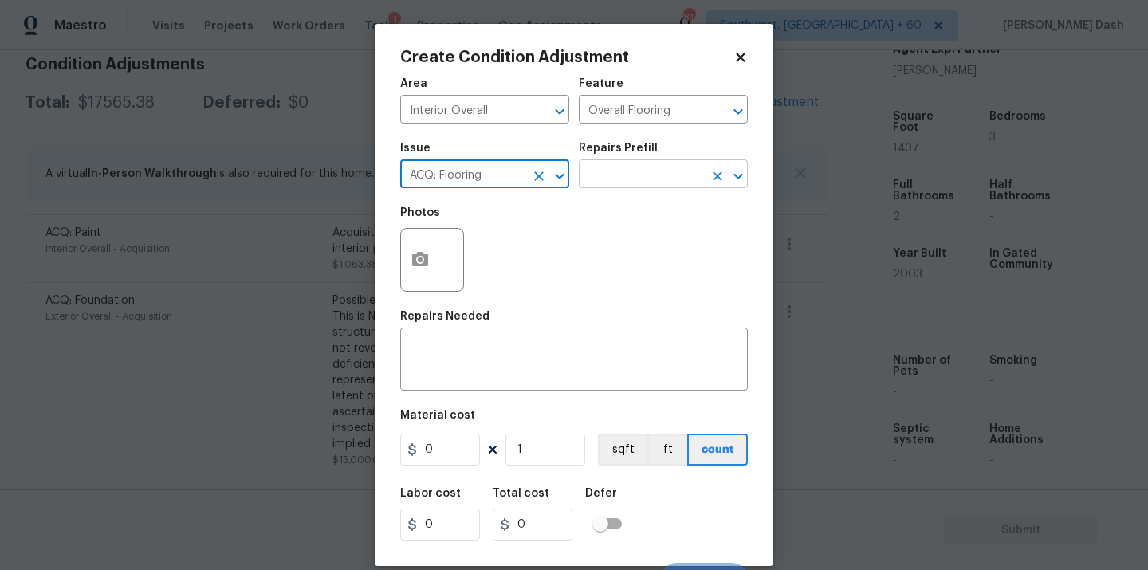
type input "ACQ: Flooring"
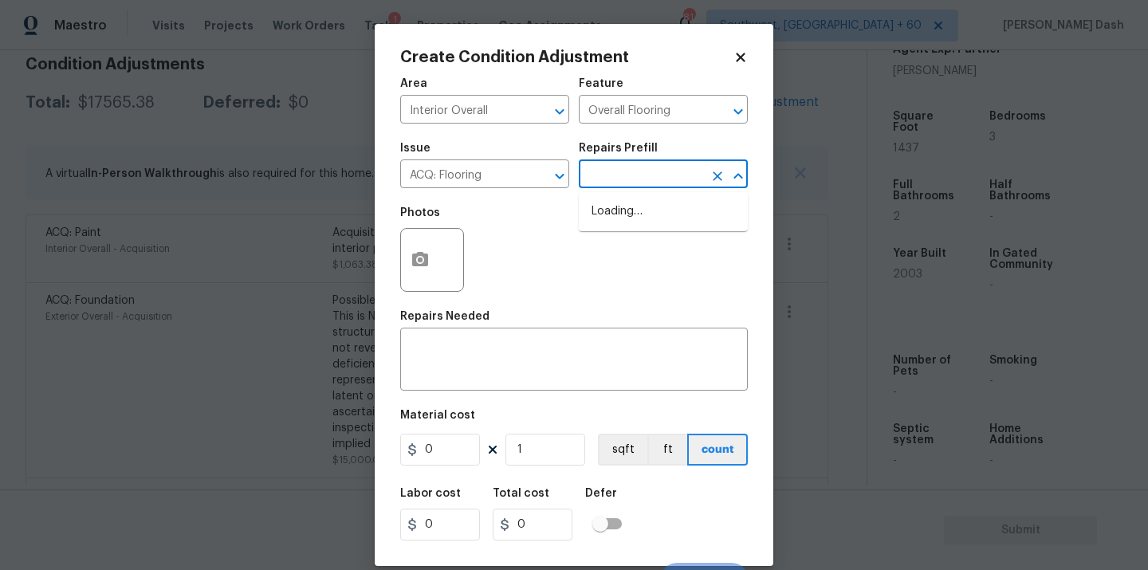
click at [611, 169] on input "text" at bounding box center [641, 175] width 124 height 25
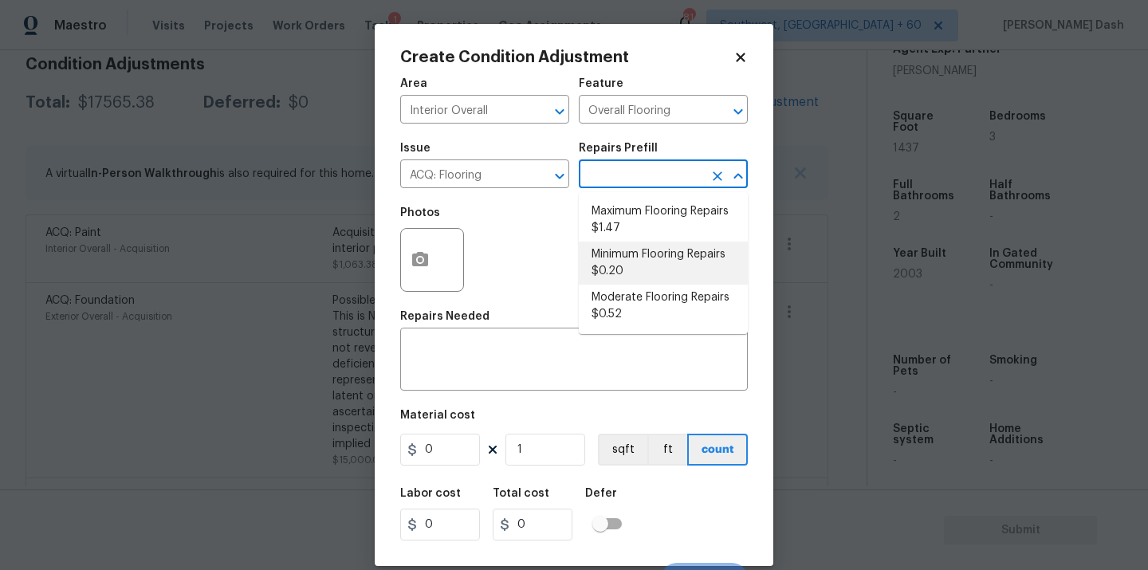
click at [603, 298] on li "Moderate Flooring Repairs $0.52" at bounding box center [663, 306] width 169 height 43
type input "Acquisition"
type textarea "Acquisition Scope: Moderate flooring repairs"
type input "0.52"
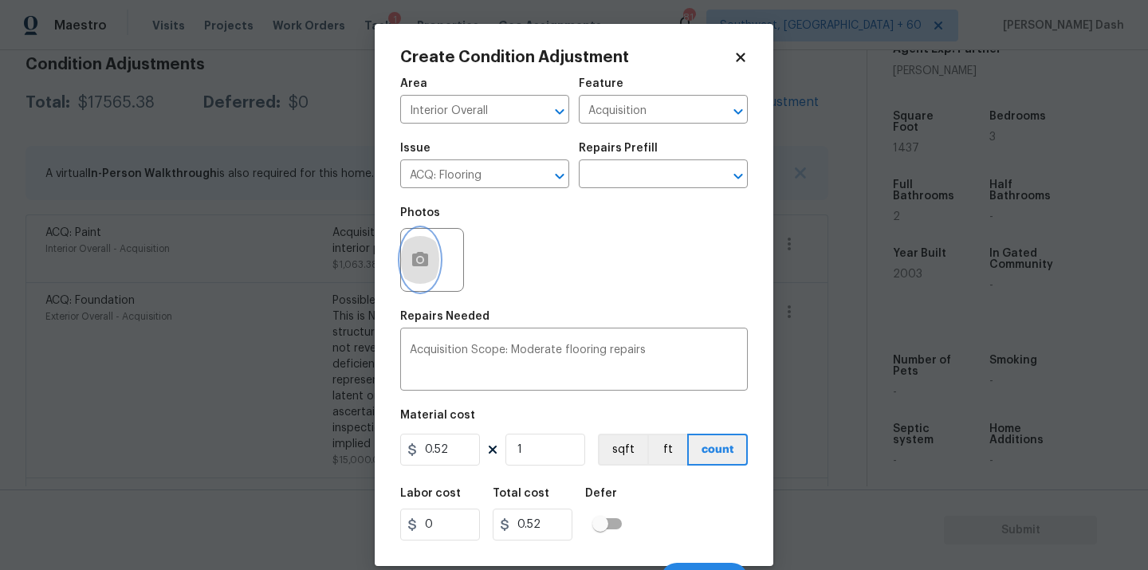
click at [425, 273] on button "button" at bounding box center [420, 260] width 38 height 62
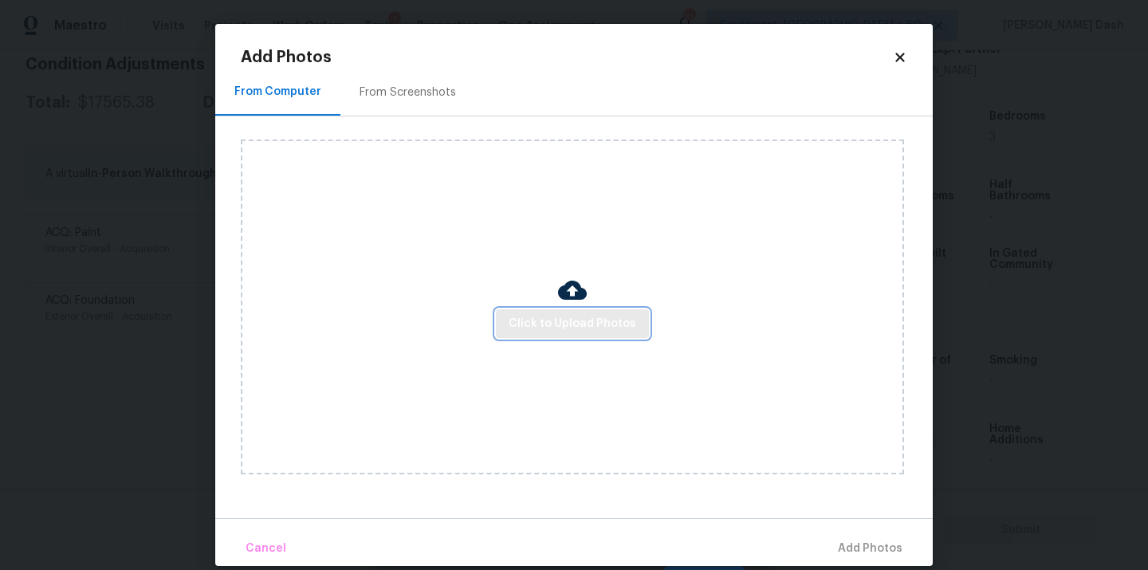
click at [556, 315] on span "Click to Upload Photos" at bounding box center [573, 324] width 128 height 20
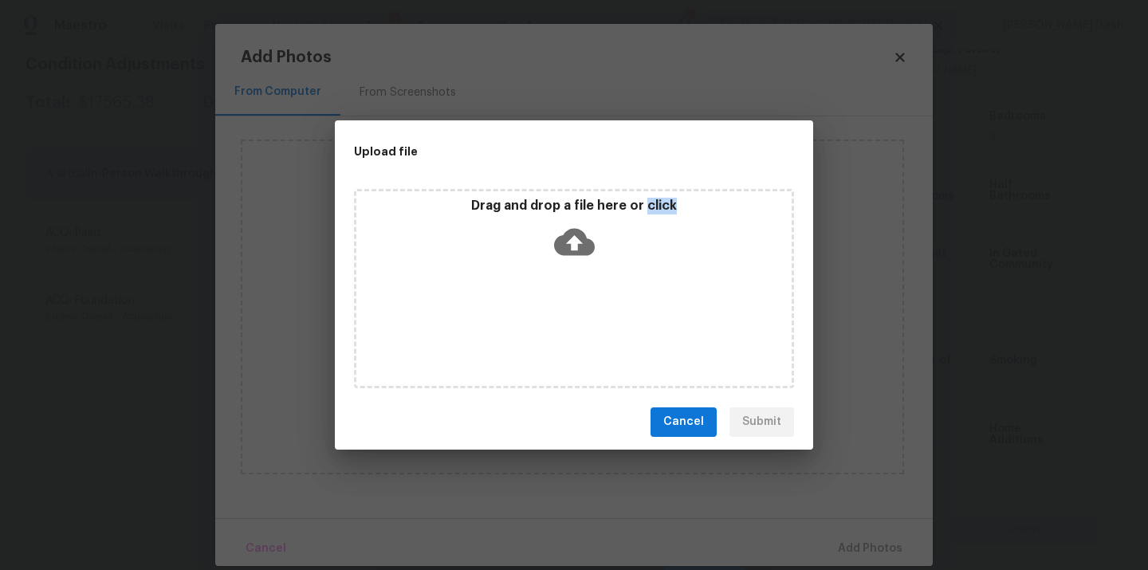
click at [556, 315] on div "Drag and drop a file here or click" at bounding box center [574, 288] width 440 height 199
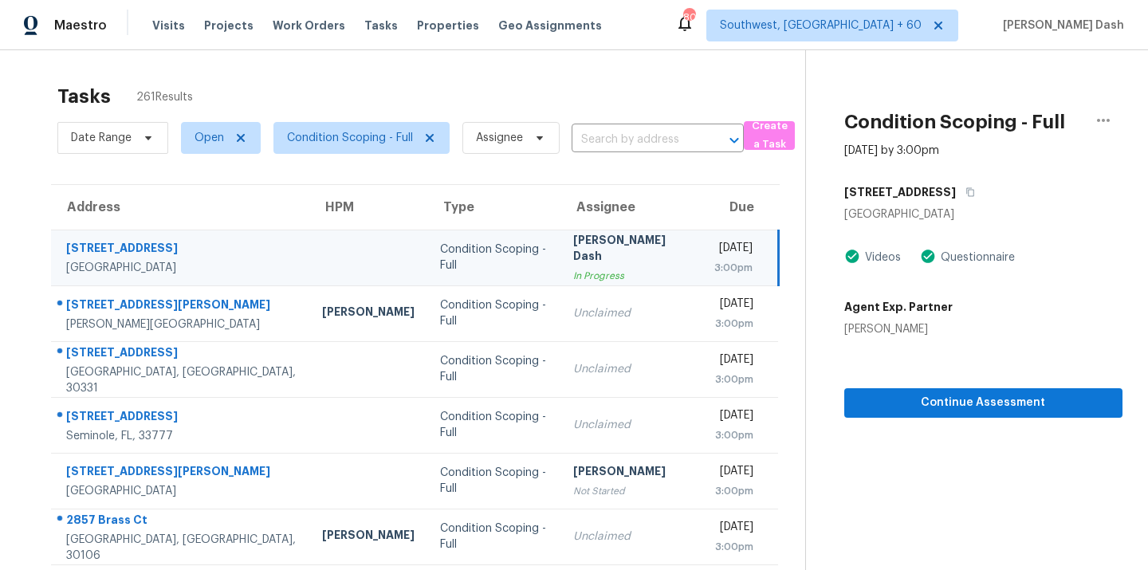
scroll to position [36, 0]
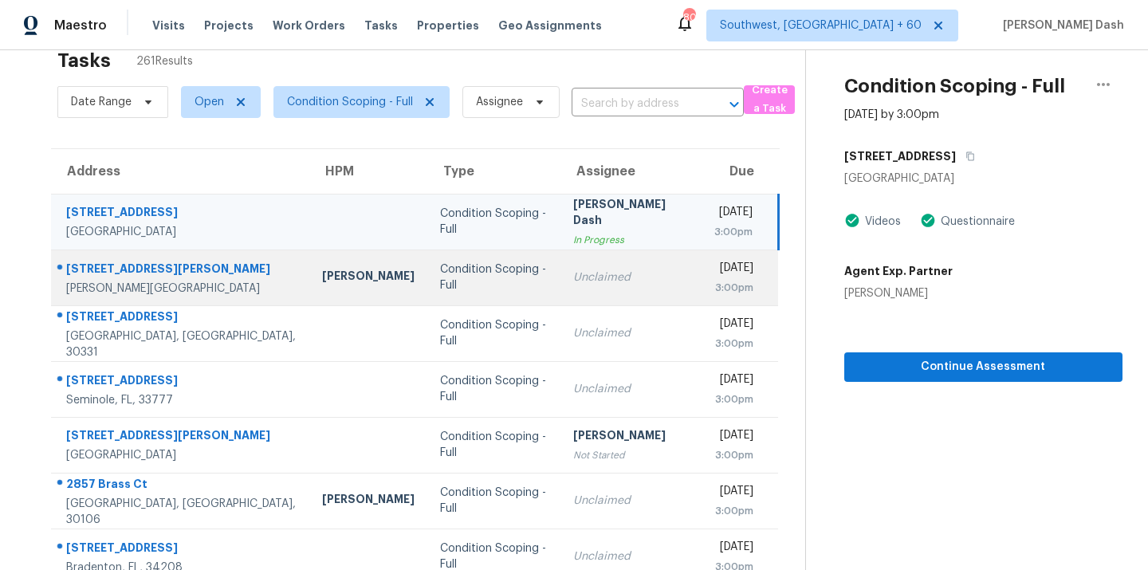
click at [573, 269] on div "Unclaimed" at bounding box center [631, 277] width 116 height 16
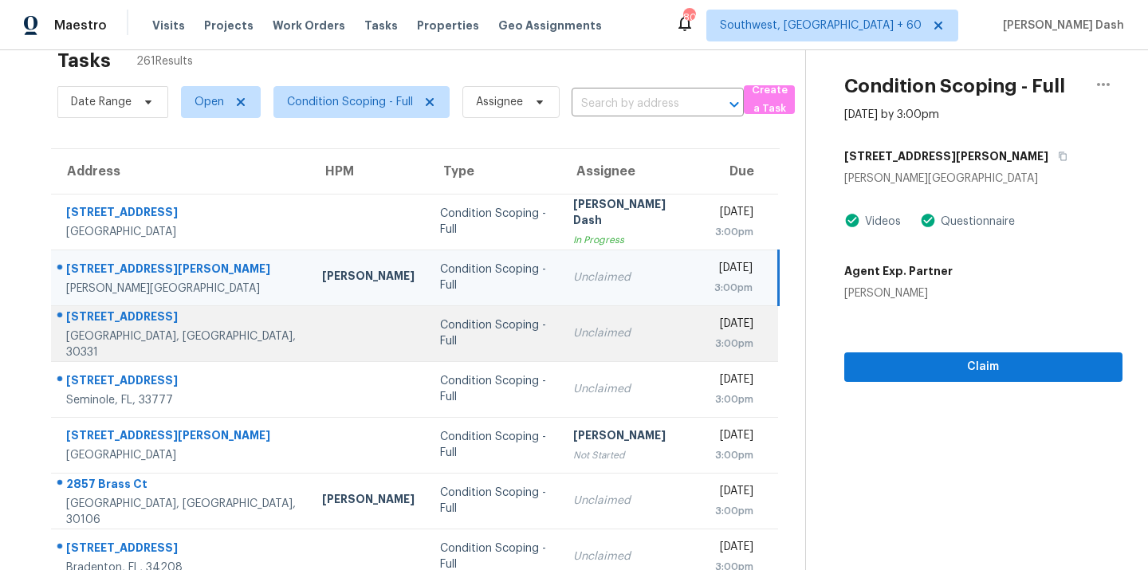
click at [427, 321] on td "Condition Scoping - Full" at bounding box center [493, 333] width 132 height 56
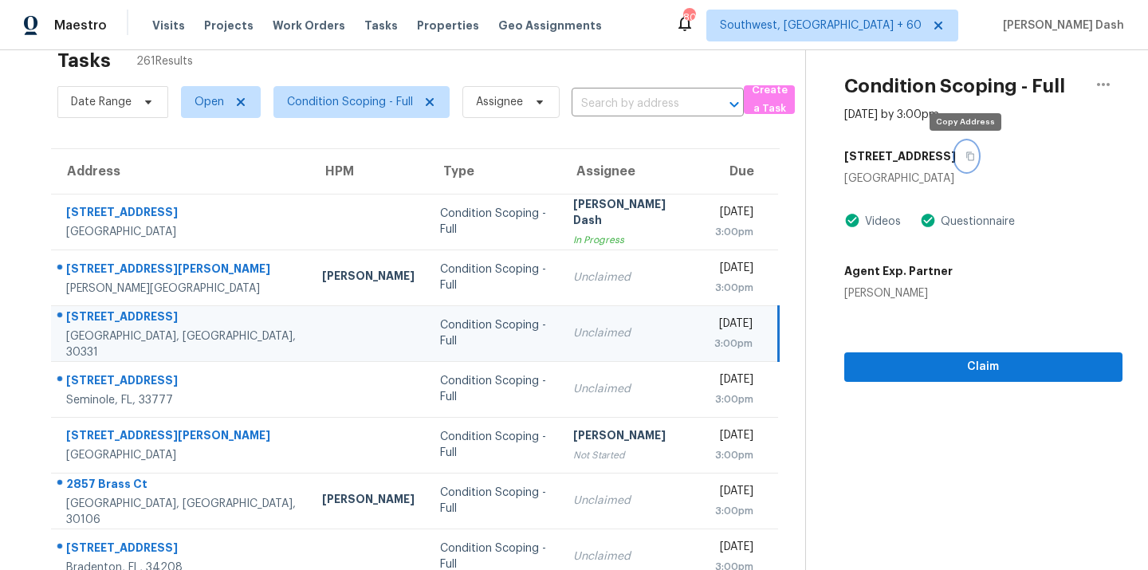
click at [968, 148] on button "button" at bounding box center [967, 156] width 22 height 29
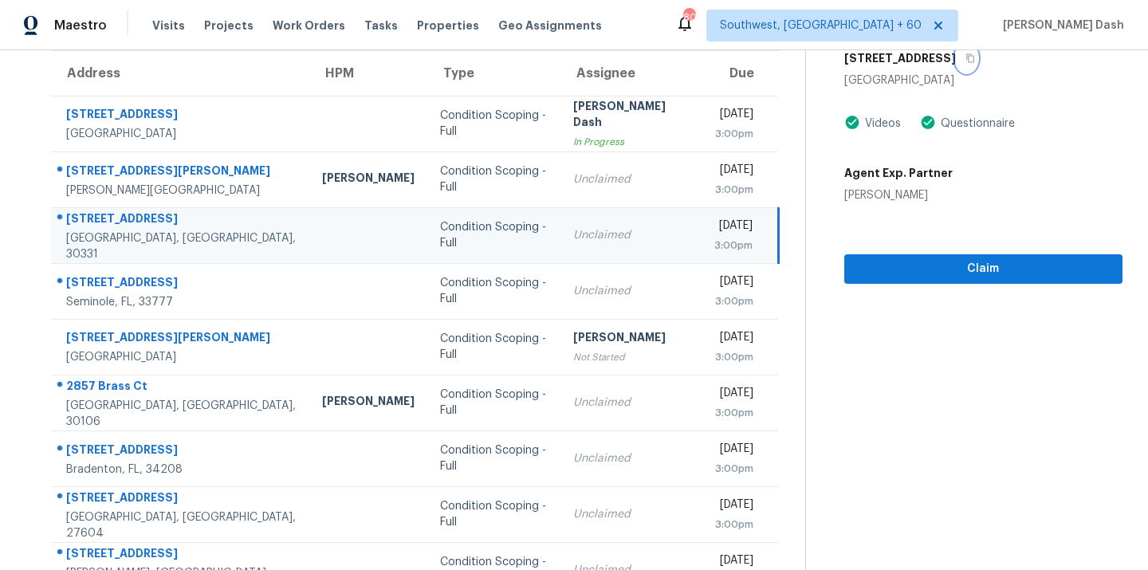
scroll to position [260, 0]
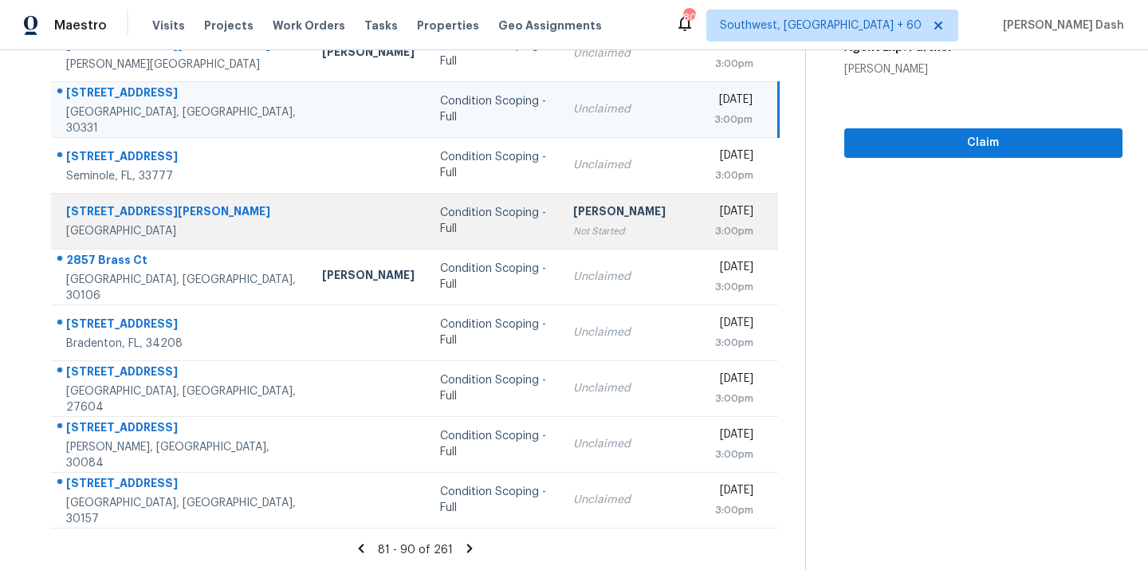
click at [454, 206] on td "Condition Scoping - Full" at bounding box center [493, 221] width 132 height 56
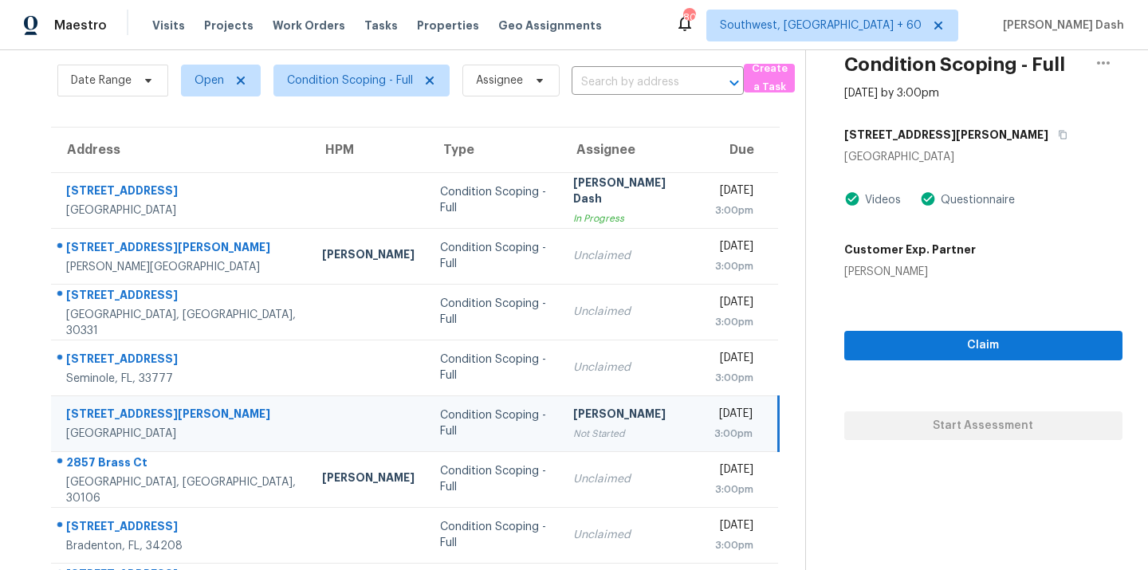
scroll to position [17, 0]
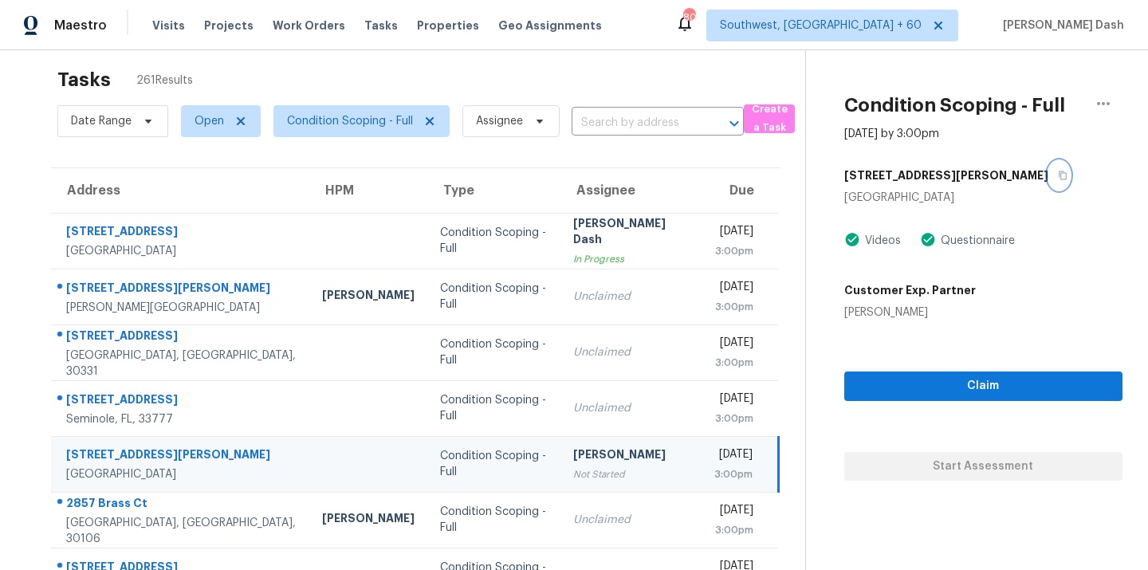
click at [1059, 174] on icon "button" at bounding box center [1063, 175] width 8 height 9
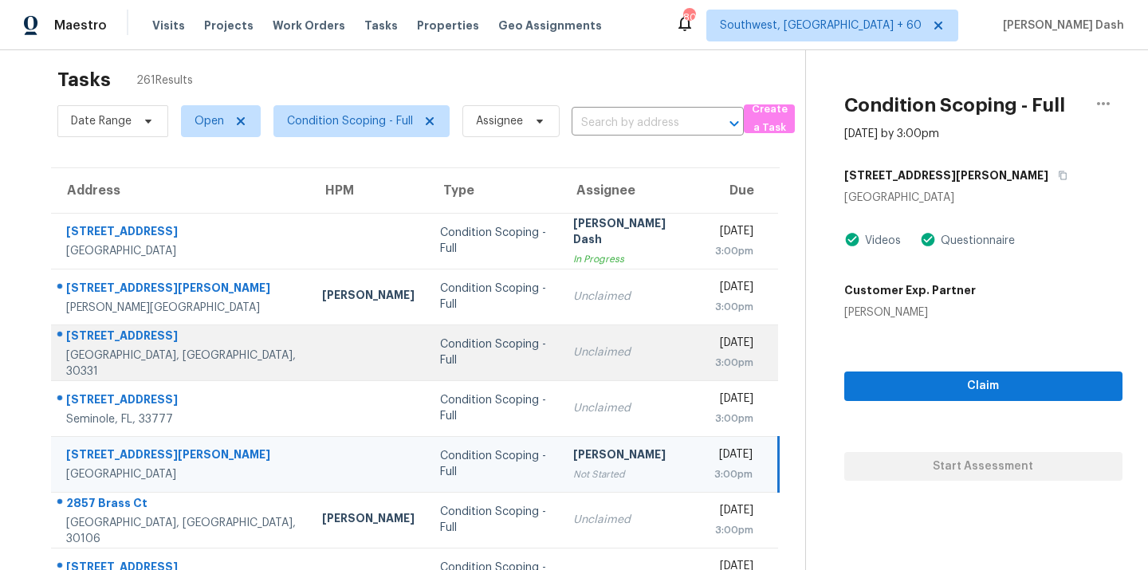
click at [573, 351] on div "Unclaimed" at bounding box center [631, 352] width 116 height 16
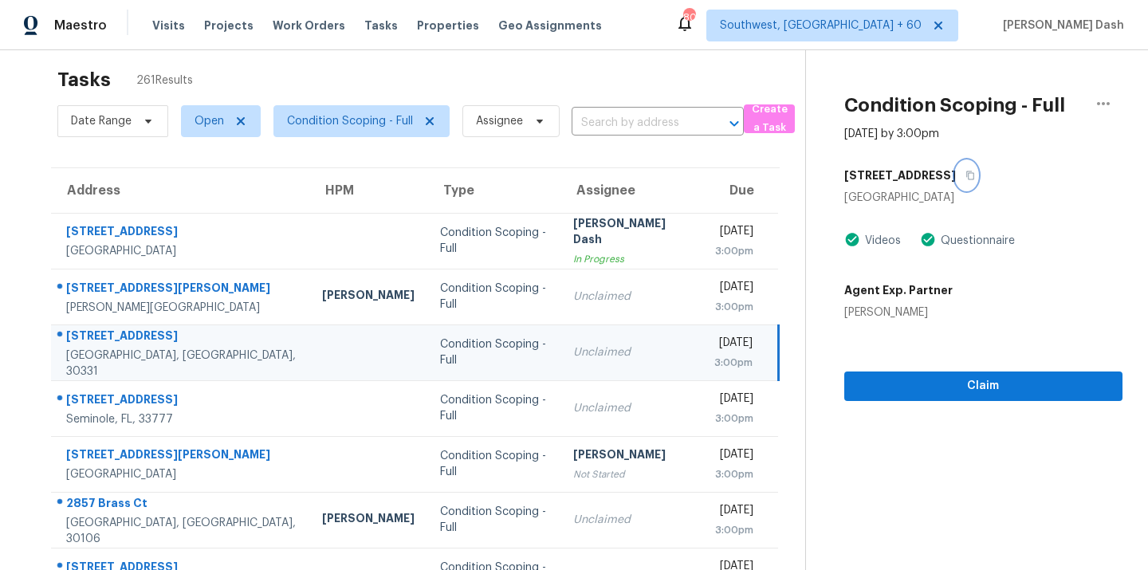
click at [966, 173] on icon "button" at bounding box center [970, 176] width 10 height 10
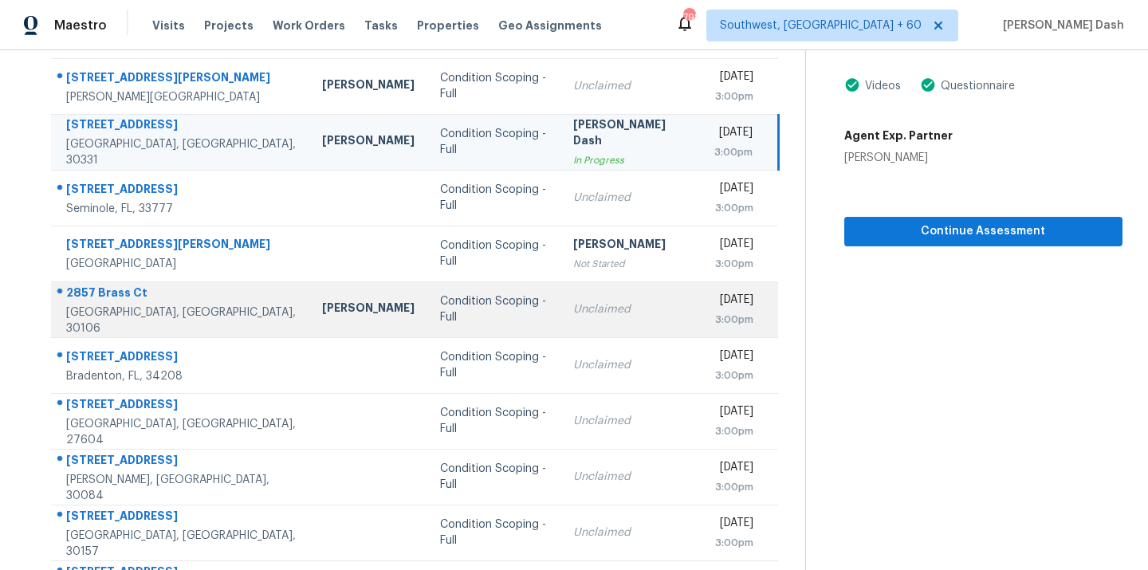
scroll to position [260, 0]
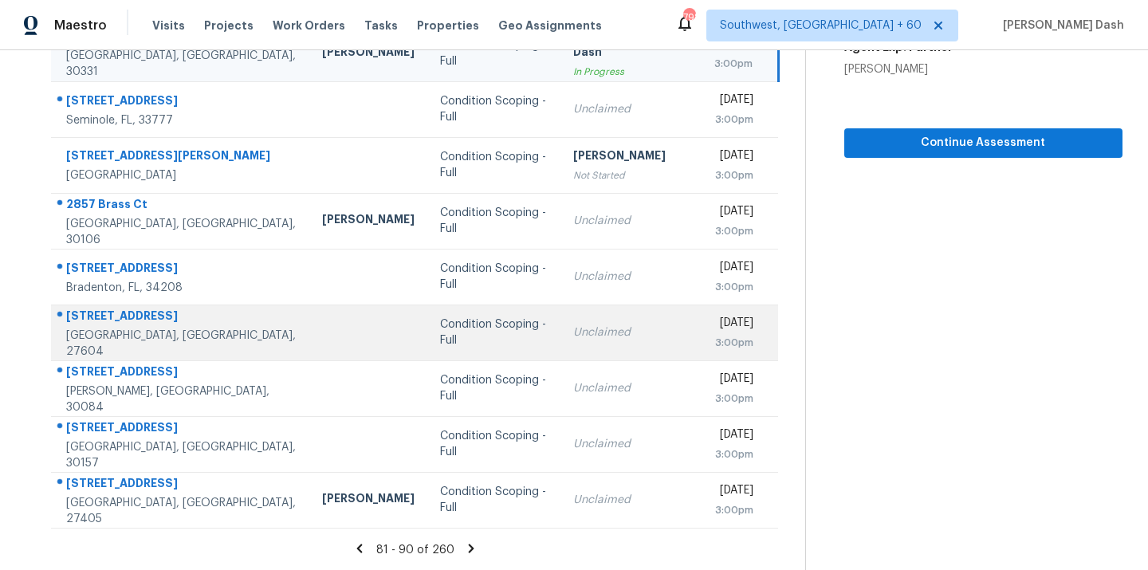
click at [440, 324] on div "Condition Scoping - Full" at bounding box center [493, 332] width 107 height 32
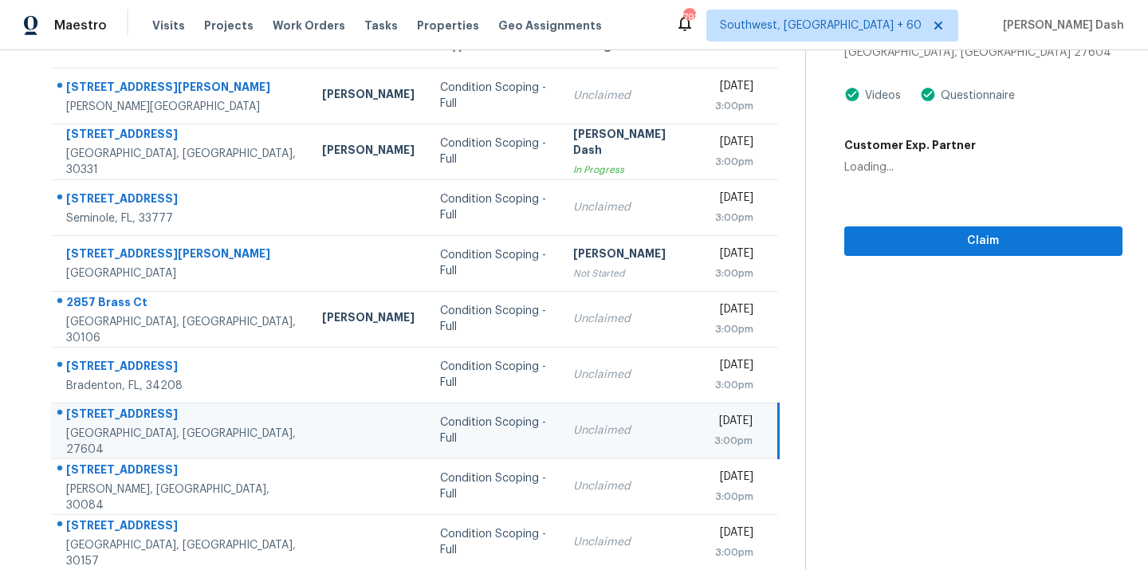
scroll to position [94, 0]
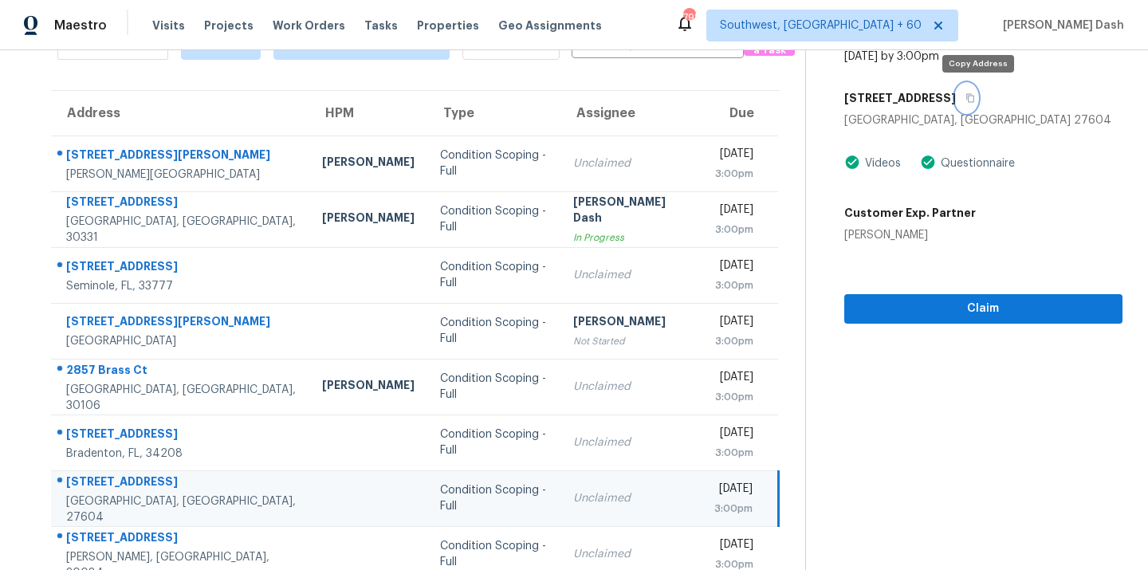
click at [977, 86] on button "button" at bounding box center [967, 98] width 22 height 29
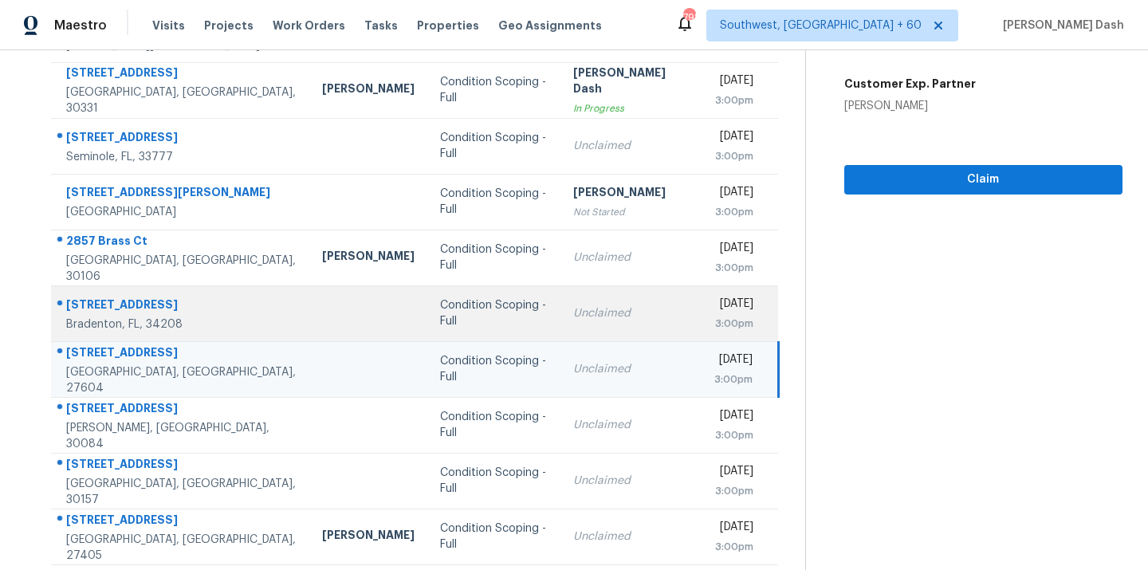
scroll to position [260, 0]
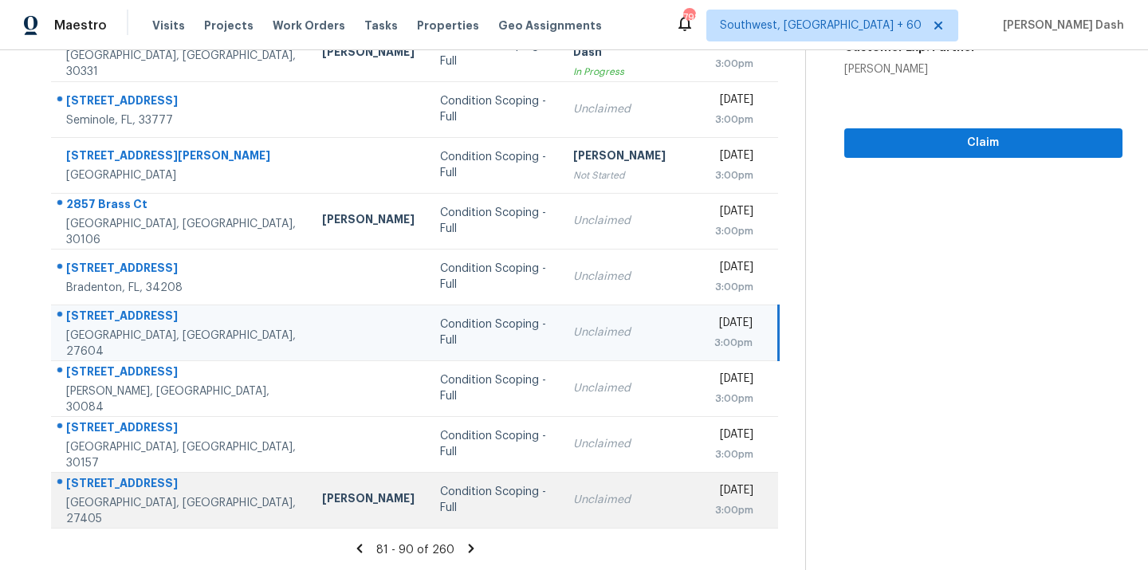
click at [440, 505] on div "Condition Scoping - Full" at bounding box center [493, 500] width 107 height 32
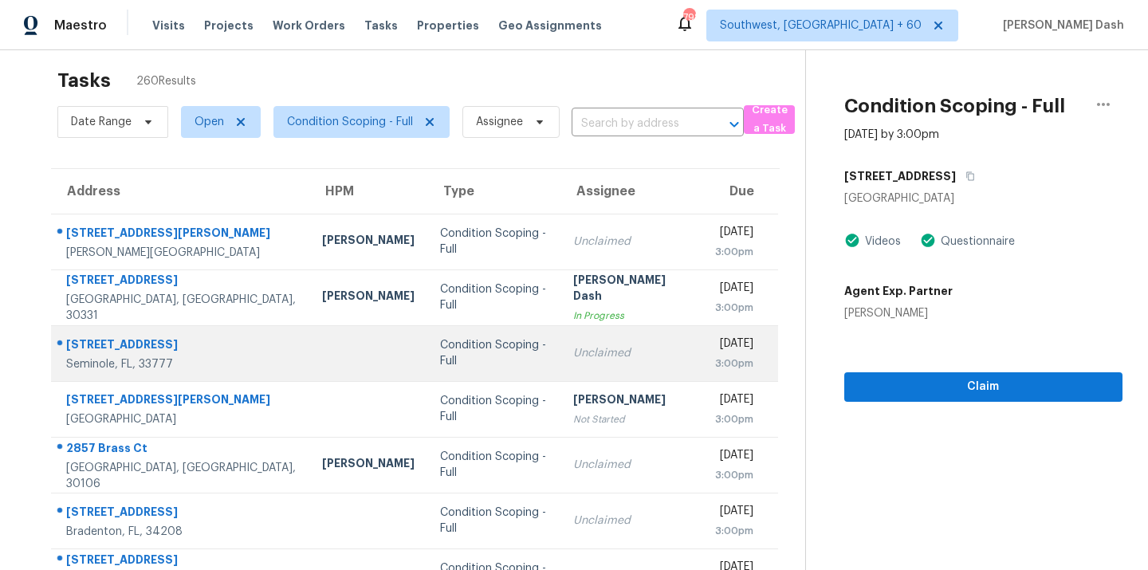
scroll to position [0, 0]
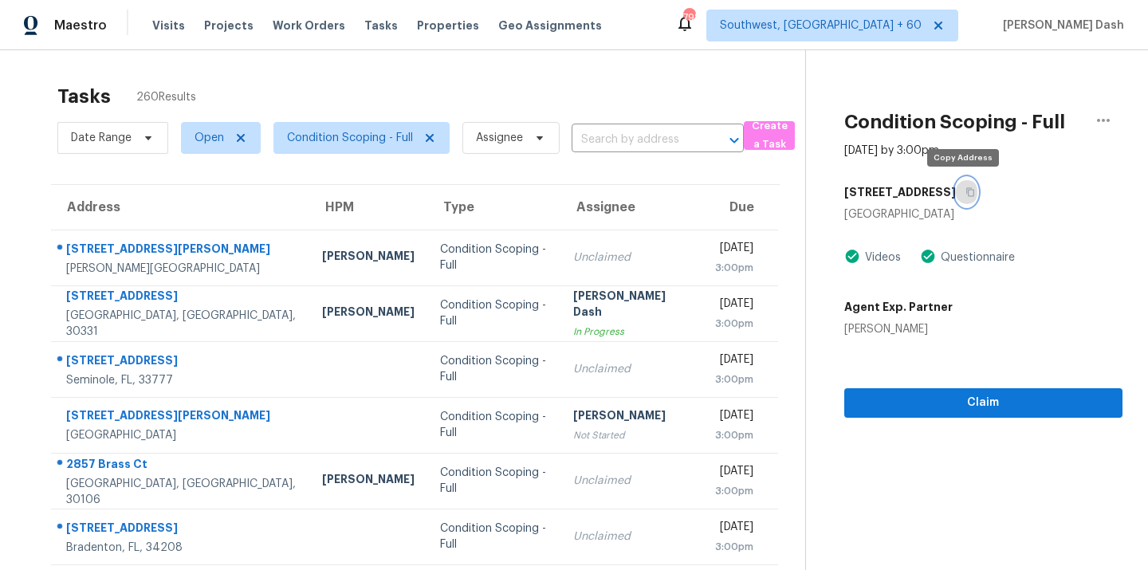
click at [965, 194] on icon "button" at bounding box center [970, 192] width 10 height 10
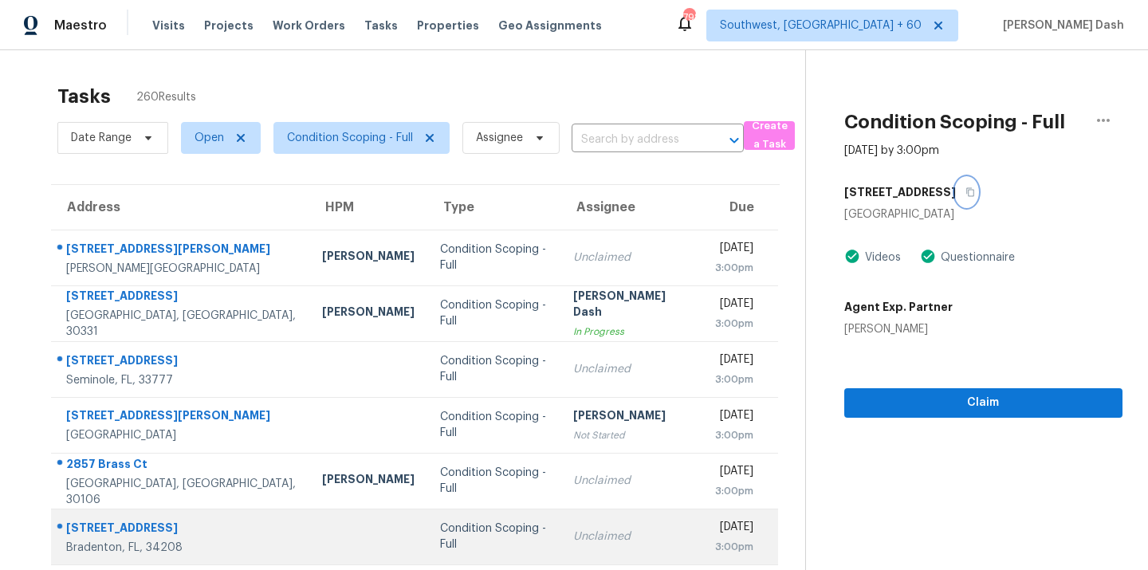
scroll to position [260, 0]
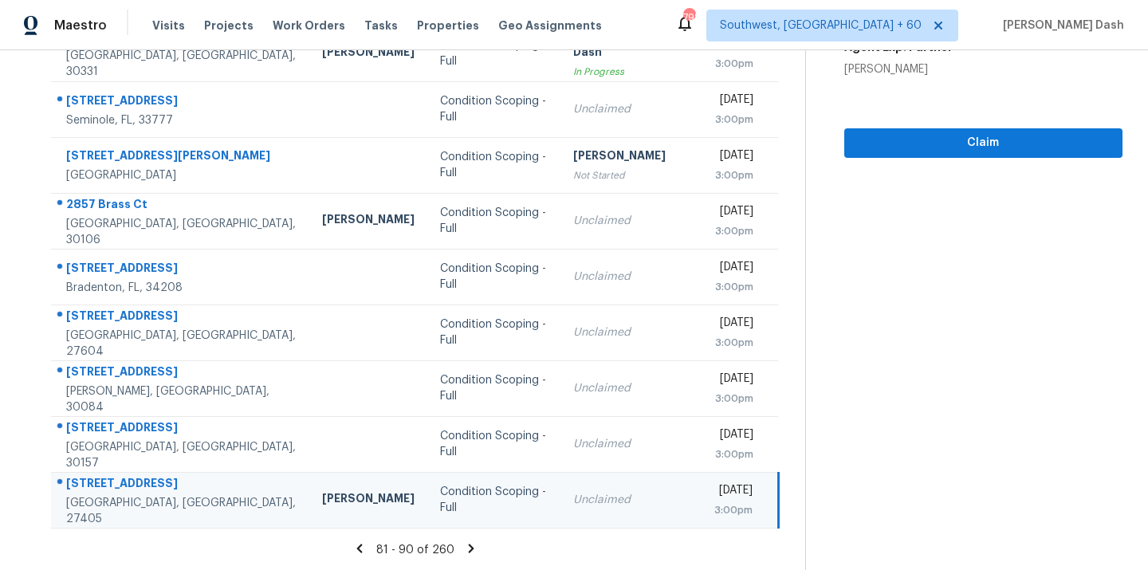
click at [469, 548] on icon at bounding box center [472, 548] width 6 height 9
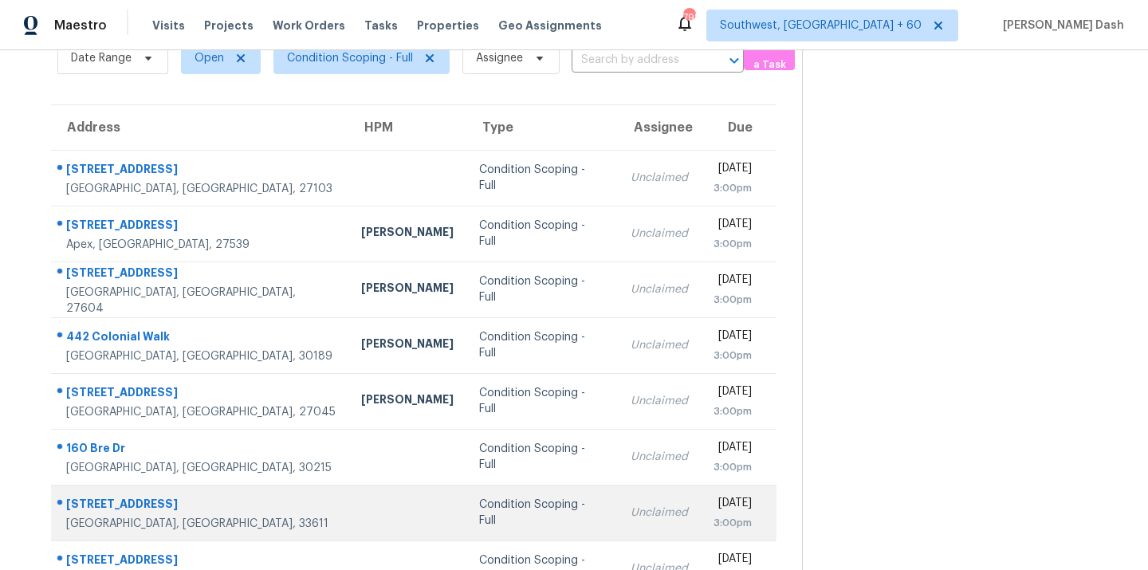
scroll to position [0, 0]
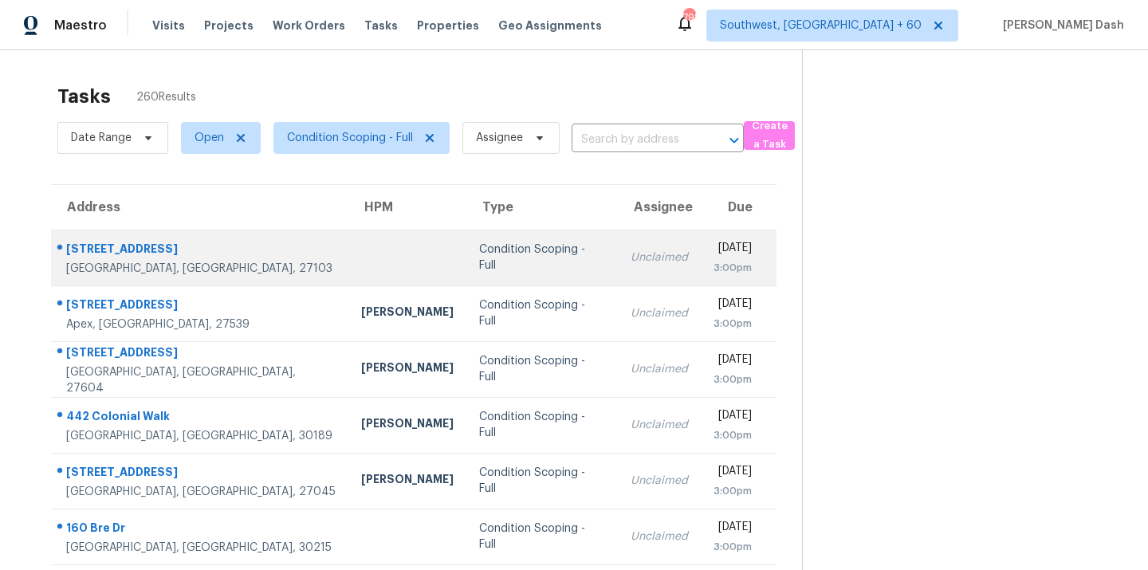
click at [348, 253] on td at bounding box center [407, 258] width 118 height 56
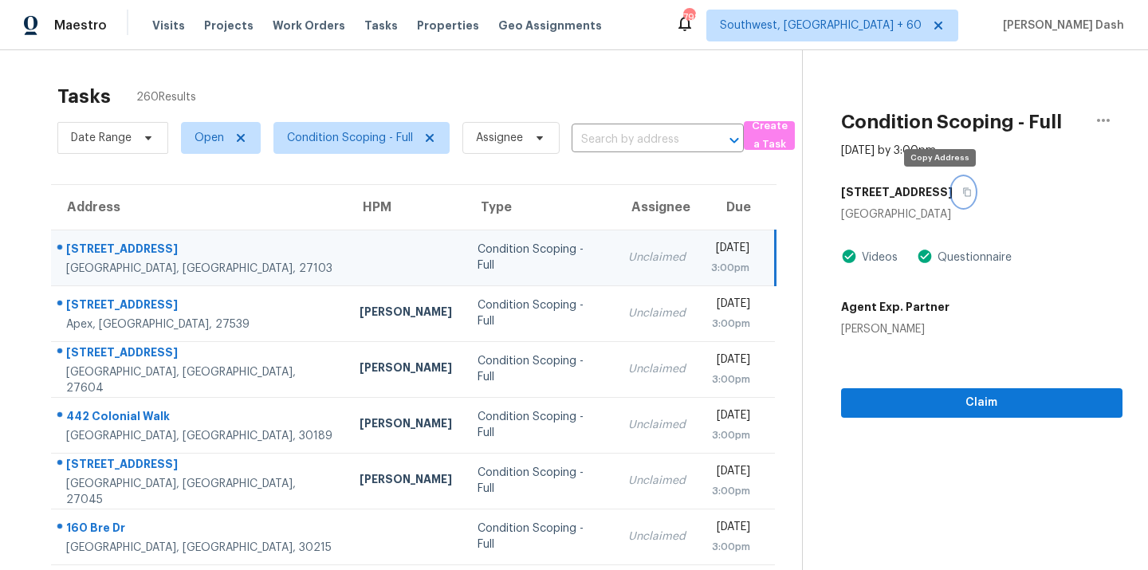
click at [953, 194] on button "button" at bounding box center [964, 192] width 22 height 29
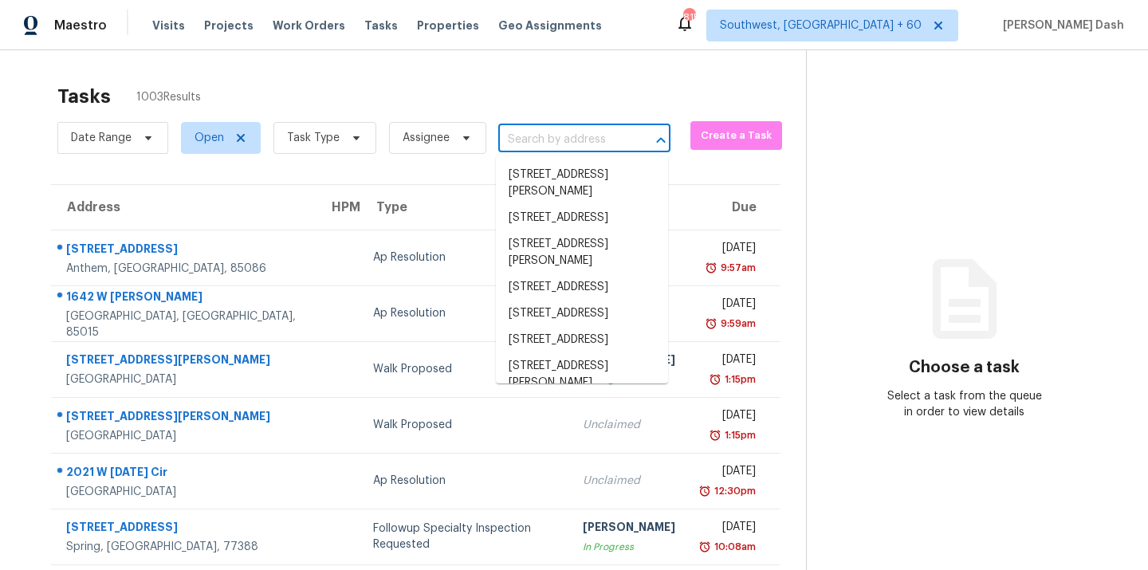
click at [595, 133] on input "text" at bounding box center [562, 140] width 128 height 25
paste input "[STREET_ADDRESS]"
type input "[STREET_ADDRESS]"
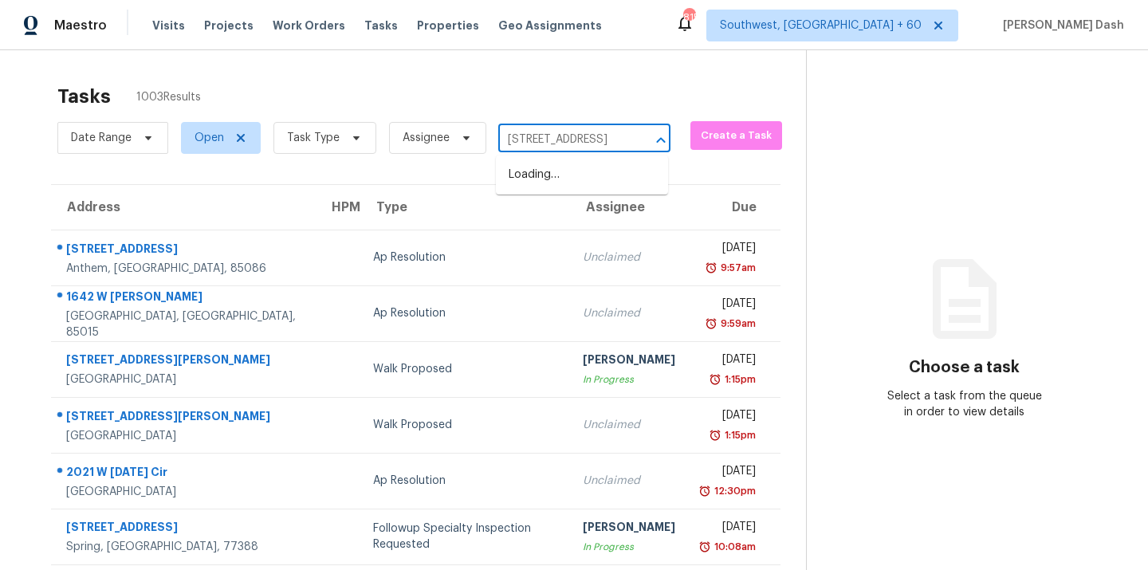
scroll to position [0, 89]
click at [560, 182] on li "[STREET_ADDRESS]" at bounding box center [582, 175] width 172 height 26
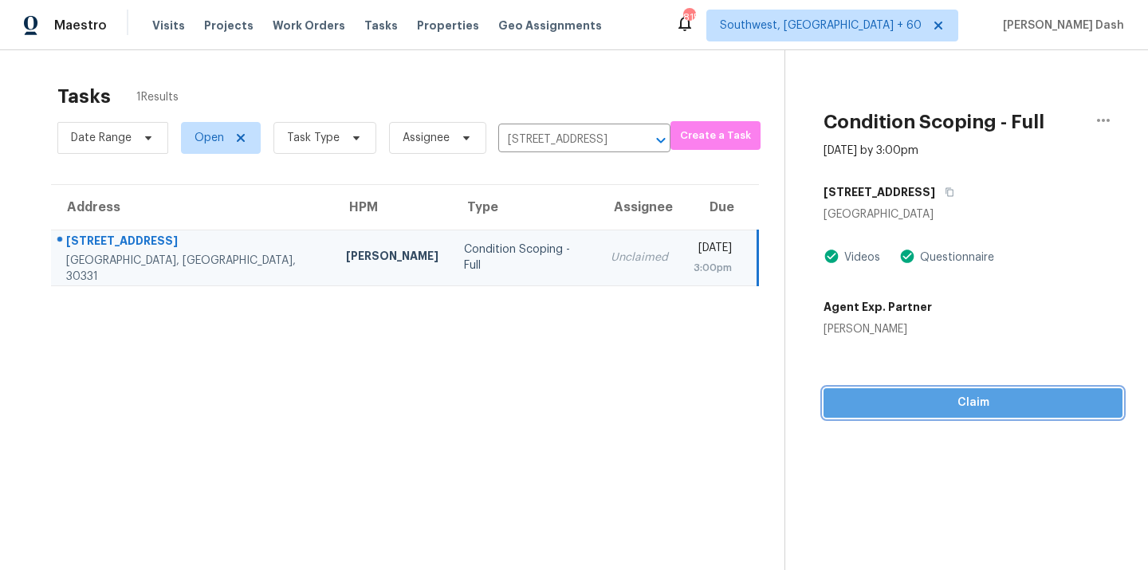
click at [972, 407] on span "Claim" at bounding box center [972, 403] width 273 height 20
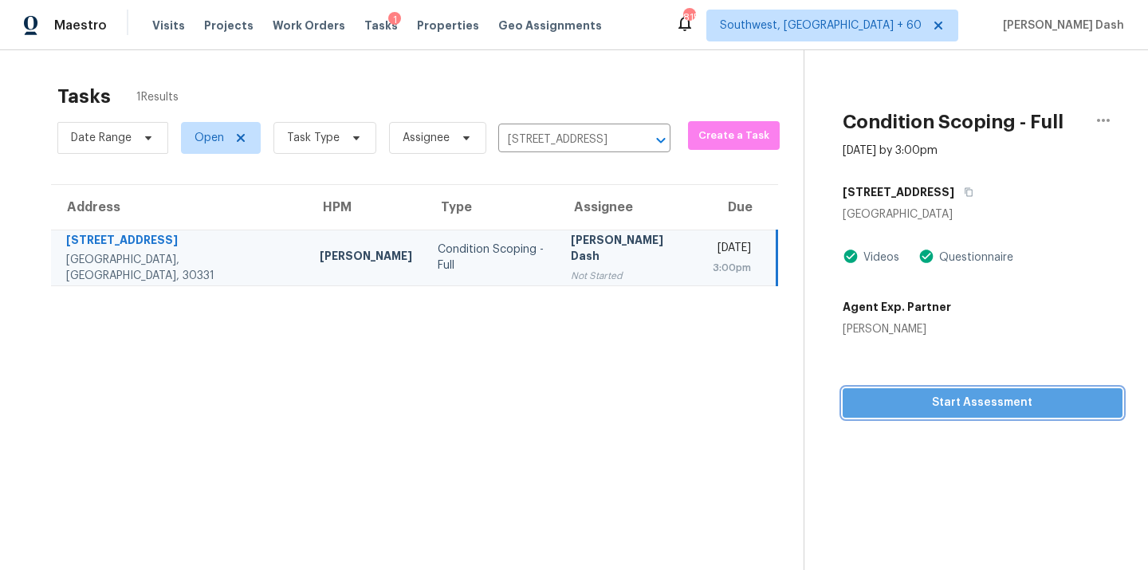
click at [965, 406] on span "Start Assessment" at bounding box center [982, 403] width 254 height 20
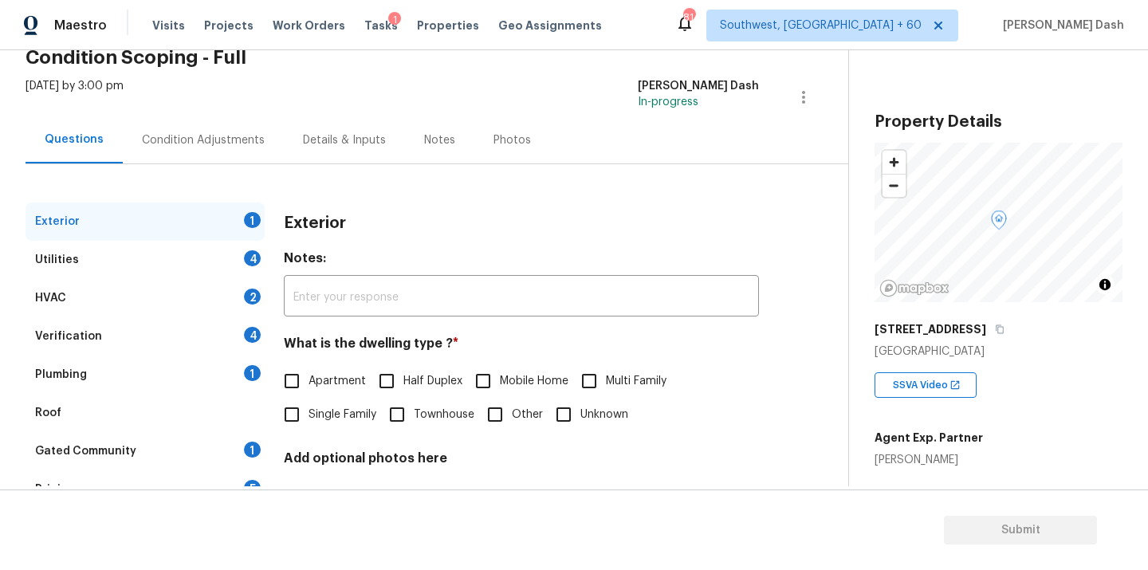
scroll to position [183, 0]
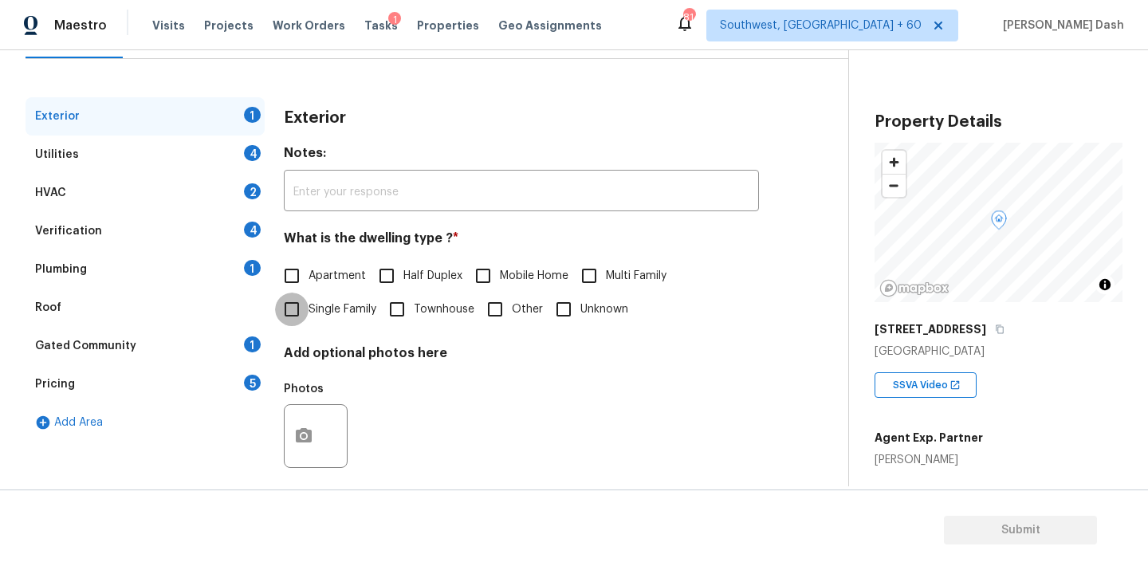
click at [308, 315] on input "Single Family" at bounding box center [291, 309] width 33 height 33
checkbox input "true"
click at [251, 167] on div "Utilities 4" at bounding box center [145, 155] width 239 height 38
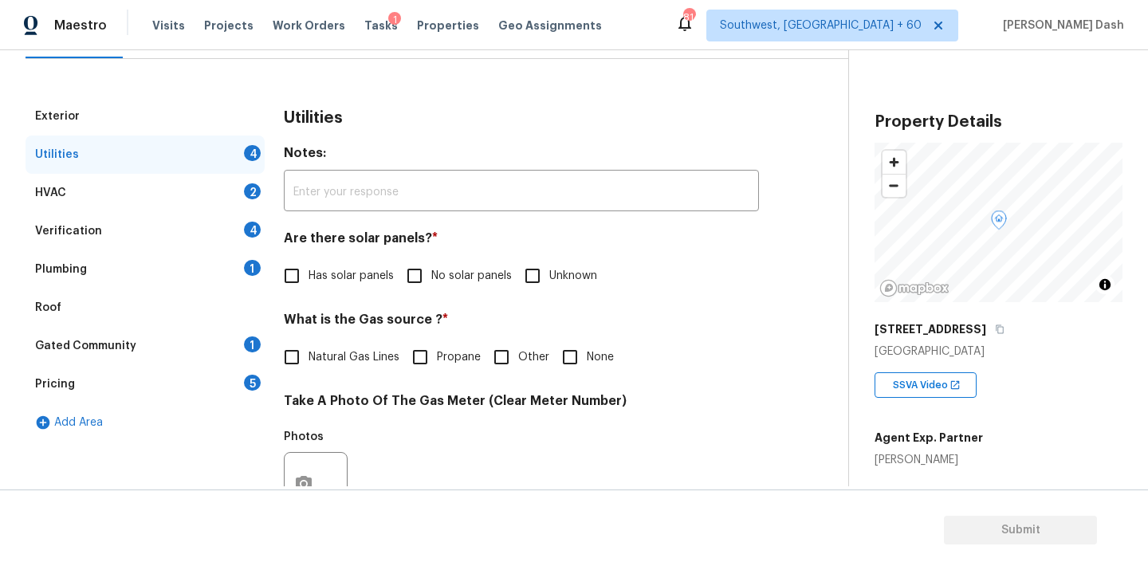
click at [446, 276] on span "No solar panels" at bounding box center [471, 276] width 81 height 17
click at [431, 276] on input "No solar panels" at bounding box center [414, 275] width 33 height 33
checkbox input "true"
drag, startPoint x: 289, startPoint y: 356, endPoint x: 334, endPoint y: 357, distance: 45.4
click at [289, 356] on input "Natural Gas Lines" at bounding box center [291, 358] width 33 height 33
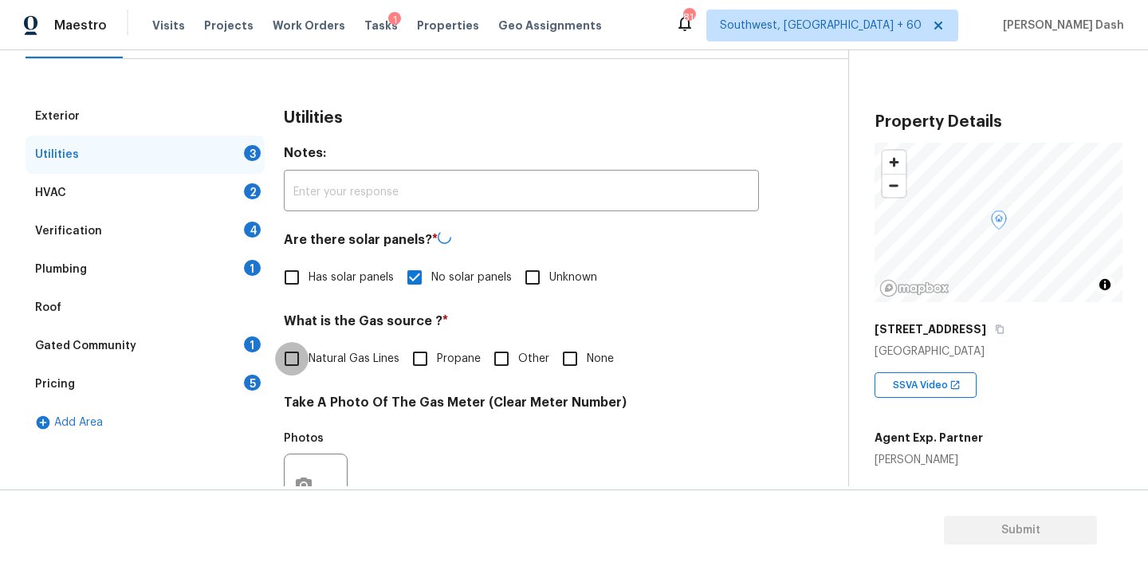
checkbox input "true"
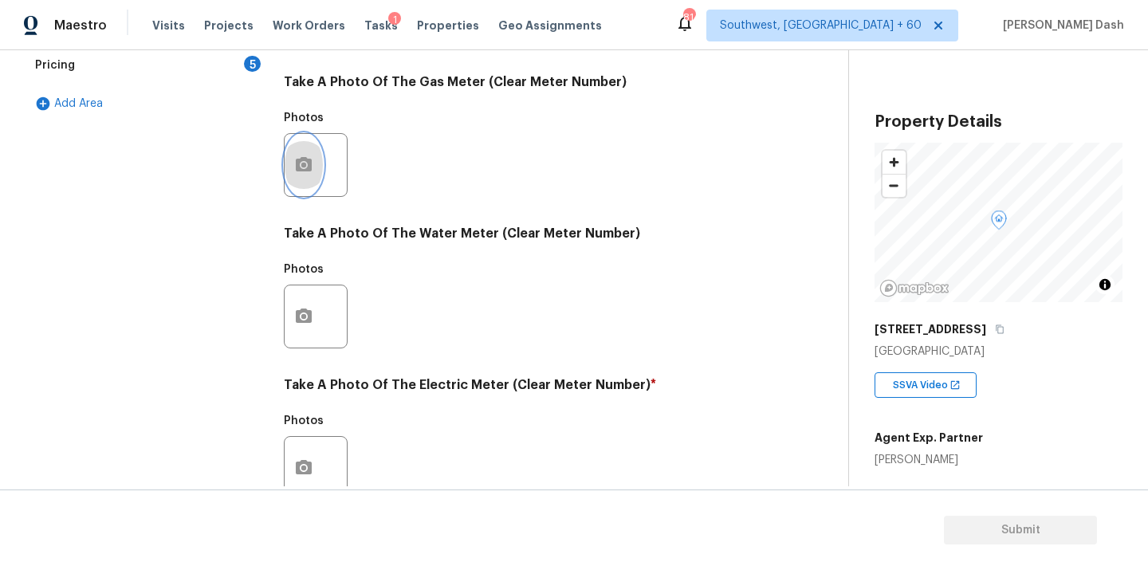
click at [305, 136] on button "button" at bounding box center [304, 165] width 38 height 62
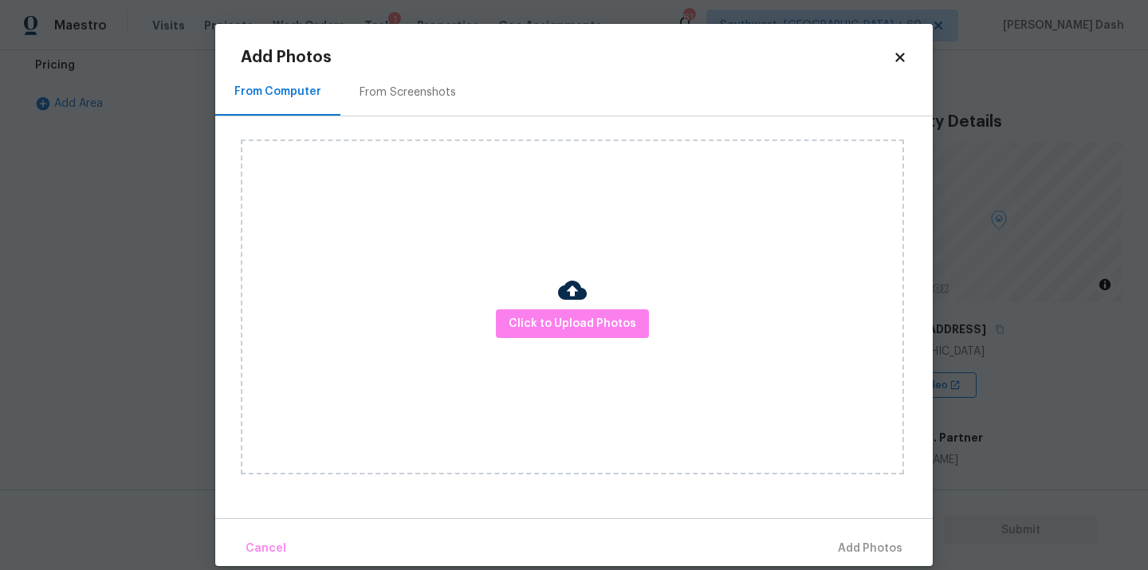
click at [576, 346] on div "Click to Upload Photos" at bounding box center [572, 306] width 663 height 335
click at [578, 324] on span "Click to Upload Photos" at bounding box center [573, 324] width 128 height 20
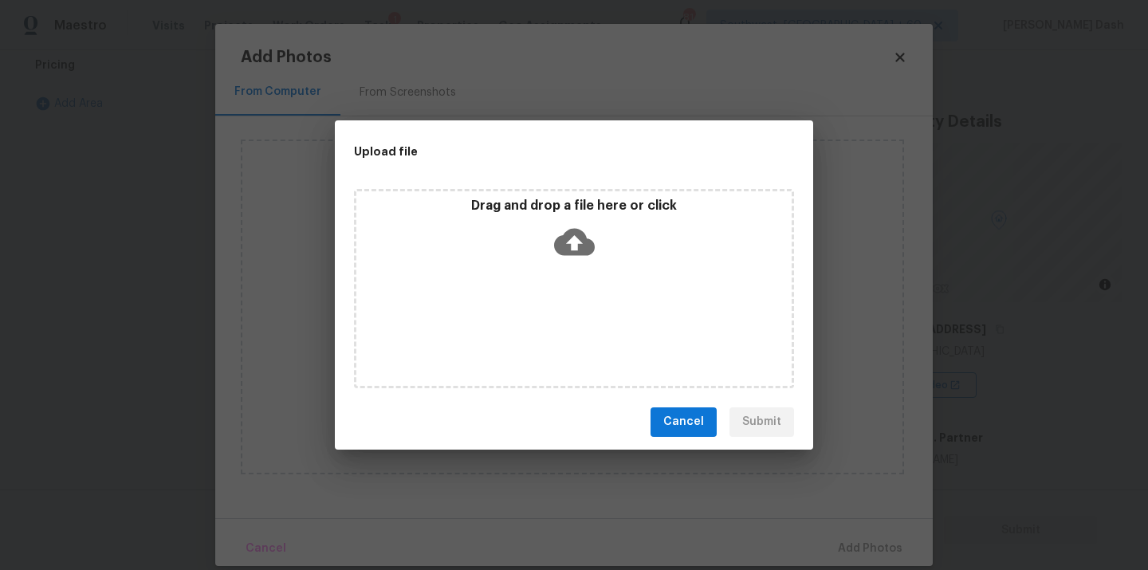
click at [578, 324] on div "Drag and drop a file here or click" at bounding box center [574, 288] width 440 height 199
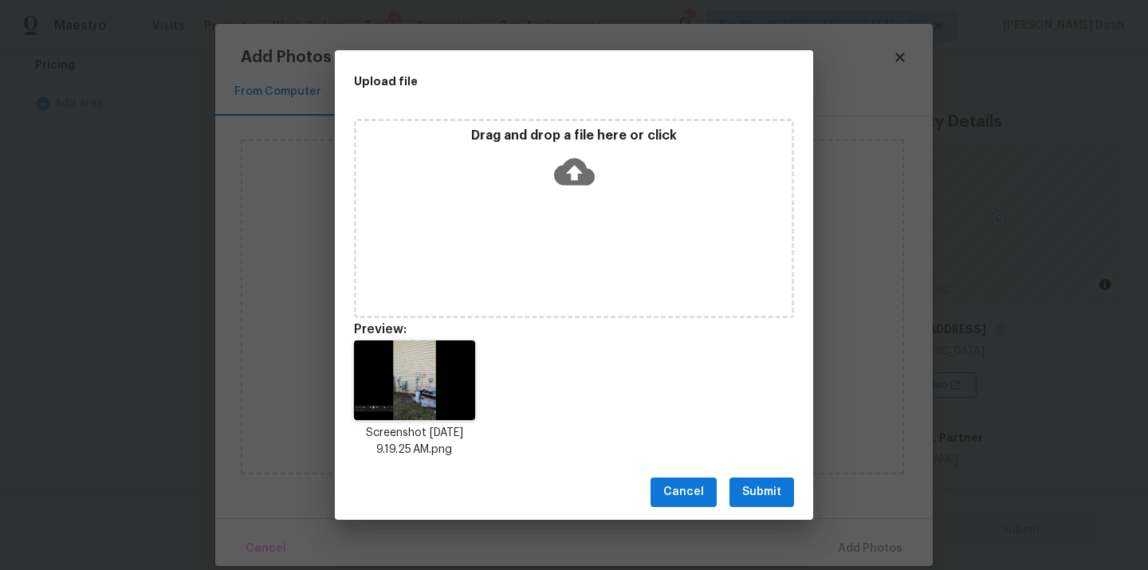
click at [760, 478] on button "Submit" at bounding box center [761, 491] width 65 height 29
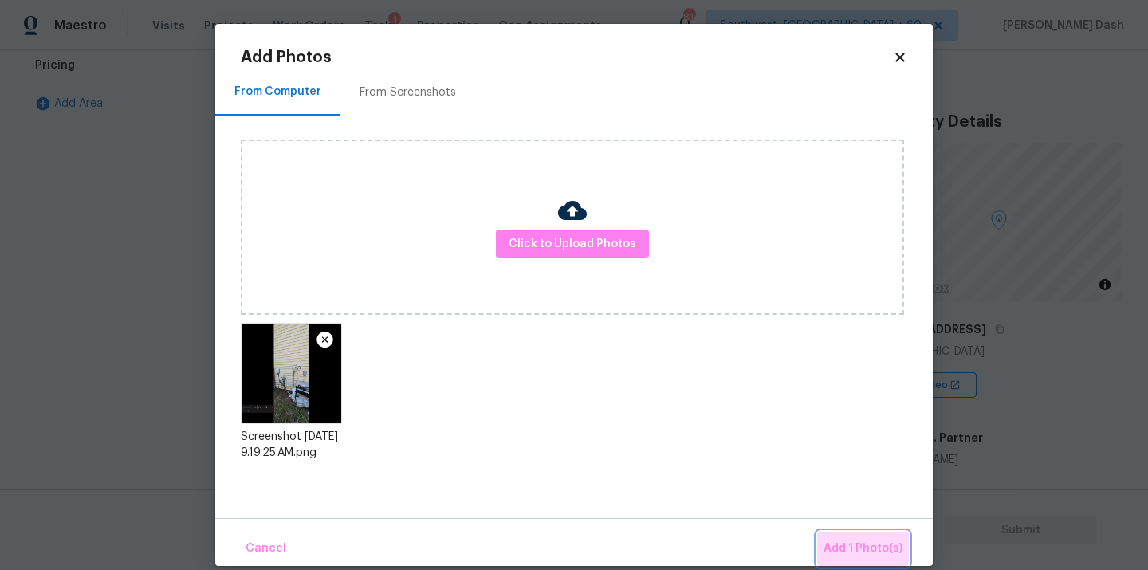
click at [830, 535] on button "Add 1 Photo(s)" at bounding box center [863, 549] width 92 height 34
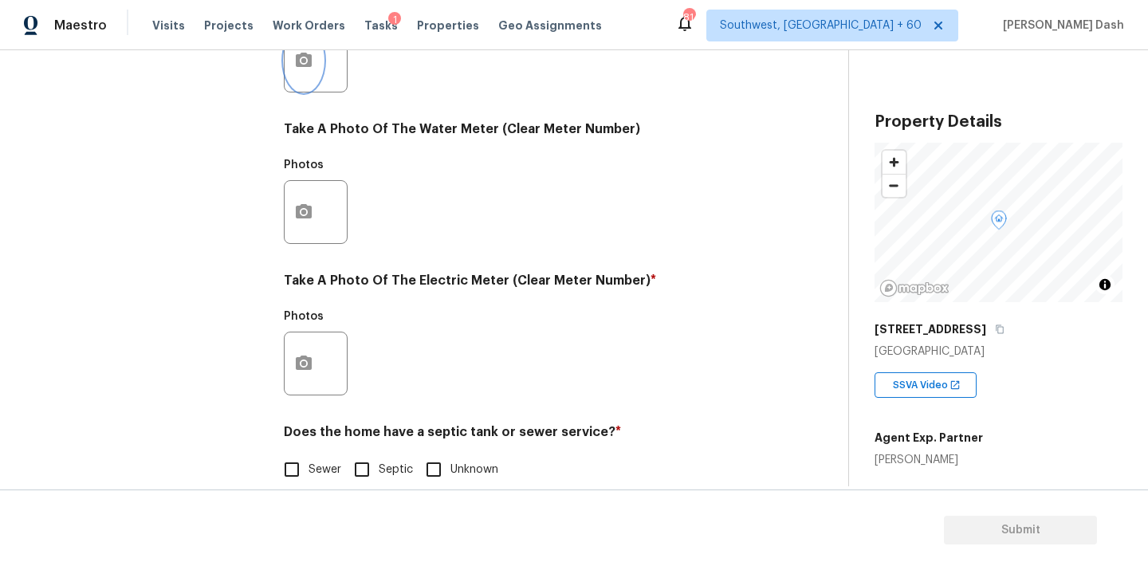
scroll to position [630, 0]
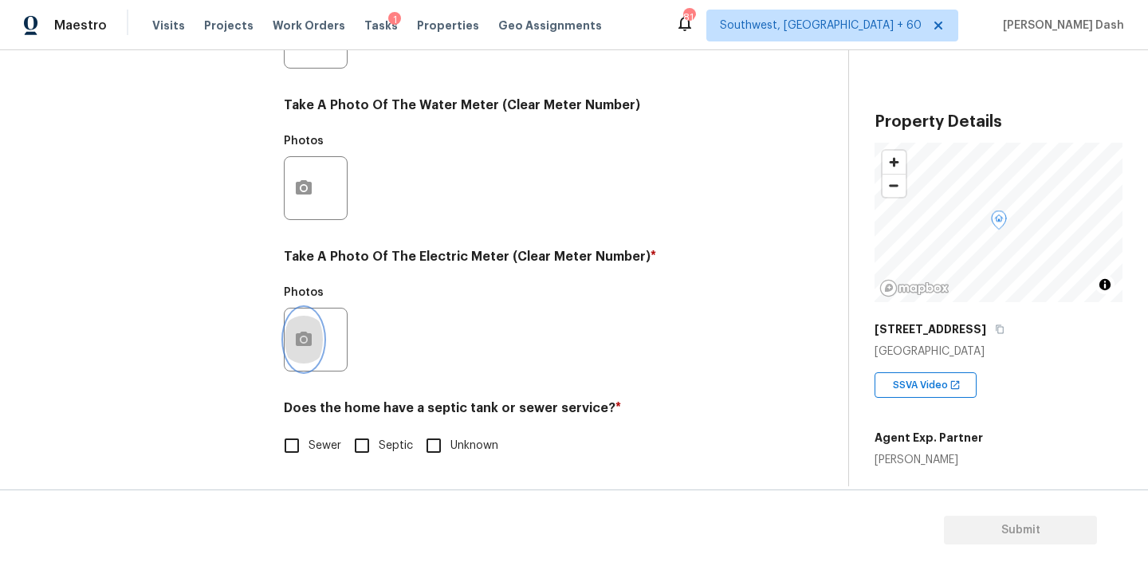
click at [299, 330] on icon "button" at bounding box center [303, 339] width 19 height 19
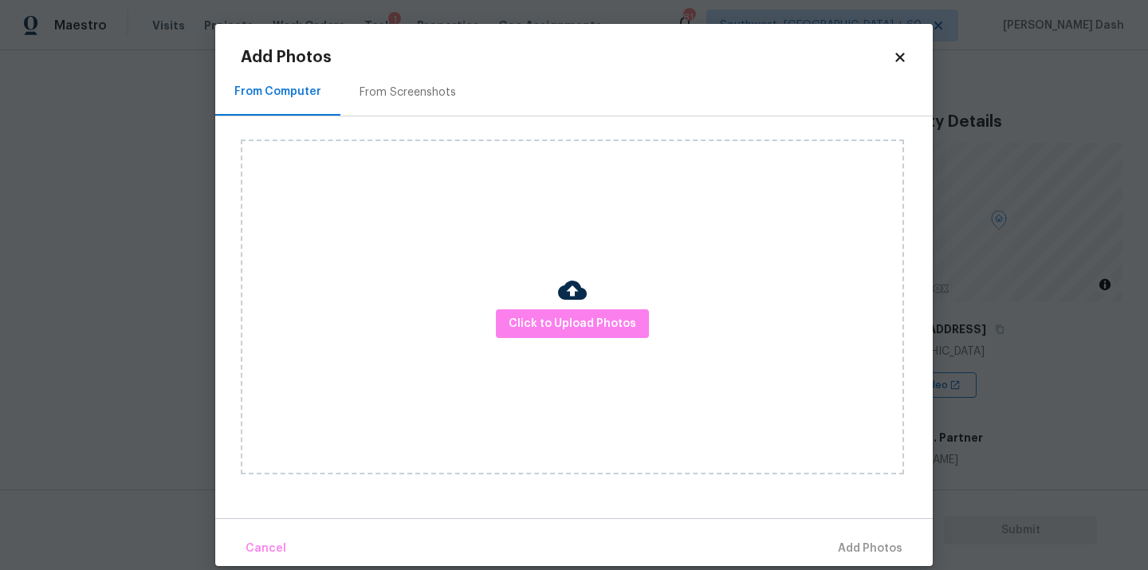
click at [620, 344] on div "Click to Upload Photos" at bounding box center [572, 306] width 663 height 335
click at [620, 320] on span "Click to Upload Photos" at bounding box center [573, 324] width 128 height 20
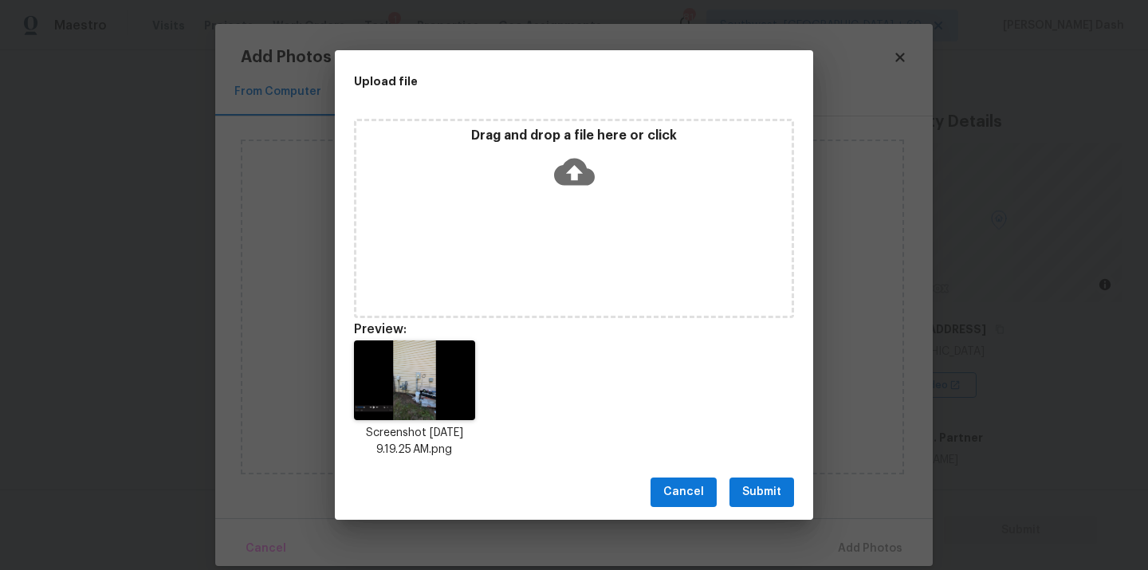
click at [771, 481] on button "Submit" at bounding box center [761, 491] width 65 height 29
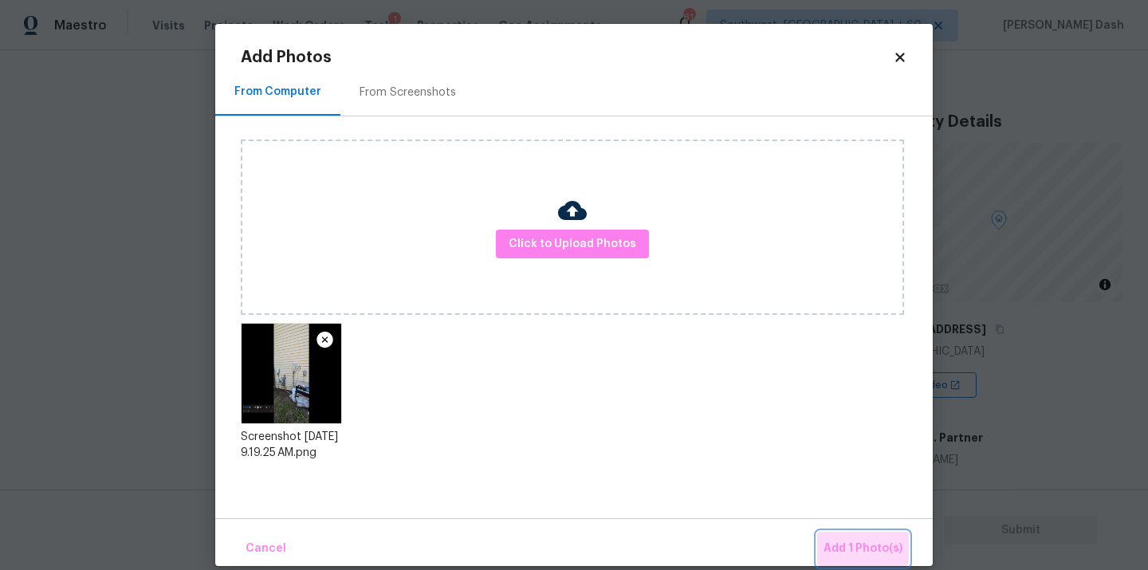
click at [850, 539] on span "Add 1 Photo(s)" at bounding box center [862, 549] width 79 height 20
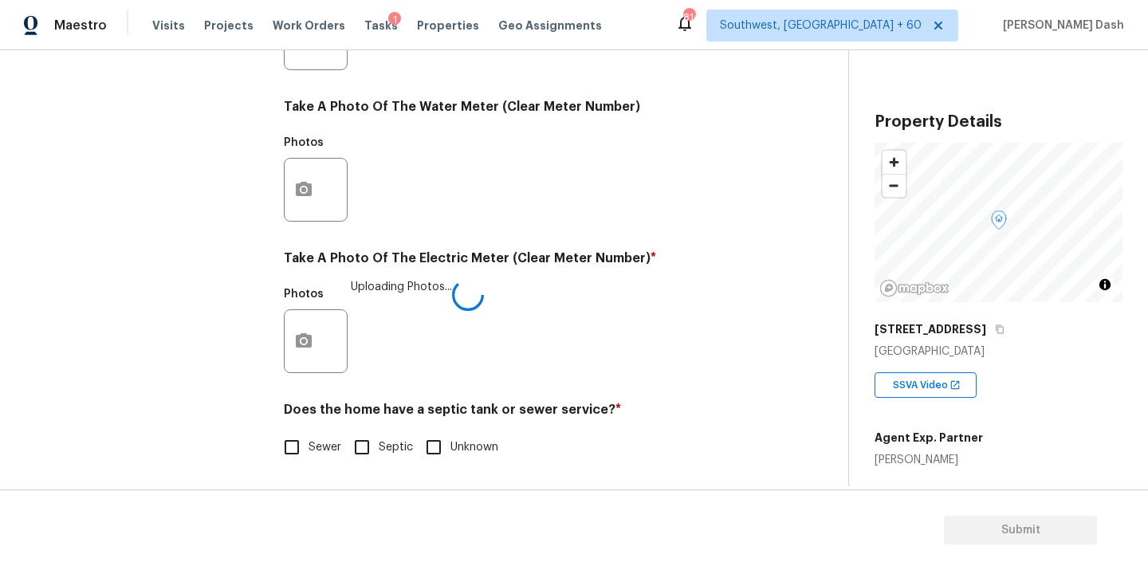
click at [304, 454] on input "Sewer" at bounding box center [291, 446] width 33 height 33
checkbox input "true"
click at [212, 298] on div "Exterior Utilities HVAC 2 Verification 4 Plumbing 1 Roof Gated Community 1 Pric…" at bounding box center [145, 65] width 239 height 831
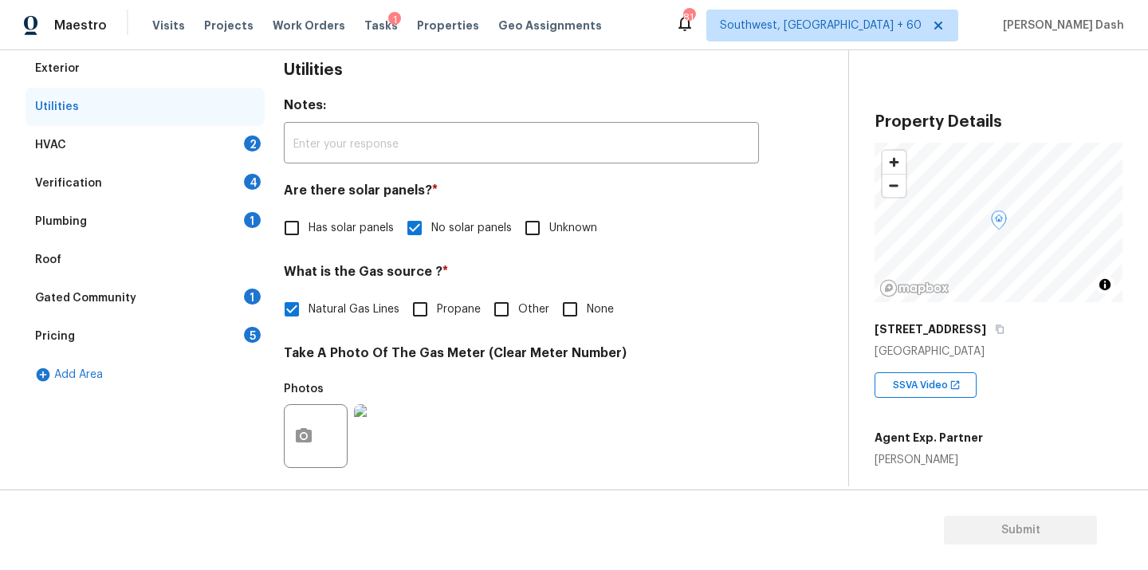
click at [236, 145] on div "HVAC 2" at bounding box center [145, 145] width 239 height 38
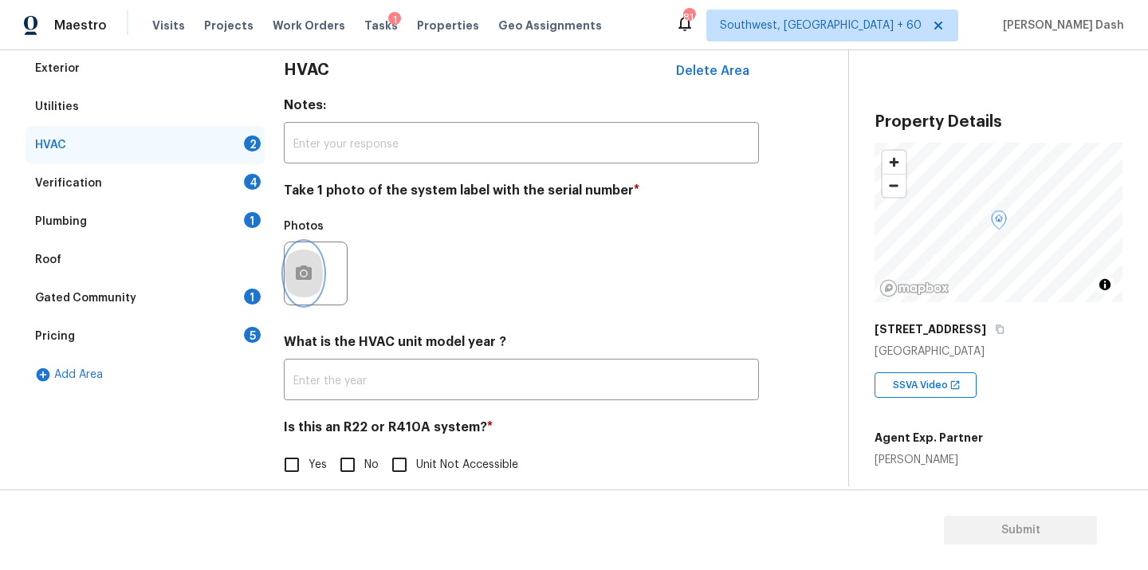
click at [300, 280] on icon "button" at bounding box center [303, 273] width 19 height 19
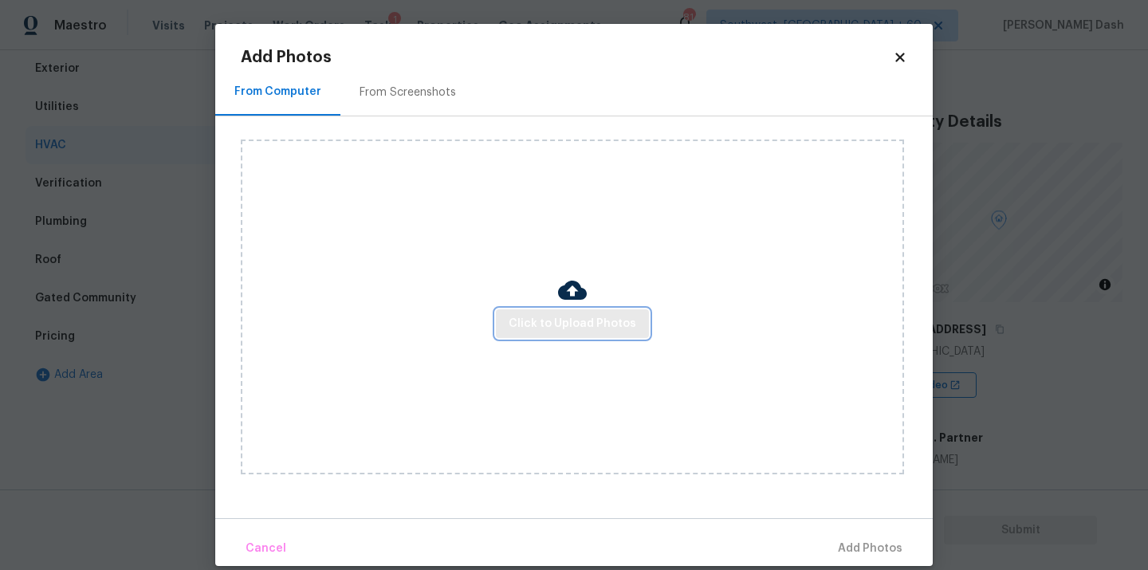
click at [532, 325] on span "Click to Upload Photos" at bounding box center [573, 324] width 128 height 20
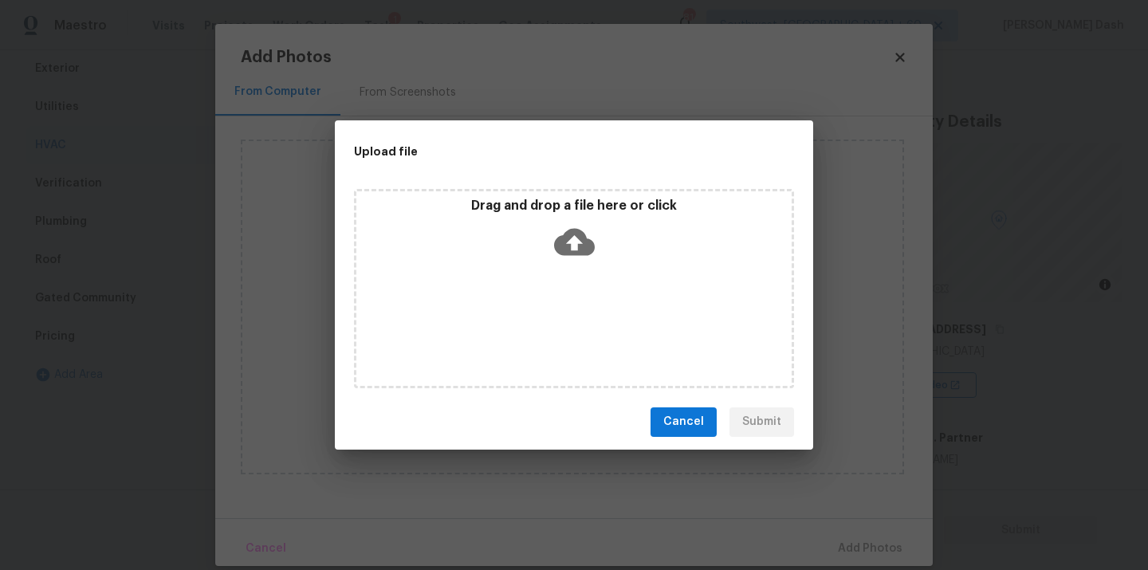
click at [532, 325] on div "Drag and drop a file here or click" at bounding box center [574, 288] width 440 height 199
click at [564, 236] on icon at bounding box center [574, 241] width 41 height 27
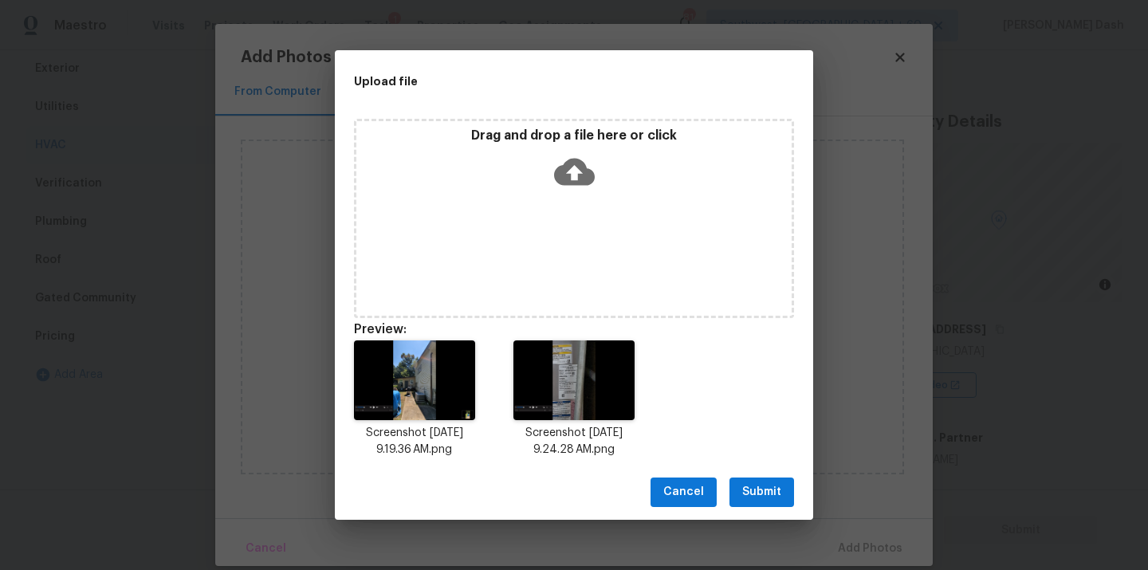
click at [764, 481] on button "Submit" at bounding box center [761, 491] width 65 height 29
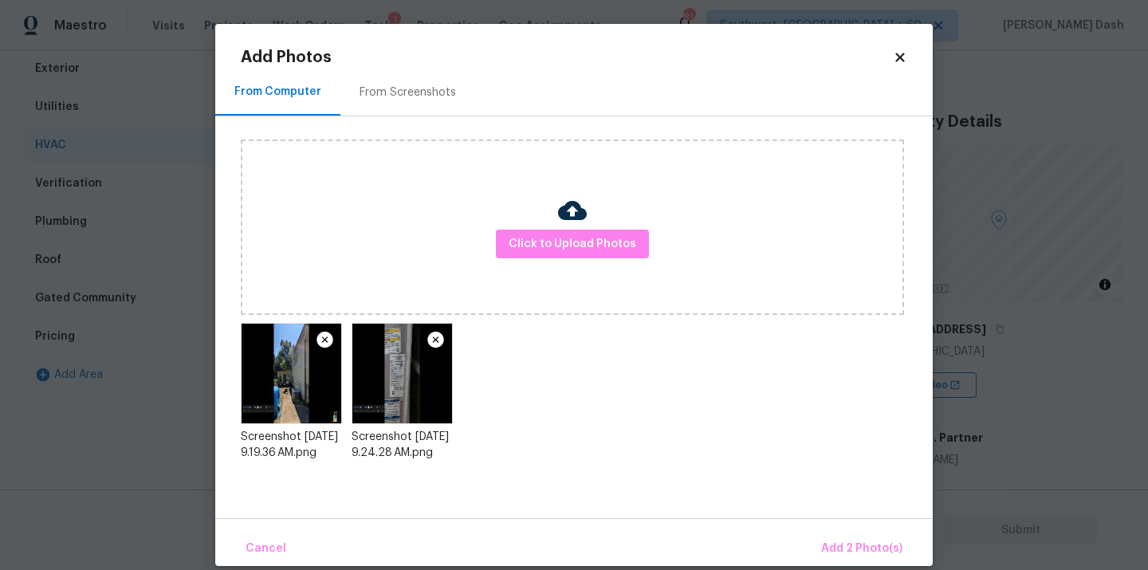
click at [843, 528] on div "Cancel Add 2 Photo(s)" at bounding box center [573, 542] width 717 height 48
click at [846, 540] on span "Add 2 Photo(s)" at bounding box center [861, 549] width 81 height 20
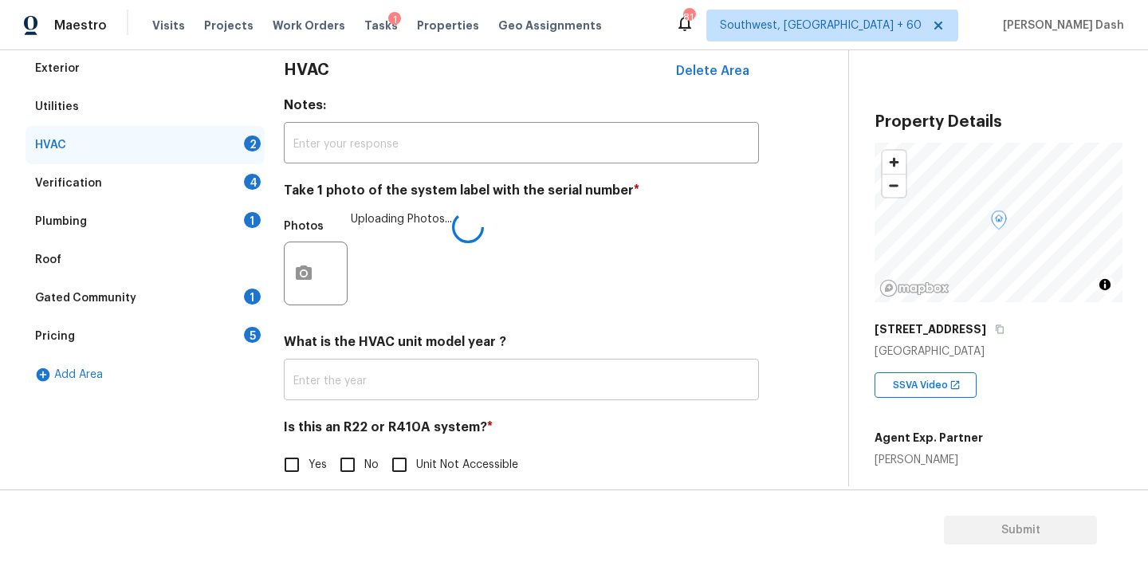
click at [345, 391] on input "text" at bounding box center [521, 381] width 475 height 37
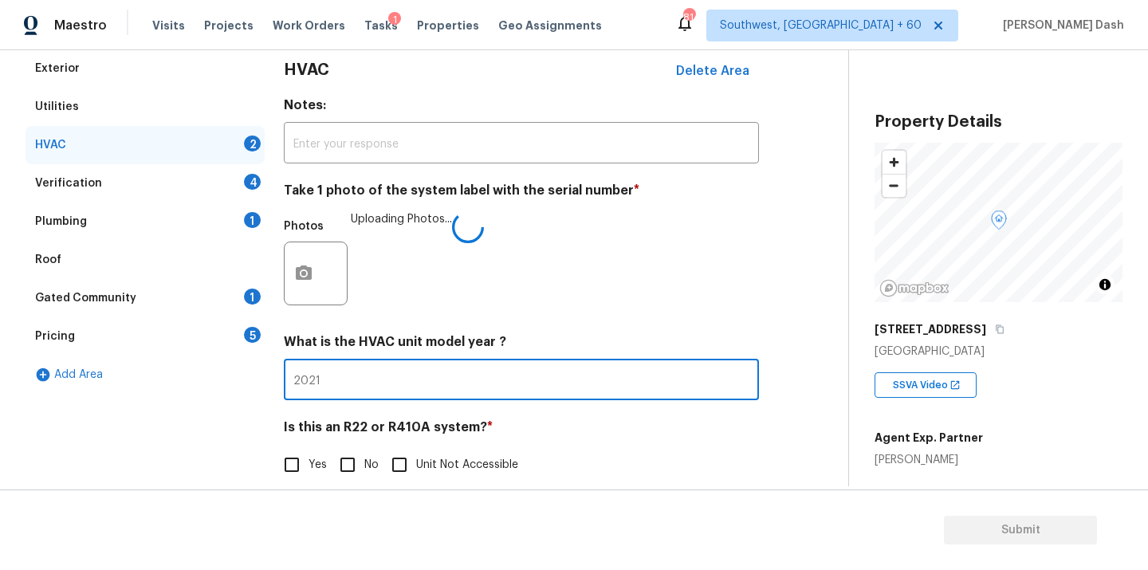
type input "2021"
click at [408, 456] on input "Unit Not Accessible" at bounding box center [399, 464] width 33 height 33
checkbox input "true"
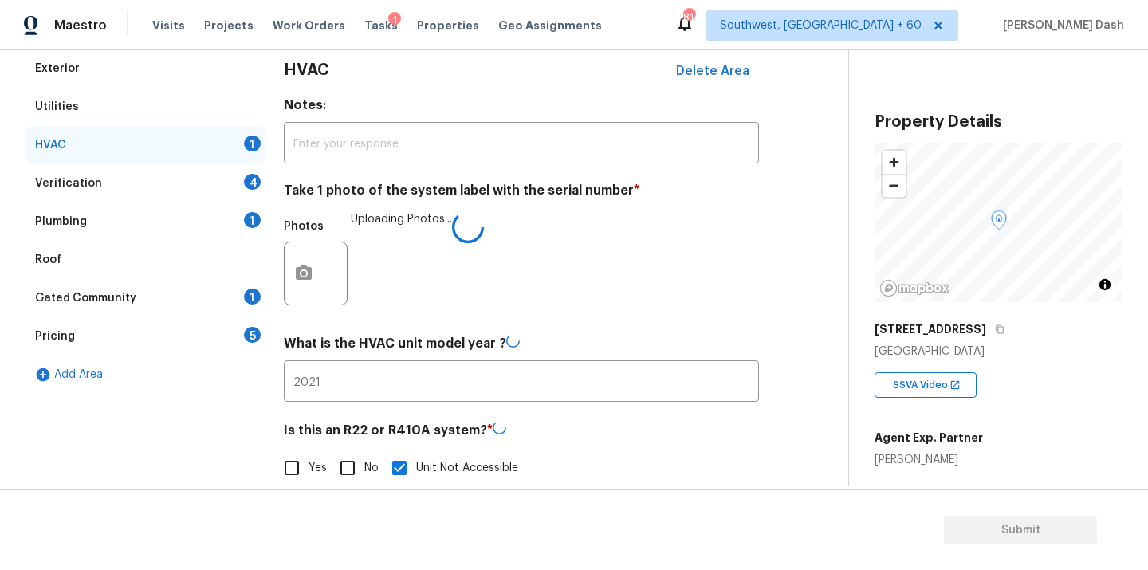
click at [344, 473] on input "No" at bounding box center [347, 467] width 33 height 33
checkbox input "true"
checkbox input "false"
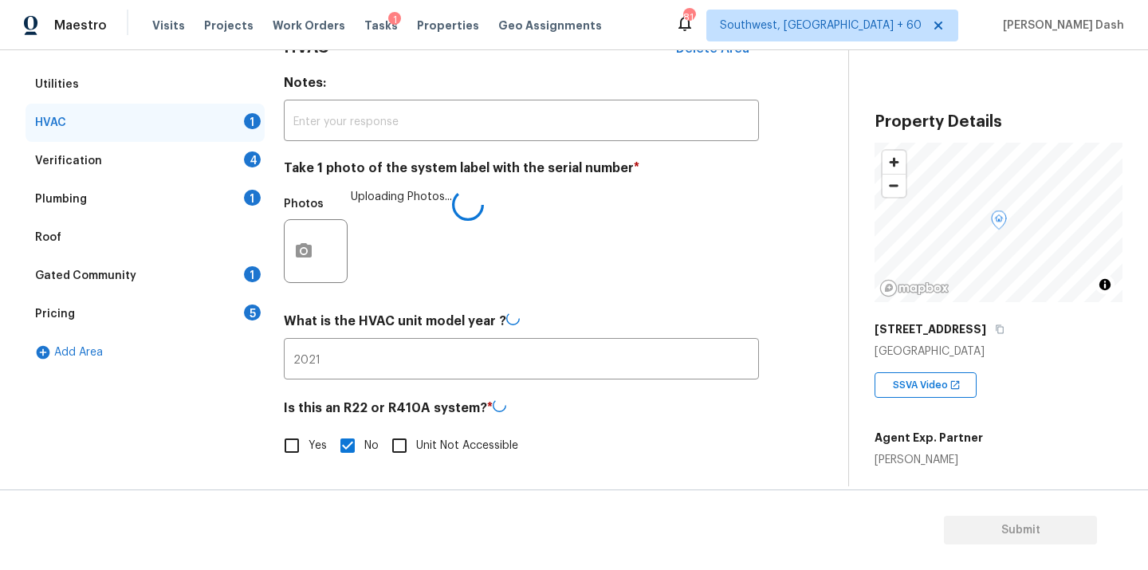
scroll to position [250, 0]
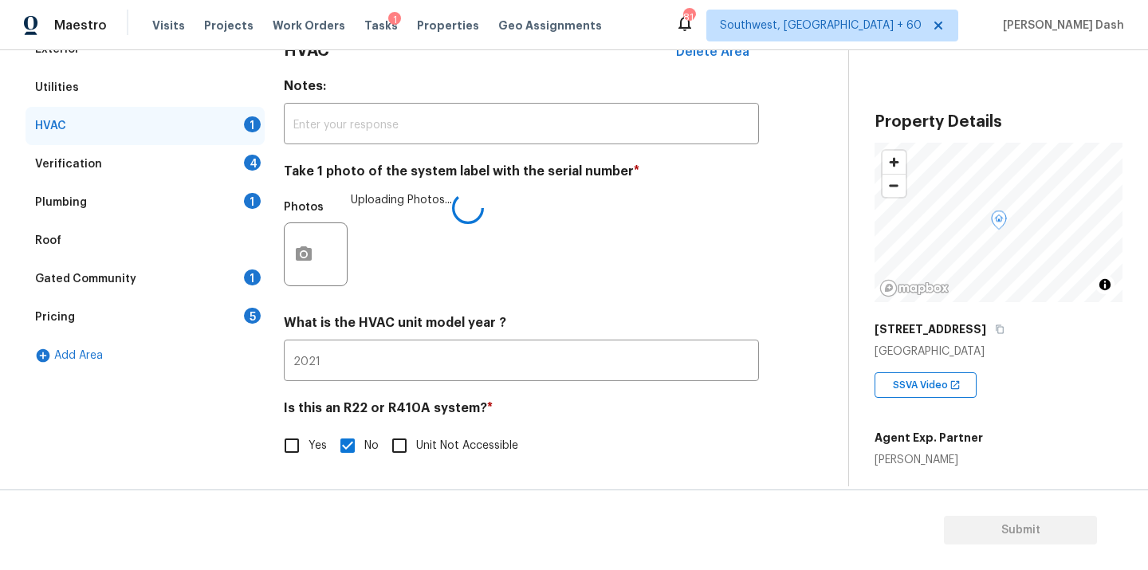
click at [283, 446] on input "Yes" at bounding box center [291, 445] width 33 height 33
checkbox input "true"
checkbox input "false"
click at [208, 170] on div "Verification 4" at bounding box center [145, 164] width 239 height 38
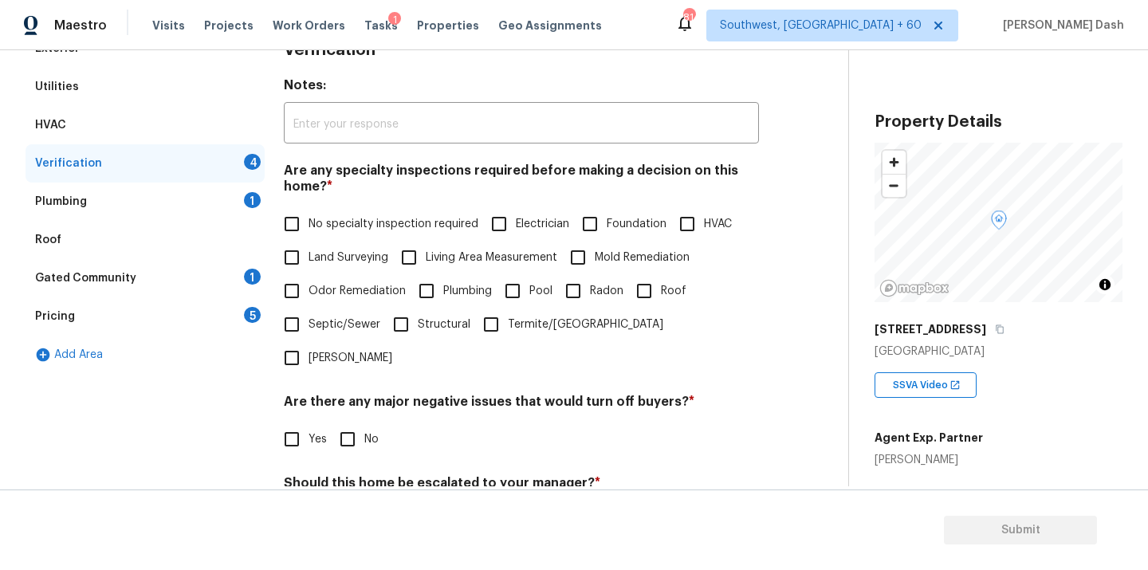
click at [309, 219] on span "No specialty inspection required" at bounding box center [393, 224] width 170 height 17
click at [308, 219] on input "No specialty inspection required" at bounding box center [291, 223] width 33 height 33
checkbox input "true"
click at [341, 424] on input "No" at bounding box center [347, 440] width 33 height 33
checkbox input "true"
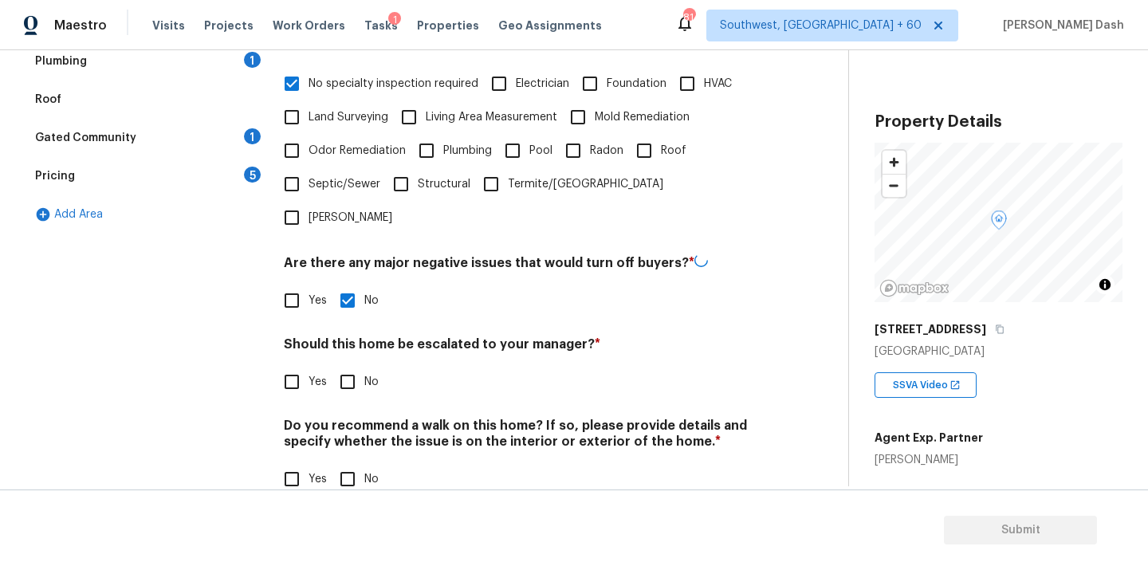
scroll to position [389, 0]
click at [286, 365] on input "Yes" at bounding box center [291, 381] width 33 height 33
checkbox input "true"
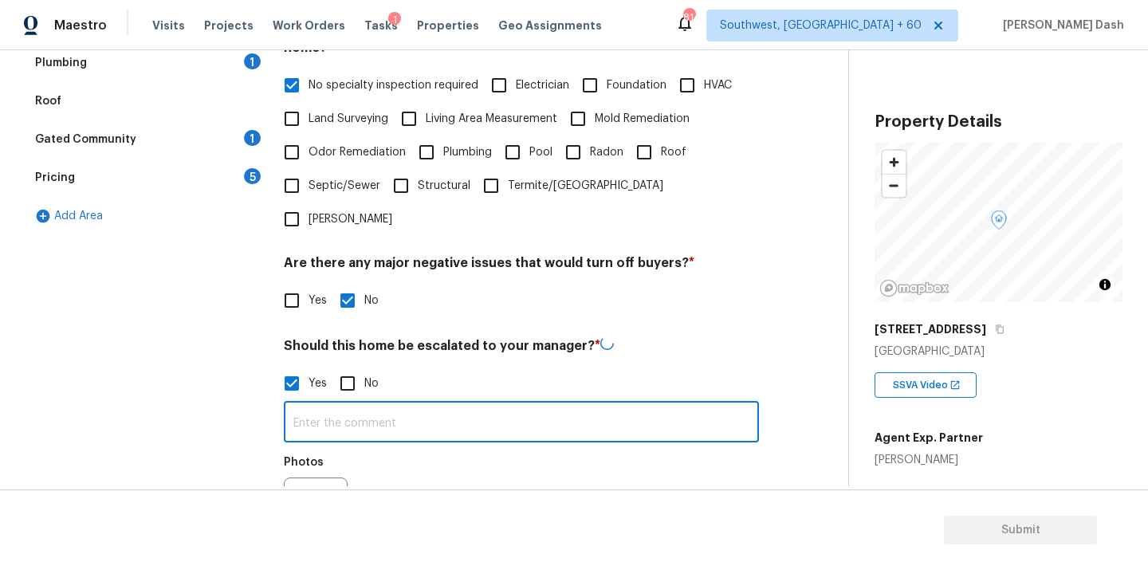
click at [329, 405] on input "text" at bounding box center [521, 423] width 475 height 37
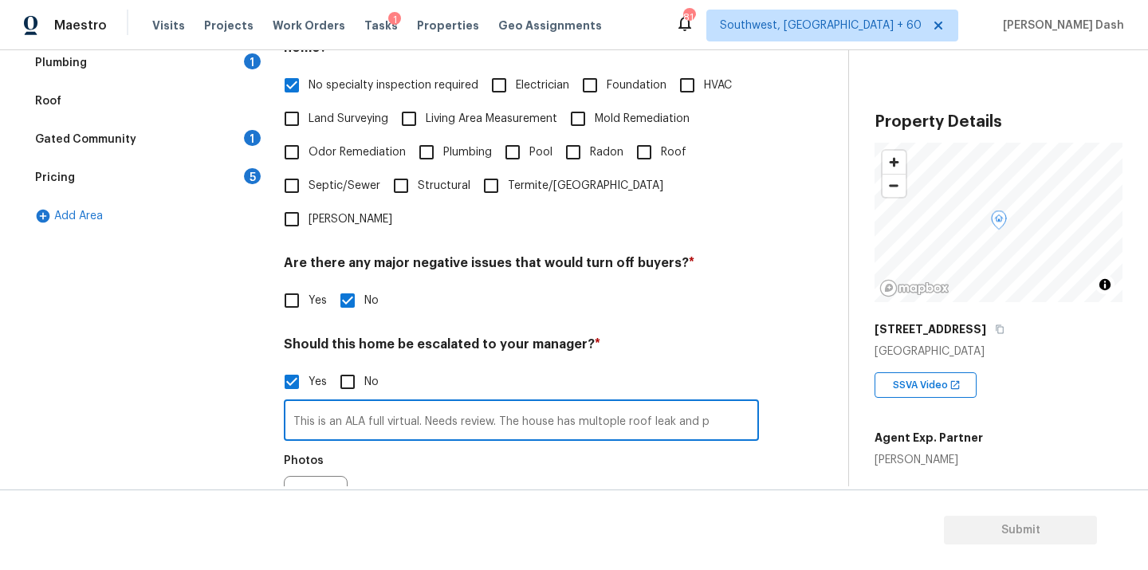
click at [624, 403] on input "This is an ALA full virtual. Needs review. The house has multople roof leak and…" at bounding box center [521, 421] width 475 height 37
click at [738, 403] on input "This is an ALA full virtual. Needs review. The house has multiple possible roof…" at bounding box center [521, 421] width 475 height 37
click at [750, 403] on input "This is an ALA full virtual. Needs review. The house has multiple possible roof…" at bounding box center [521, 421] width 475 height 37
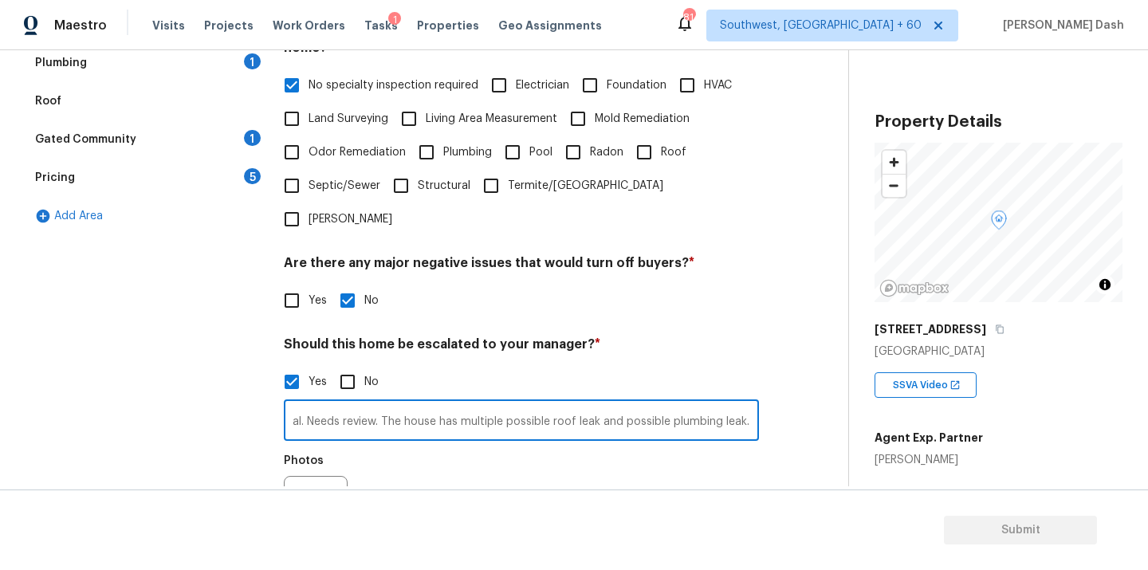
type input "This is an ALA full virtual. Needs review. The house has multiple possible roof…"
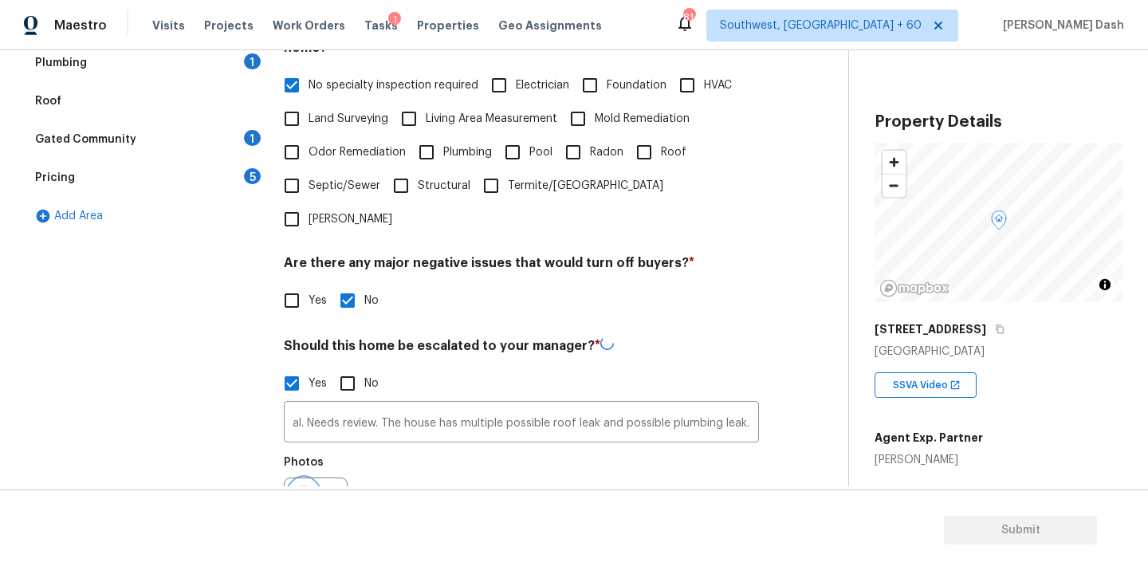
click at [298, 501] on icon "button" at bounding box center [304, 508] width 16 height 14
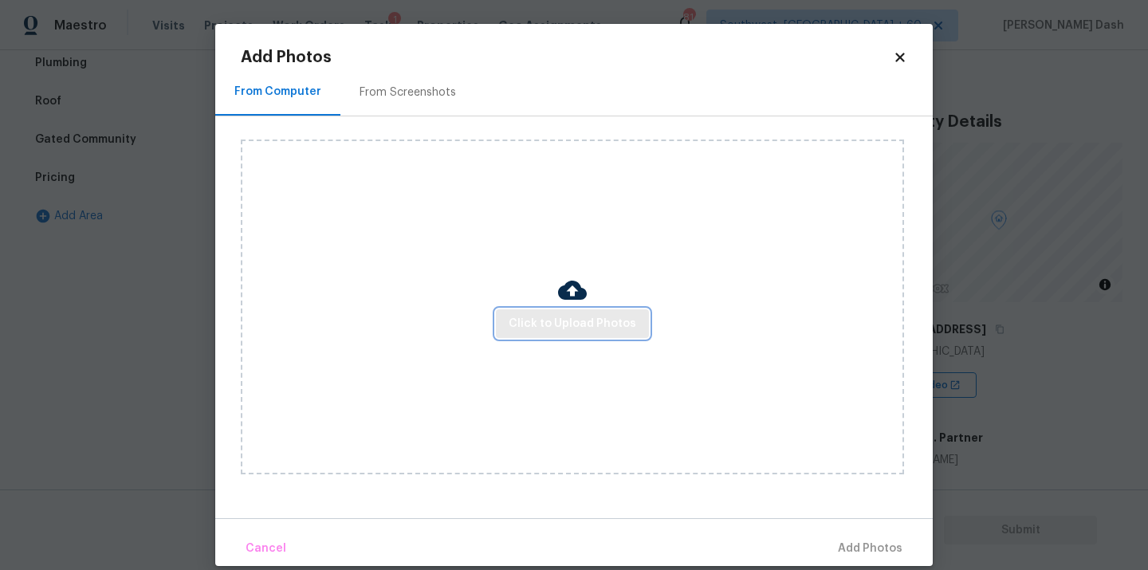
click at [609, 328] on span "Click to Upload Photos" at bounding box center [573, 324] width 128 height 20
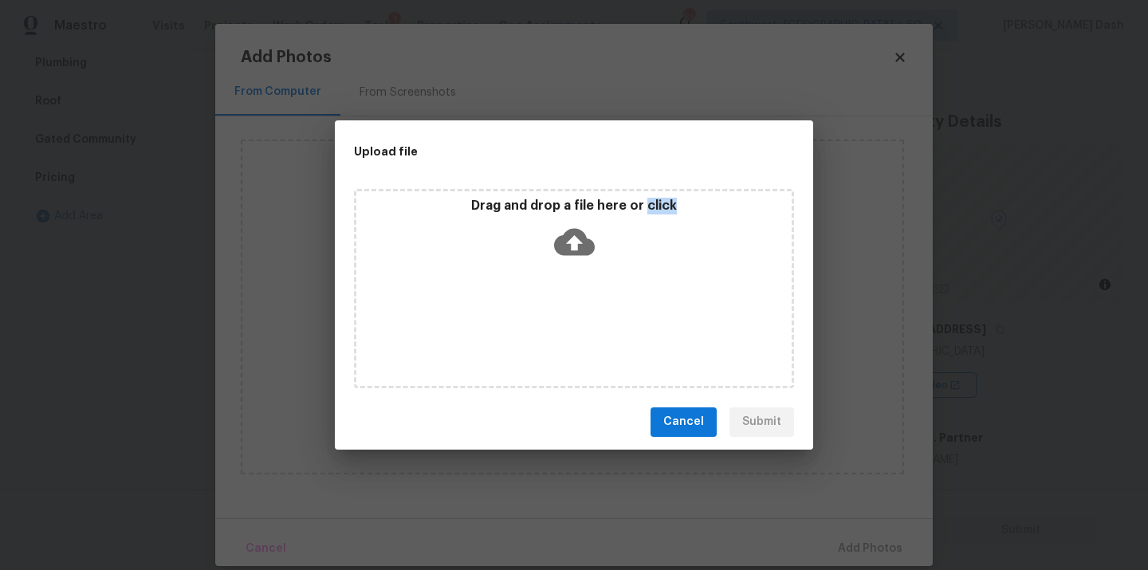
click at [609, 328] on div "Drag and drop a file here or click" at bounding box center [574, 288] width 440 height 199
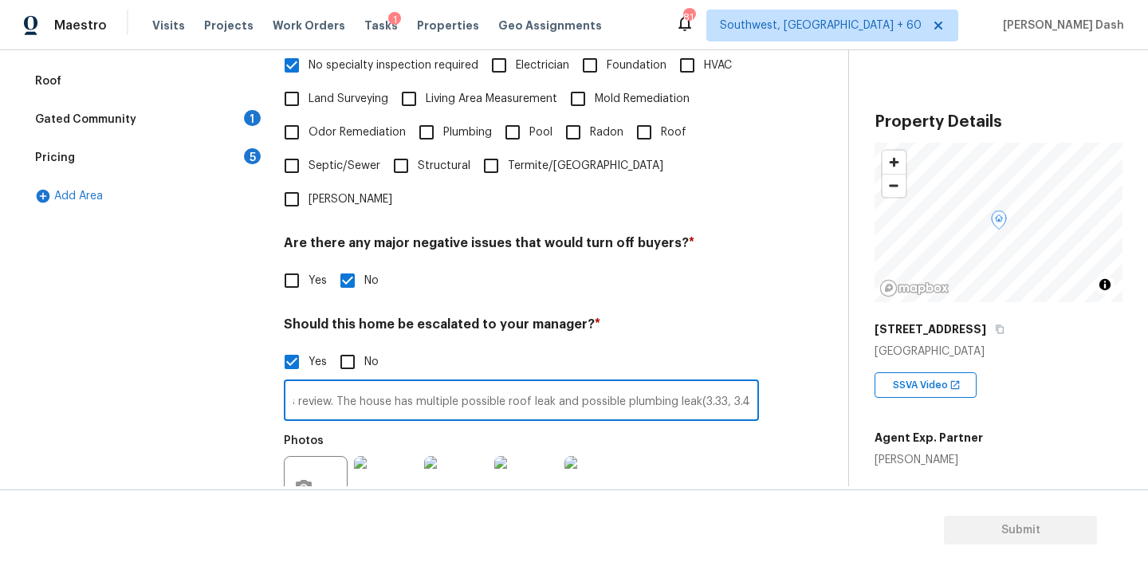
scroll to position [0, 169]
click at [403, 462] on img at bounding box center [386, 488] width 64 height 64
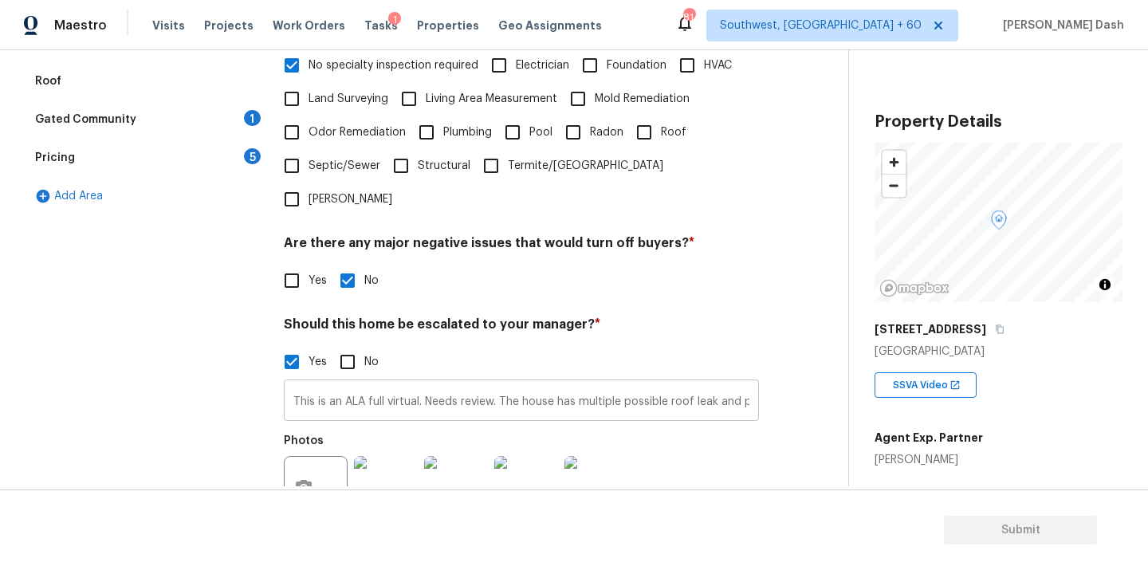
click at [591, 383] on input "This is an ALA full virtual. Needs review. The house has multiple possible roof…" at bounding box center [521, 401] width 475 height 37
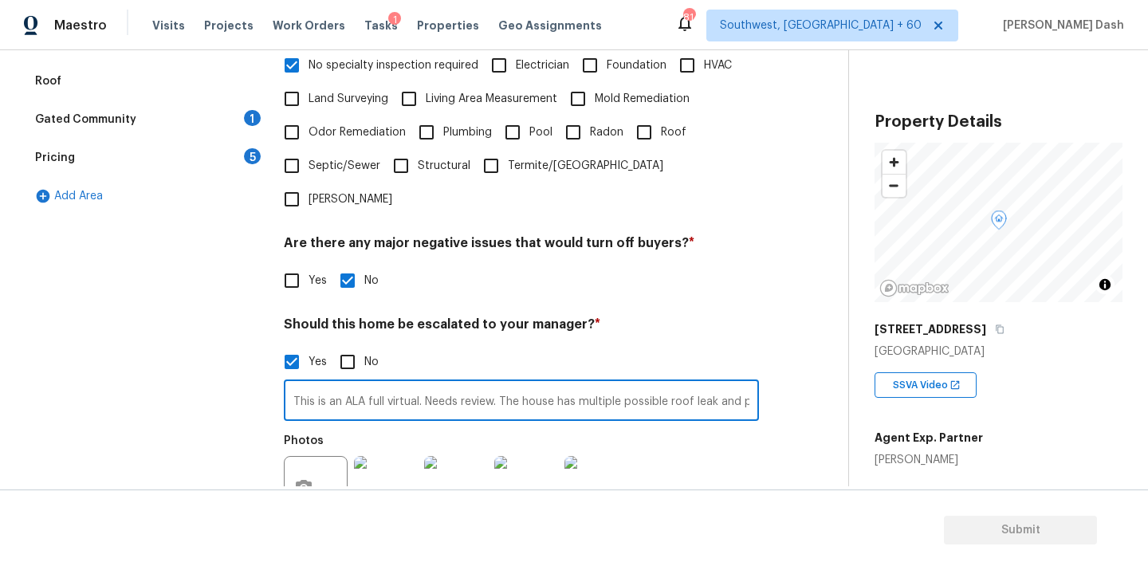
scroll to position [0, 175]
click at [747, 383] on input "This is an ALA full virtual. Needs review. The house has multiple possible roof…" at bounding box center [521, 401] width 475 height 37
type input "This is an ALA full virtual. Needs review. The house has multiple possible roof…"
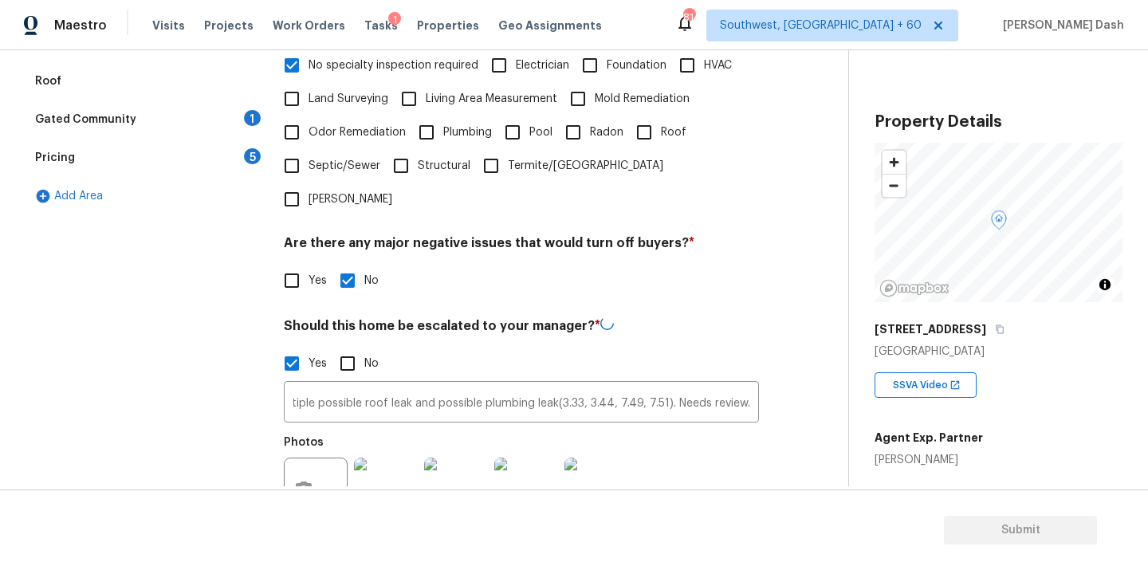
click at [786, 430] on div "Exterior Utilities HVAC Verification 1 Plumbing 1 Roof Gated Community 1 Pricin…" at bounding box center [418, 259] width 784 height 776
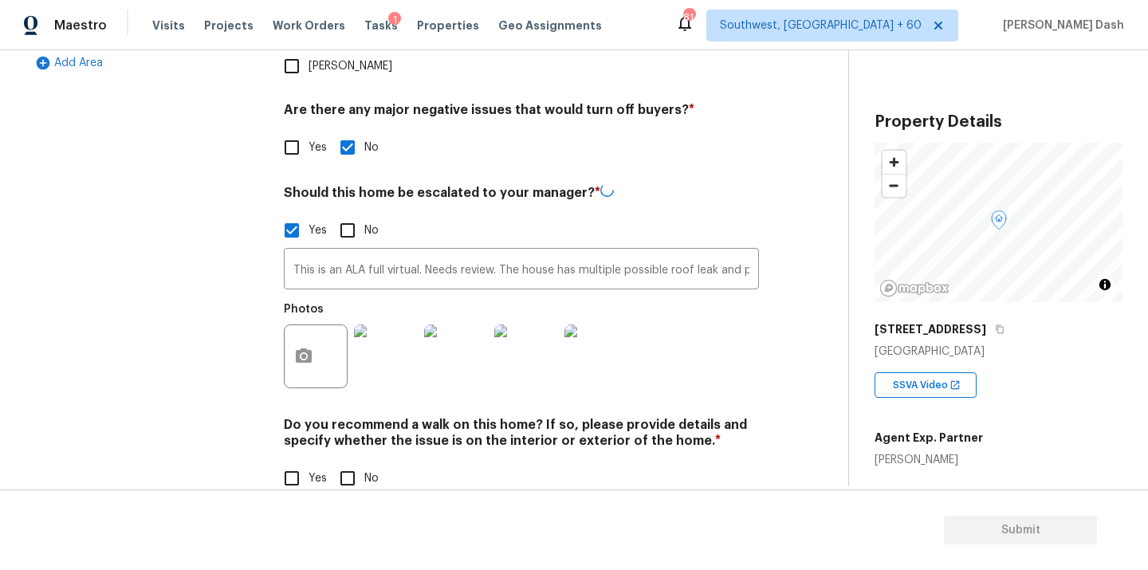
scroll to position [540, 0]
click at [340, 462] on input "No" at bounding box center [347, 478] width 33 height 33
checkbox input "true"
click at [190, 320] on div "Exterior Utilities HVAC Verification Plumbing 1 Roof Gated Community 1 Pricing …" at bounding box center [145, 127] width 239 height 776
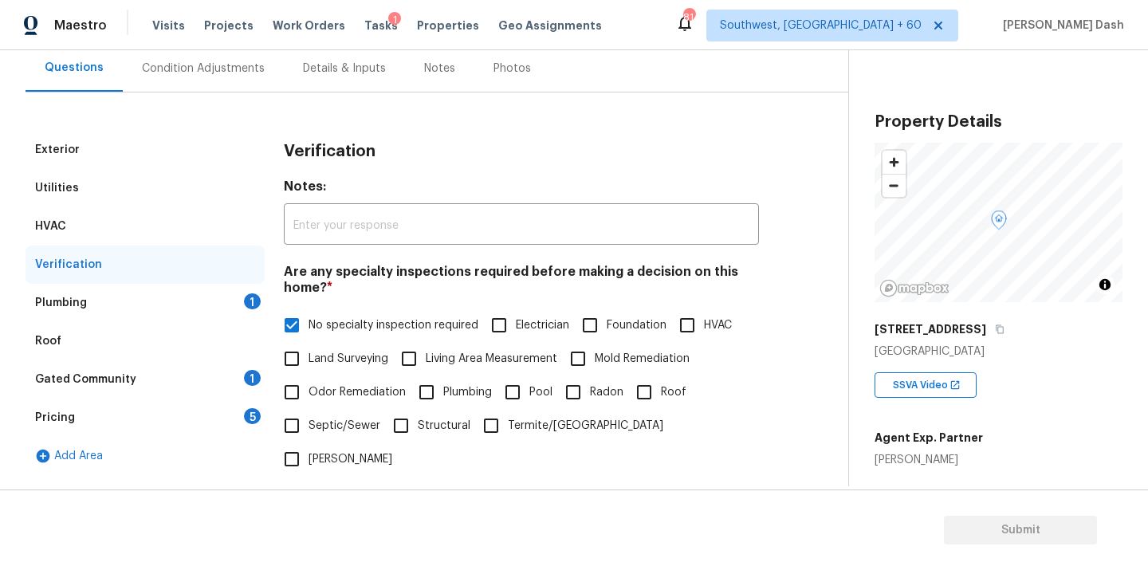
click at [221, 300] on div "Plumbing 1" at bounding box center [145, 303] width 239 height 38
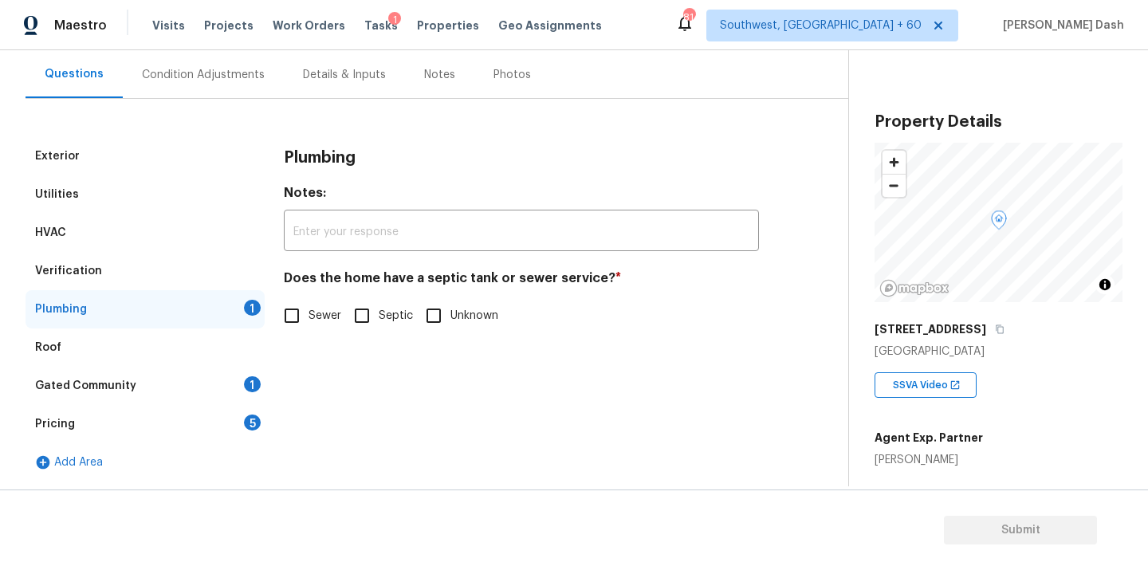
scroll to position [143, 0]
click at [311, 322] on span "Sewer" at bounding box center [324, 316] width 33 height 17
click at [308, 322] on input "Sewer" at bounding box center [291, 315] width 33 height 33
checkbox input "true"
click at [269, 381] on div "Exterior Utilities HVAC Verification Plumbing Roof Gated Community 1 Pricing 5 …" at bounding box center [418, 309] width 784 height 344
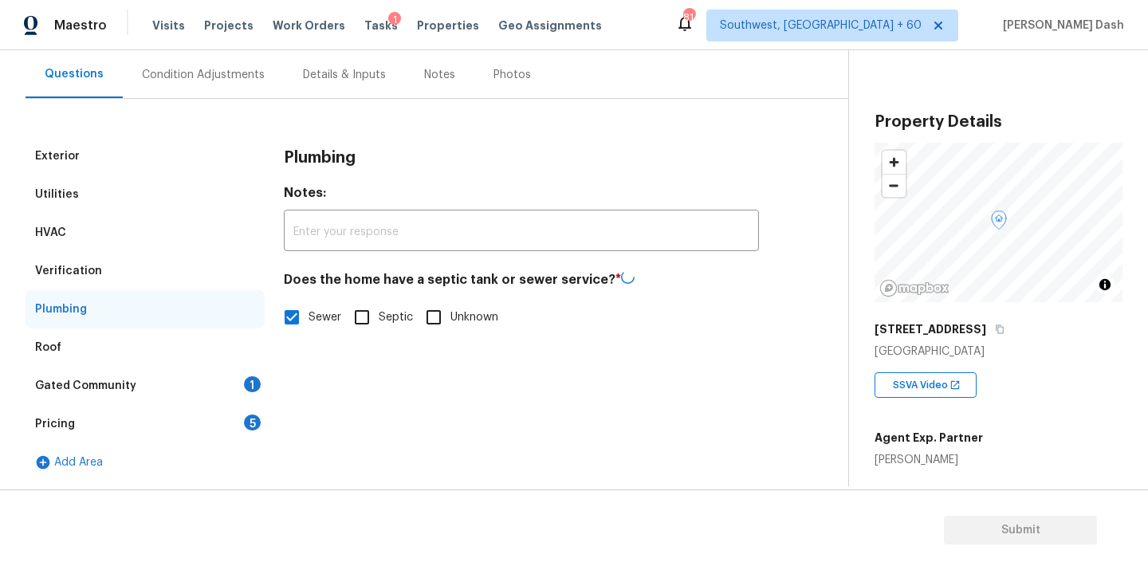
click at [259, 381] on div "1" at bounding box center [252, 384] width 17 height 16
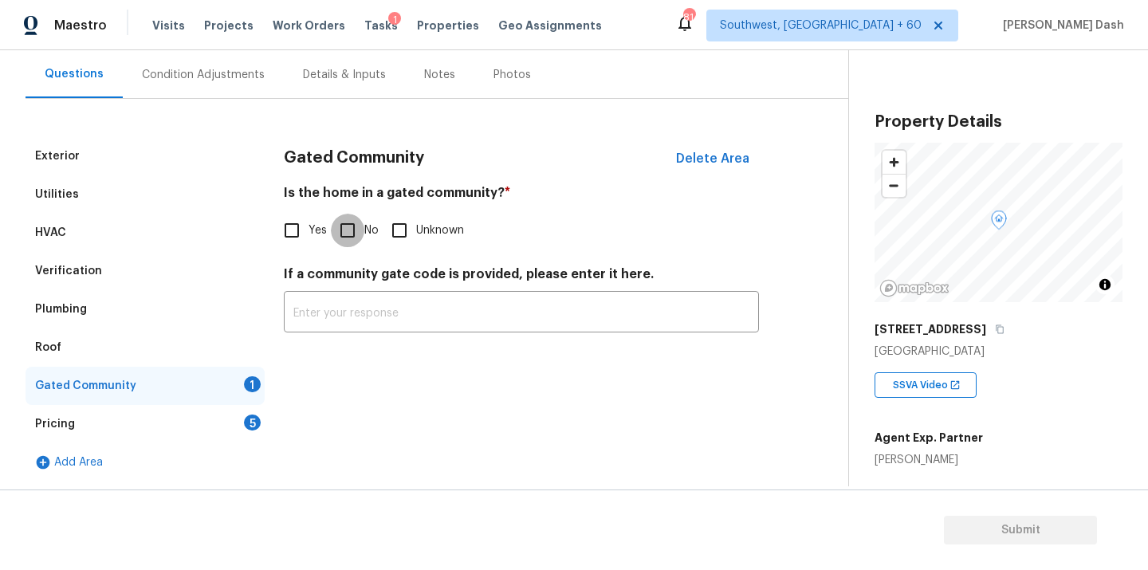
click at [342, 242] on input "No" at bounding box center [347, 230] width 33 height 33
checkbox input "true"
click at [238, 432] on div "Pricing 5" at bounding box center [145, 424] width 239 height 38
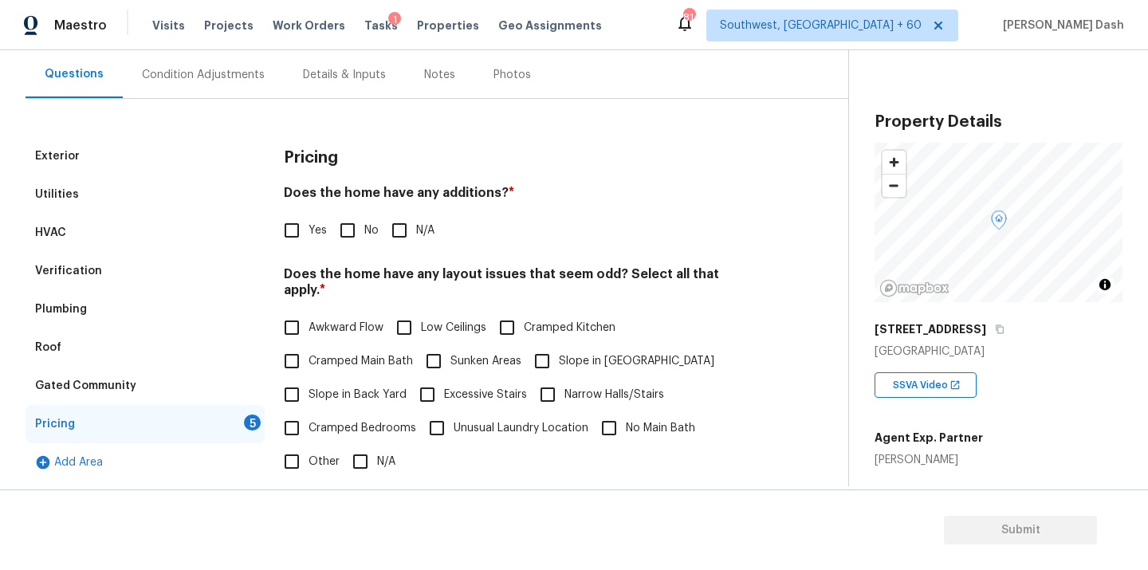
click at [348, 218] on input "No" at bounding box center [347, 230] width 33 height 33
checkbox input "true"
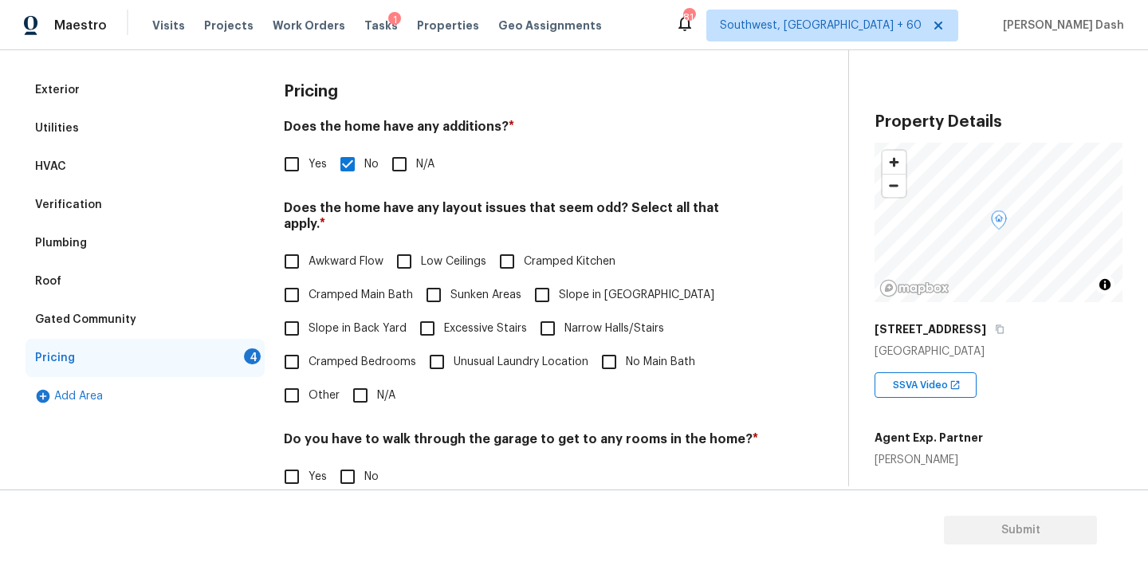
scroll to position [260, 0]
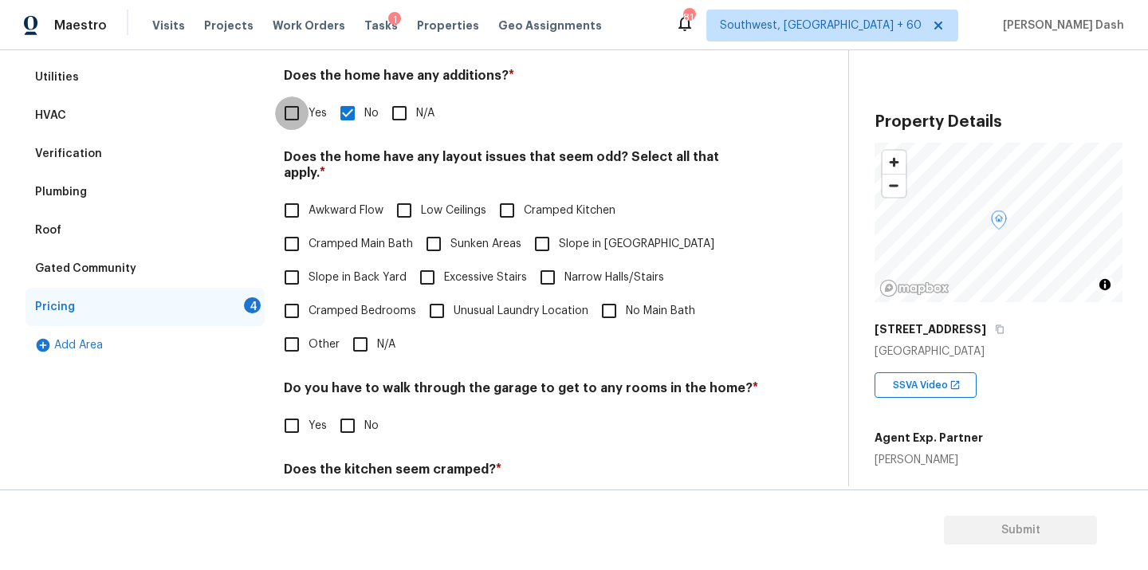
click at [297, 114] on input "Yes" at bounding box center [291, 112] width 33 height 33
checkbox input "true"
checkbox input "false"
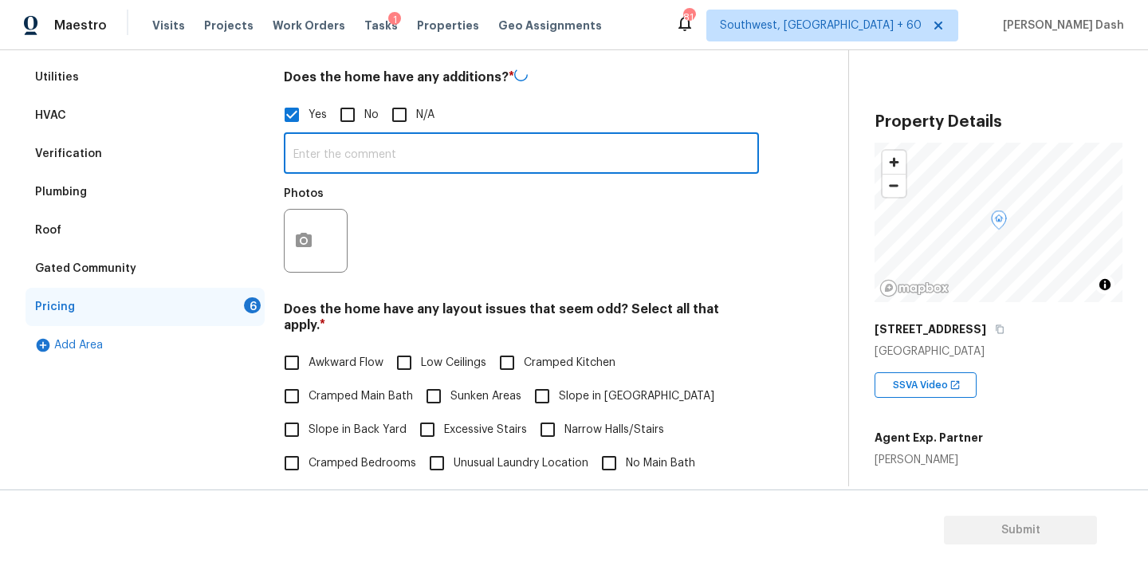
click at [336, 163] on input "text" at bounding box center [521, 154] width 475 height 37
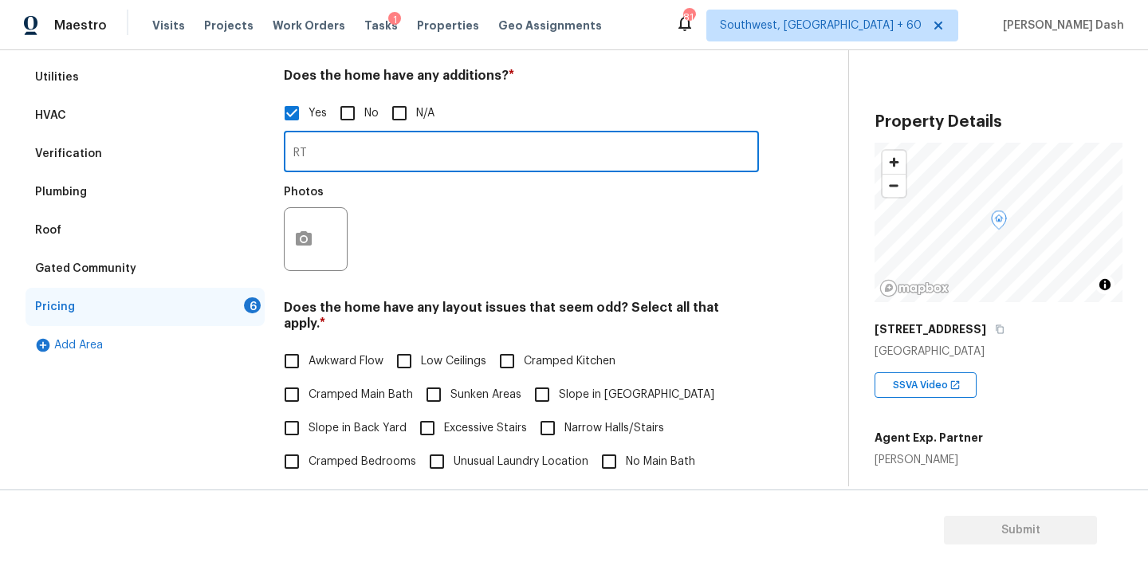
type input "R"
type input "As per agents notes the house has room addition."
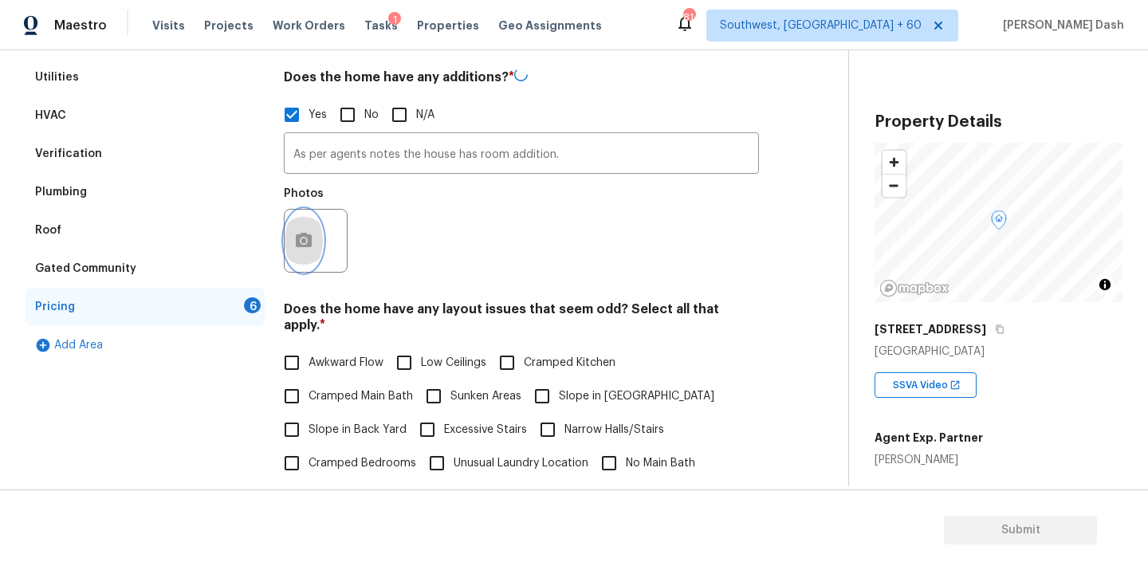
click at [290, 246] on button "button" at bounding box center [304, 241] width 38 height 62
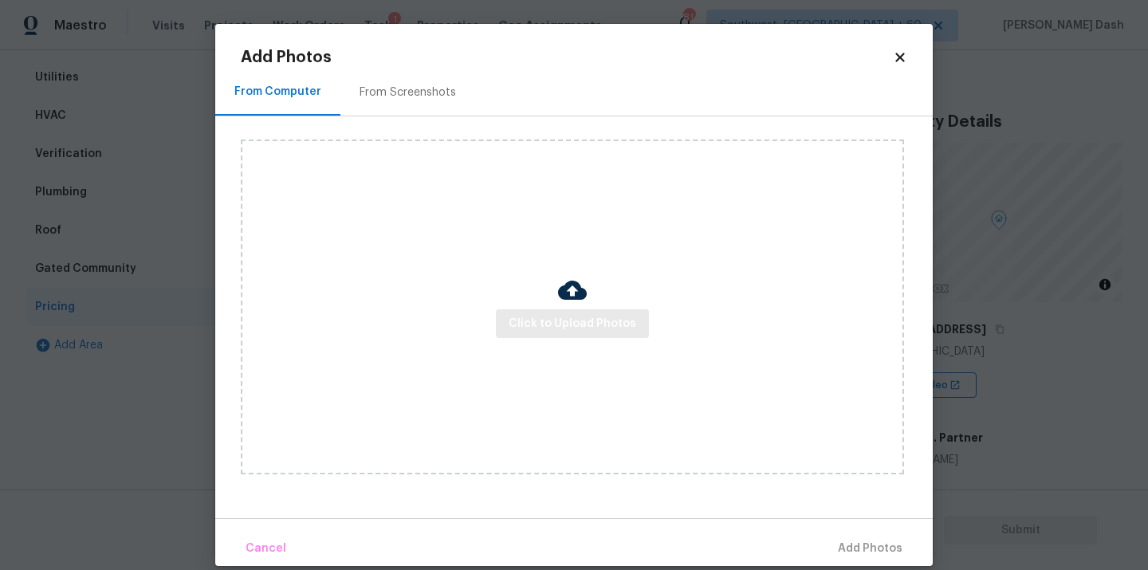
drag, startPoint x: 545, startPoint y: 308, endPoint x: 552, endPoint y: 322, distance: 15.7
click at [546, 309] on div "Click to Upload Photos" at bounding box center [572, 306] width 663 height 335
click at [552, 322] on span "Click to Upload Photos" at bounding box center [573, 324] width 128 height 20
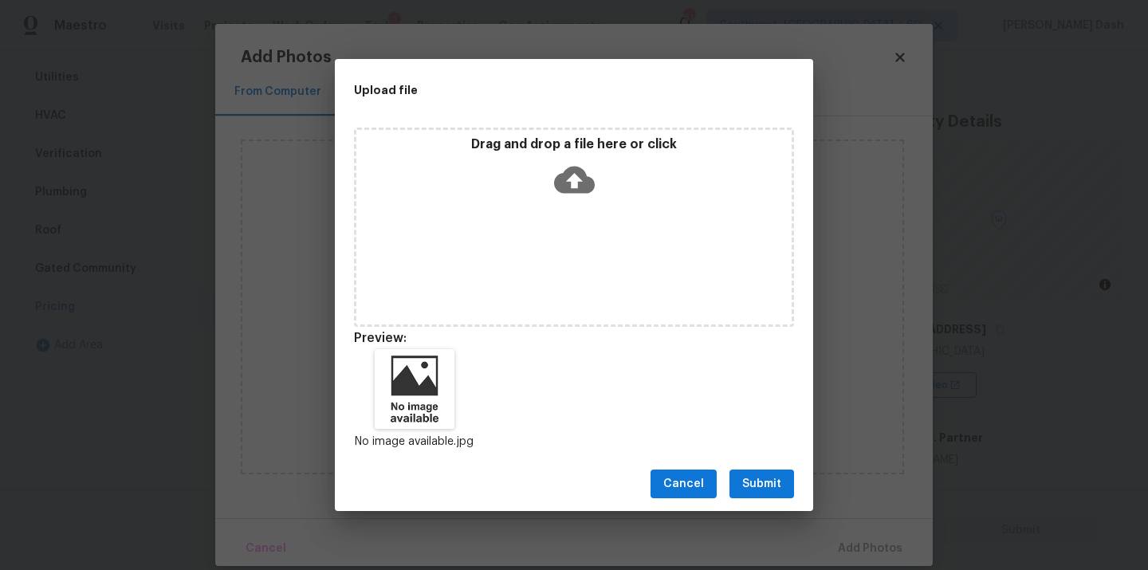
click at [769, 481] on span "Submit" at bounding box center [761, 484] width 39 height 20
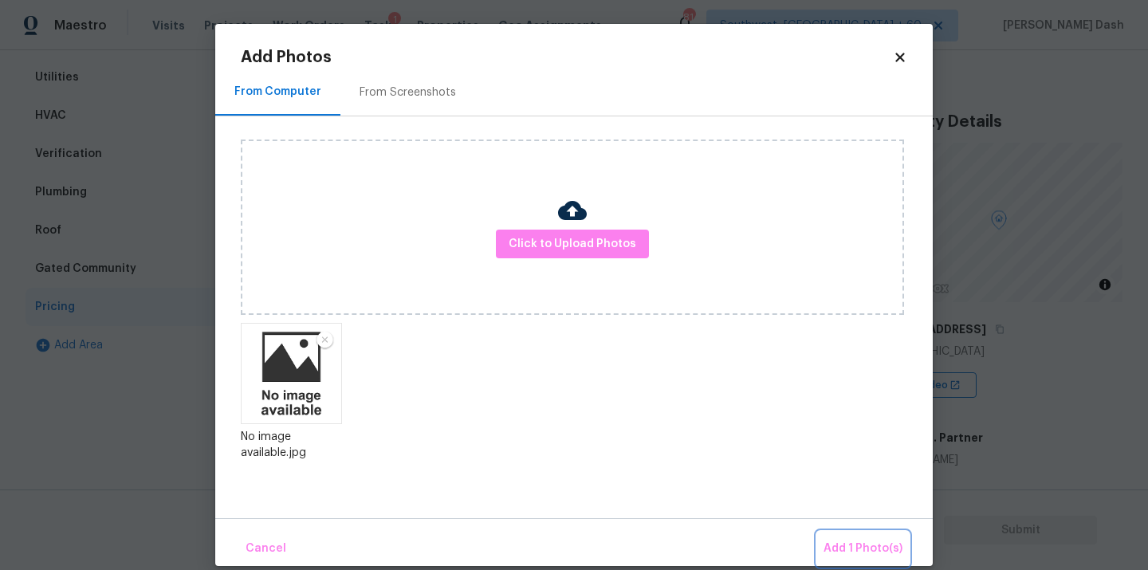
click at [852, 534] on button "Add 1 Photo(s)" at bounding box center [863, 549] width 92 height 34
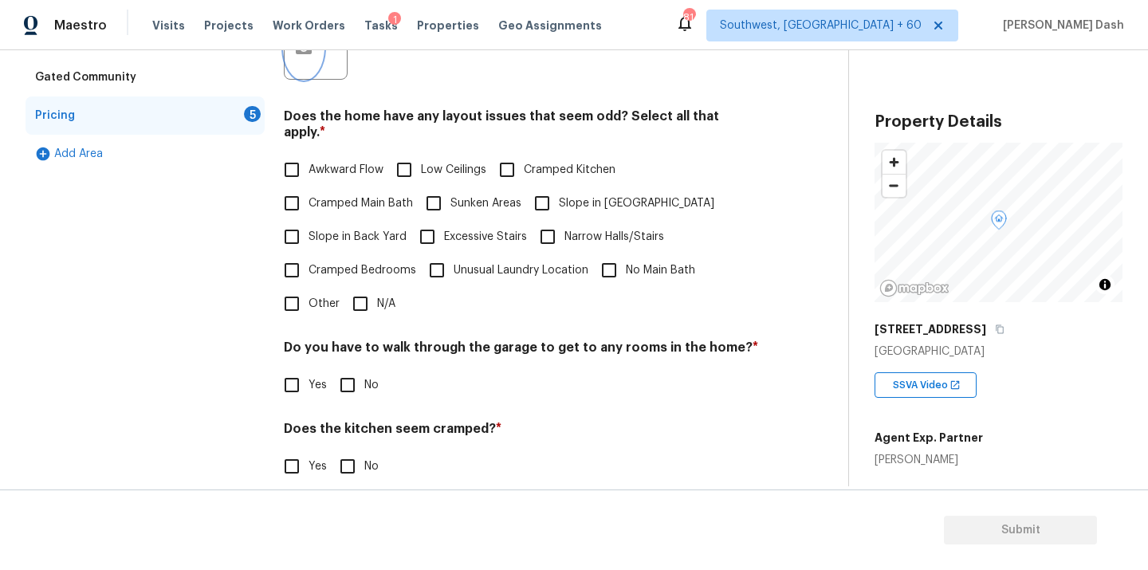
scroll to position [537, 0]
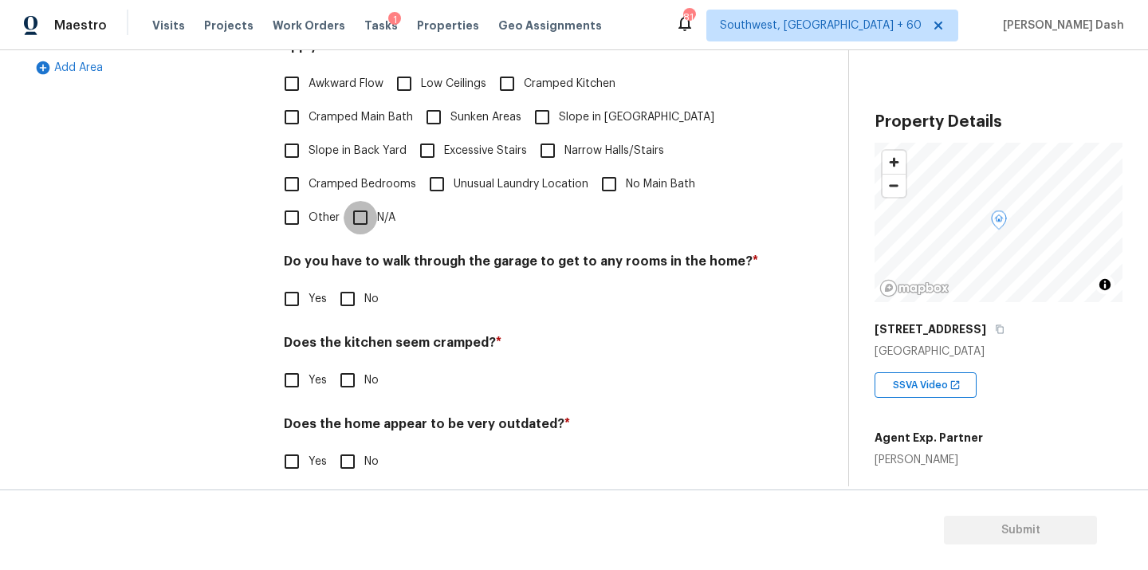
click at [361, 210] on input "N/A" at bounding box center [360, 217] width 33 height 33
checkbox input "true"
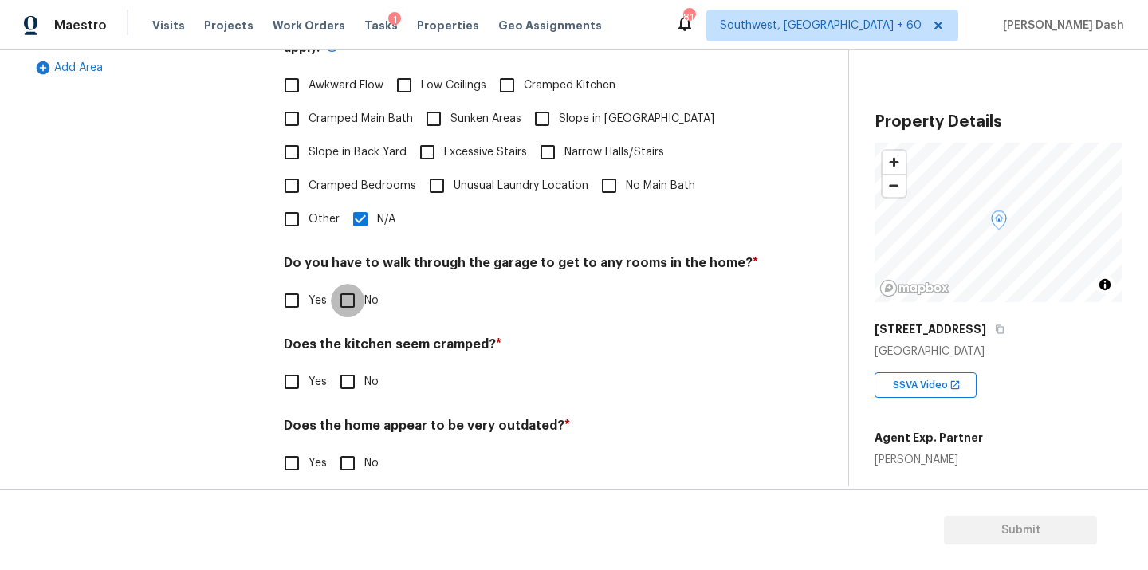
click at [356, 295] on input "No" at bounding box center [347, 300] width 33 height 33
checkbox input "true"
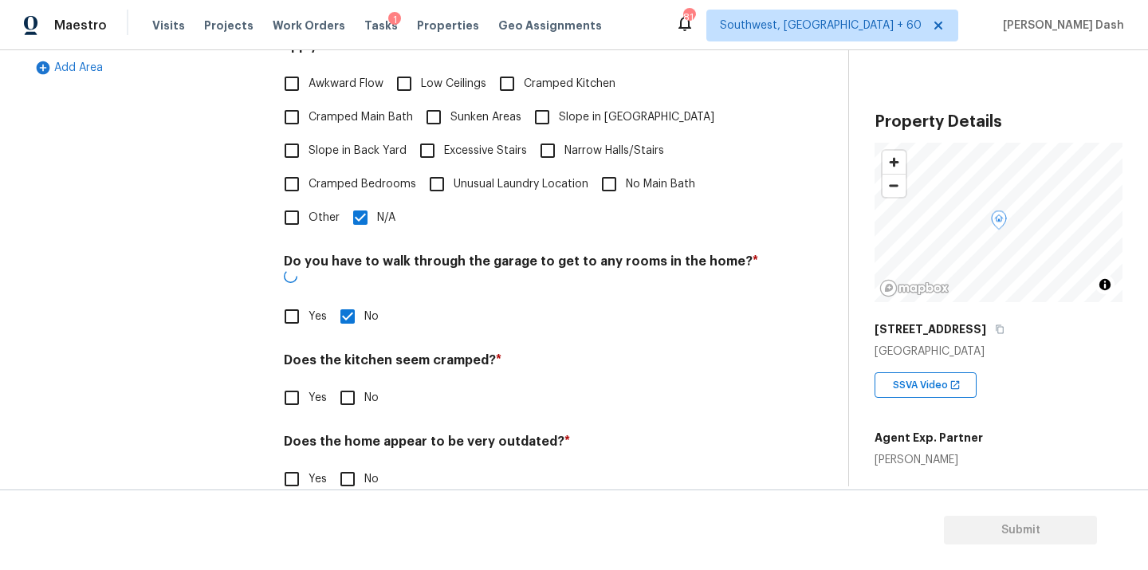
click at [354, 392] on div "Pricing Does the home have any additions? * Yes No N/A As per agents notes the …" at bounding box center [521, 129] width 475 height 772
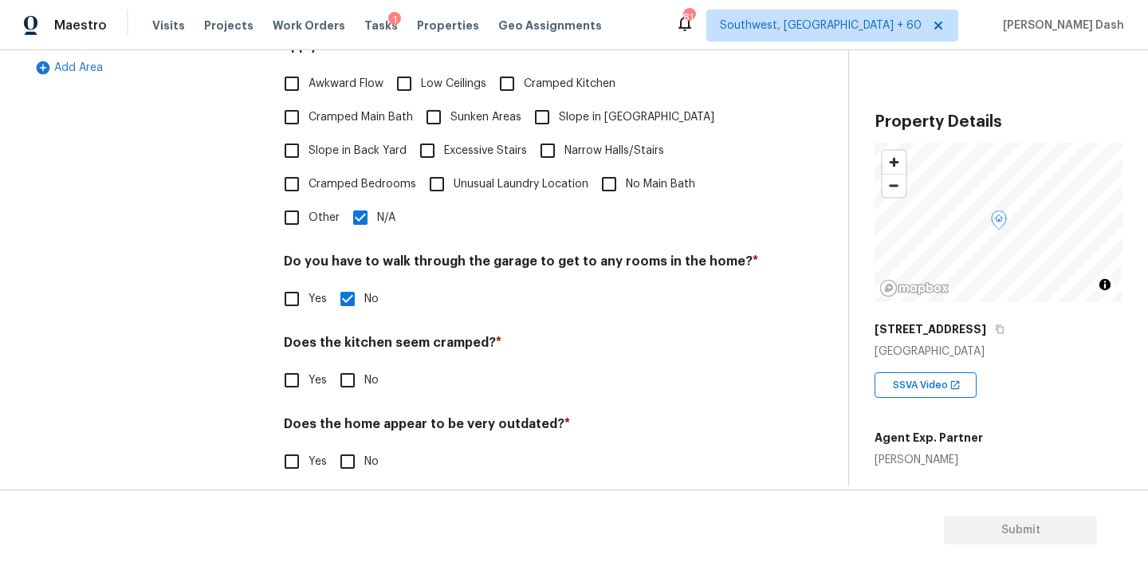
click at [354, 378] on input "No" at bounding box center [347, 379] width 33 height 33
checkbox input "true"
click at [354, 473] on div "Pricing Does the home have any additions? * Yes No N/A As per agents notes the …" at bounding box center [521, 121] width 475 height 756
click at [344, 426] on div "Does the home appear to be very outdated? * Yes No" at bounding box center [521, 447] width 475 height 62
click at [348, 446] on input "No" at bounding box center [347, 461] width 33 height 33
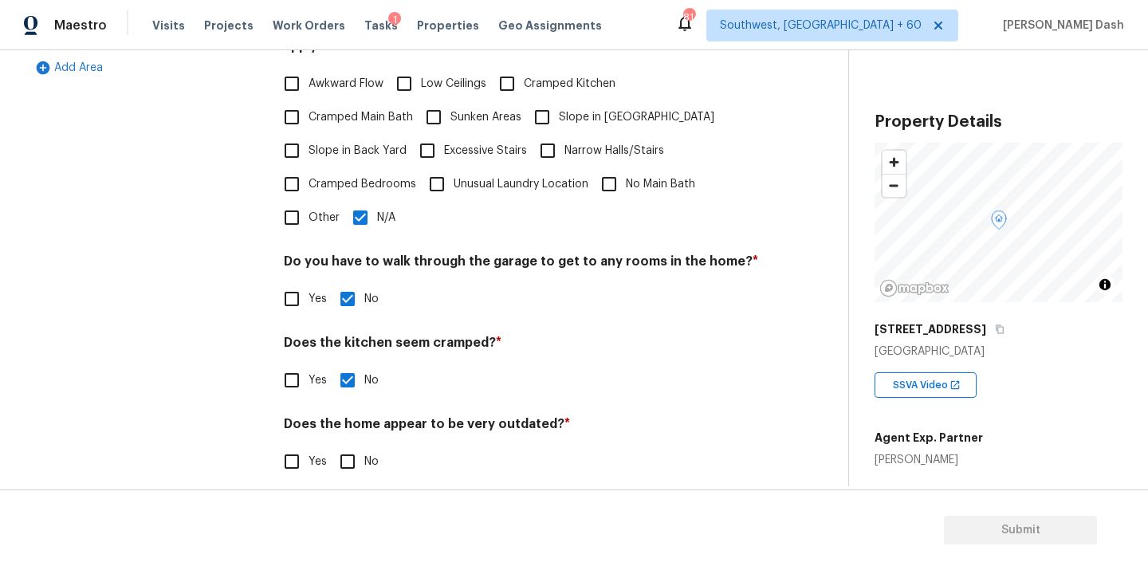
checkbox input "true"
click at [168, 314] on div "Exterior Utilities HVAC Verification Plumbing Roof Gated Community Pricing Add …" at bounding box center [145, 121] width 239 height 756
drag, startPoint x: 280, startPoint y: 203, endPoint x: 299, endPoint y: 203, distance: 19.1
click at [280, 203] on input "Other" at bounding box center [291, 217] width 33 height 33
checkbox input "true"
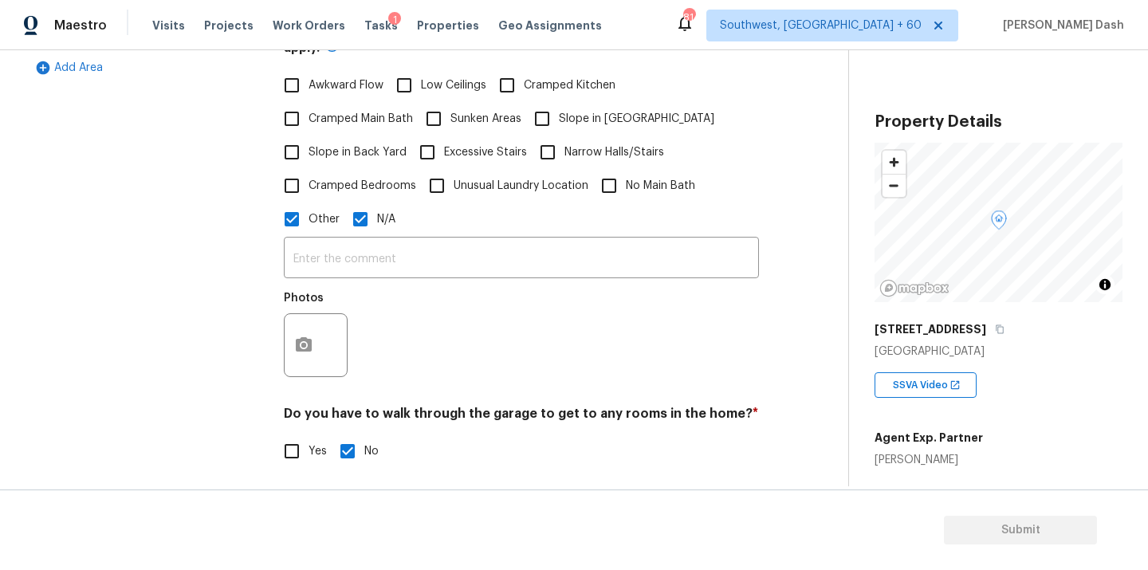
click at [360, 214] on input "N/A" at bounding box center [360, 218] width 33 height 33
checkbox input "false"
click at [359, 262] on div "​ Photos" at bounding box center [521, 309] width 475 height 151
click at [360, 239] on input "text" at bounding box center [521, 257] width 475 height 37
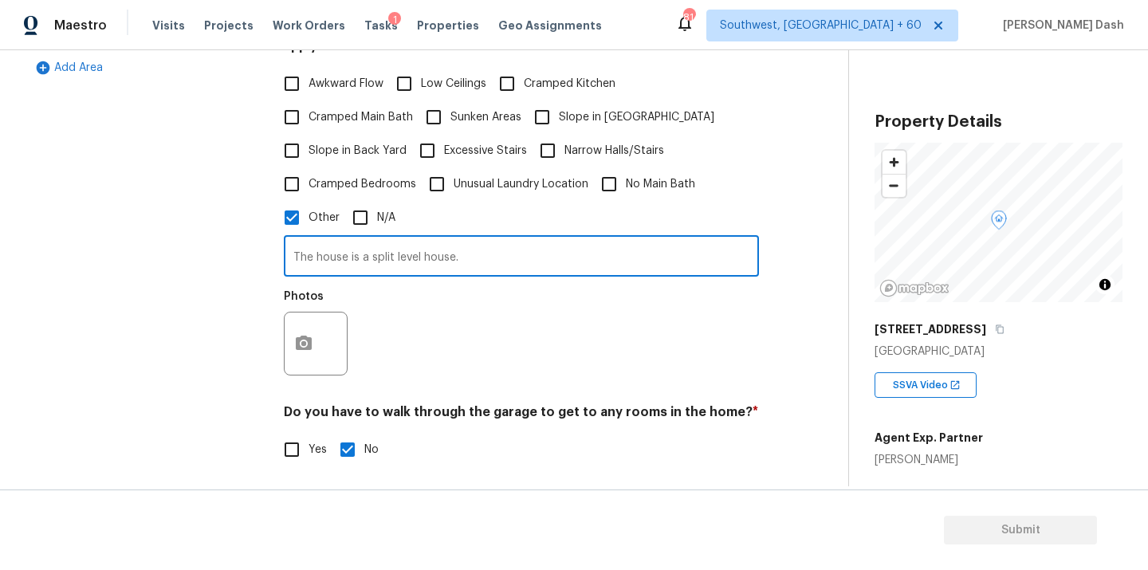
type input "The house is a split level house."
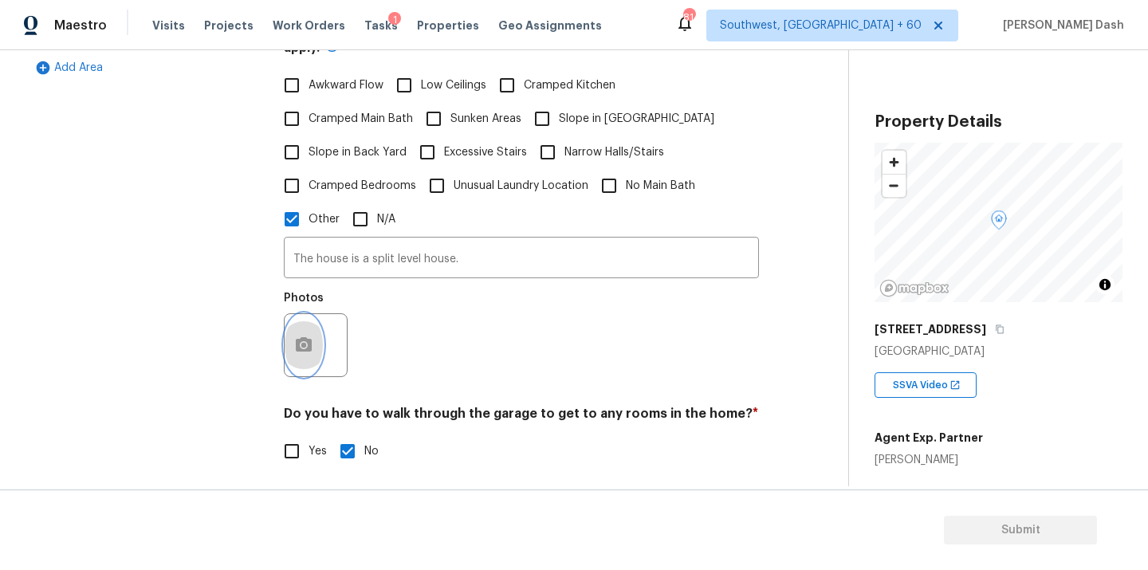
click at [293, 327] on button "button" at bounding box center [304, 345] width 38 height 62
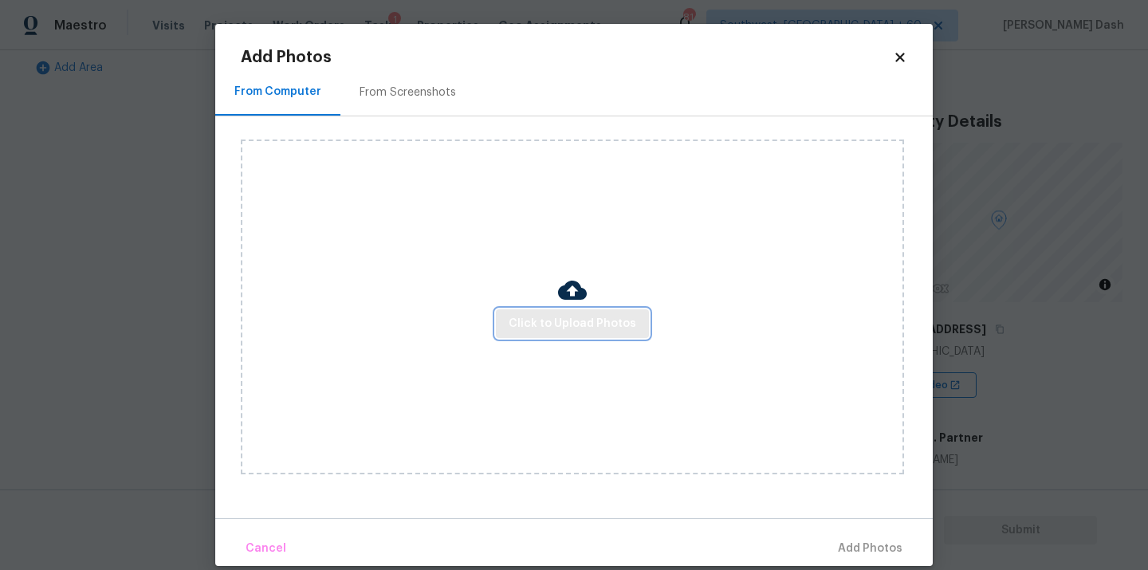
click at [535, 318] on span "Click to Upload Photos" at bounding box center [573, 324] width 128 height 20
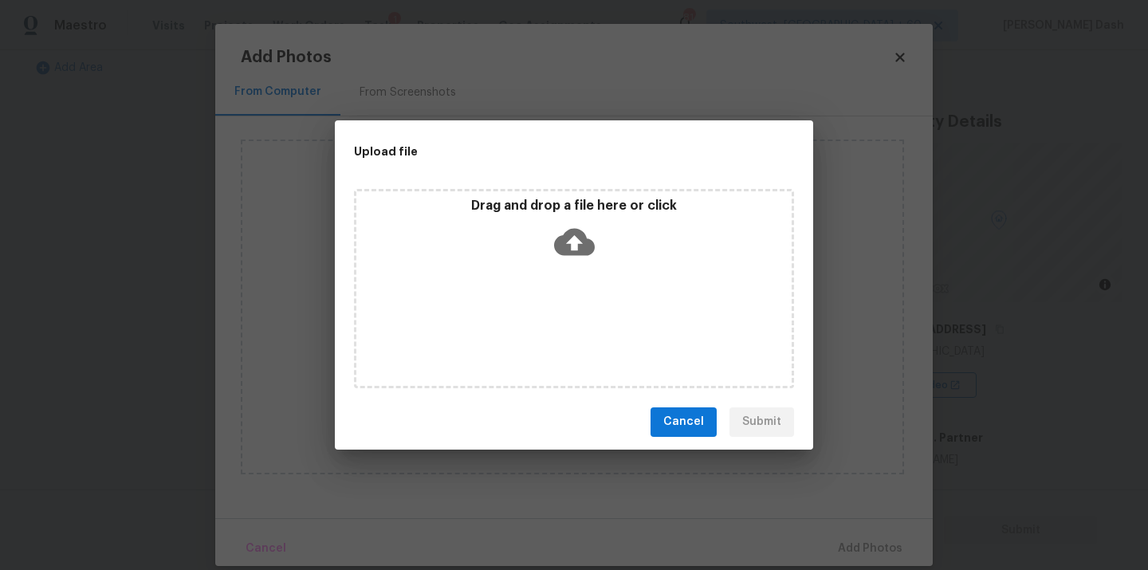
click at [535, 318] on div "Drag and drop a file here or click" at bounding box center [574, 288] width 440 height 199
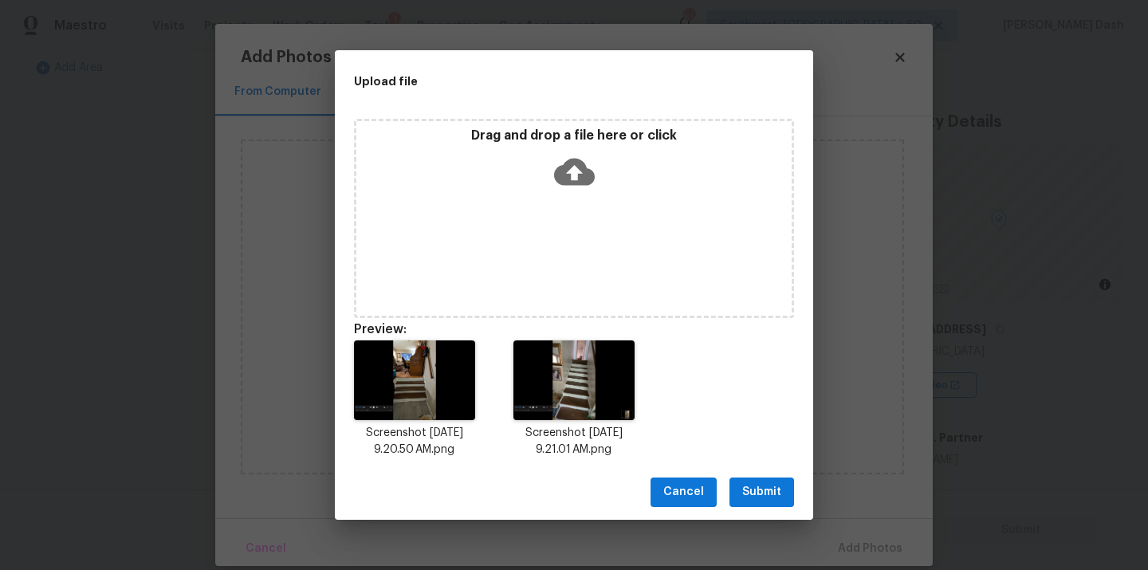
click at [755, 504] on button "Submit" at bounding box center [761, 491] width 65 height 29
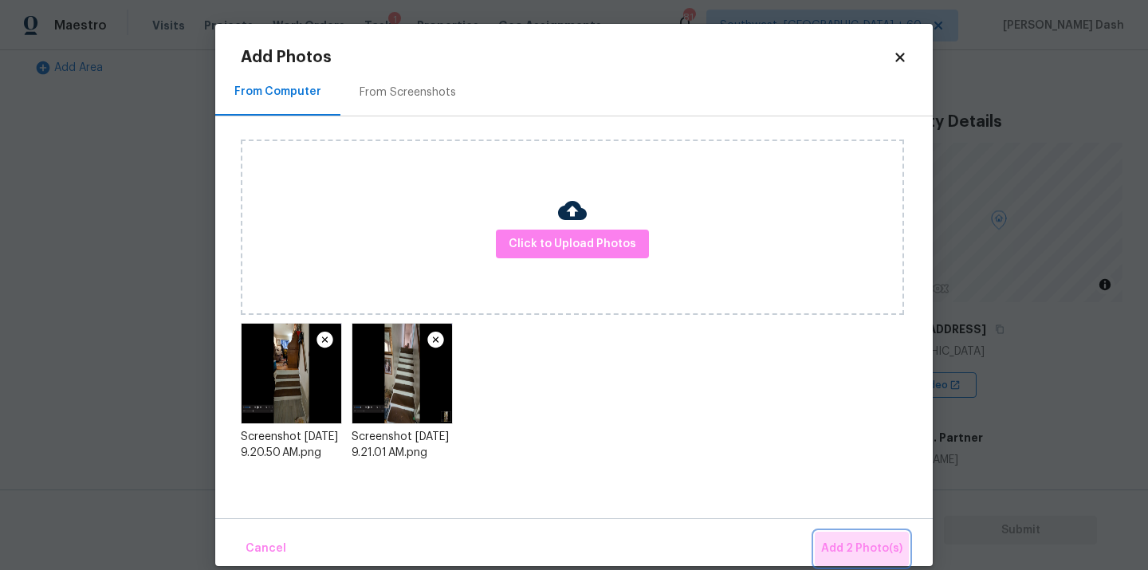
click at [884, 552] on span "Add 2 Photo(s)" at bounding box center [861, 549] width 81 height 20
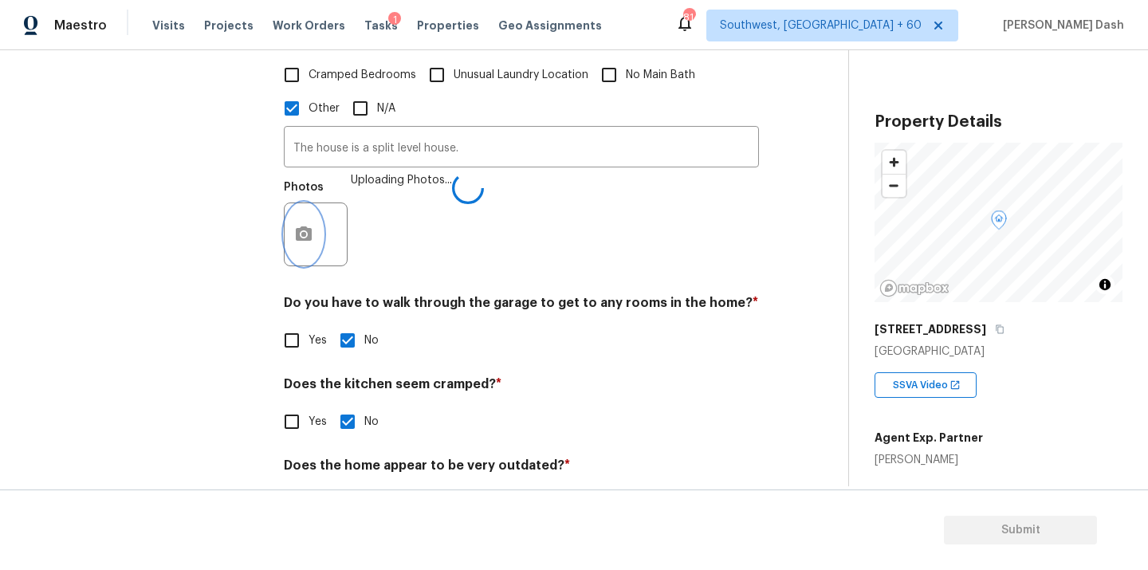
scroll to position [689, 0]
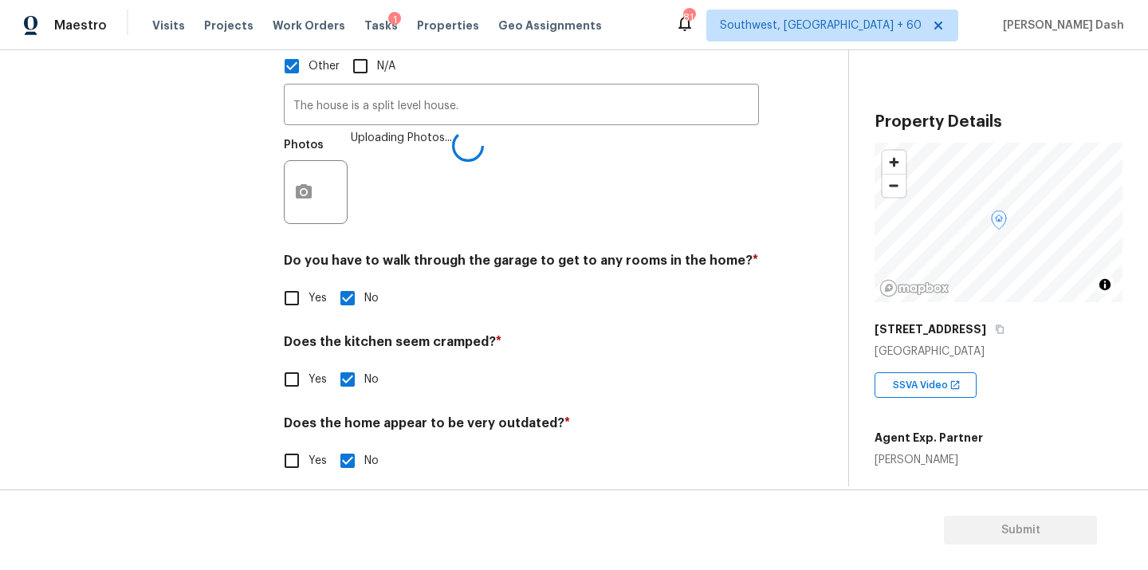
click at [202, 326] on div "Exterior Utilities HVAC Verification Plumbing Roof Gated Community Pricing 1 Ad…" at bounding box center [145, 44] width 239 height 906
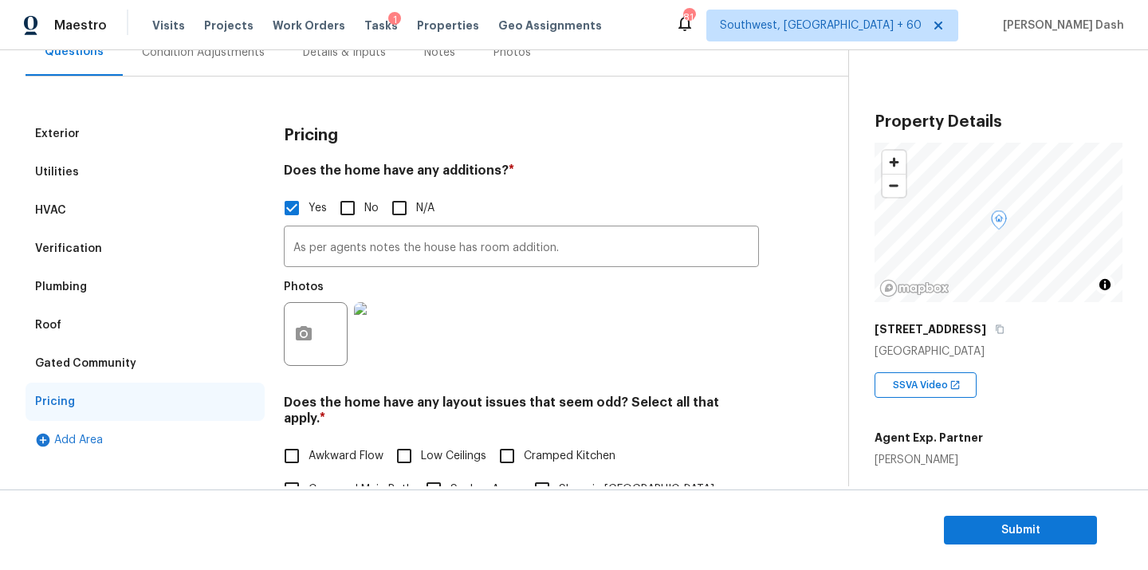
scroll to position [140, 0]
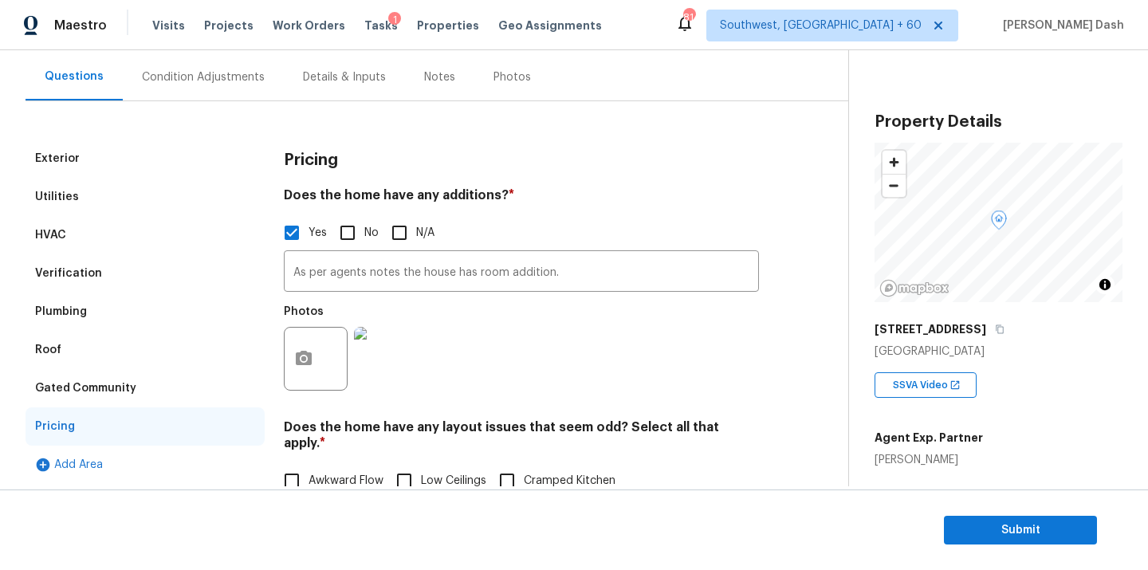
click at [181, 96] on div "Condition Adjustments" at bounding box center [203, 76] width 161 height 47
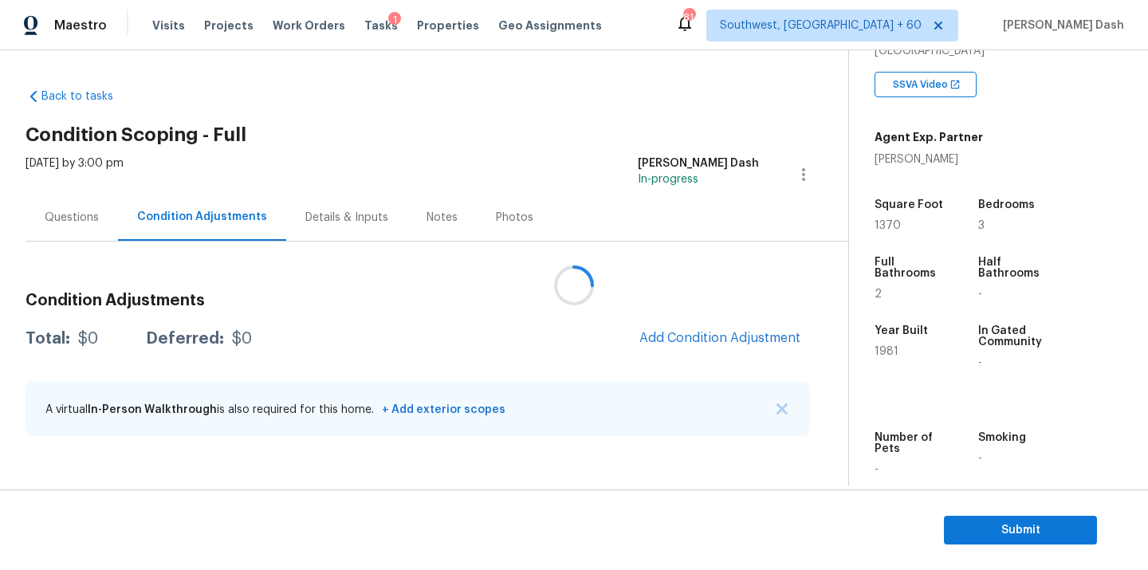
scroll to position [301, 0]
click at [718, 341] on span "Add Condition Adjustment" at bounding box center [719, 338] width 161 height 14
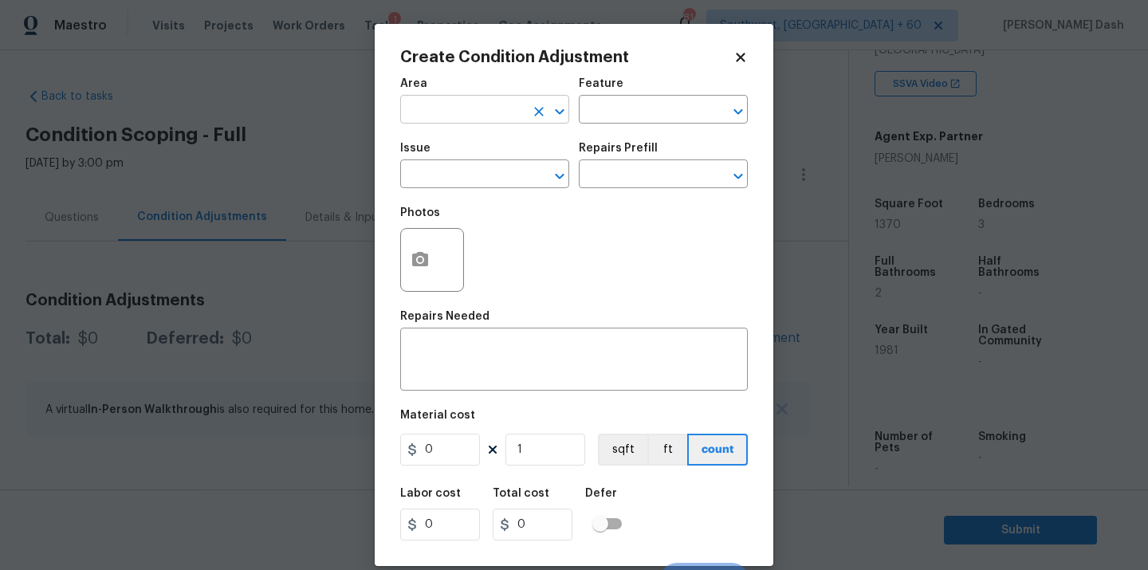
click at [506, 118] on input "text" at bounding box center [462, 111] width 124 height 25
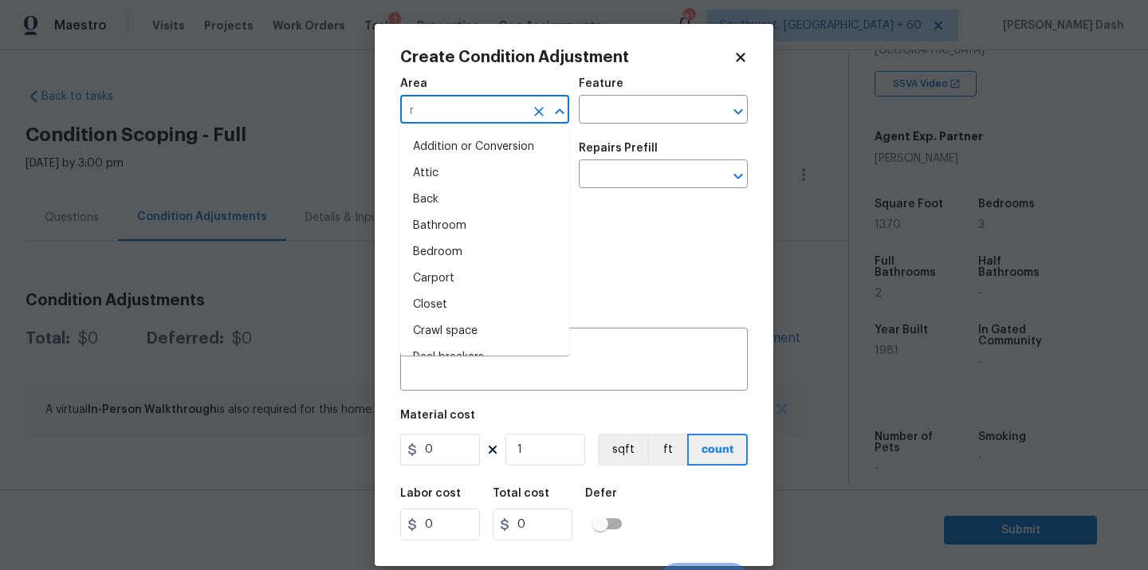
type input "ro"
type input "of"
click at [481, 202] on li "Back" at bounding box center [484, 200] width 169 height 26
type input "Back"
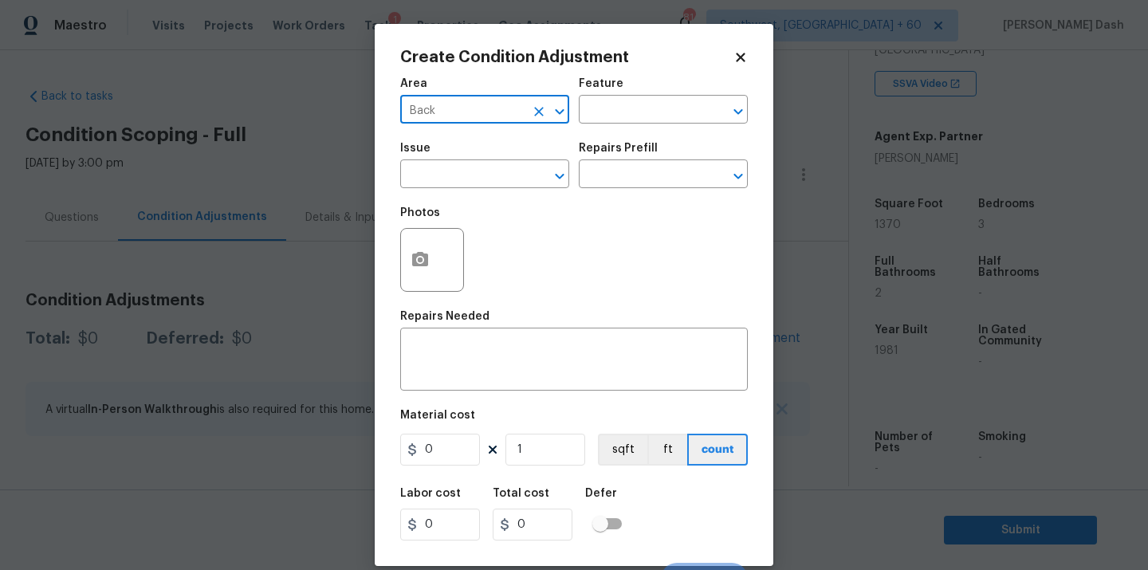
click at [531, 104] on icon "Clear" at bounding box center [539, 112] width 16 height 16
click at [498, 148] on li "Roof" at bounding box center [484, 147] width 169 height 26
type input "Roof"
click at [610, 112] on input "text" at bounding box center [641, 111] width 124 height 25
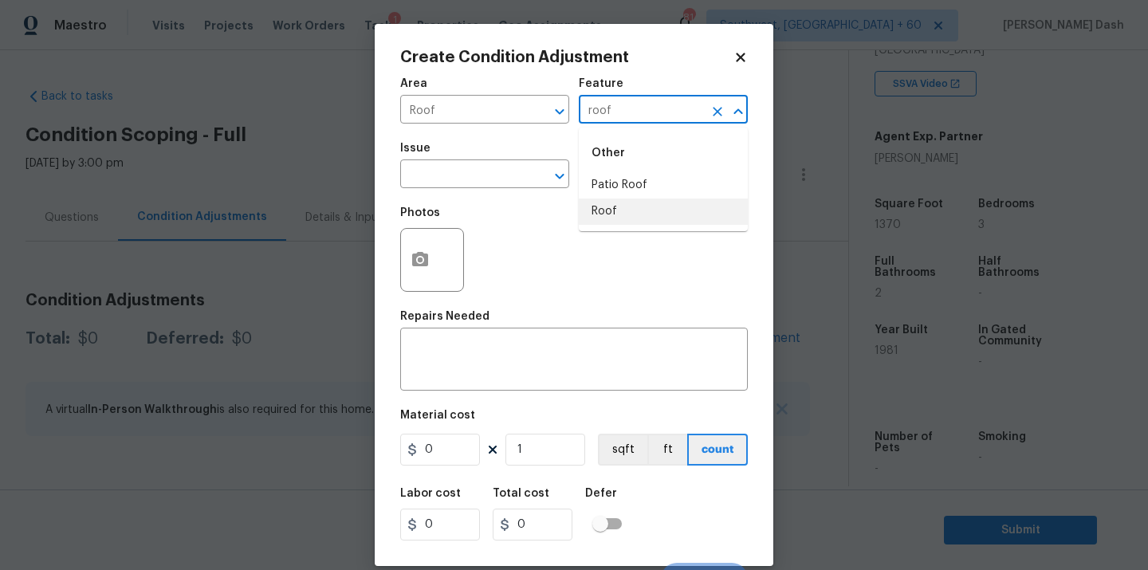
click at [612, 218] on li "Roof" at bounding box center [663, 211] width 169 height 26
type input "Roof"
click at [498, 147] on div "Issue" at bounding box center [484, 153] width 169 height 21
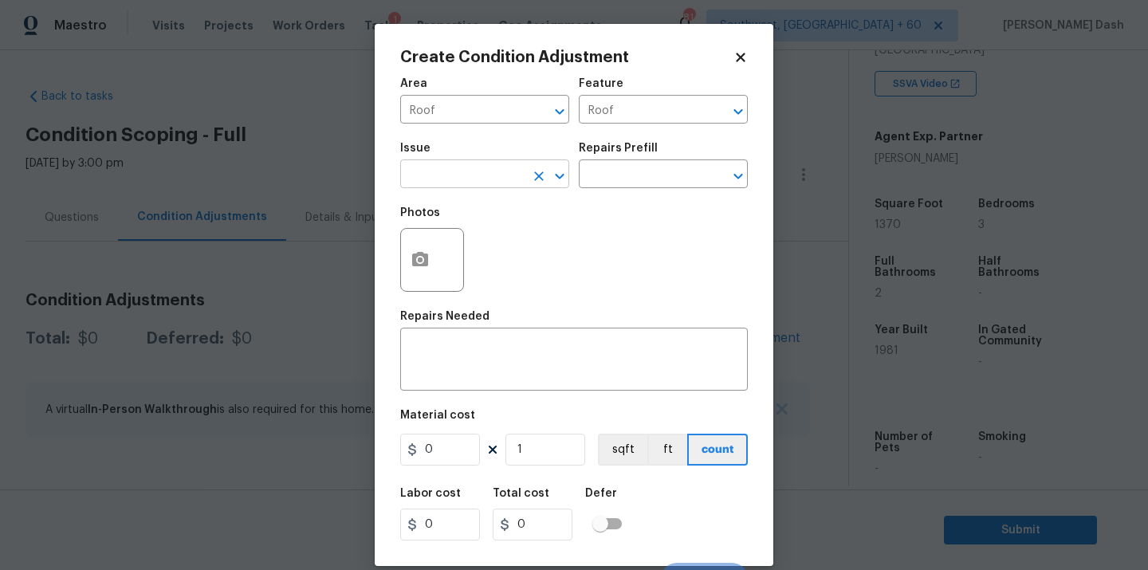
click at [498, 166] on input "text" at bounding box center [462, 175] width 124 height 25
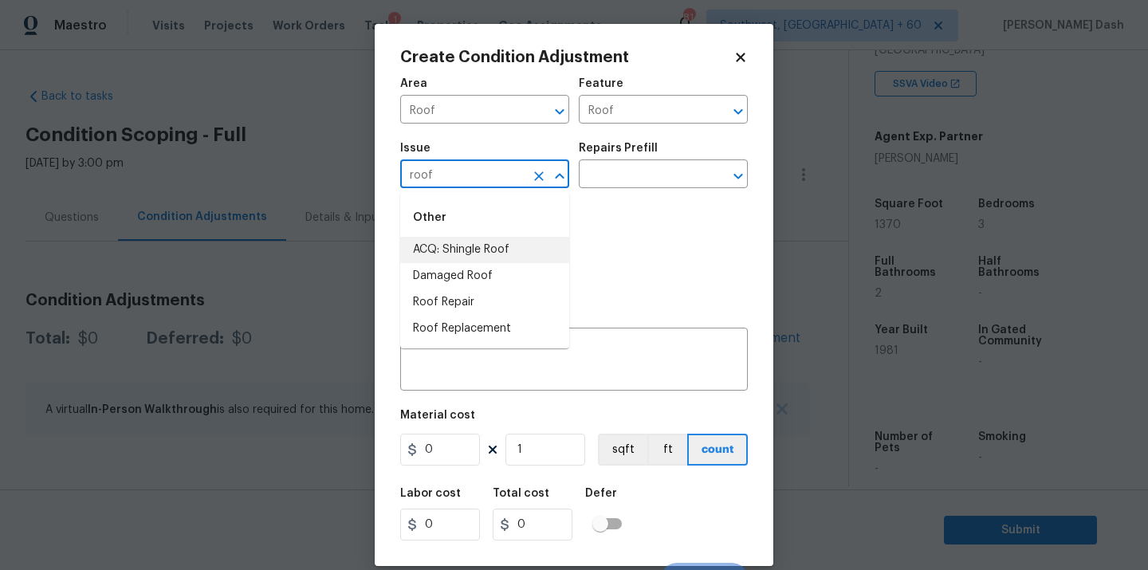
click at [468, 248] on li "ACQ: Shingle Roof" at bounding box center [484, 250] width 169 height 26
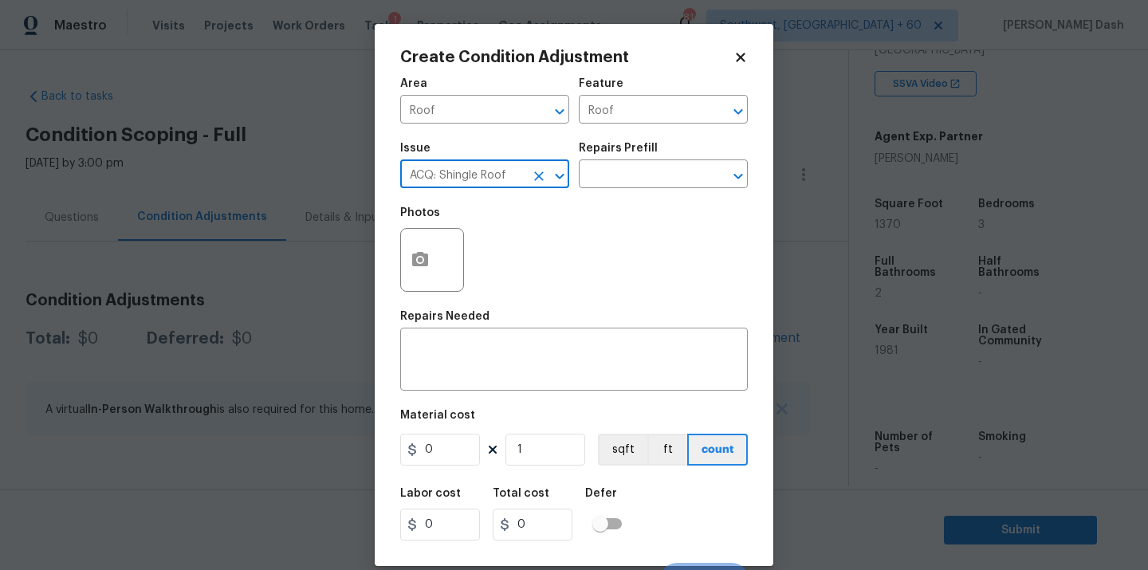
type input "ACQ: Shingle Roof"
click at [595, 202] on div "Photos" at bounding box center [574, 250] width 348 height 104
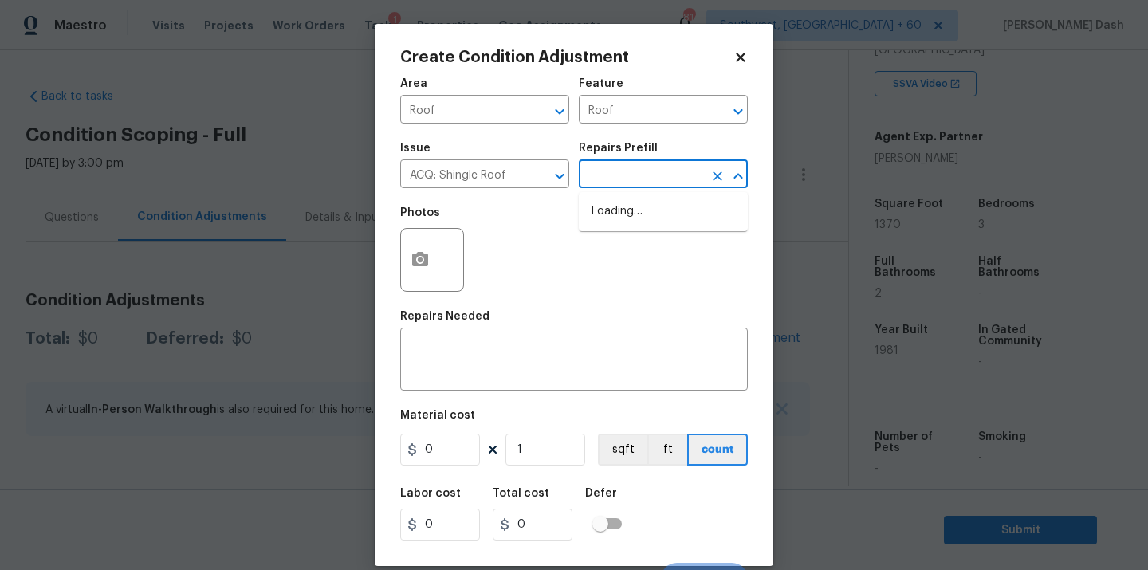
drag, startPoint x: 597, startPoint y: 183, endPoint x: 597, endPoint y: 205, distance: 22.3
click at [597, 183] on input "text" at bounding box center [641, 175] width 124 height 25
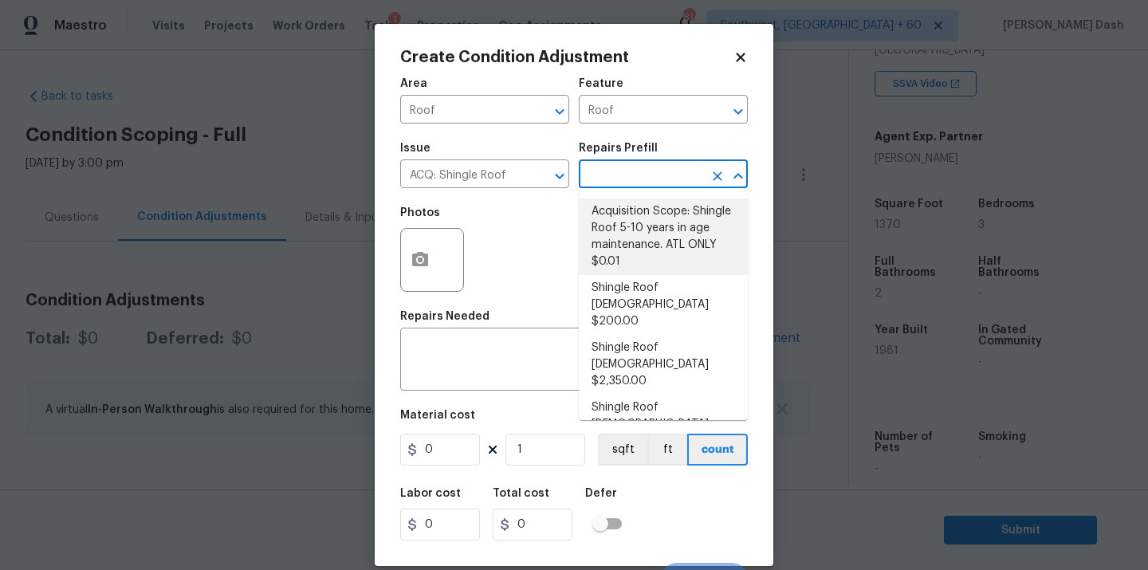
click at [609, 265] on li "Acquisition Scope: Shingle Roof 5-10 years in age maintenance. ATL ONLY $0.01" at bounding box center [663, 236] width 169 height 77
type input "Acquisition"
type textarea "Acquisition Scope: Shingle Roof 5-10 years in age maintenance. ATL ONLY"
type input "0.01"
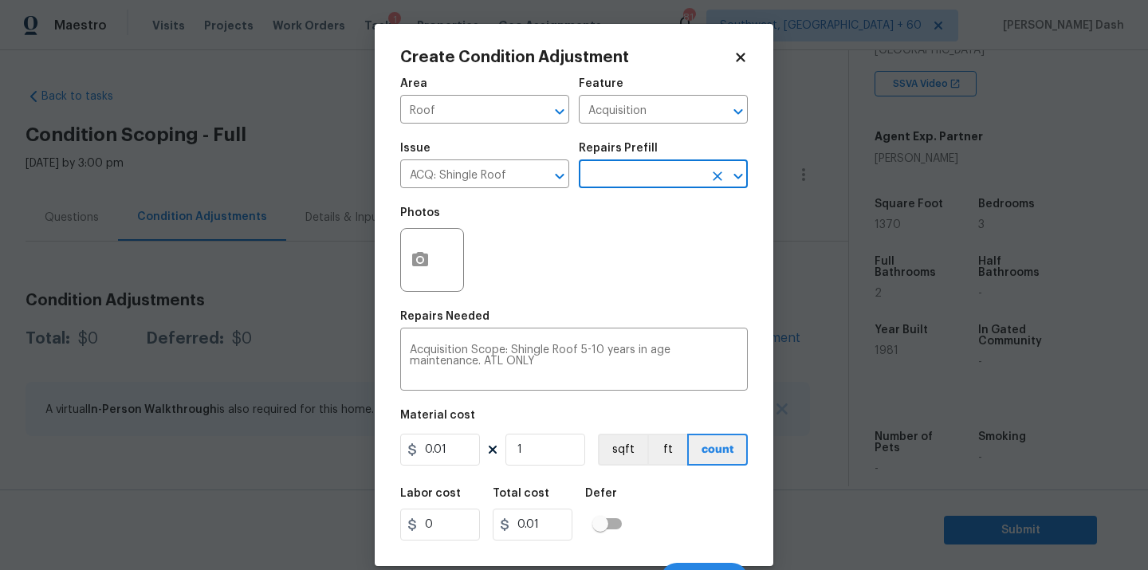
drag, startPoint x: 637, startPoint y: 189, endPoint x: 634, endPoint y: 261, distance: 71.8
click at [637, 189] on div "Issue ACQ: Shingle Roof ​ Repairs Prefill ​" at bounding box center [574, 165] width 348 height 65
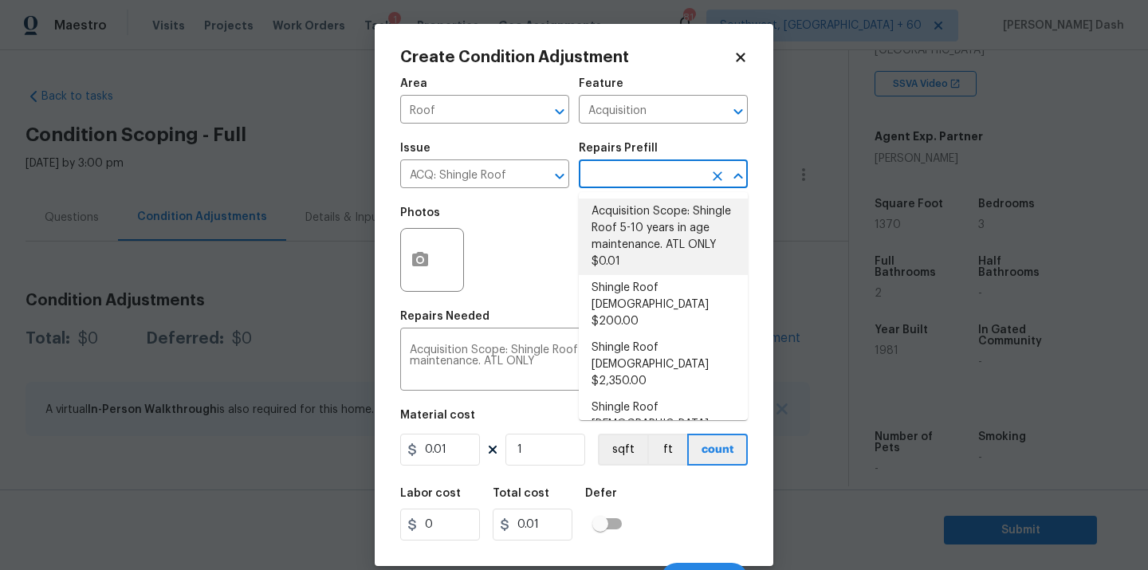
click at [640, 171] on input "text" at bounding box center [641, 175] width 124 height 25
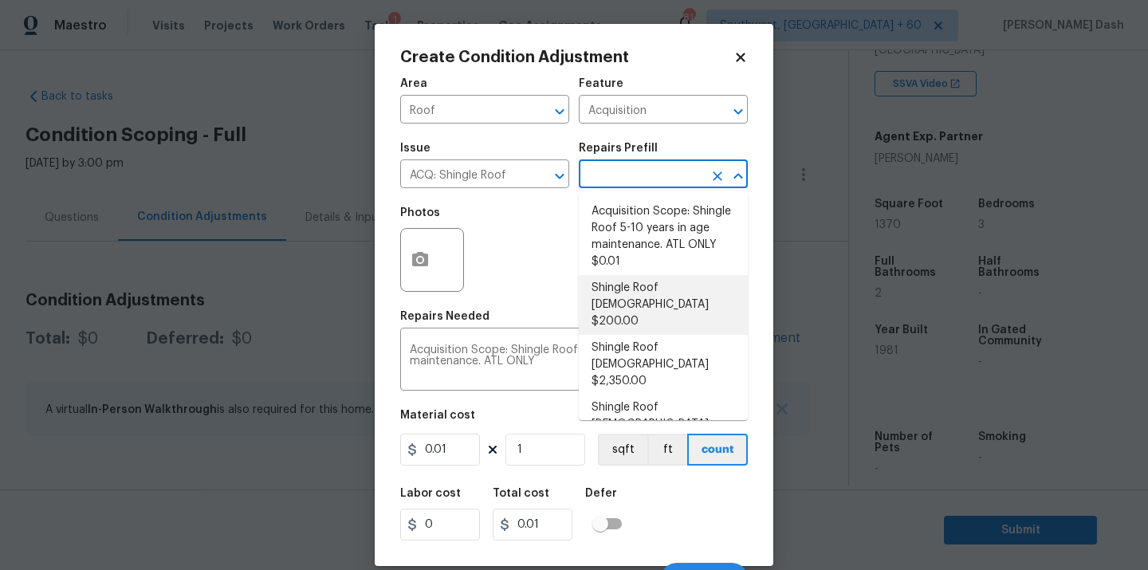
click at [640, 293] on li "Shingle Roof 0-10 Years Old $200.00" at bounding box center [663, 305] width 169 height 60
type textarea "Acquisition Scope: Shingle Roof 0-10 years in age maintenance."
type input "200"
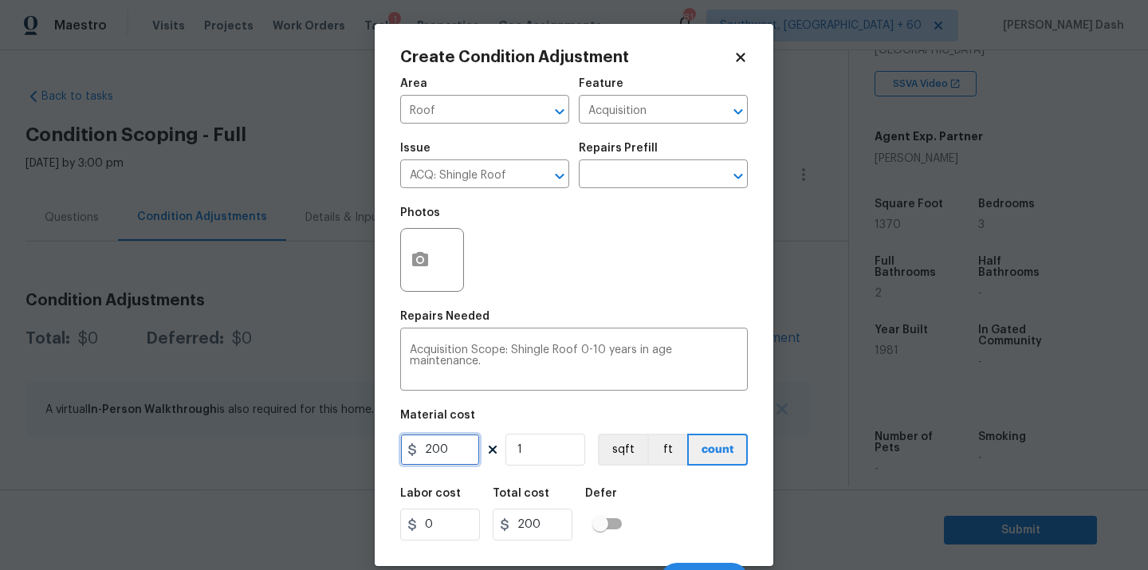
click at [446, 466] on input "200" at bounding box center [440, 450] width 80 height 32
type input "500"
click at [616, 517] on input "checkbox" at bounding box center [600, 524] width 91 height 30
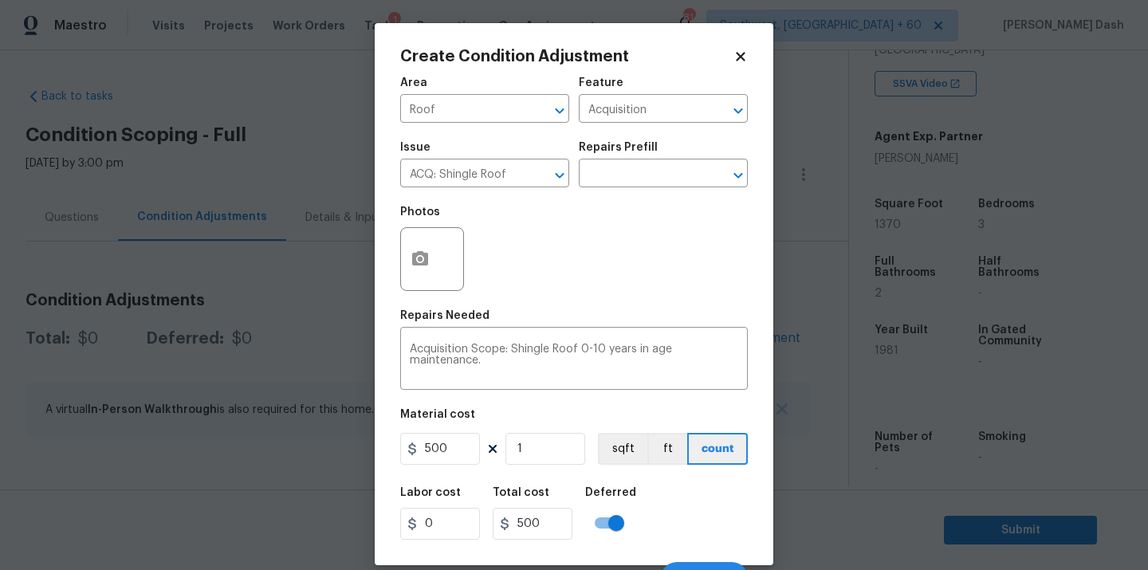
click at [614, 519] on input "checkbox" at bounding box center [616, 523] width 91 height 30
checkbox input "false"
click at [721, 527] on div "Labor cost 0 Total cost 500 Defer" at bounding box center [574, 513] width 348 height 72
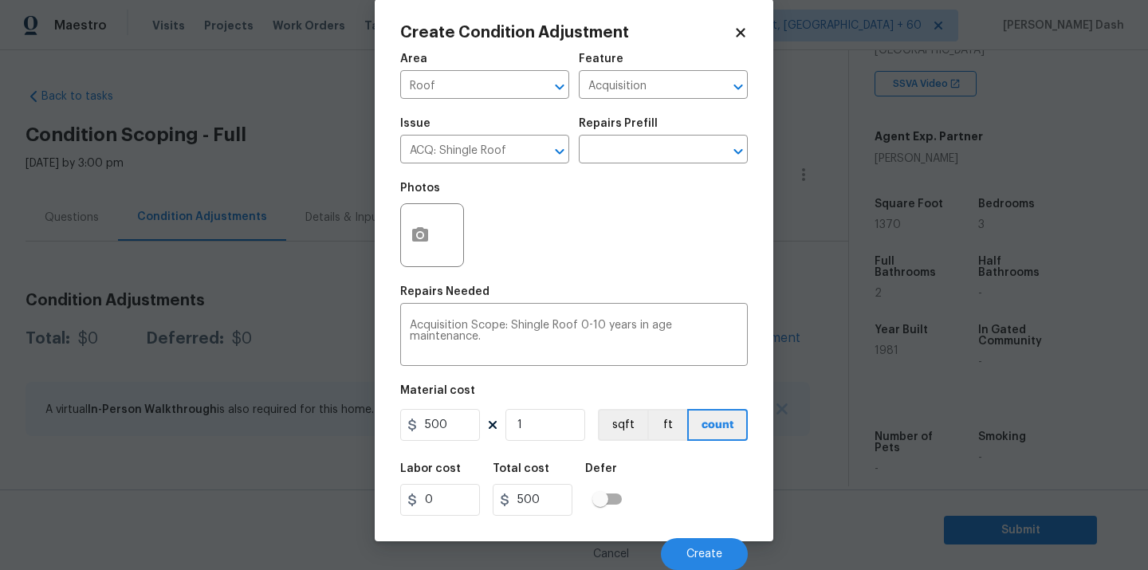
click at [690, 509] on div "Labor cost 0 Total cost 500 Defer" at bounding box center [574, 490] width 348 height 72
click at [690, 530] on div "Cancel Create" at bounding box center [574, 547] width 348 height 45
click at [690, 540] on button "Create" at bounding box center [704, 554] width 87 height 32
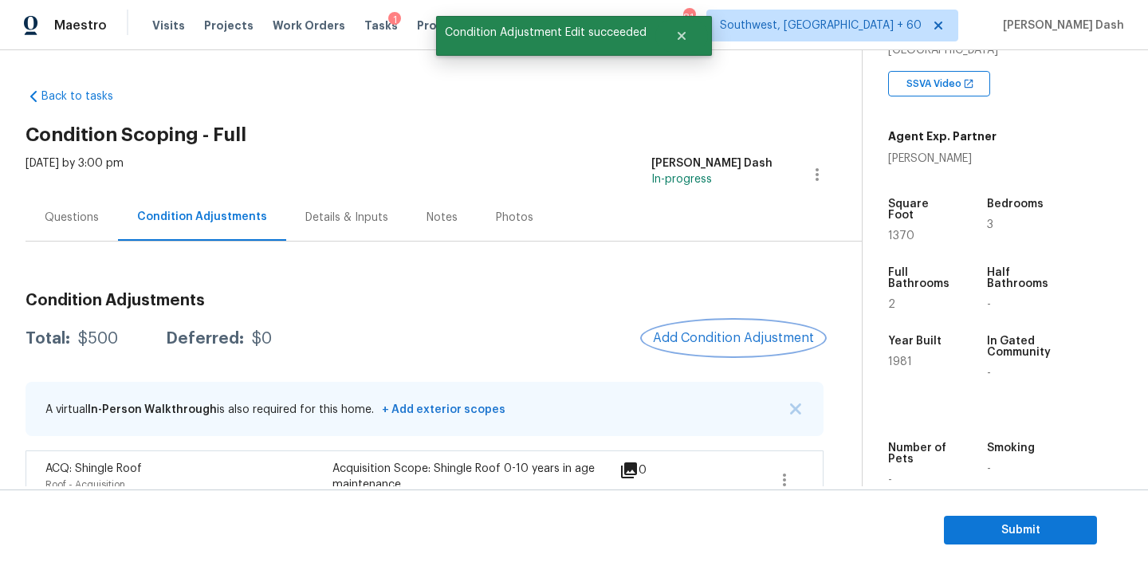
scroll to position [0, 0]
click at [708, 340] on span "Add Condition Adjustment" at bounding box center [733, 338] width 161 height 14
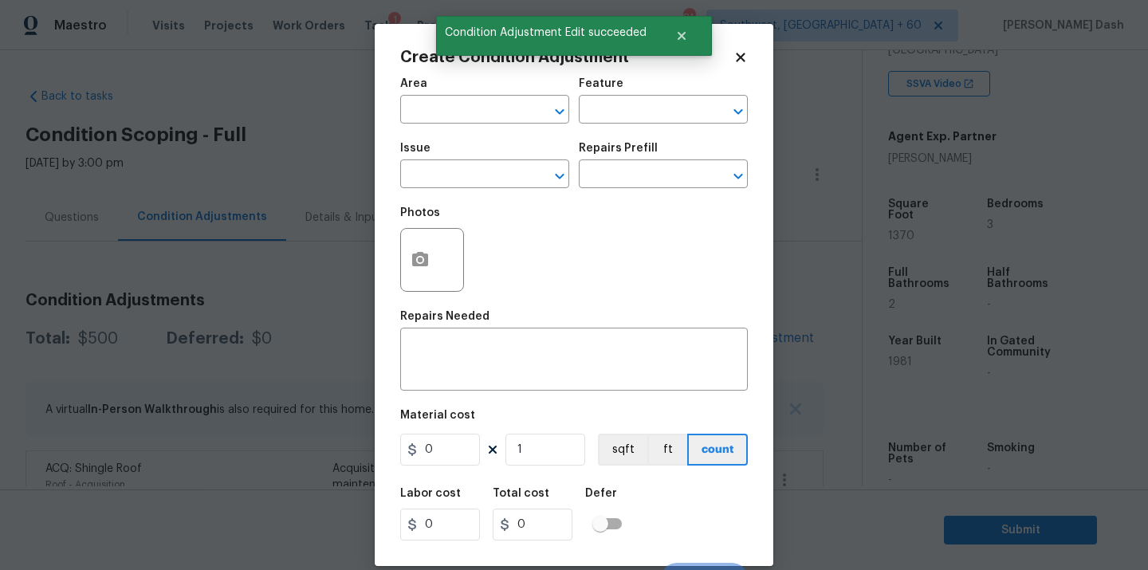
click at [500, 124] on span "Area ​" at bounding box center [484, 101] width 169 height 65
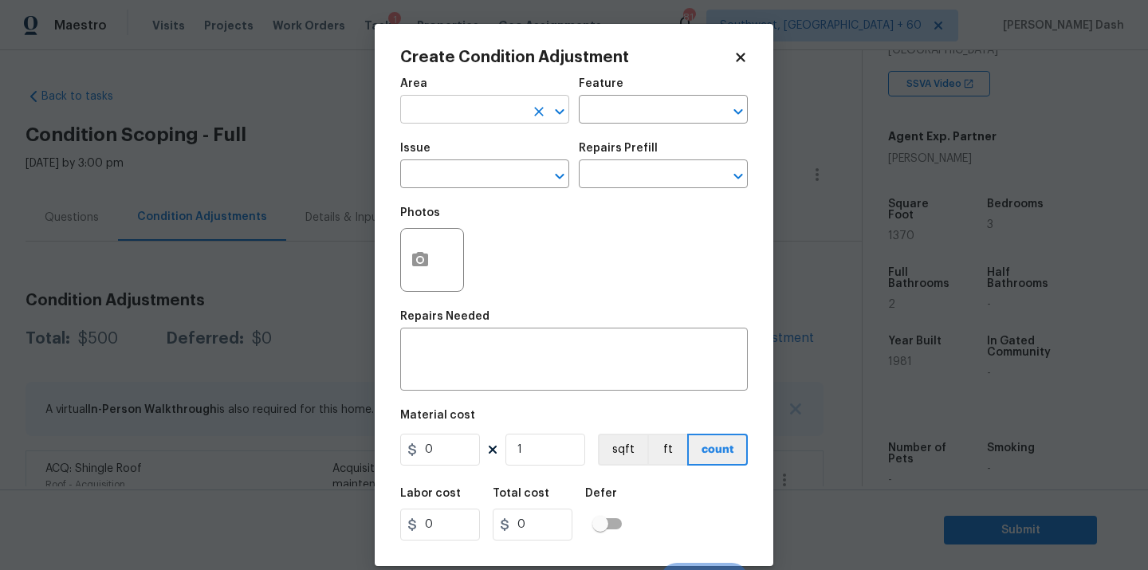
click at [501, 115] on input "text" at bounding box center [462, 111] width 124 height 25
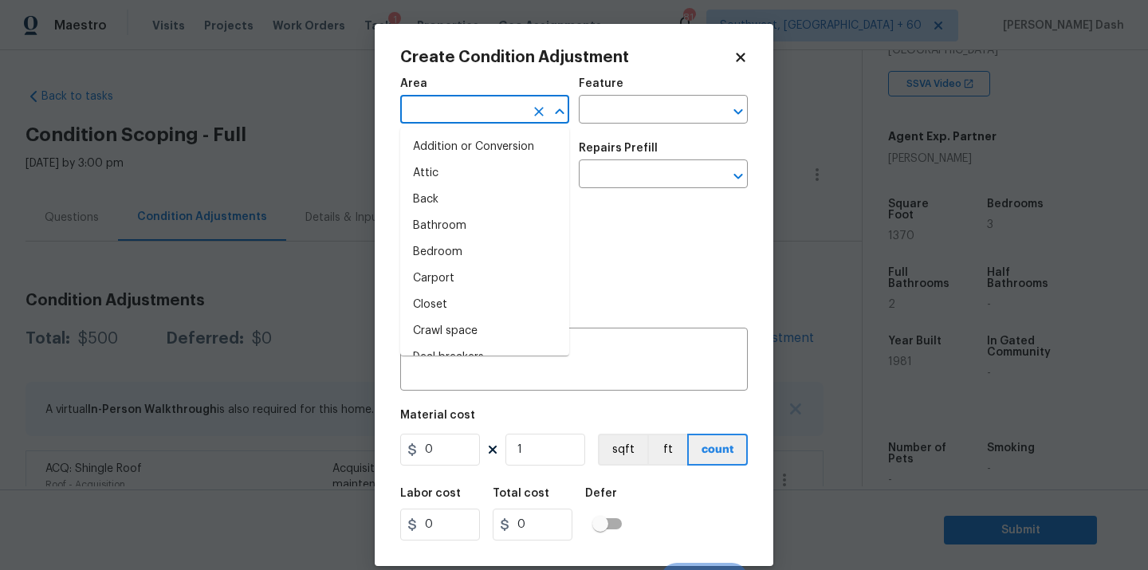
type input "V"
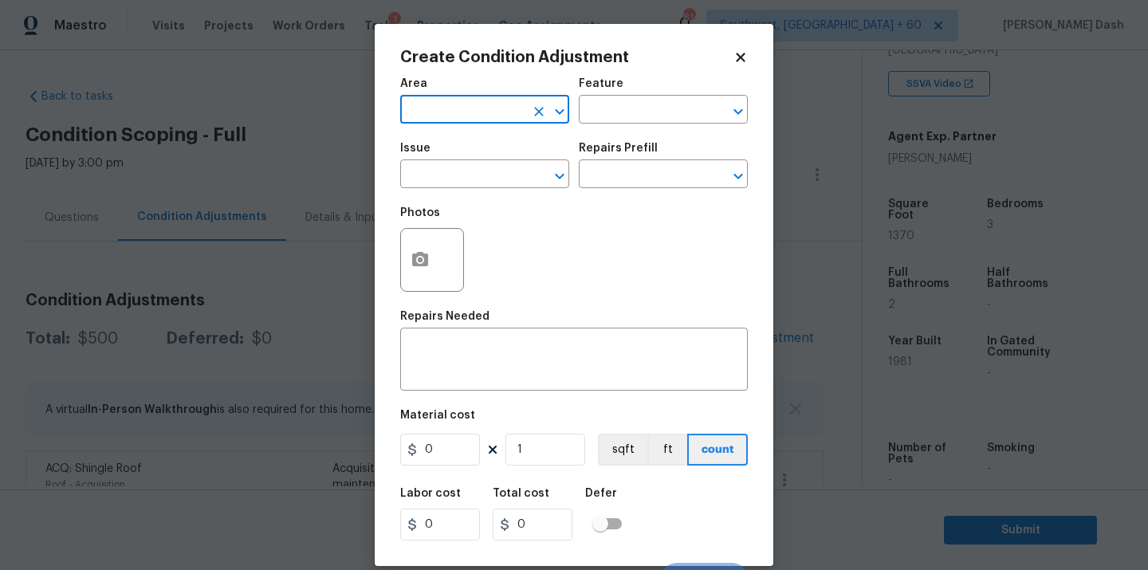
click at [499, 114] on input "text" at bounding box center [462, 111] width 124 height 25
type input "atl"
click at [536, 109] on icon "Clear" at bounding box center [539, 112] width 10 height 10
click at [511, 174] on li "Exterior Overall" at bounding box center [484, 173] width 169 height 26
type input "Exterior Overall"
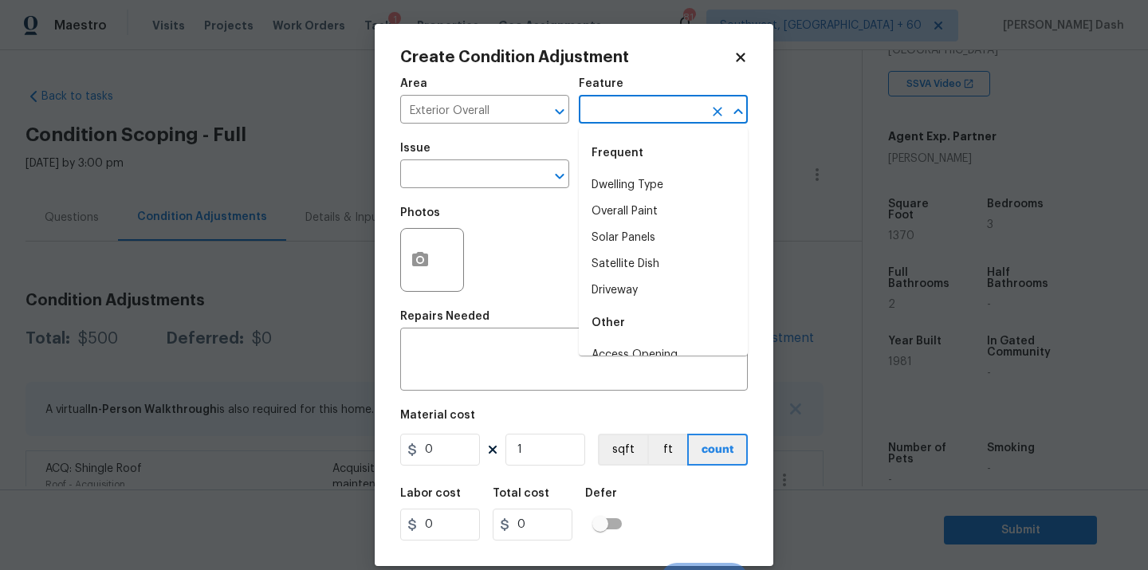
click at [624, 112] on input "text" at bounding box center [641, 111] width 124 height 25
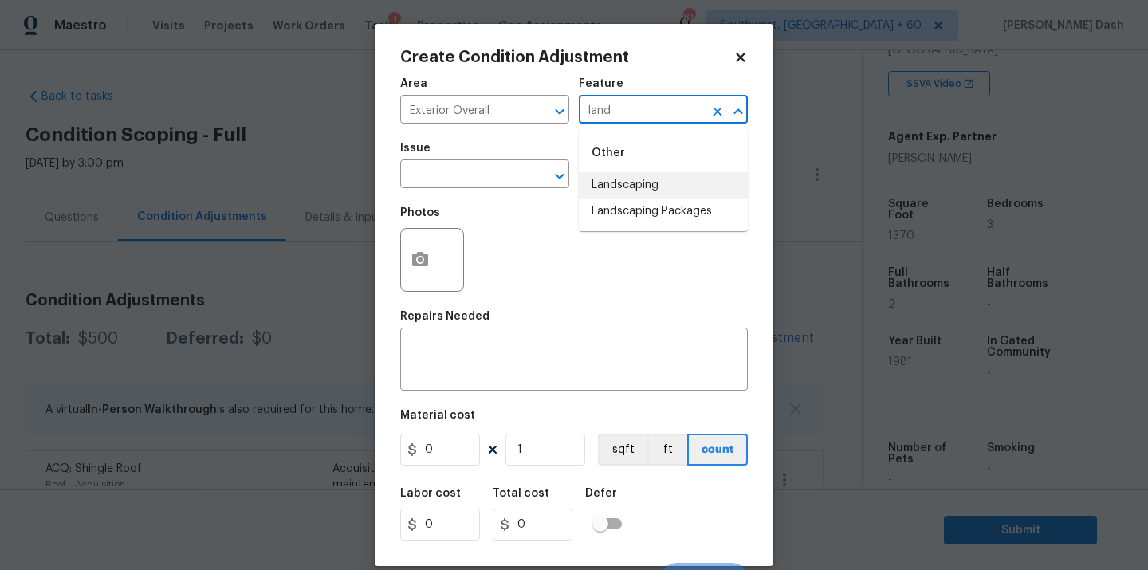
click at [595, 191] on li "Landscaping" at bounding box center [663, 185] width 169 height 26
type input "Landscaping"
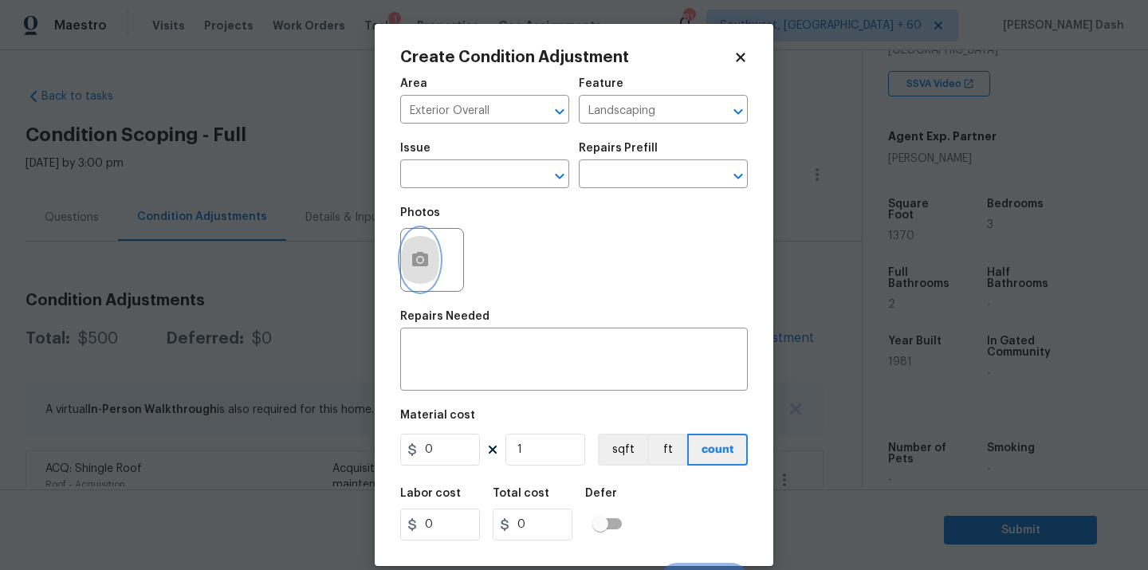
click at [407, 257] on button "button" at bounding box center [420, 260] width 38 height 62
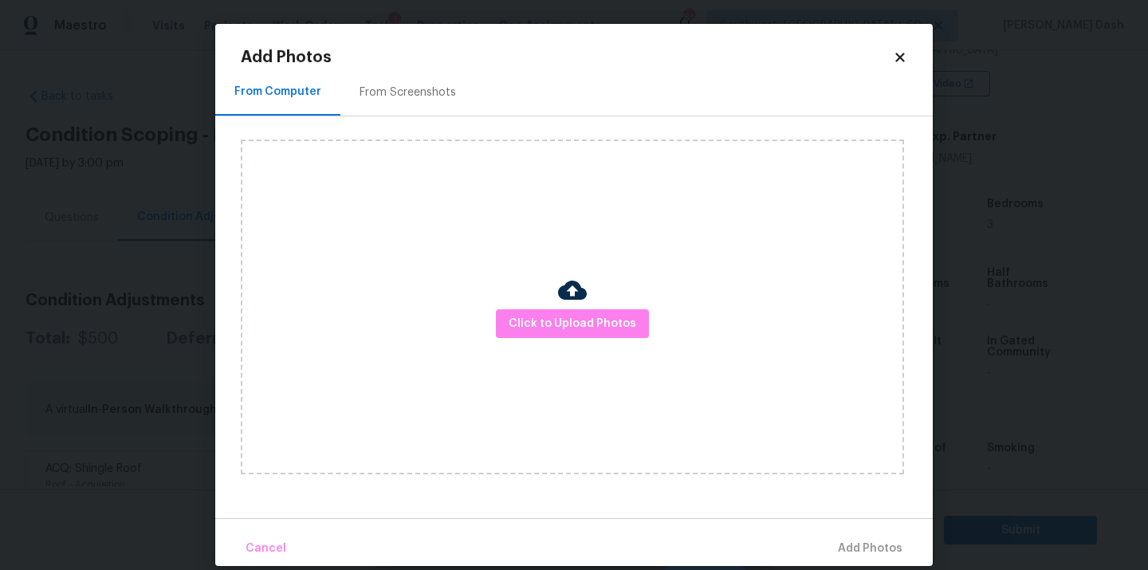
click at [518, 302] on div "Click to Upload Photos" at bounding box center [572, 306] width 663 height 335
click at [528, 323] on span "Click to Upload Photos" at bounding box center [573, 324] width 128 height 20
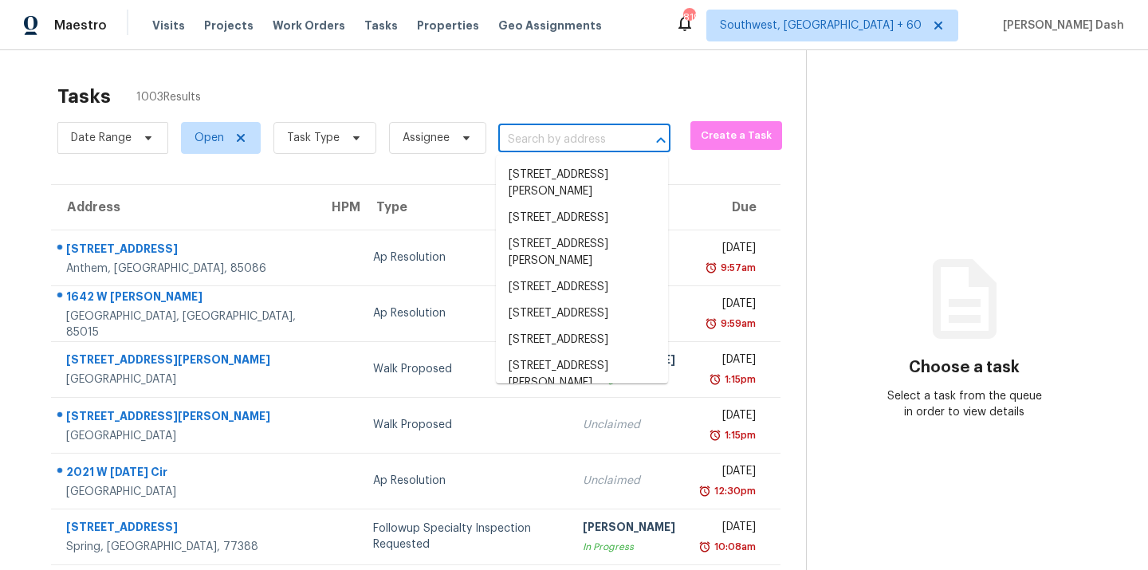
click at [546, 139] on input "text" at bounding box center [562, 140] width 128 height 25
paste input "[STREET_ADDRESS]"
type input "[STREET_ADDRESS]"
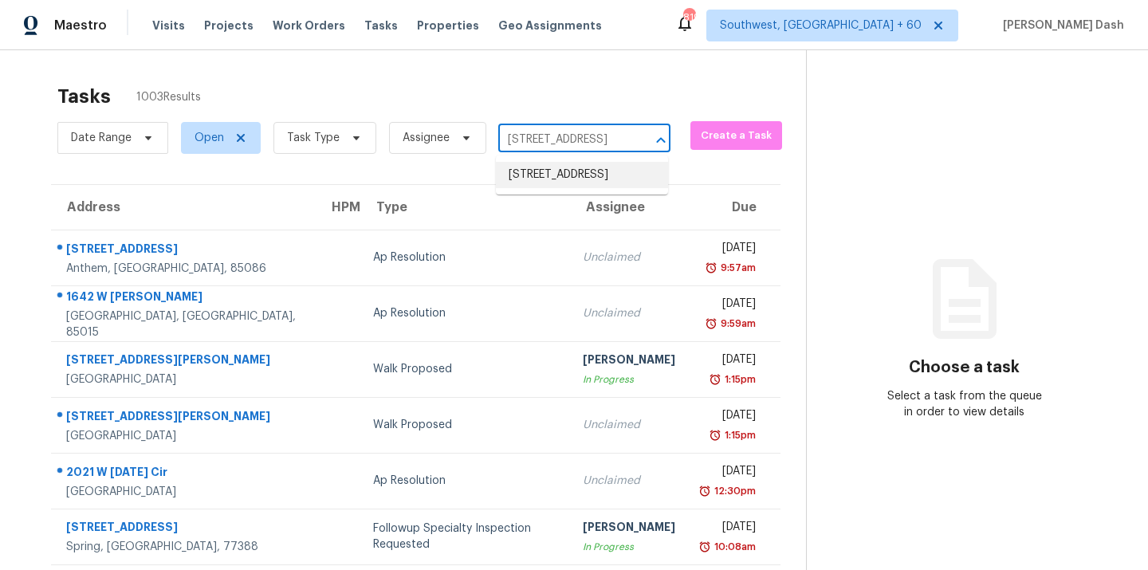
click at [529, 185] on li "[STREET_ADDRESS]" at bounding box center [582, 175] width 172 height 26
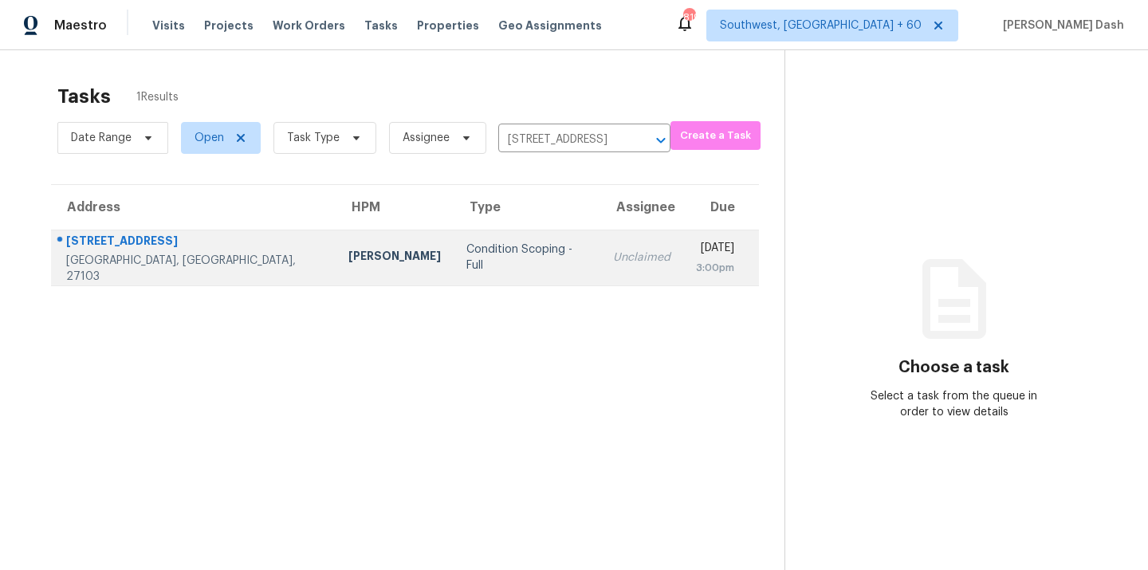
click at [466, 264] on div "Condition Scoping - Full" at bounding box center [526, 258] width 121 height 32
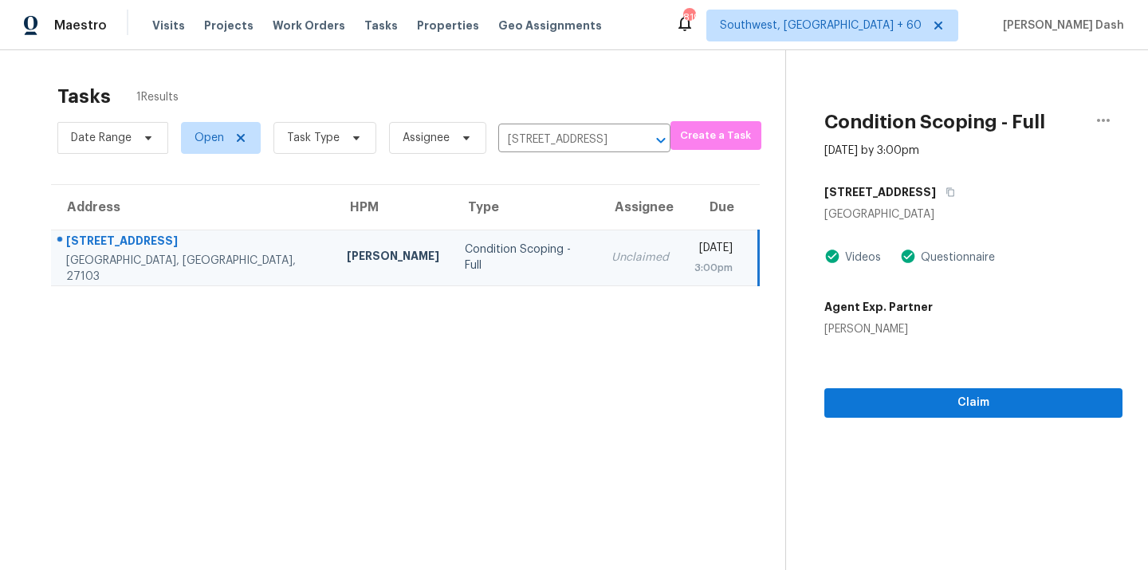
click at [946, 417] on section "Condition Scoping - Full [DATE] by 3:00pm [STREET_ADDRESS][PERSON_NAME] Videos …" at bounding box center [953, 335] width 337 height 570
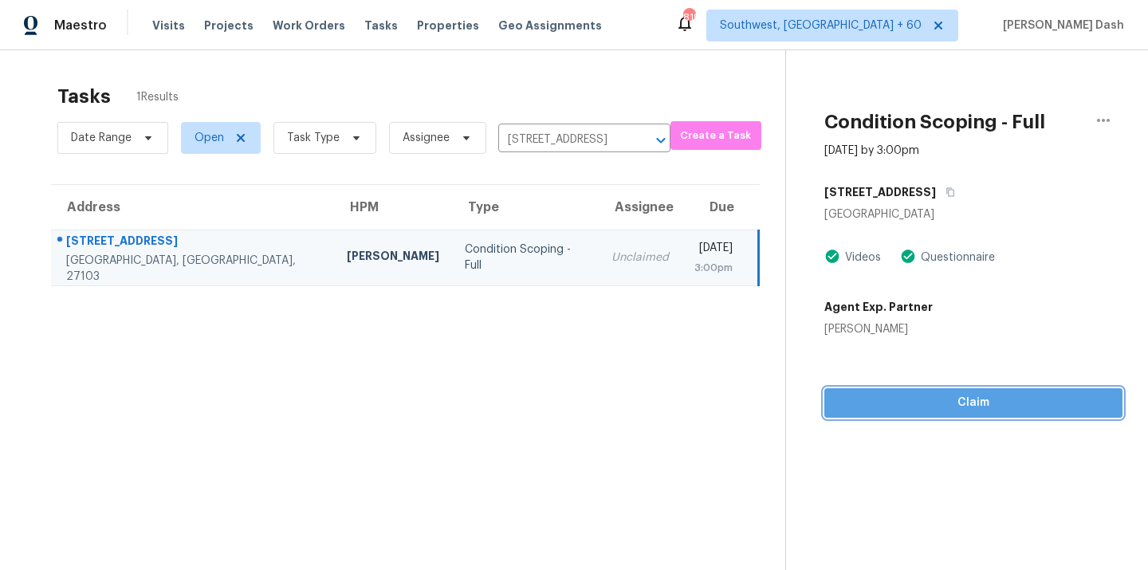
click at [947, 405] on span "Claim" at bounding box center [973, 403] width 273 height 20
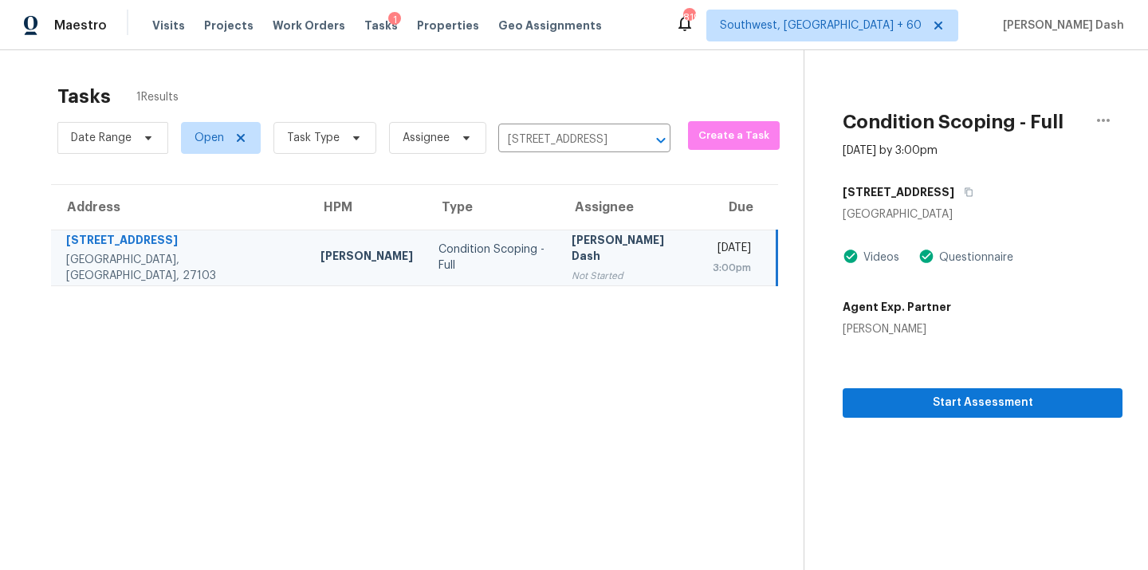
click at [957, 417] on section "Condition Scoping - Full [DATE] by 3:00pm [STREET_ADDRESS][PERSON_NAME] Videos …" at bounding box center [962, 335] width 319 height 570
click at [959, 407] on span "Start Assessment" at bounding box center [982, 403] width 254 height 20
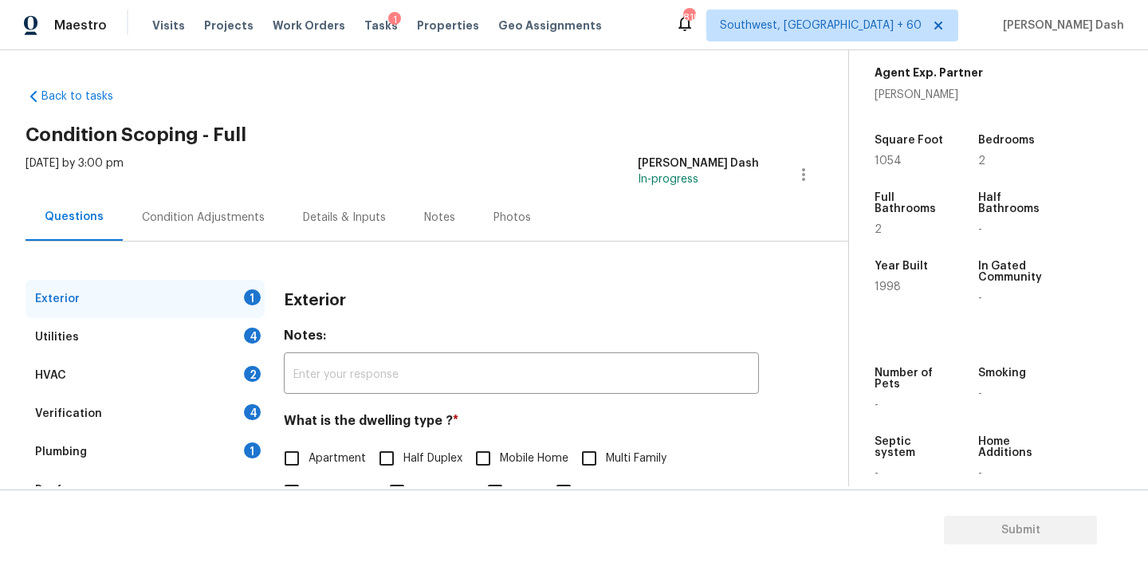
scroll to position [367, 0]
